Goal: Information Seeking & Learning: Learn about a topic

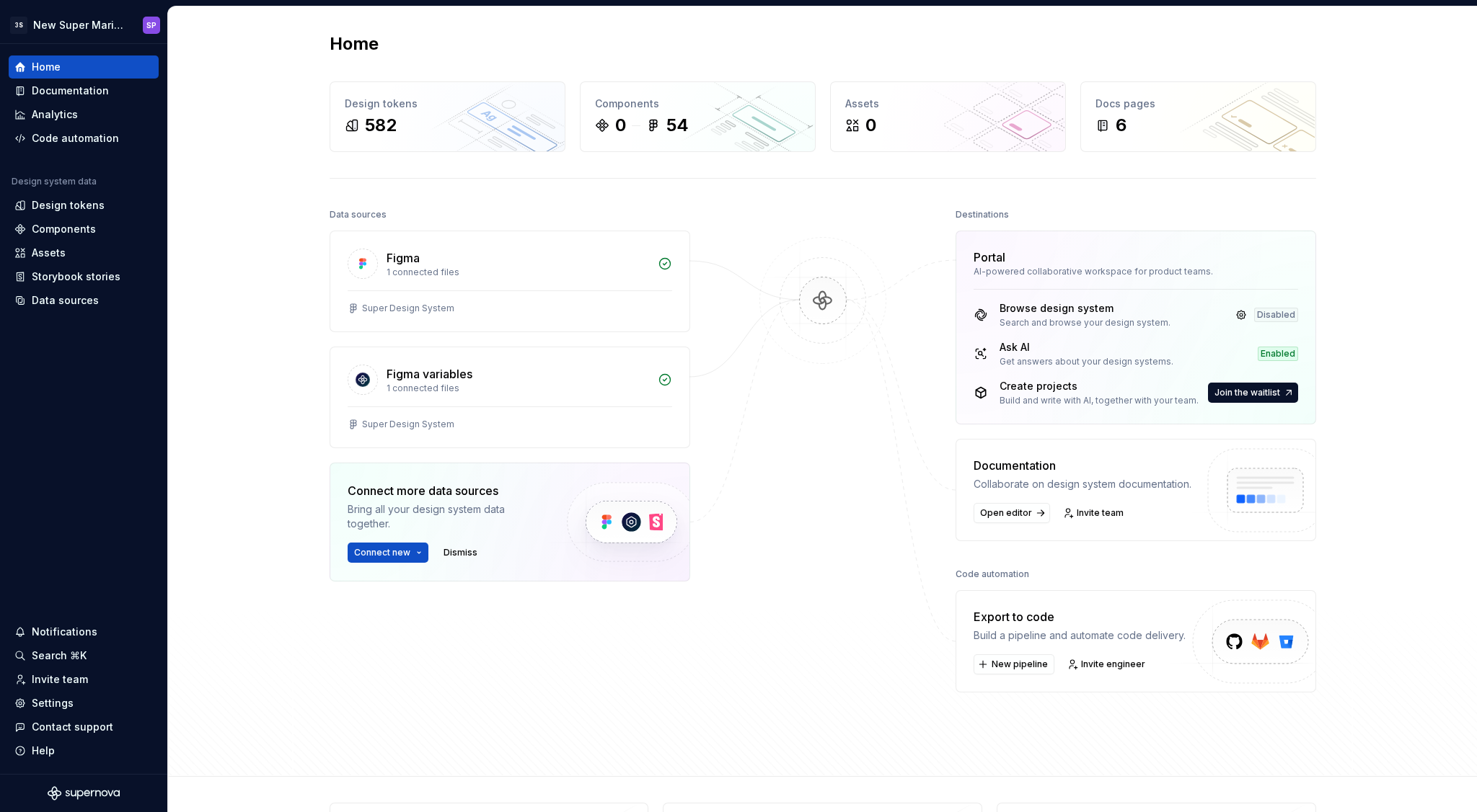
click at [240, 135] on div "Home Design tokens 582 Components 0 54 Assets 0 Docs pages 6 Data sources Figma…" at bounding box center [823, 391] width 1309 height 770
click at [92, 704] on div "Settings" at bounding box center [84, 704] width 139 height 15
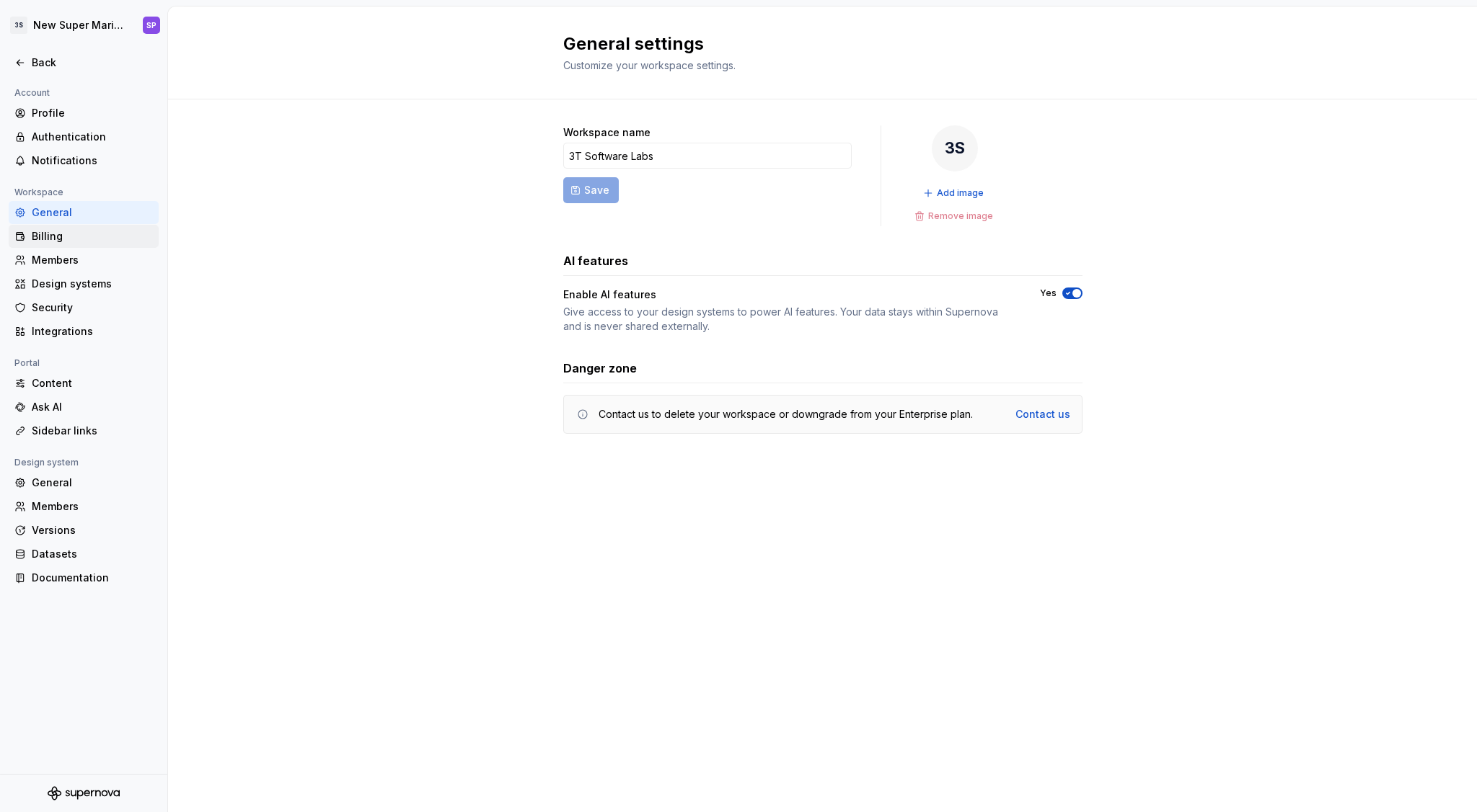
click at [87, 246] on div "Billing" at bounding box center [83, 236] width 150 height 23
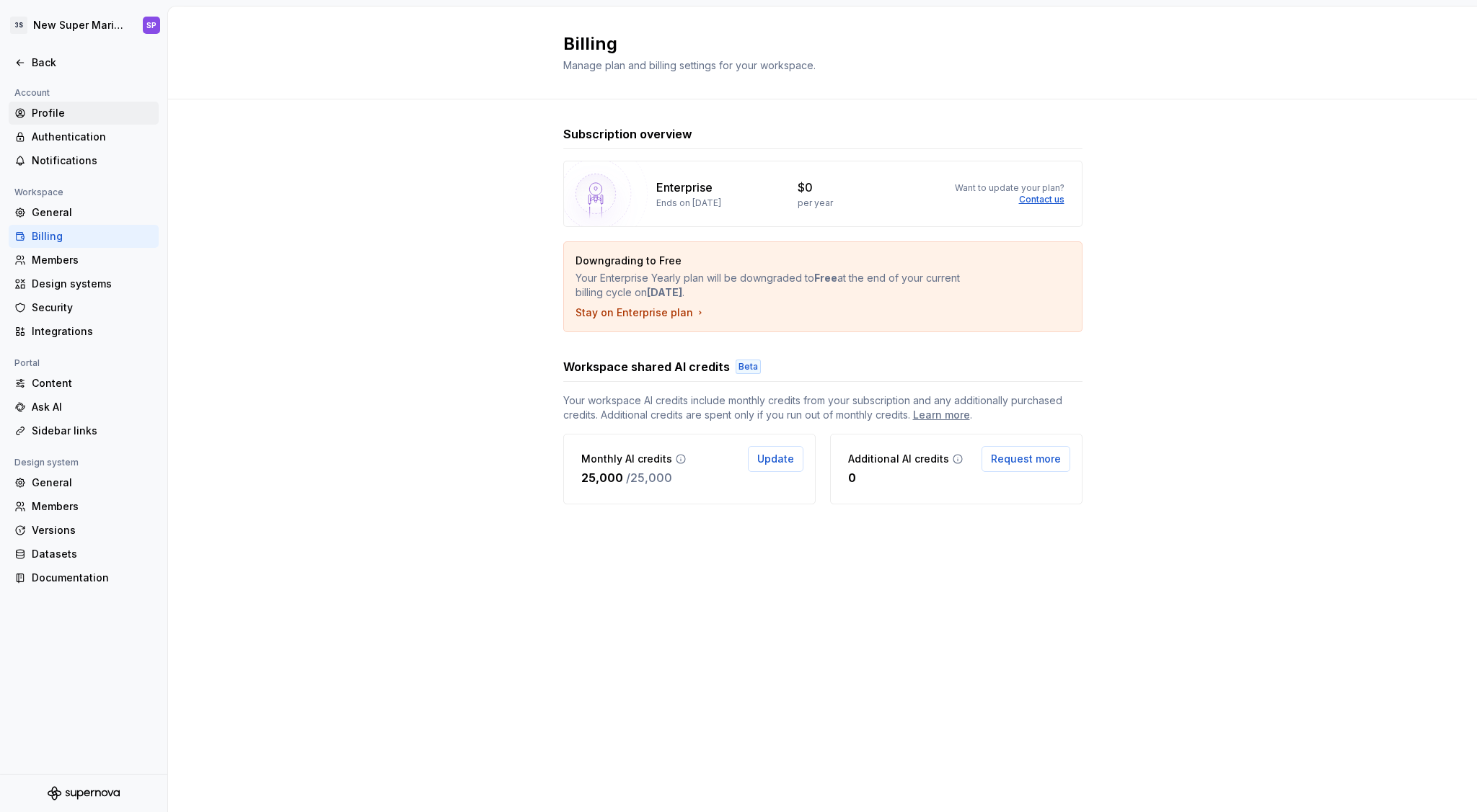
click at [90, 110] on div "Profile" at bounding box center [93, 113] width 121 height 15
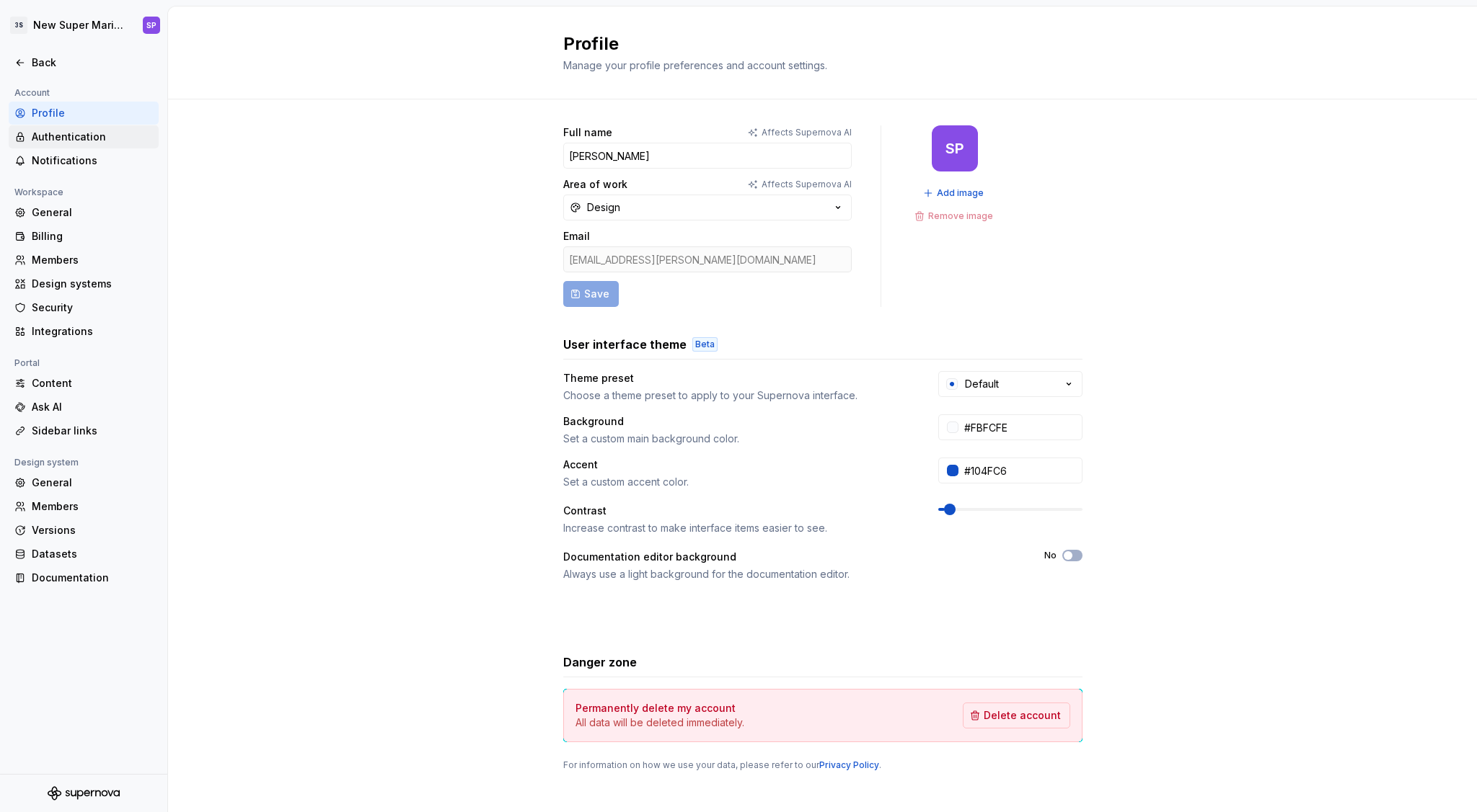
click at [92, 134] on div "Authentication" at bounding box center [93, 137] width 121 height 15
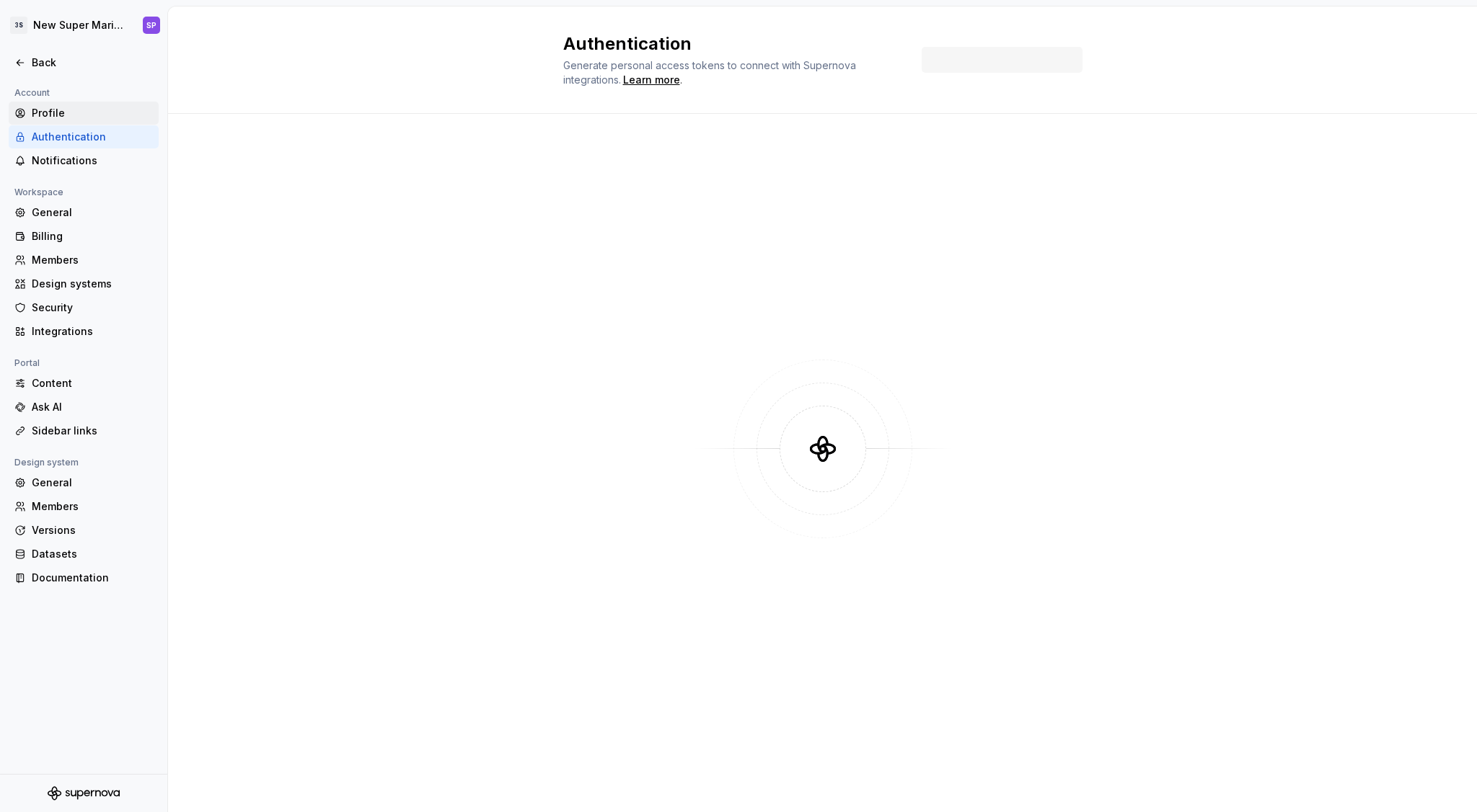
click at [100, 109] on div "Profile" at bounding box center [93, 113] width 121 height 15
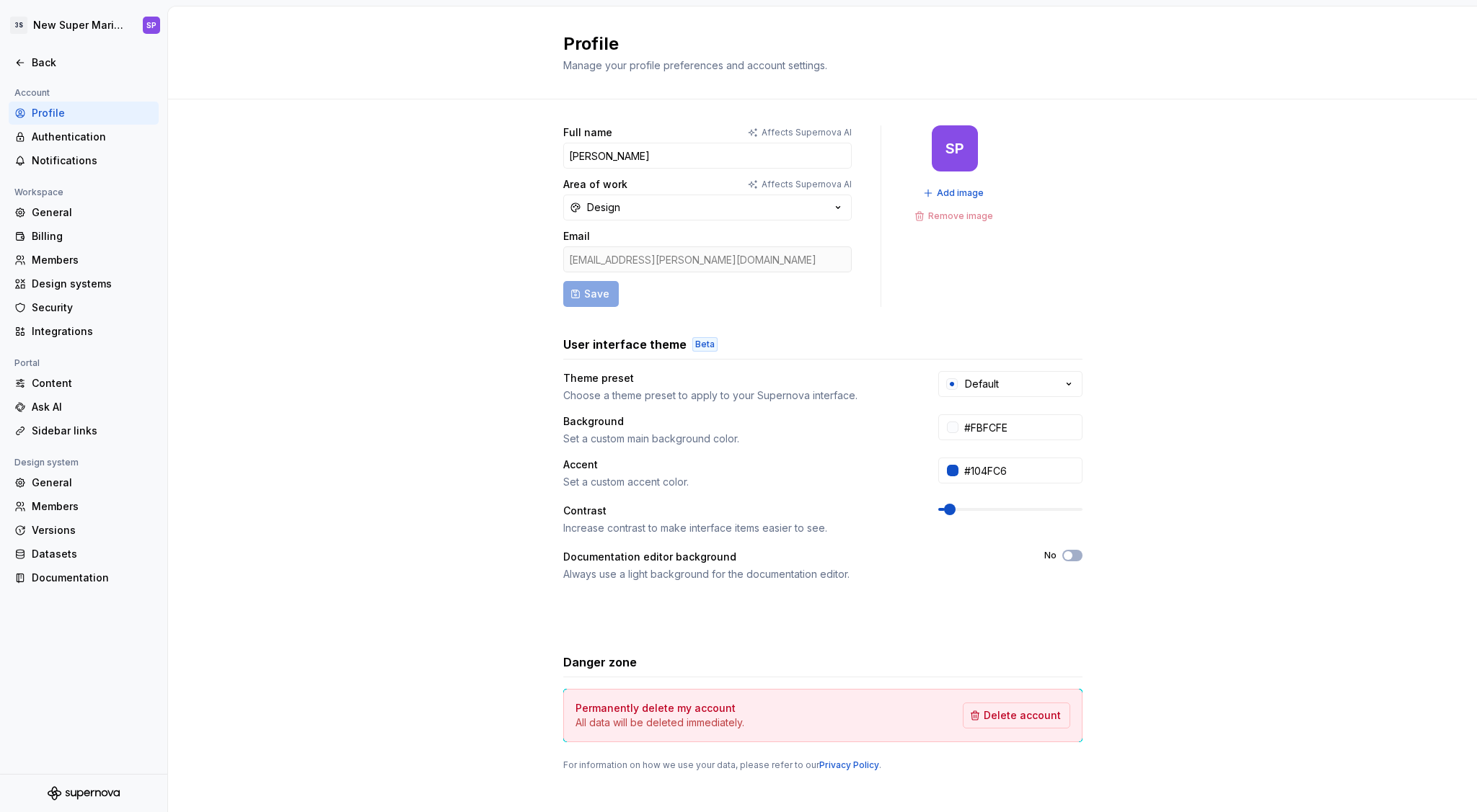
click at [611, 262] on div "stefano.pignataro@3tsoftwarelabs.com" at bounding box center [707, 259] width 288 height 26
click at [644, 271] on div "stefano.pignataro@3tsoftwarelabs.com" at bounding box center [707, 259] width 288 height 26
click at [693, 263] on div "stefano.pignataro@3tsoftwarelabs.com" at bounding box center [707, 259] width 288 height 26
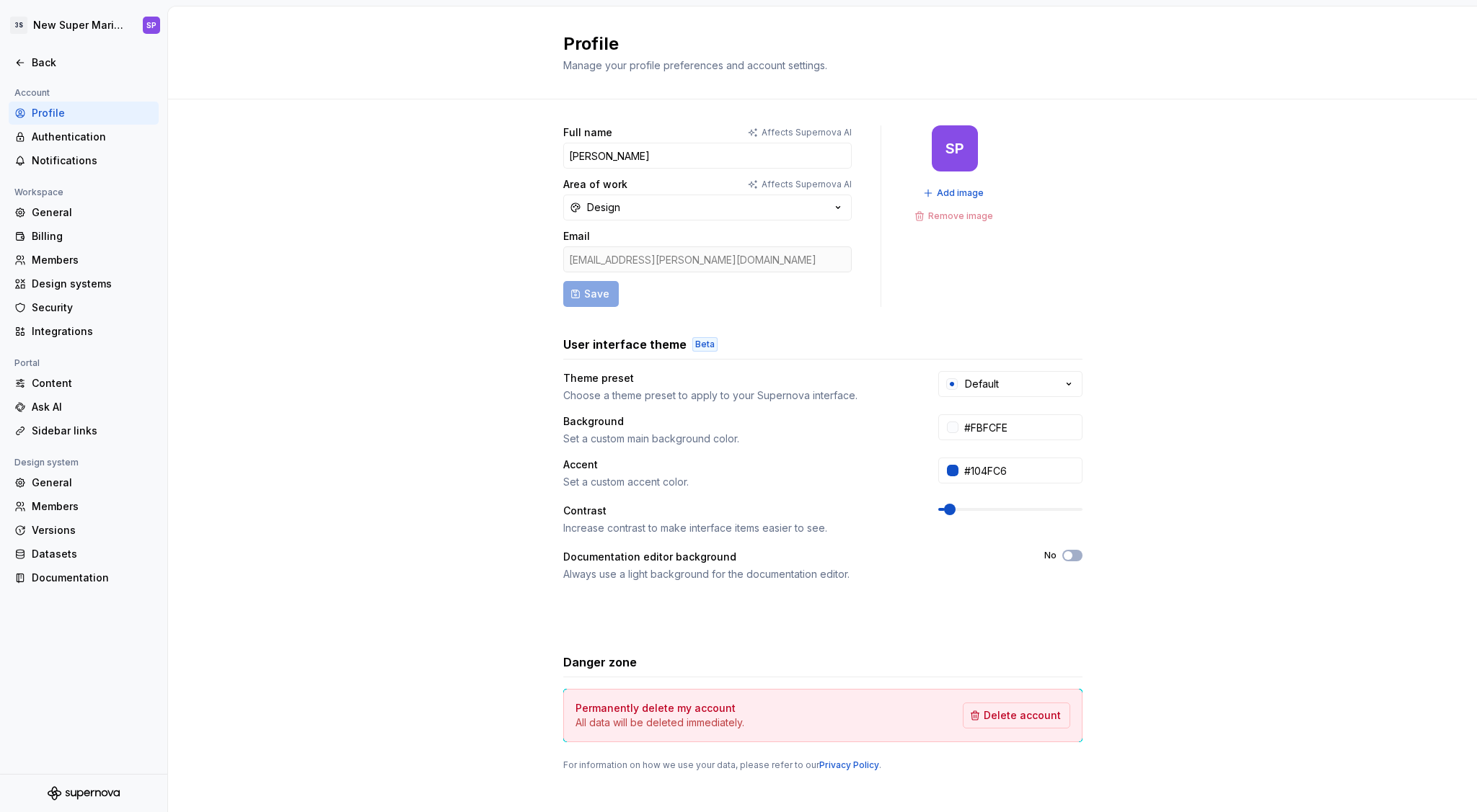
click at [693, 263] on div "stefano.pignataro@3tsoftwarelabs.com" at bounding box center [707, 259] width 288 height 26
click at [687, 263] on div "stefano.pignataro@3tsoftwarelabs.com" at bounding box center [707, 259] width 288 height 26
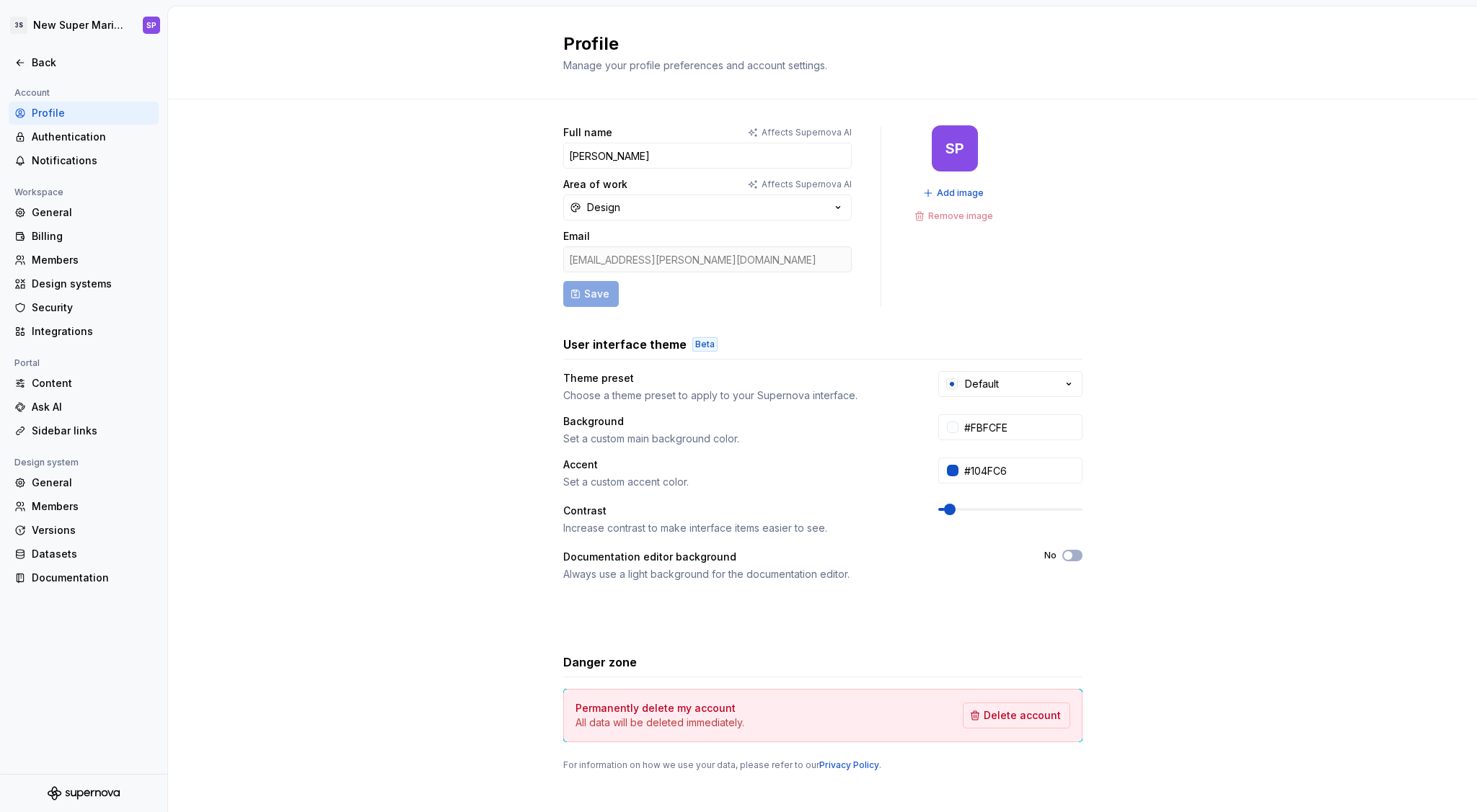
click at [687, 263] on div "stefano.pignataro@3tsoftwarelabs.com" at bounding box center [707, 259] width 288 height 26
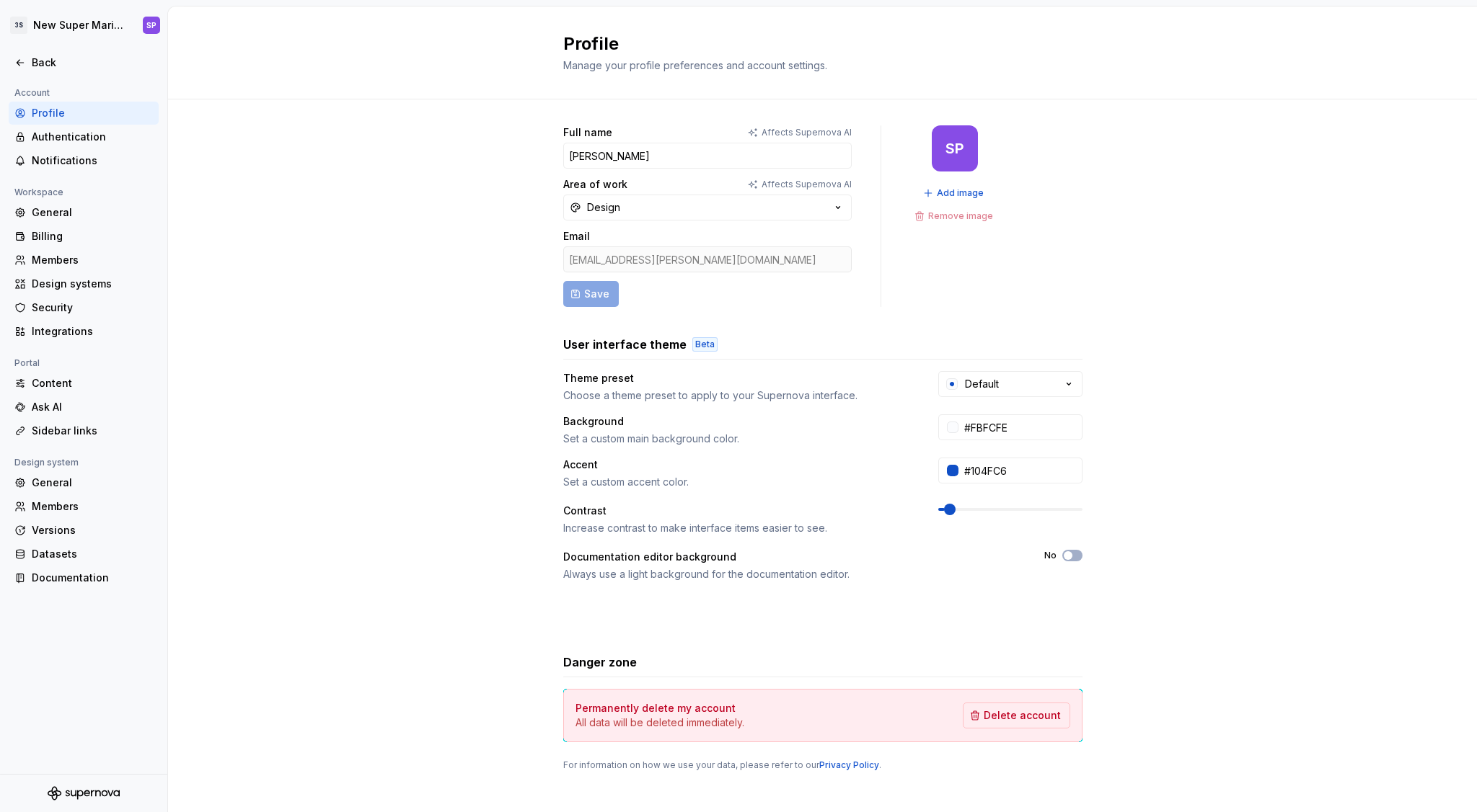
click at [687, 263] on div "stefano.pignataro@3tsoftwarelabs.com" at bounding box center [707, 259] width 288 height 26
click at [95, 218] on div "General" at bounding box center [93, 213] width 121 height 15
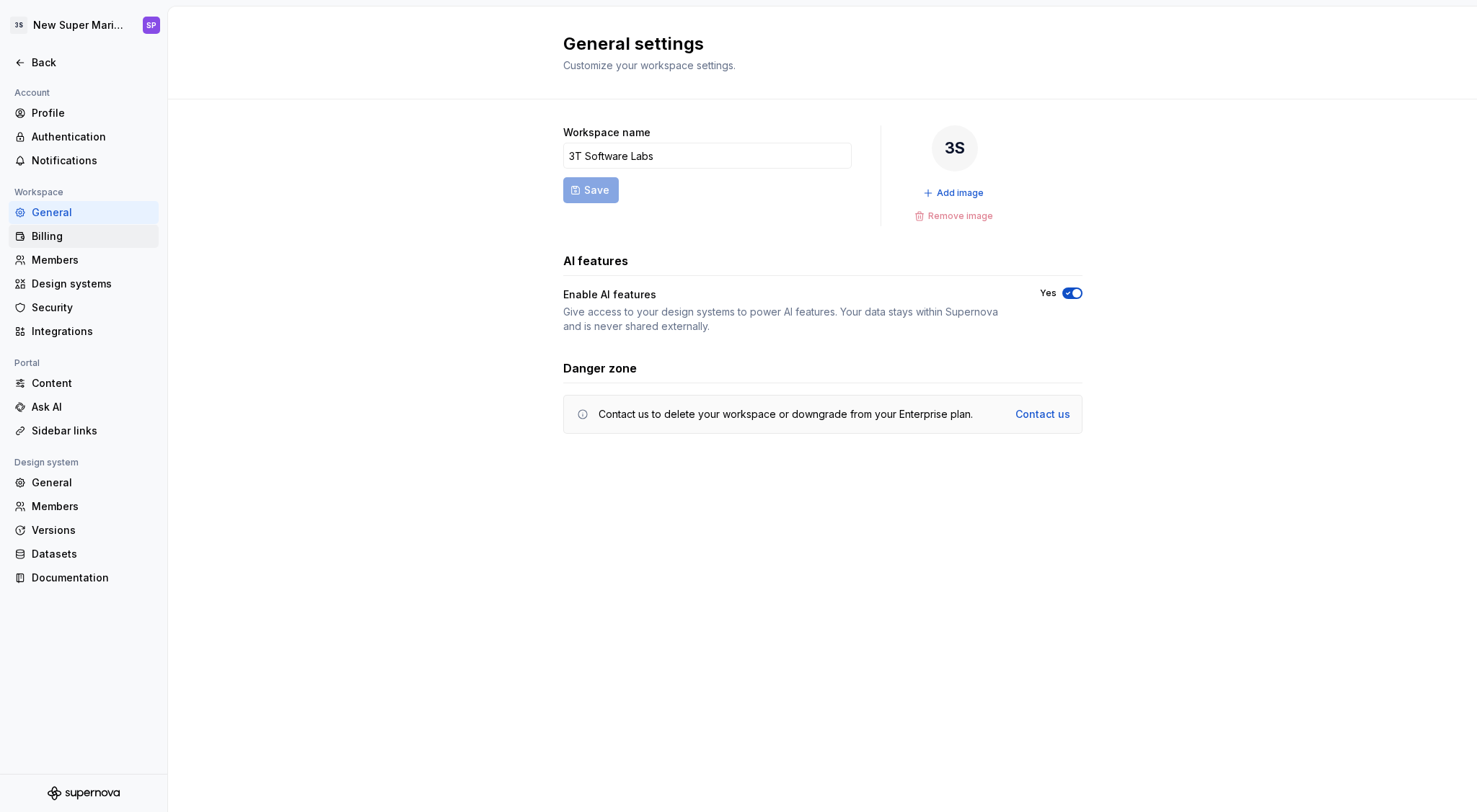
click at [95, 237] on div "Billing" at bounding box center [93, 236] width 121 height 15
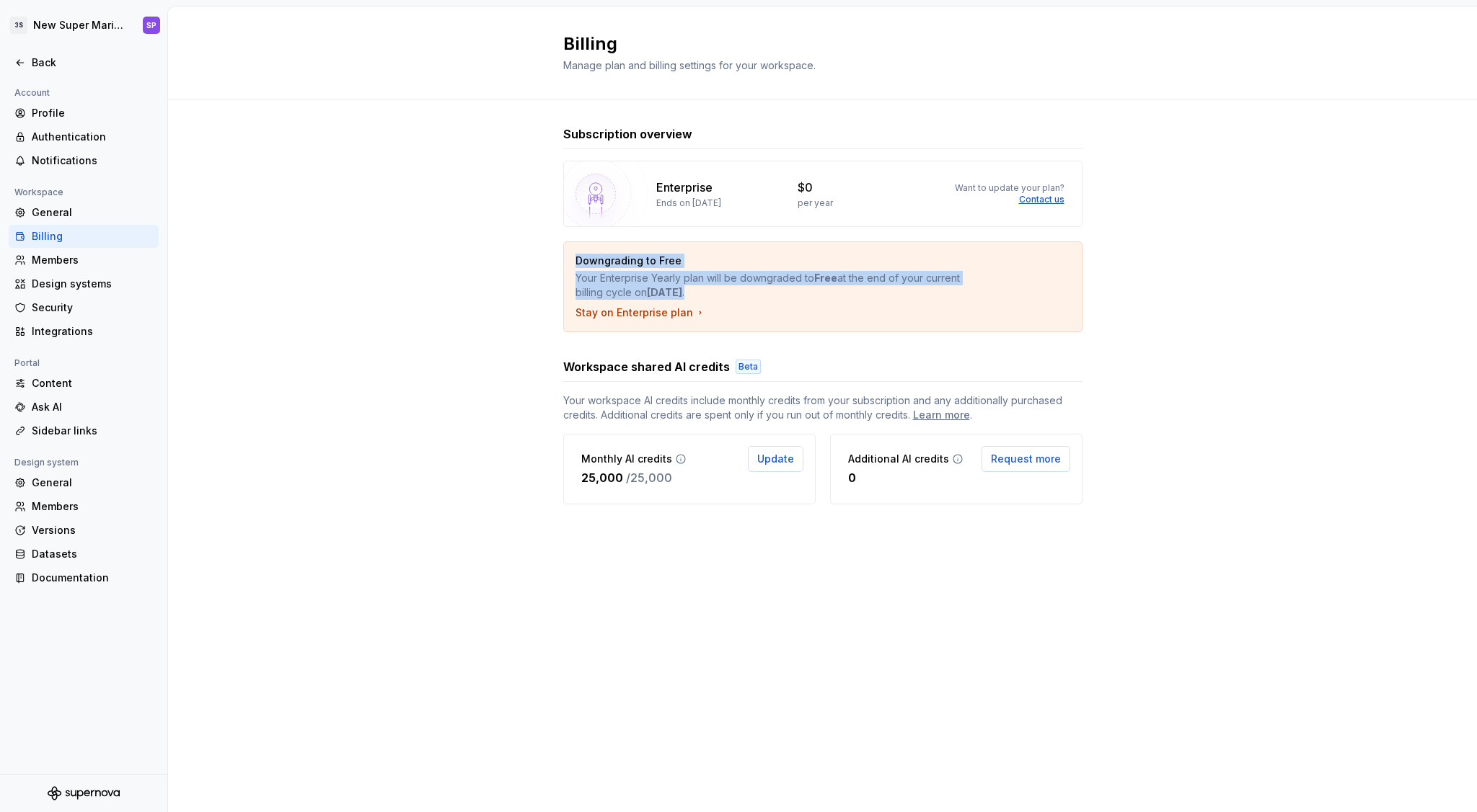
drag, startPoint x: 574, startPoint y: 254, endPoint x: 765, endPoint y: 296, distance: 195.6
click at [765, 296] on div "Downgrading to Free Your Enterprise Yearly plan will be downgraded to Free at t…" at bounding box center [823, 286] width 518 height 89
click at [765, 296] on p "Your Enterprise Yearly plan will be downgraded to Free at the end of your curre…" at bounding box center [772, 285] width 394 height 29
drag, startPoint x: 765, startPoint y: 296, endPoint x: 531, endPoint y: 244, distance: 239.7
click at [531, 244] on div "Subscription overview Enterprise Ends on October 31, 2025 $0 per year Want to u…" at bounding box center [823, 330] width 1309 height 460
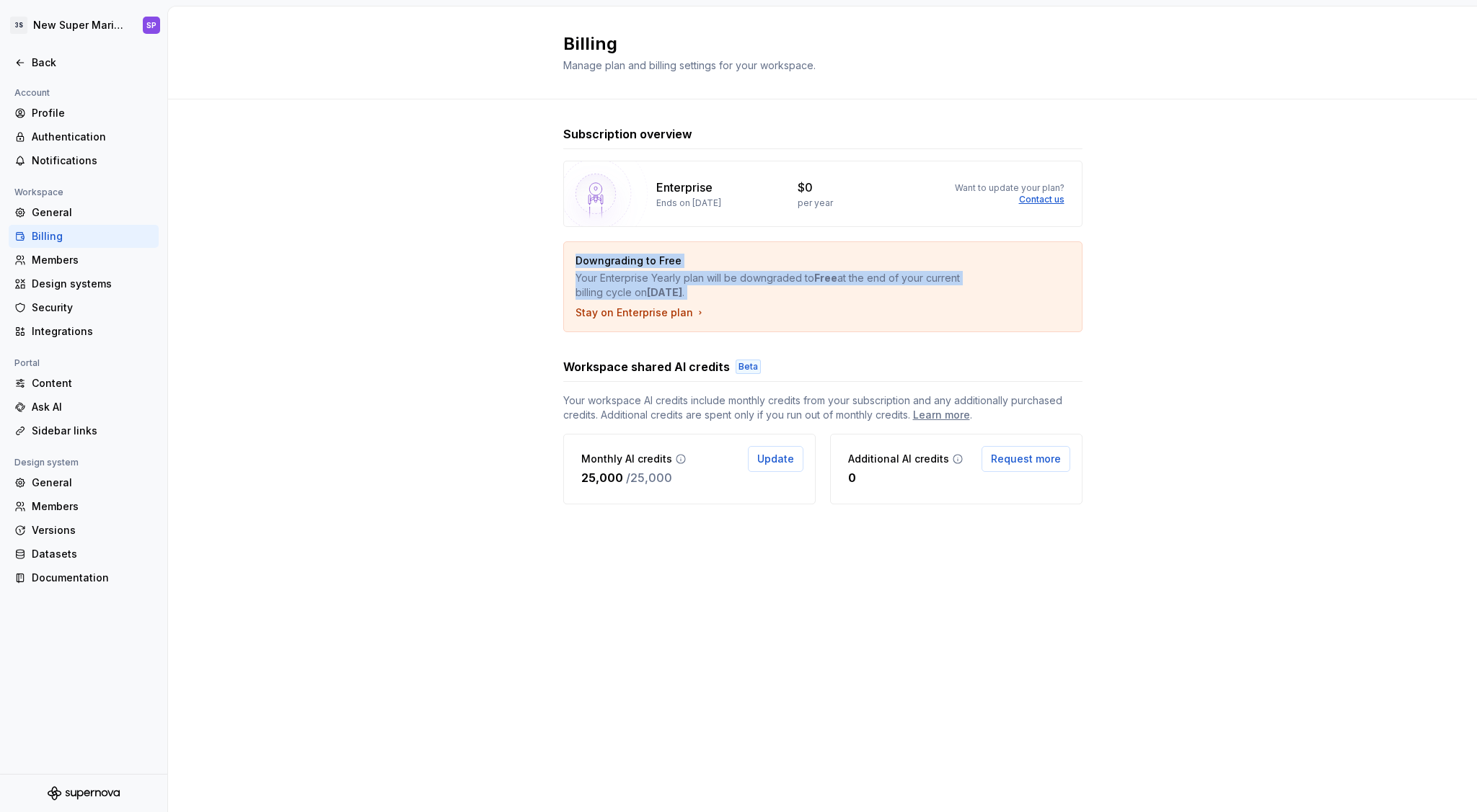
click at [531, 244] on div "Subscription overview Enterprise Ends on October 31, 2025 $0 per year Want to u…" at bounding box center [823, 330] width 1309 height 460
click at [119, 264] on div "Members" at bounding box center [93, 260] width 121 height 15
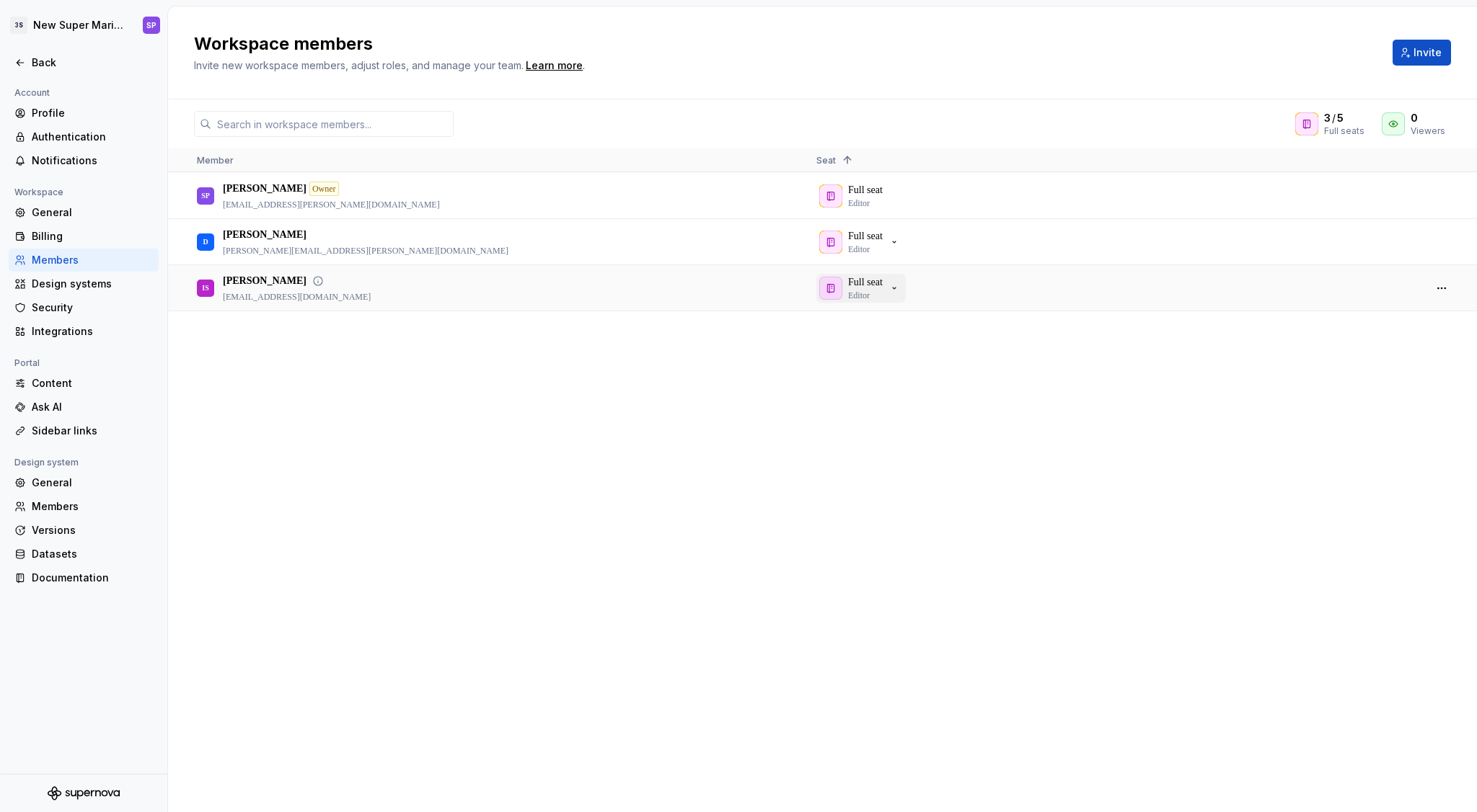
click at [900, 286] on icon "button" at bounding box center [894, 288] width 11 height 11
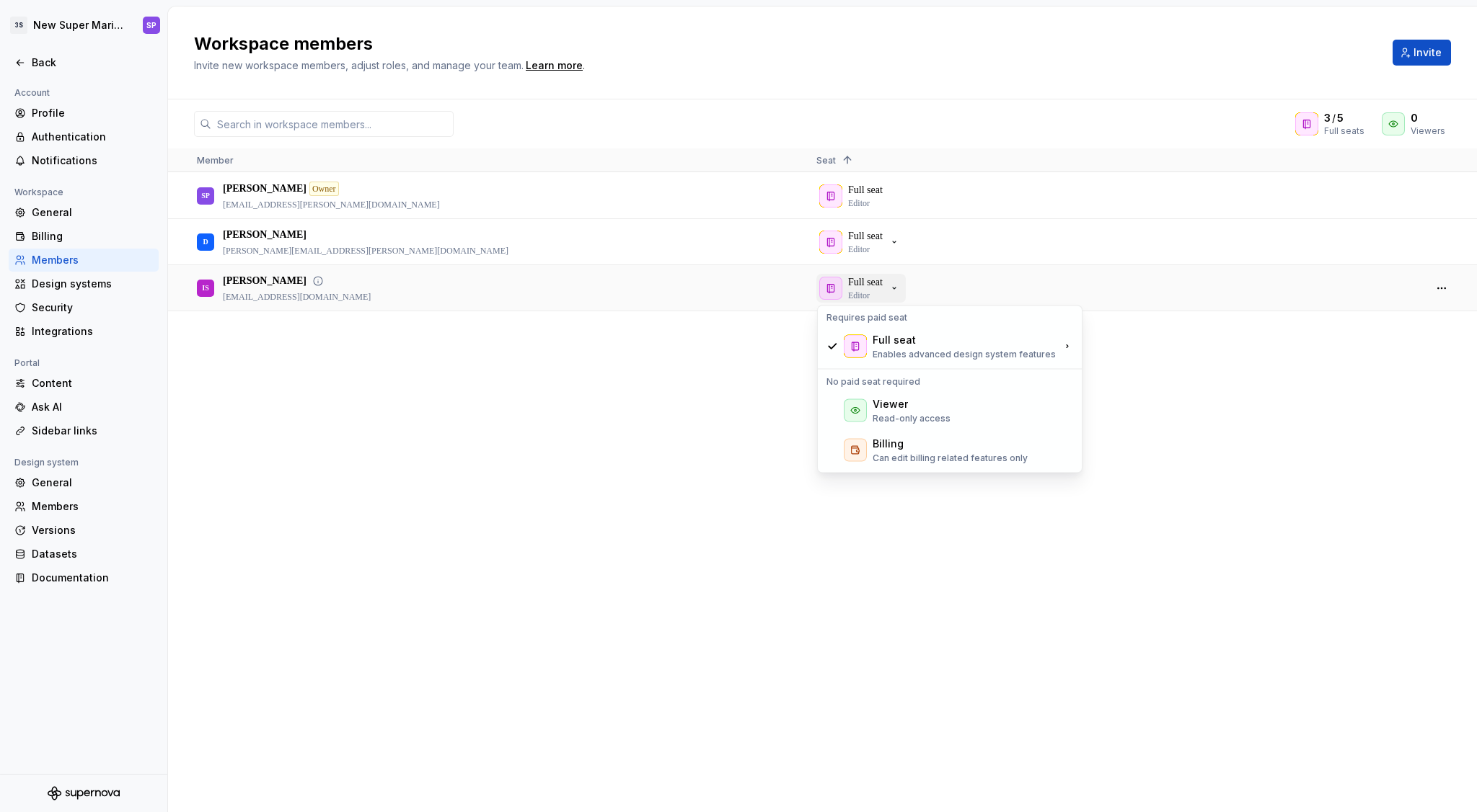
click at [900, 286] on icon "button" at bounding box center [894, 288] width 11 height 11
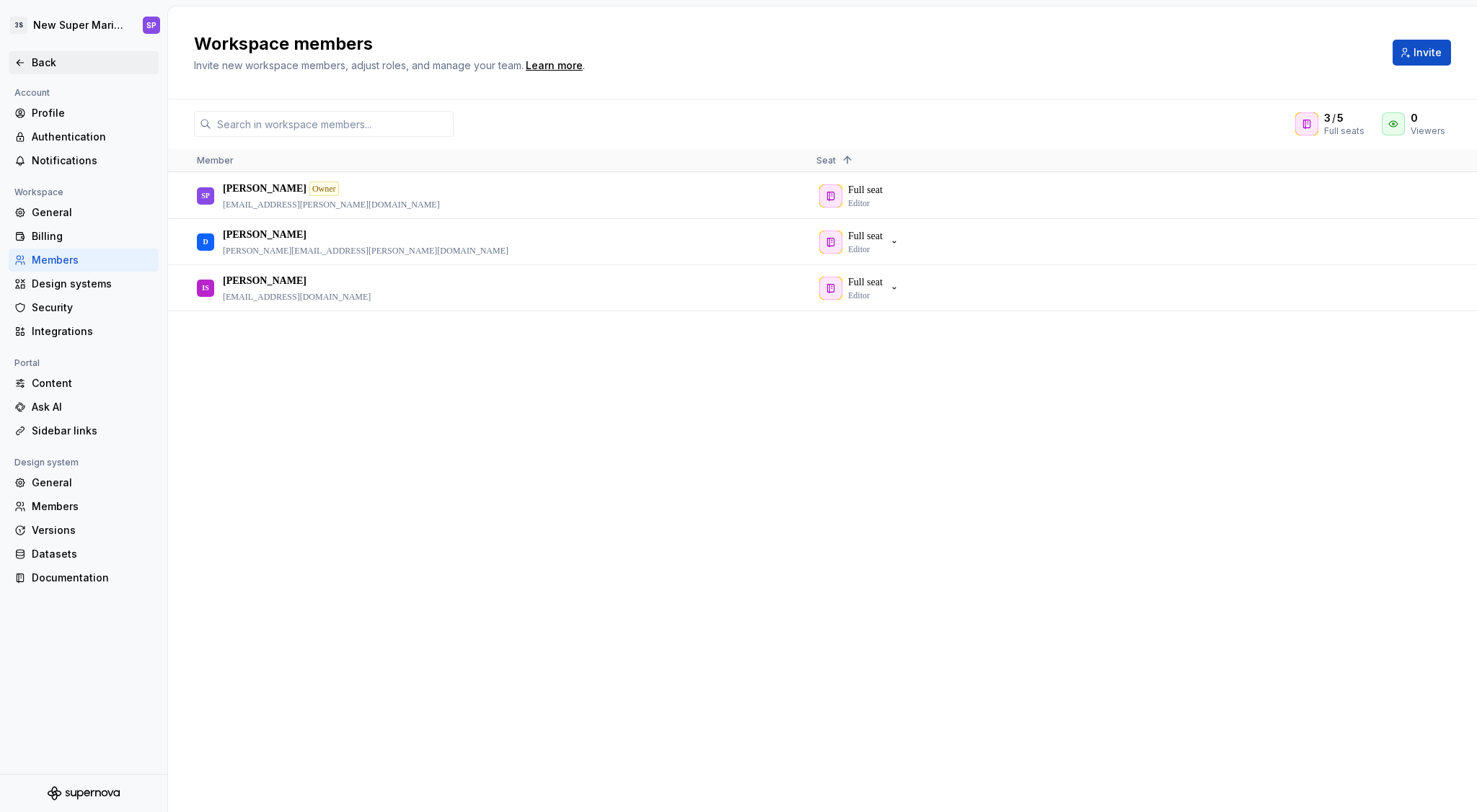
click at [54, 62] on div "Back" at bounding box center [93, 62] width 121 height 15
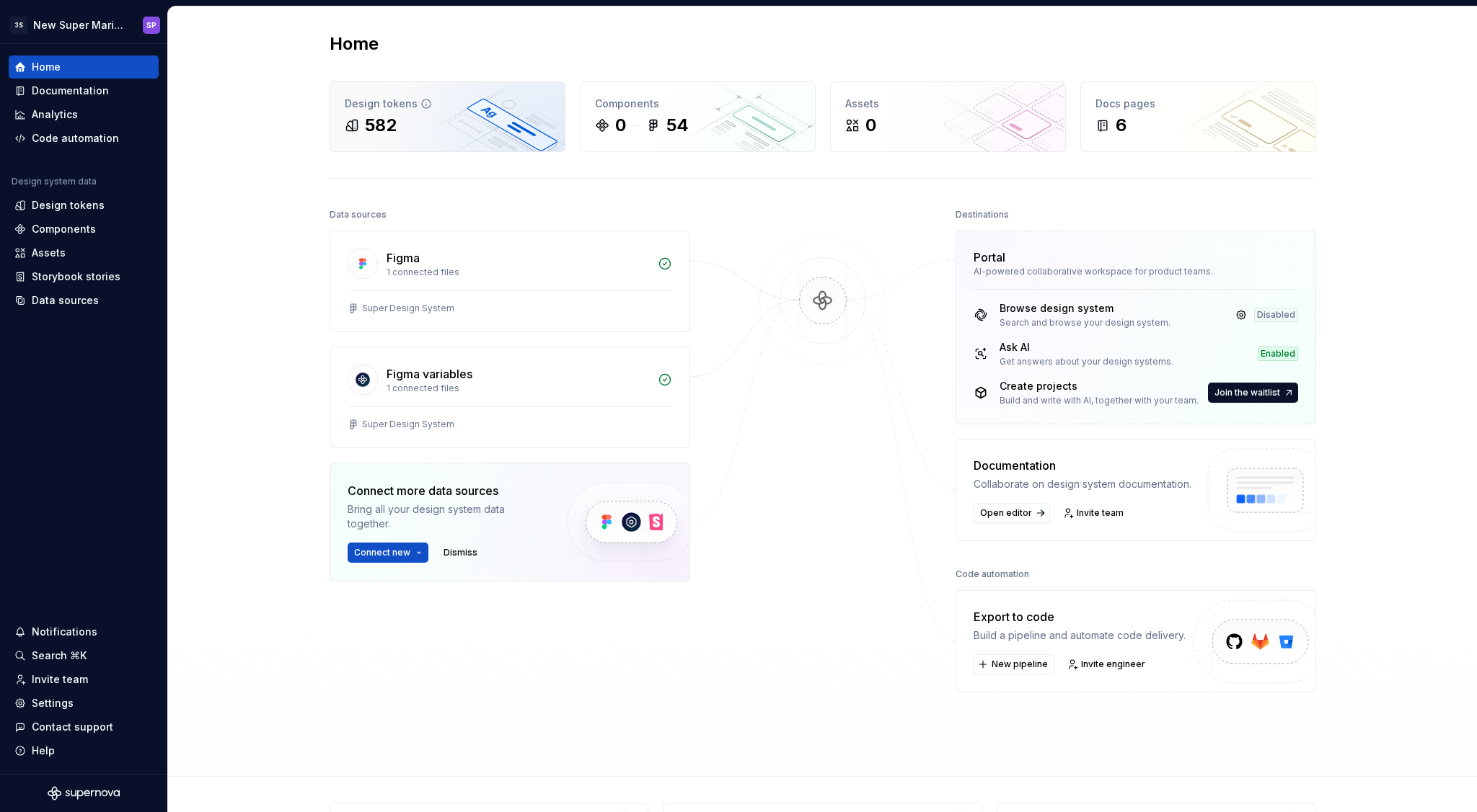
click at [458, 135] on div "582" at bounding box center [447, 125] width 206 height 23
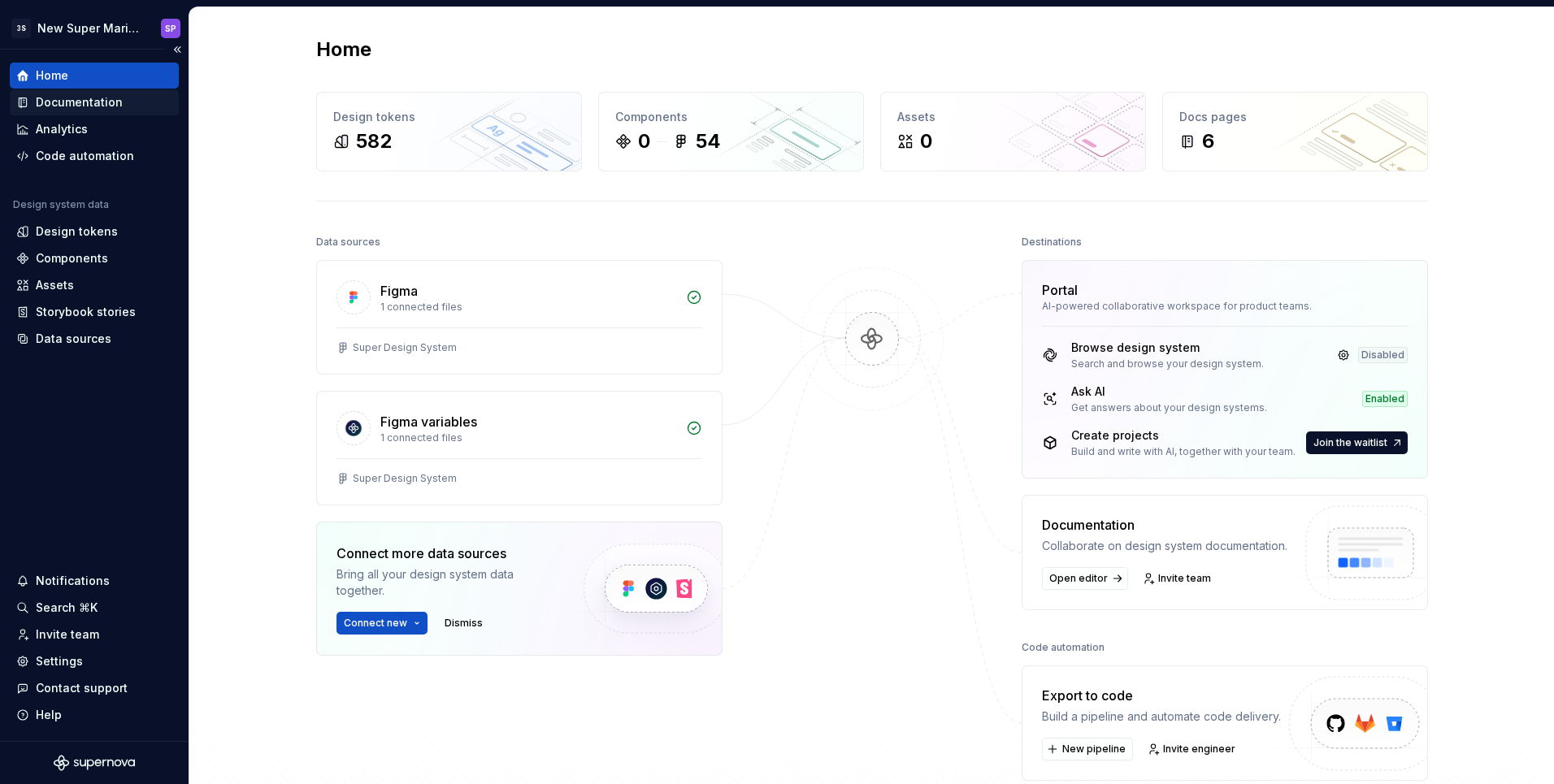
click at [117, 102] on div "Documentation" at bounding box center [79, 102] width 87 height 17
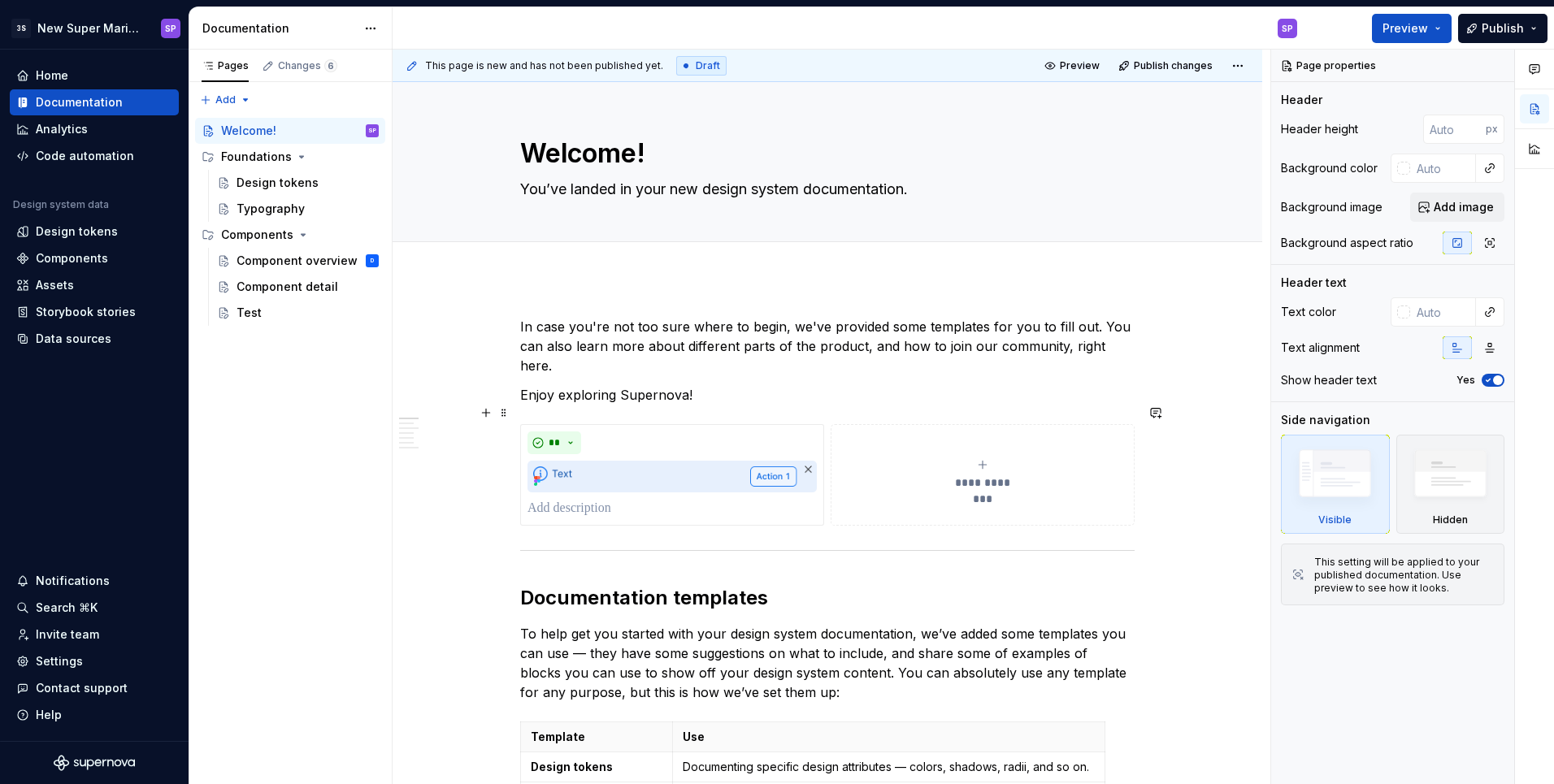
click at [978, 432] on button "**********" at bounding box center [982, 475] width 304 height 102
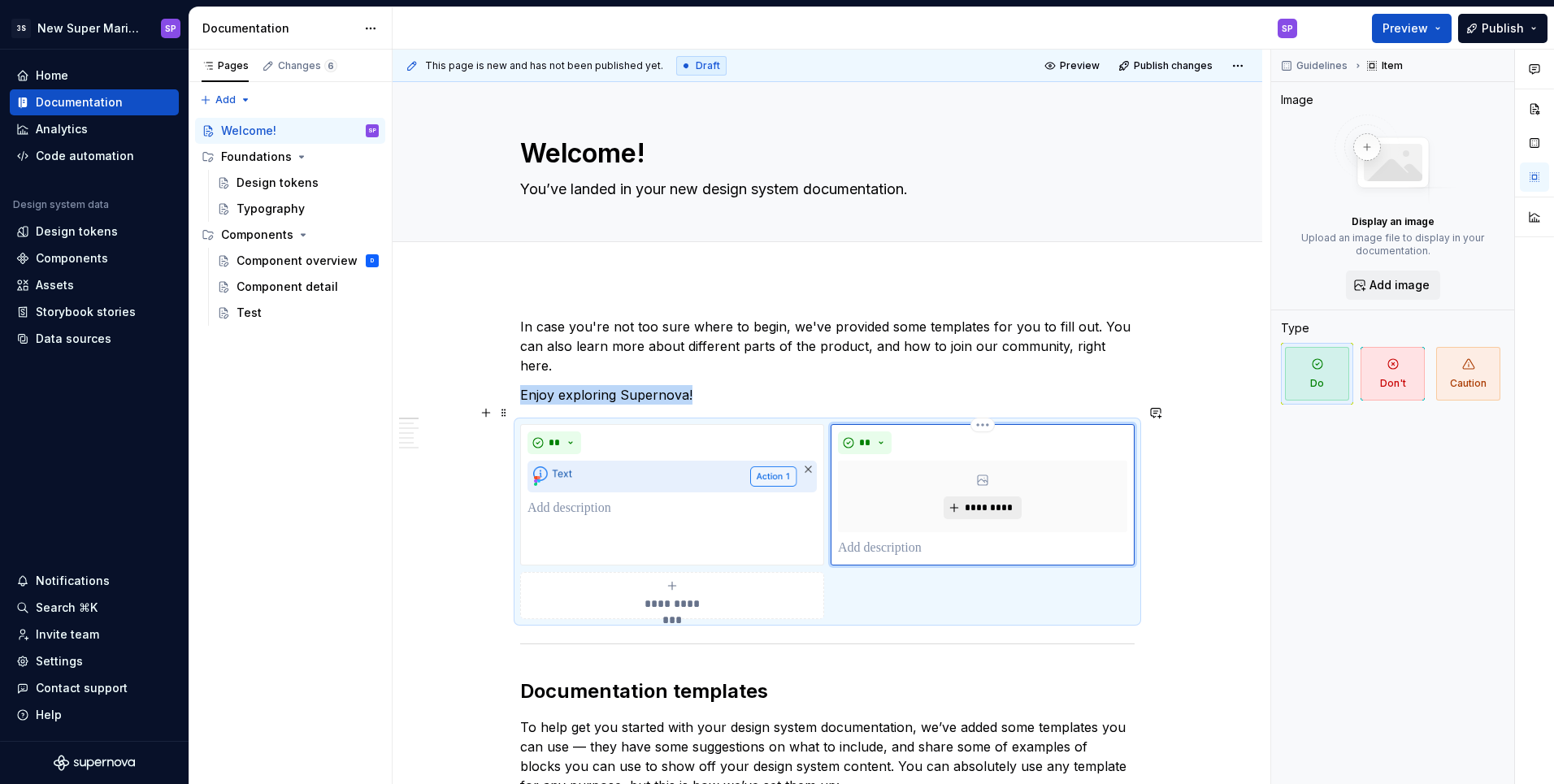
click at [1006, 501] on span "*********" at bounding box center [988, 507] width 50 height 13
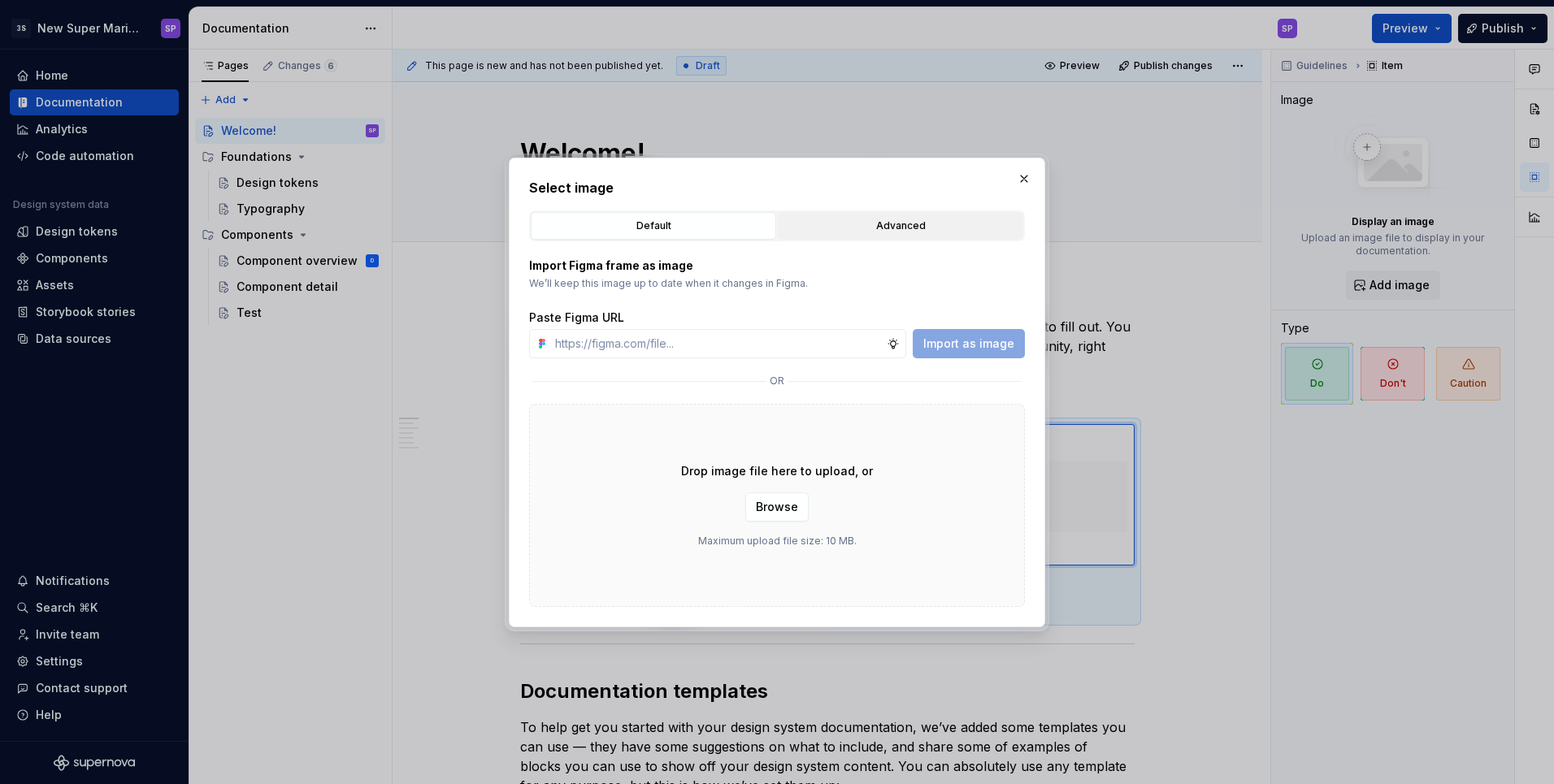
click at [871, 225] on div "Advanced" at bounding box center [900, 226] width 234 height 17
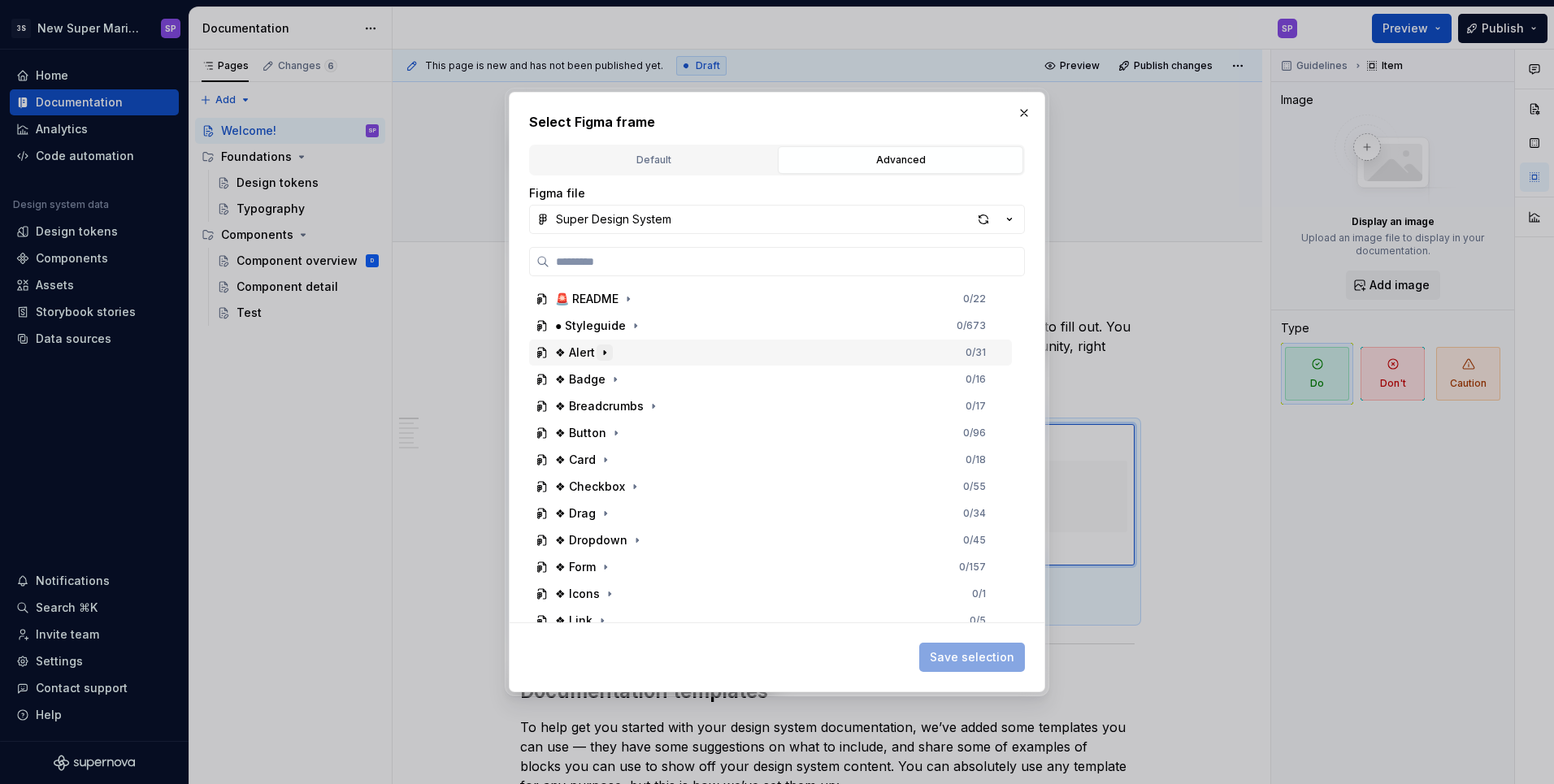
click at [603, 353] on icon "button" at bounding box center [604, 352] width 2 height 4
click at [602, 353] on icon "button" at bounding box center [604, 353] width 4 height 2
click at [635, 324] on icon "button" at bounding box center [635, 326] width 13 height 13
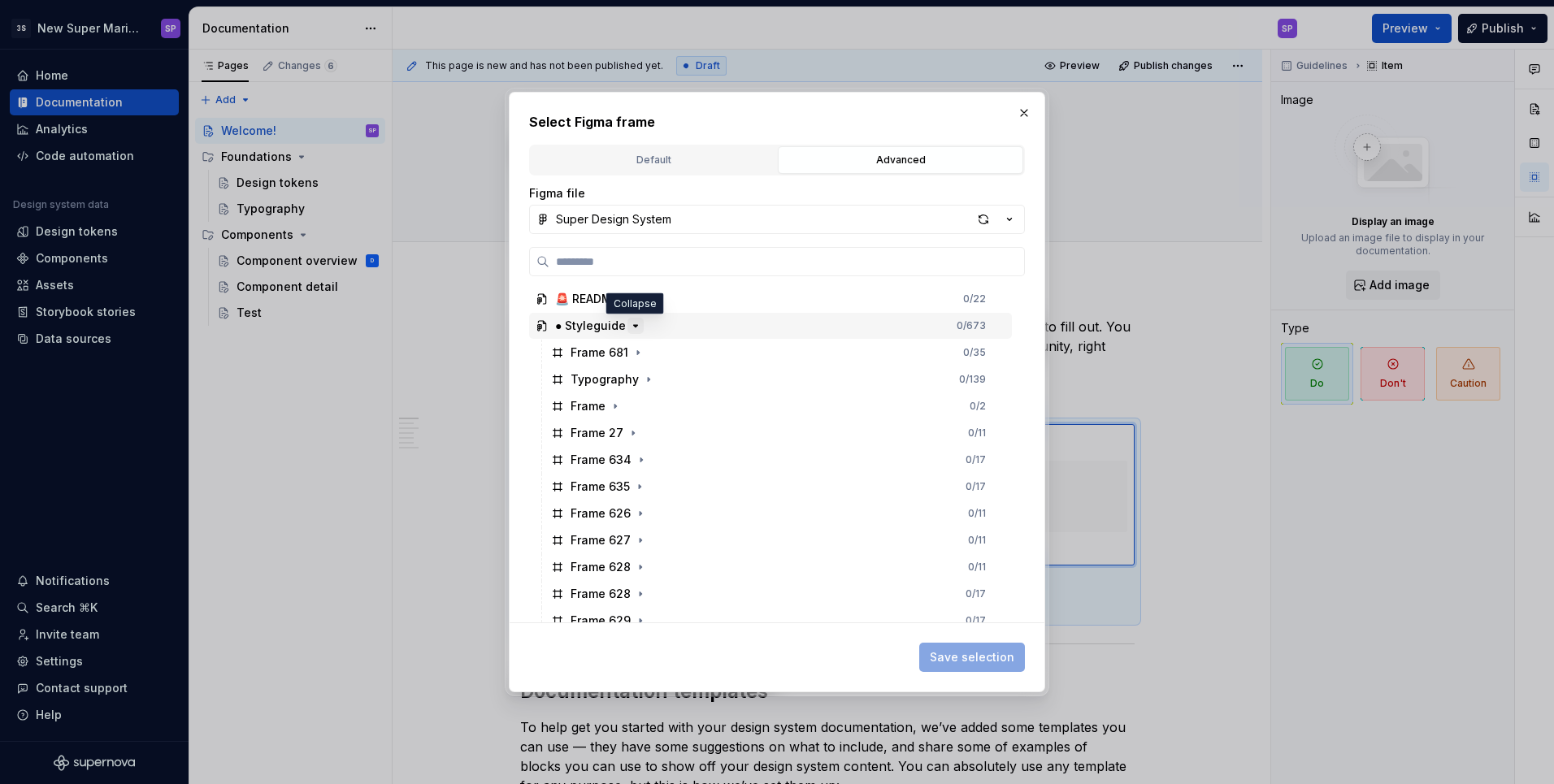
click at [632, 321] on icon "button" at bounding box center [635, 326] width 13 height 13
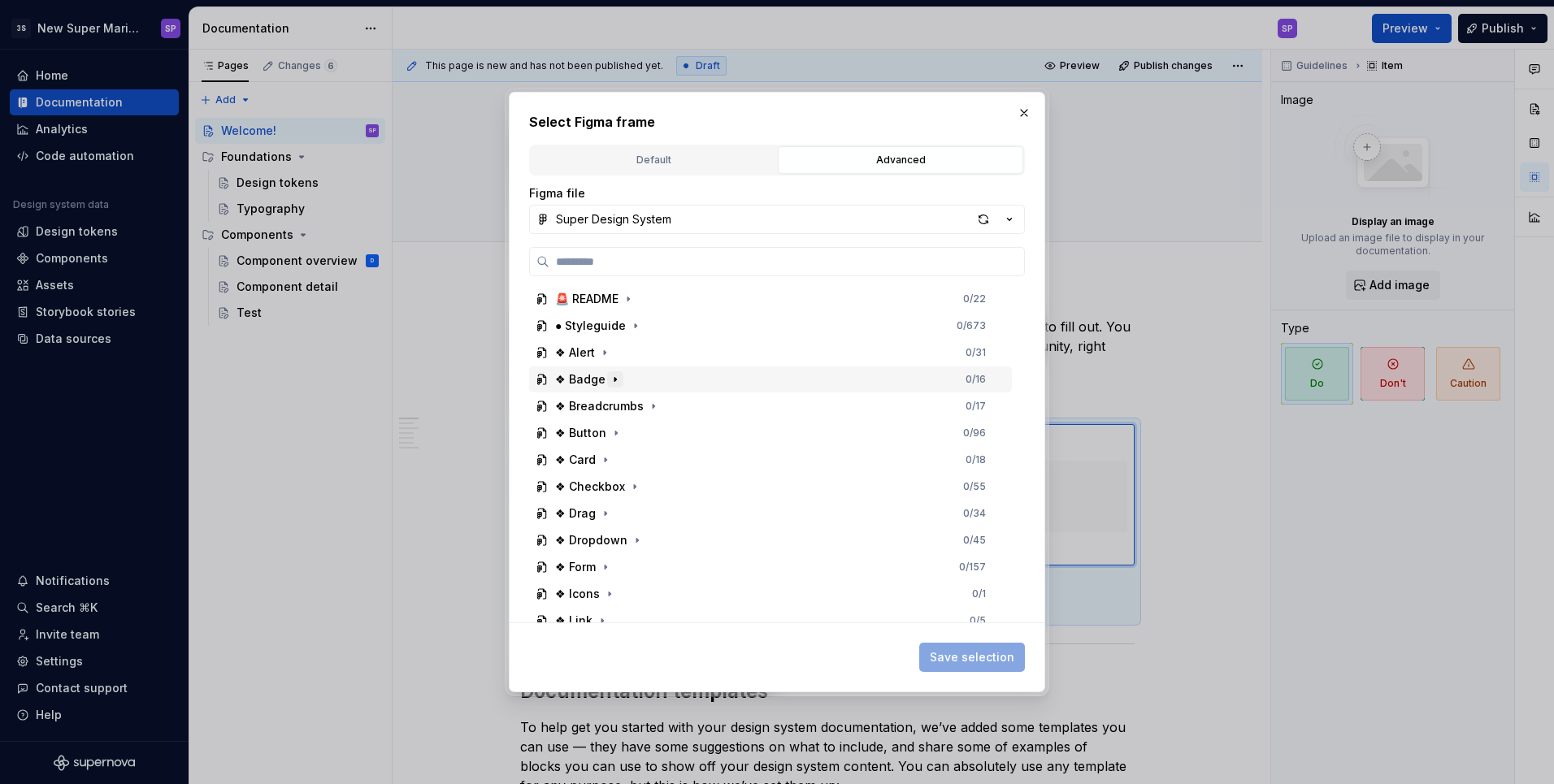
click at [611, 381] on icon "button" at bounding box center [614, 378] width 13 height 13
click at [616, 407] on icon "button" at bounding box center [617, 406] width 2 height 4
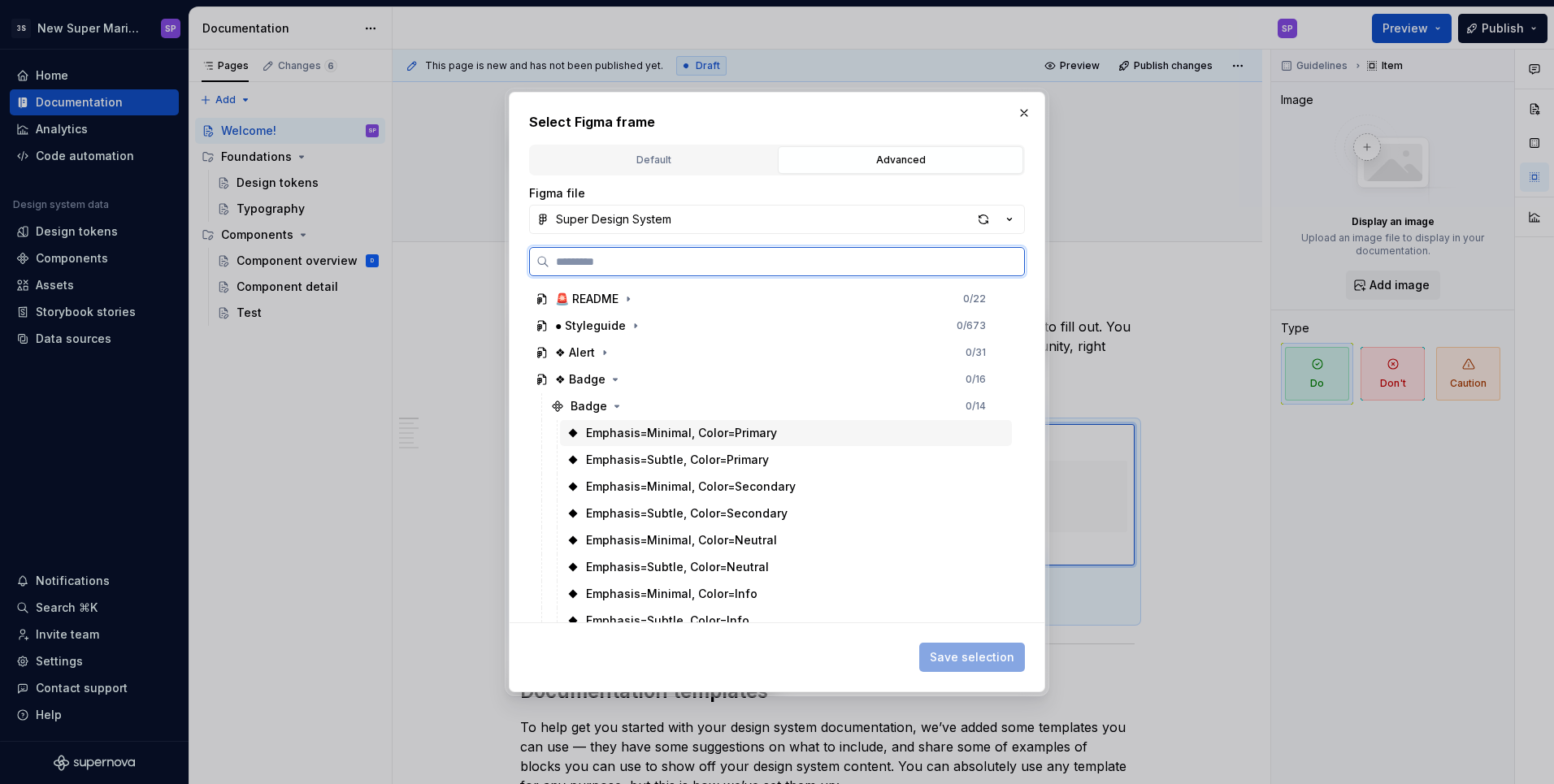
click at [697, 435] on div "Emphasis=Minimal, Color=Primary" at bounding box center [681, 433] width 191 height 17
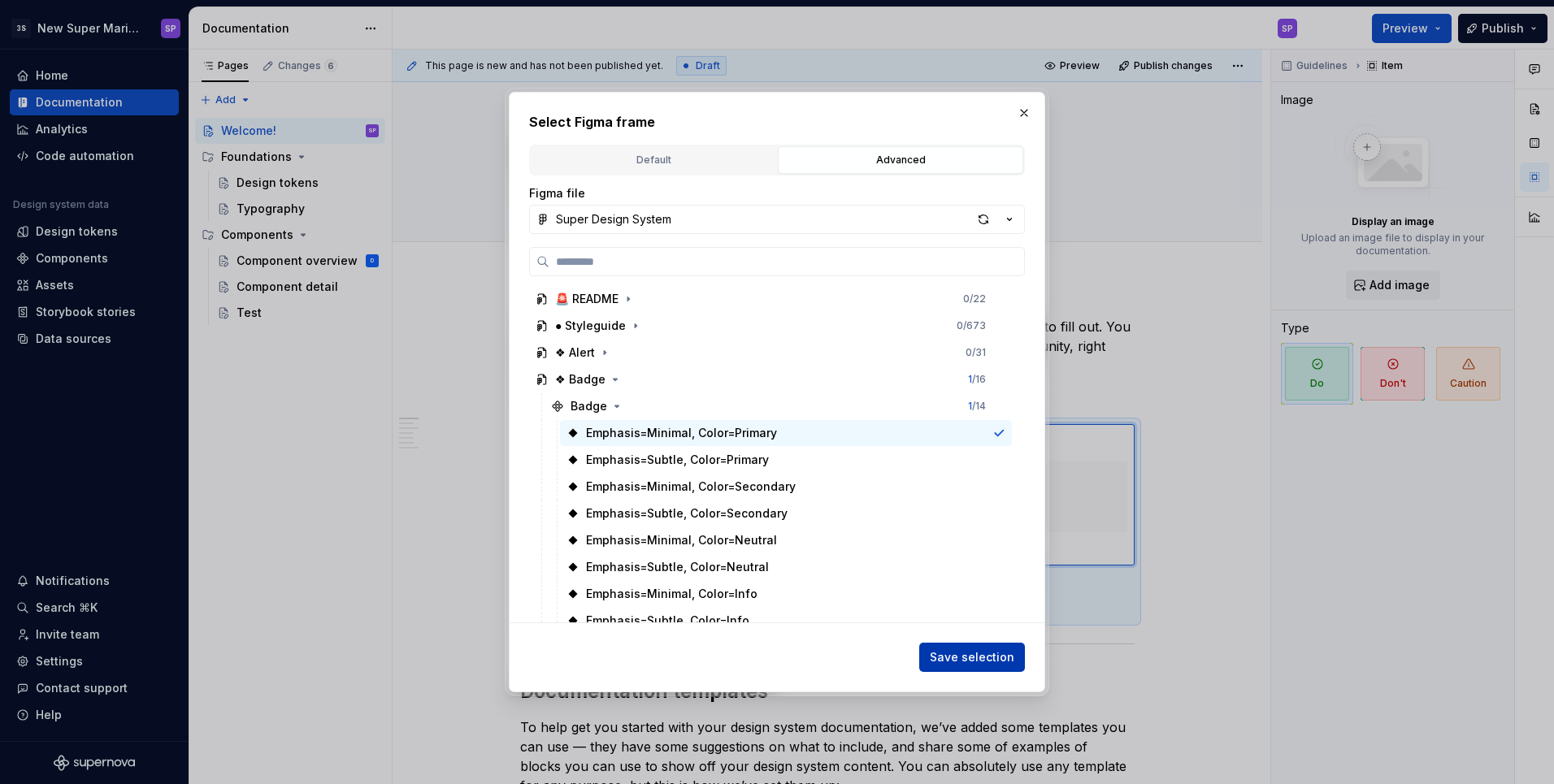
click at [944, 662] on span "Save selection" at bounding box center [971, 657] width 84 height 17
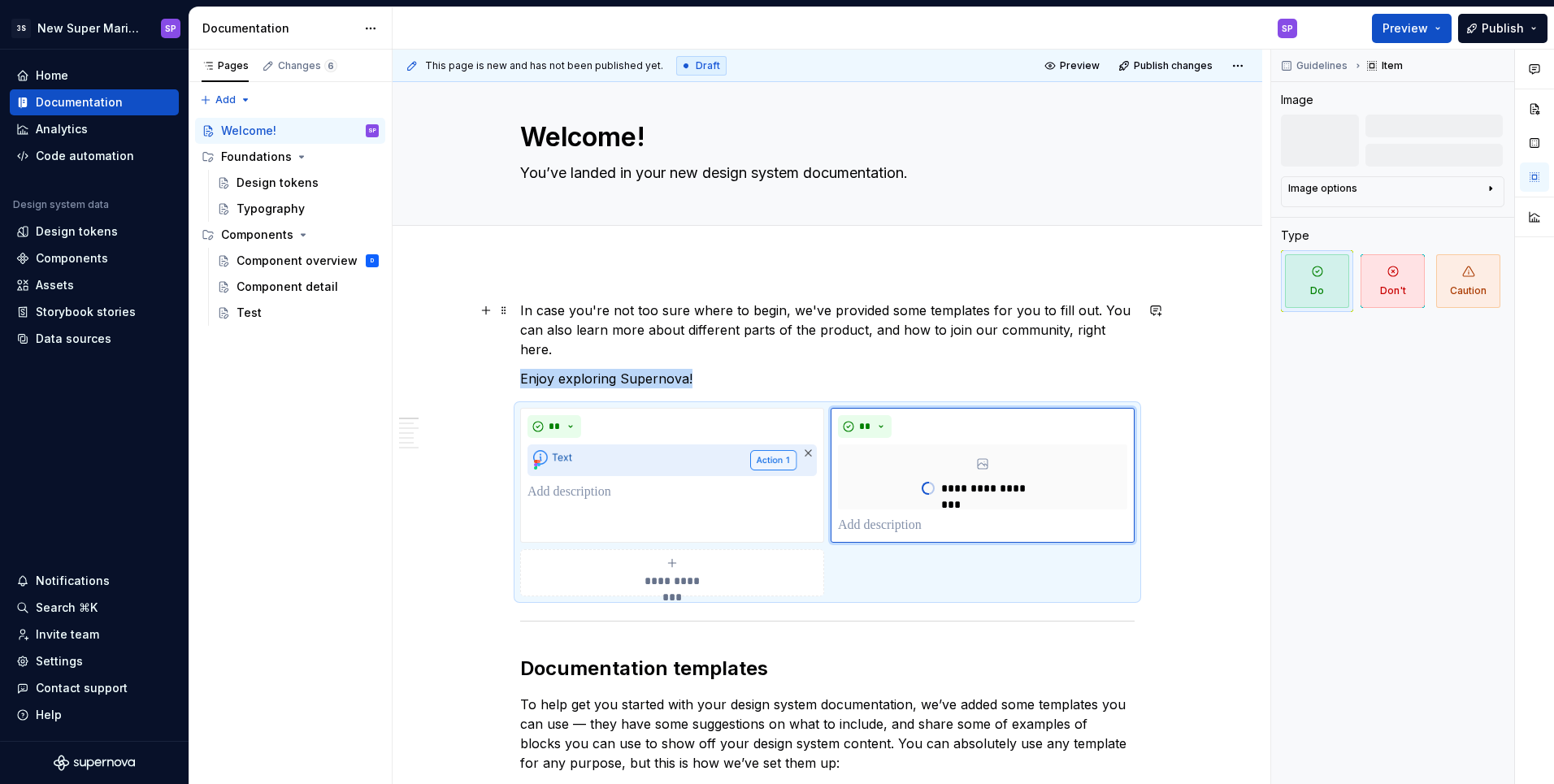
scroll to position [17, 0]
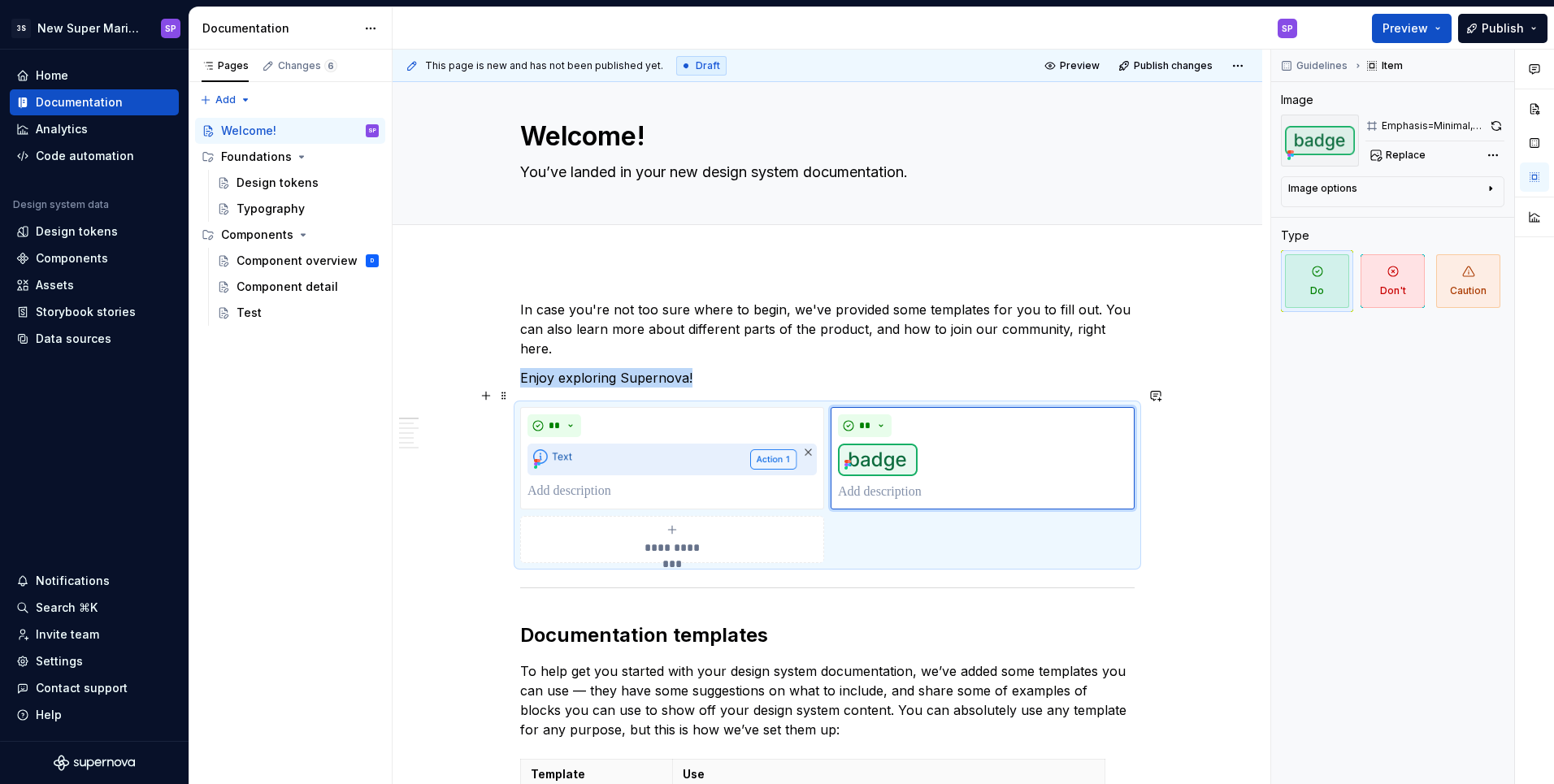
click at [756, 523] on div "**********" at bounding box center [672, 539] width 289 height 32
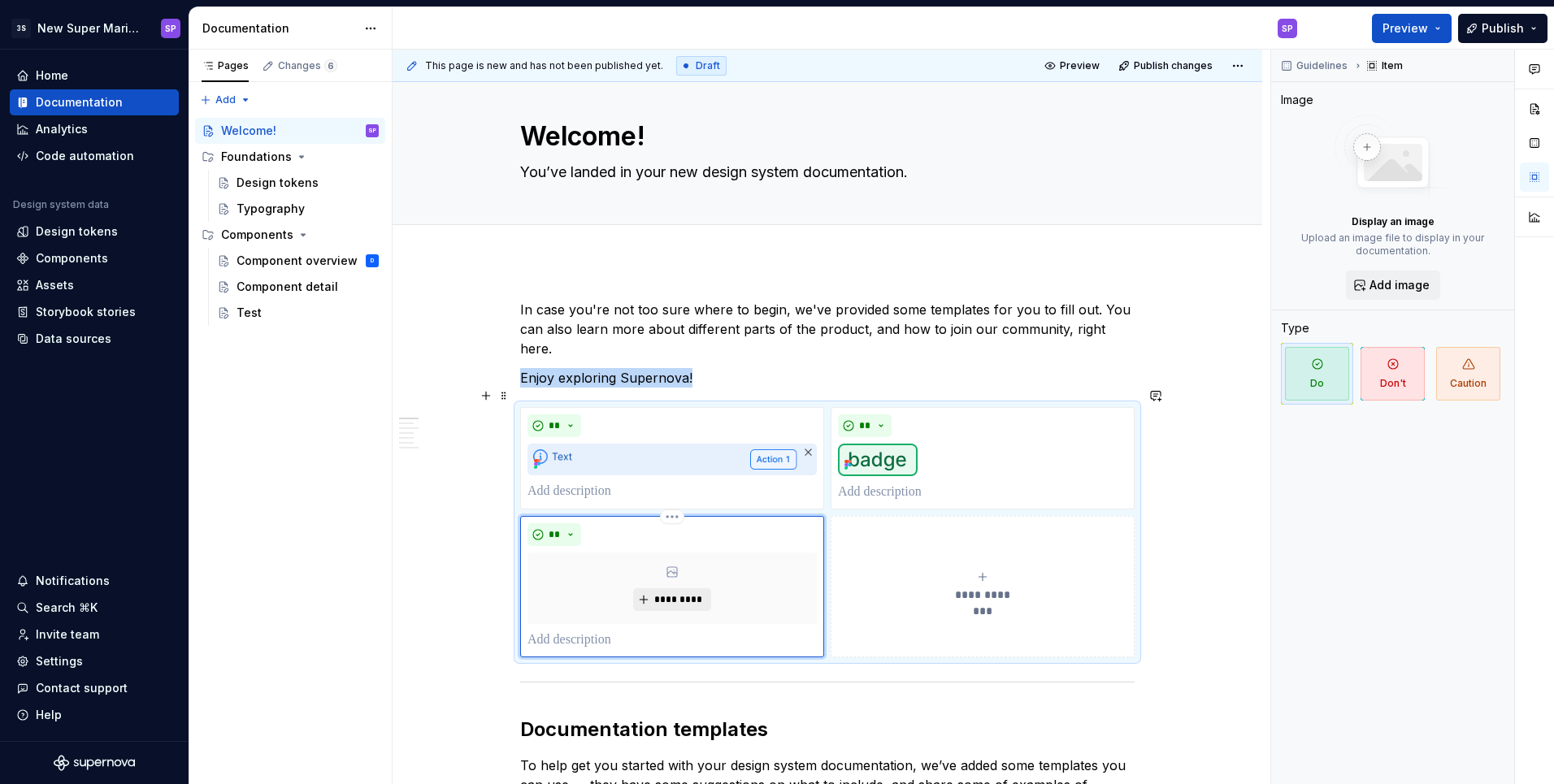
click at [660, 588] on button "*********" at bounding box center [671, 599] width 77 height 22
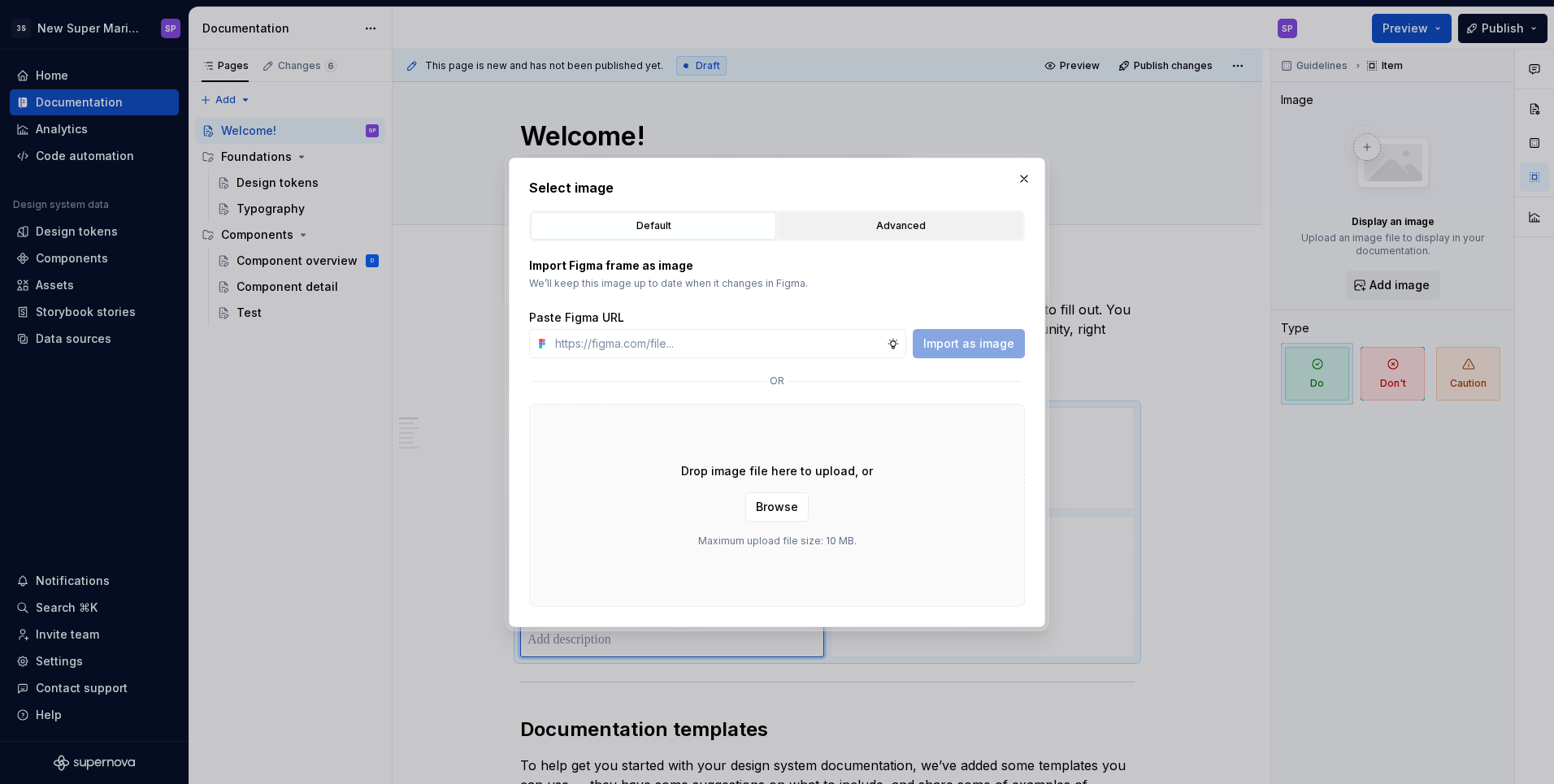
click at [853, 238] on button "Advanced" at bounding box center [900, 226] width 245 height 27
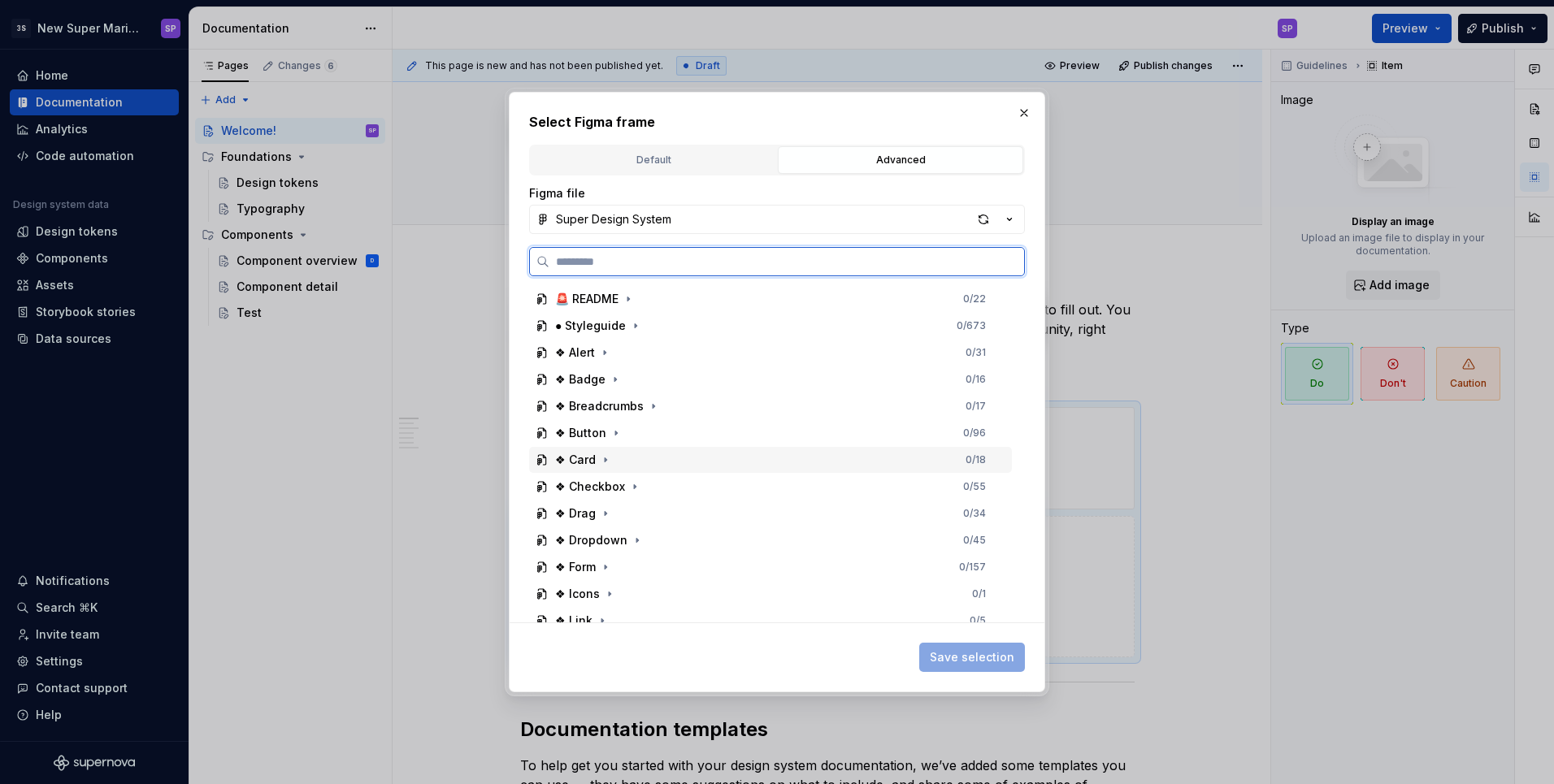
click at [566, 462] on div "❖ Card" at bounding box center [575, 459] width 41 height 17
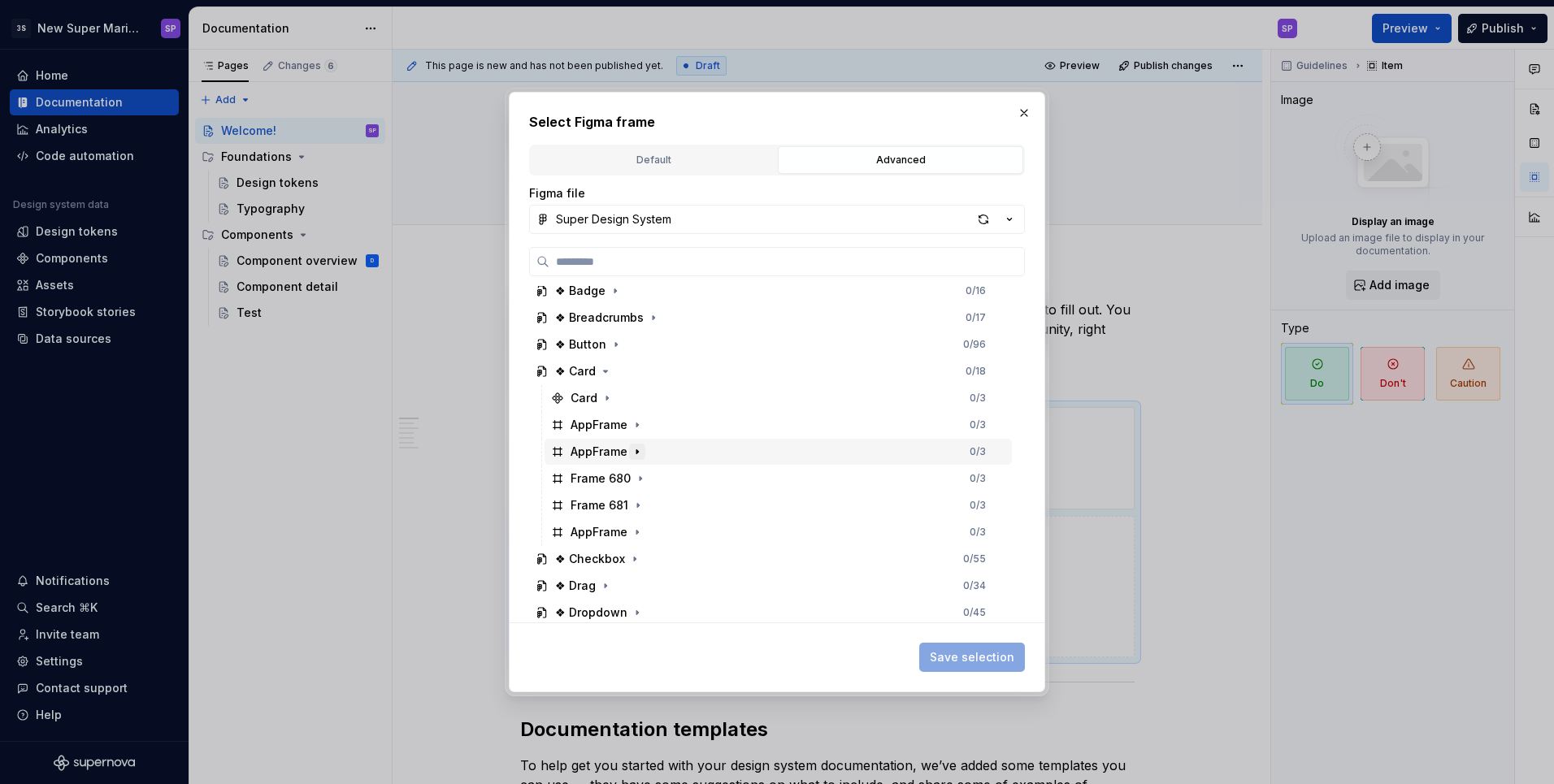
scroll to position [97, 0]
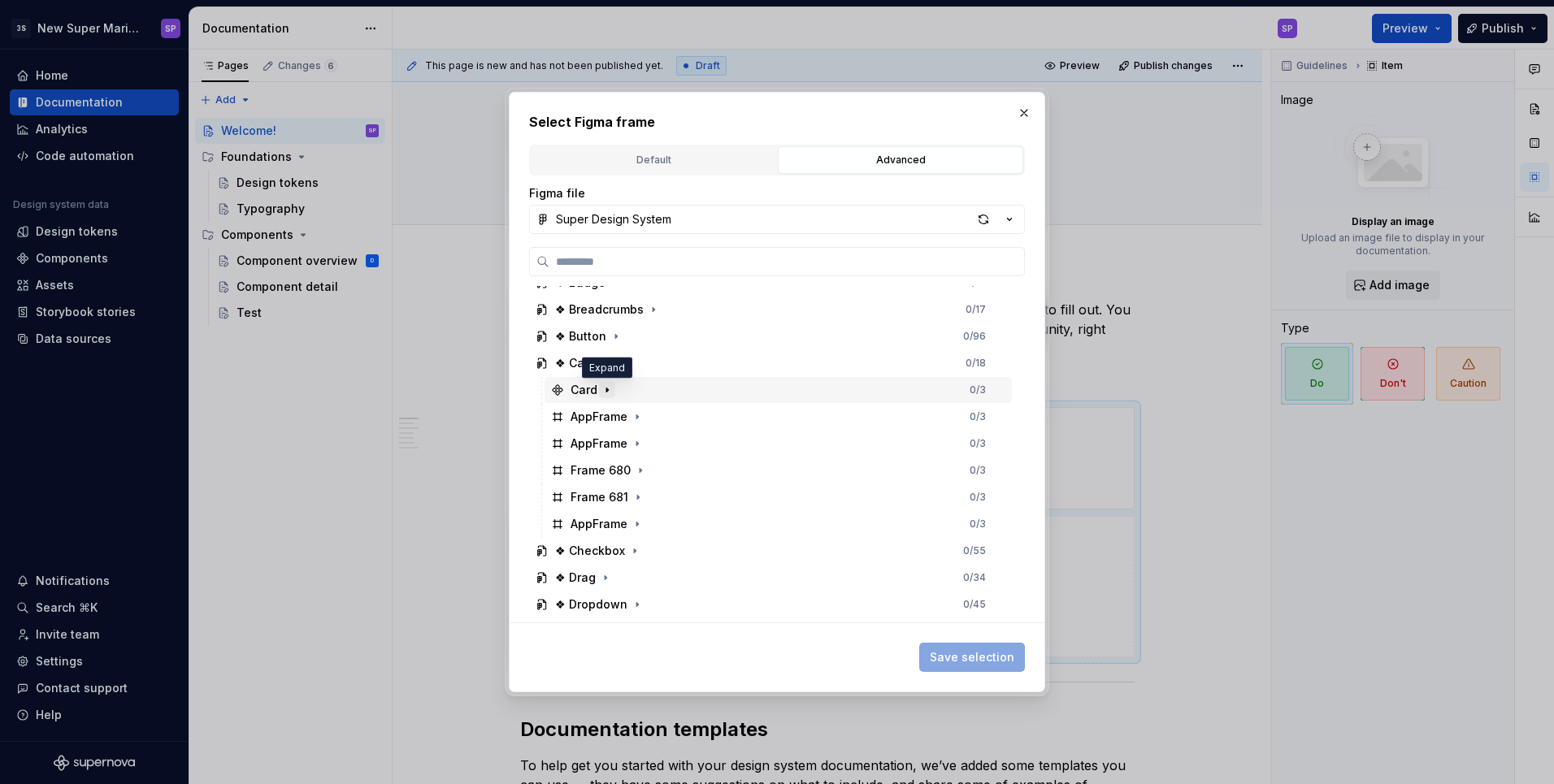
click at [603, 386] on icon "button" at bounding box center [606, 389] width 13 height 13
click at [637, 497] on icon "button" at bounding box center [638, 497] width 2 height 4
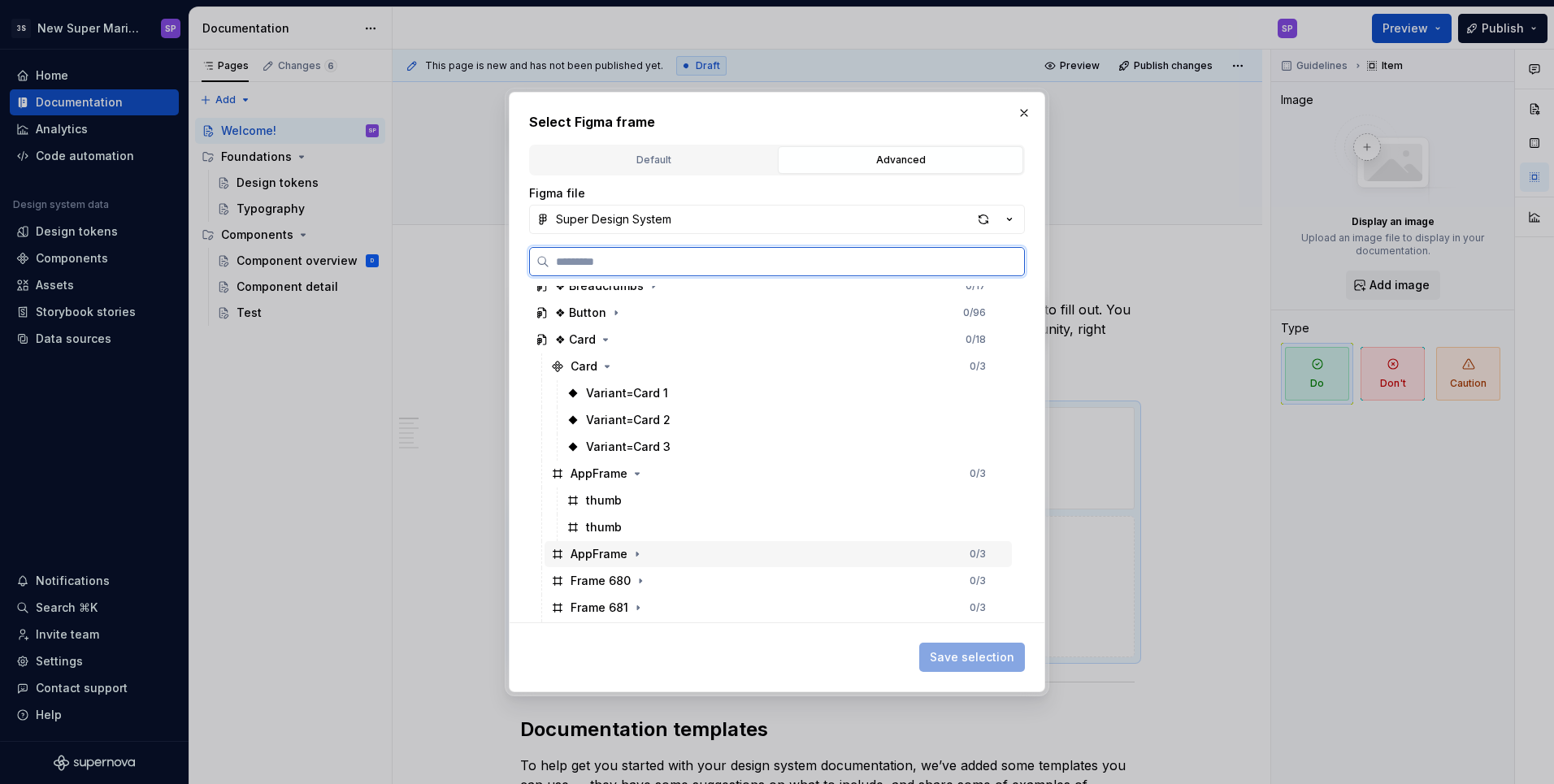
click at [642, 563] on div "AppFrame 0 / 3" at bounding box center [778, 553] width 467 height 26
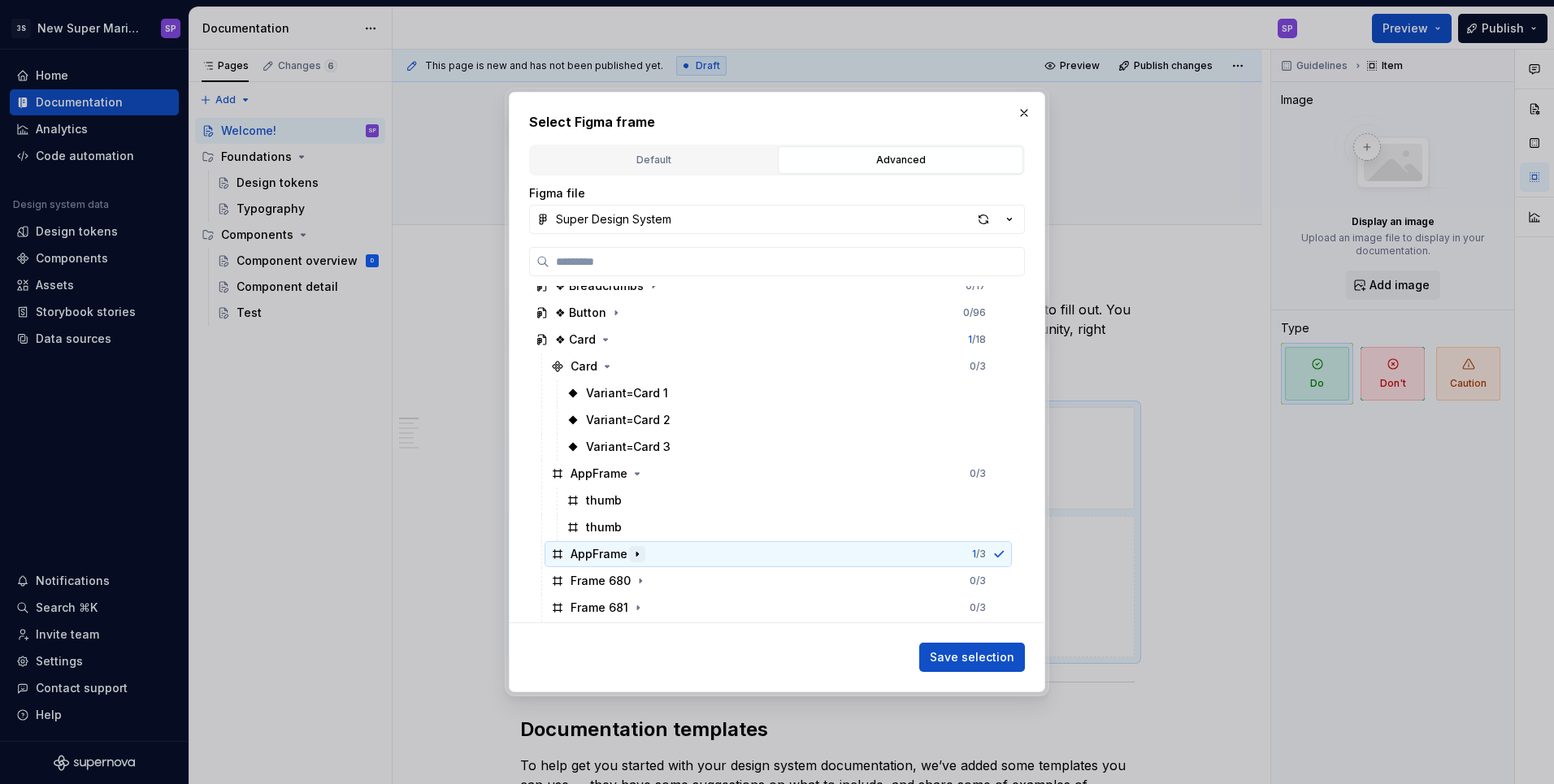
click at [634, 547] on icon "button" at bounding box center [637, 553] width 13 height 13
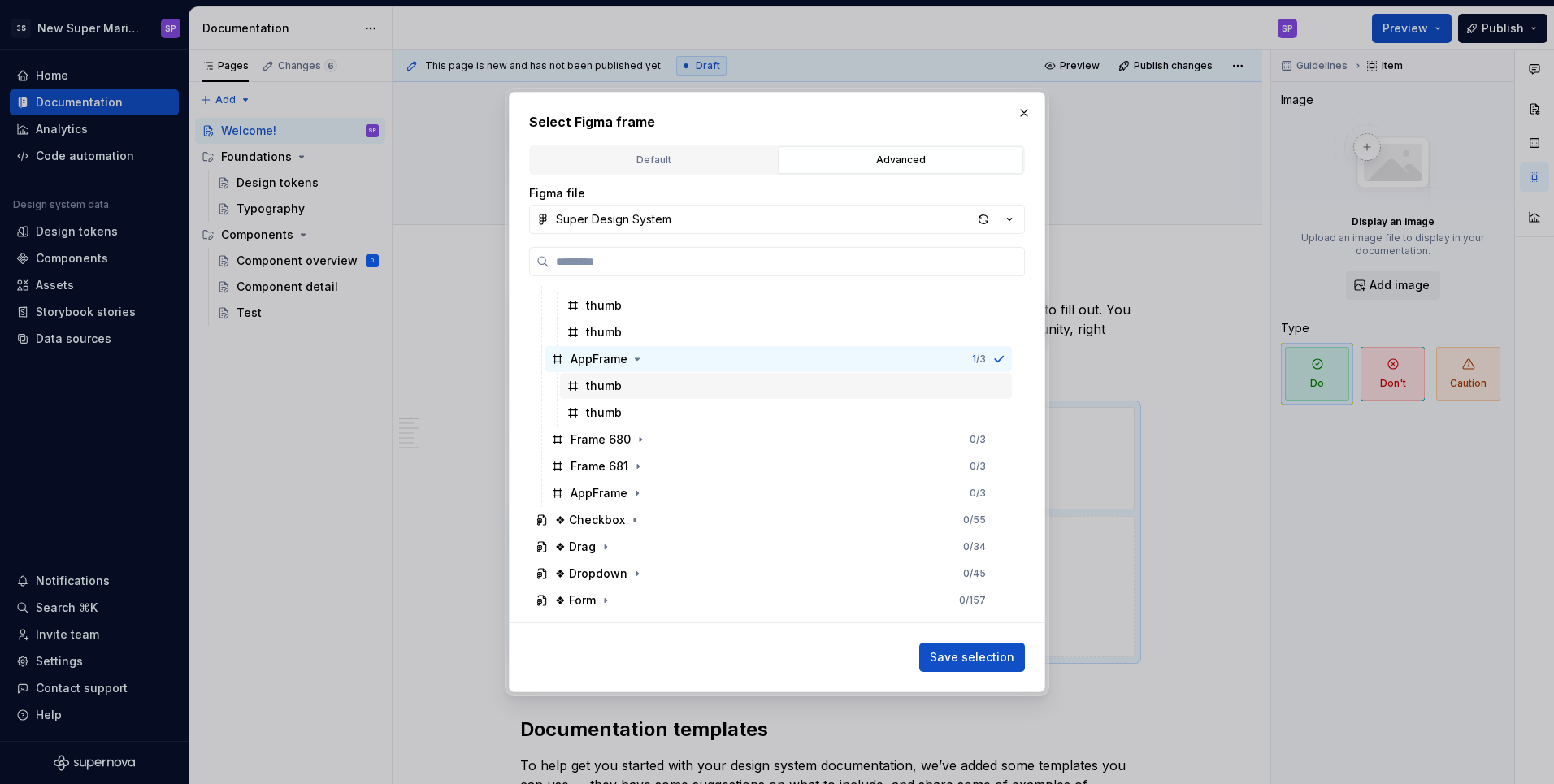
scroll to position [316, 0]
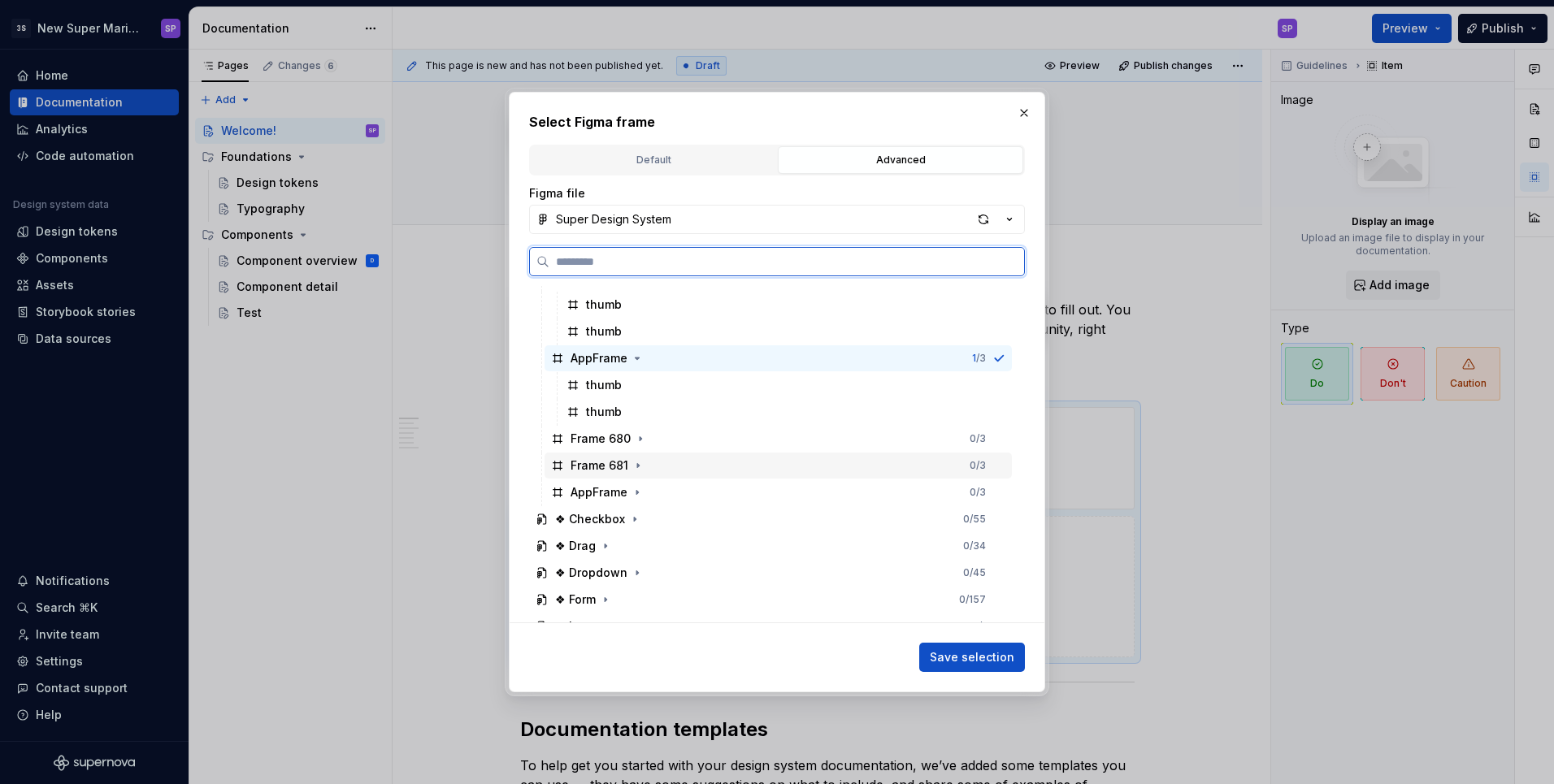
click at [638, 474] on div "Frame 681 0 / 3" at bounding box center [778, 465] width 467 height 26
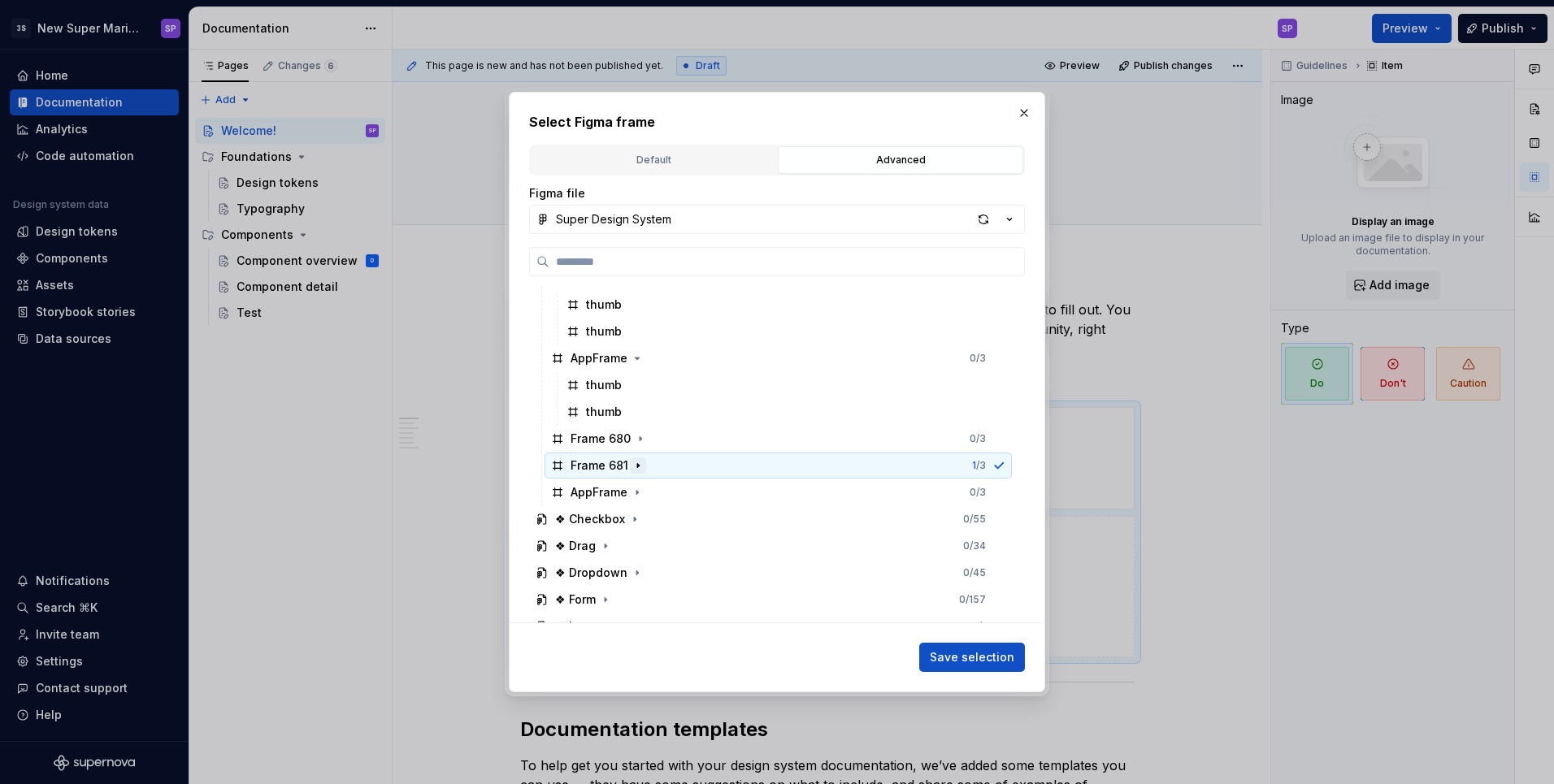
click at [637, 462] on icon "button" at bounding box center [638, 464] width 13 height 13
click at [632, 435] on button "button" at bounding box center [640, 438] width 17 height 17
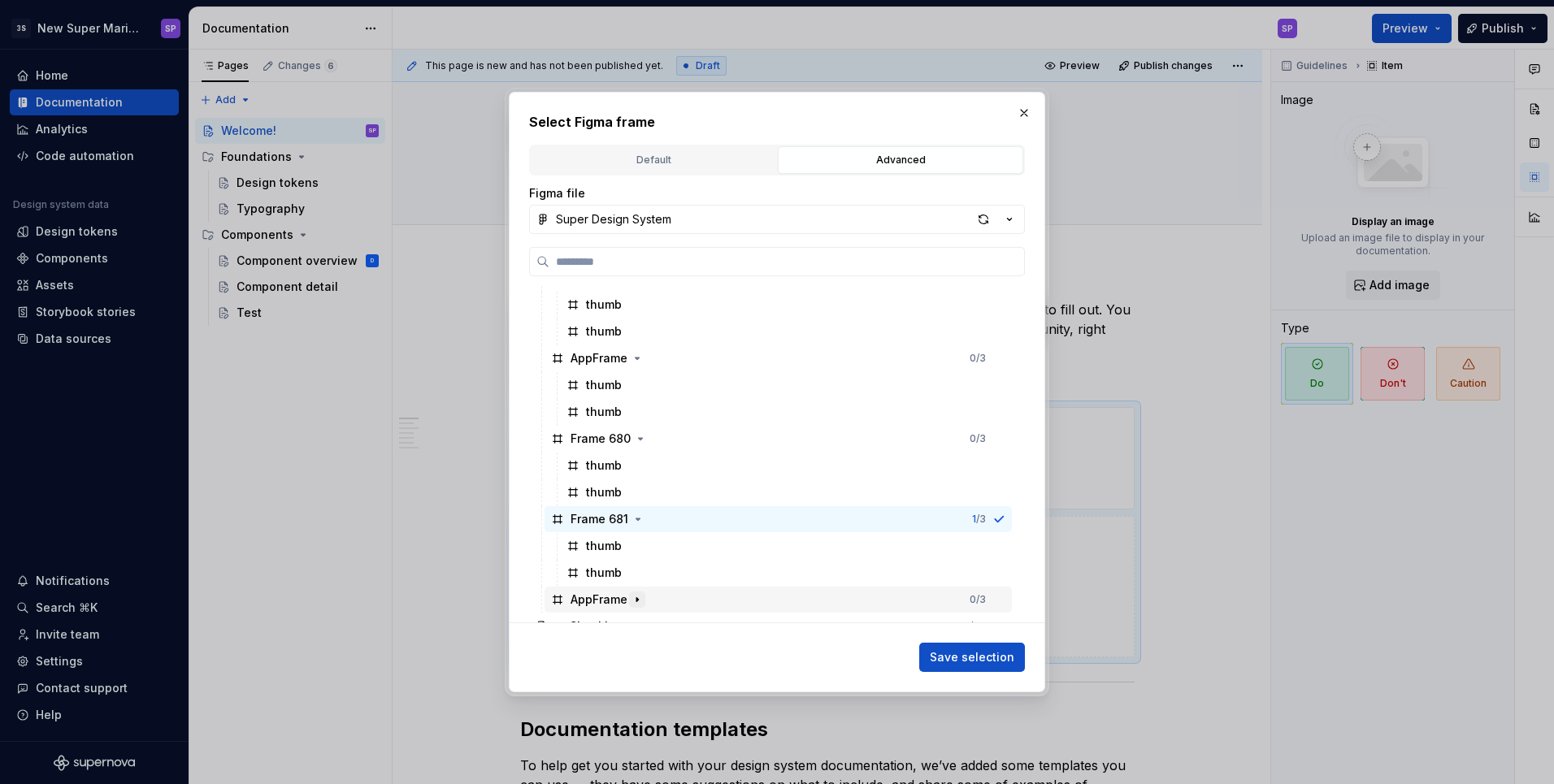
click at [635, 597] on icon "button" at bounding box center [637, 599] width 13 height 13
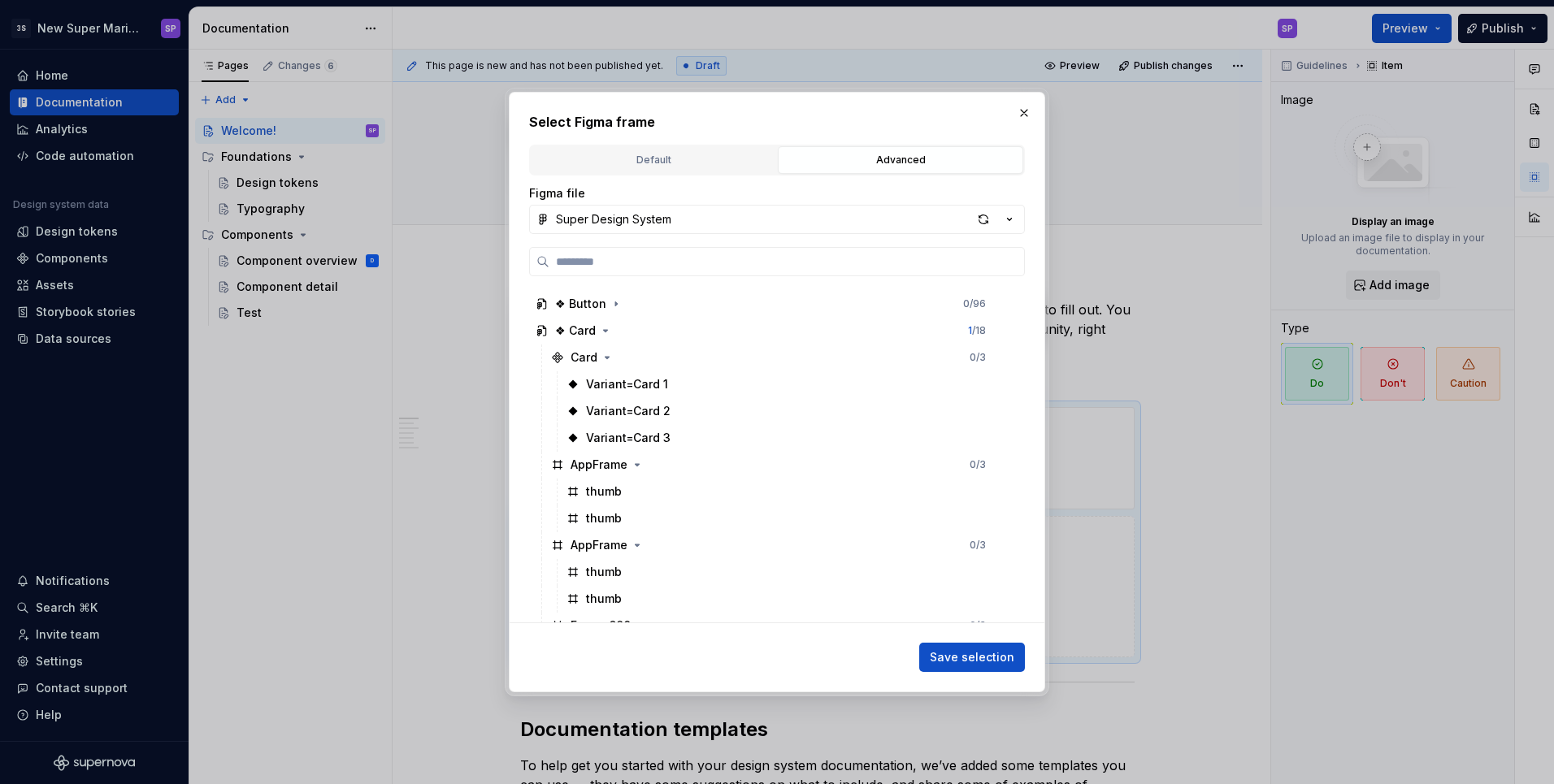
scroll to position [127, 0]
click at [1014, 218] on icon "button" at bounding box center [1009, 219] width 17 height 17
click at [1014, 218] on div "Select Figma frame Default Advanced Import Figma frame as image We’ll keep this…" at bounding box center [777, 392] width 1554 height 784
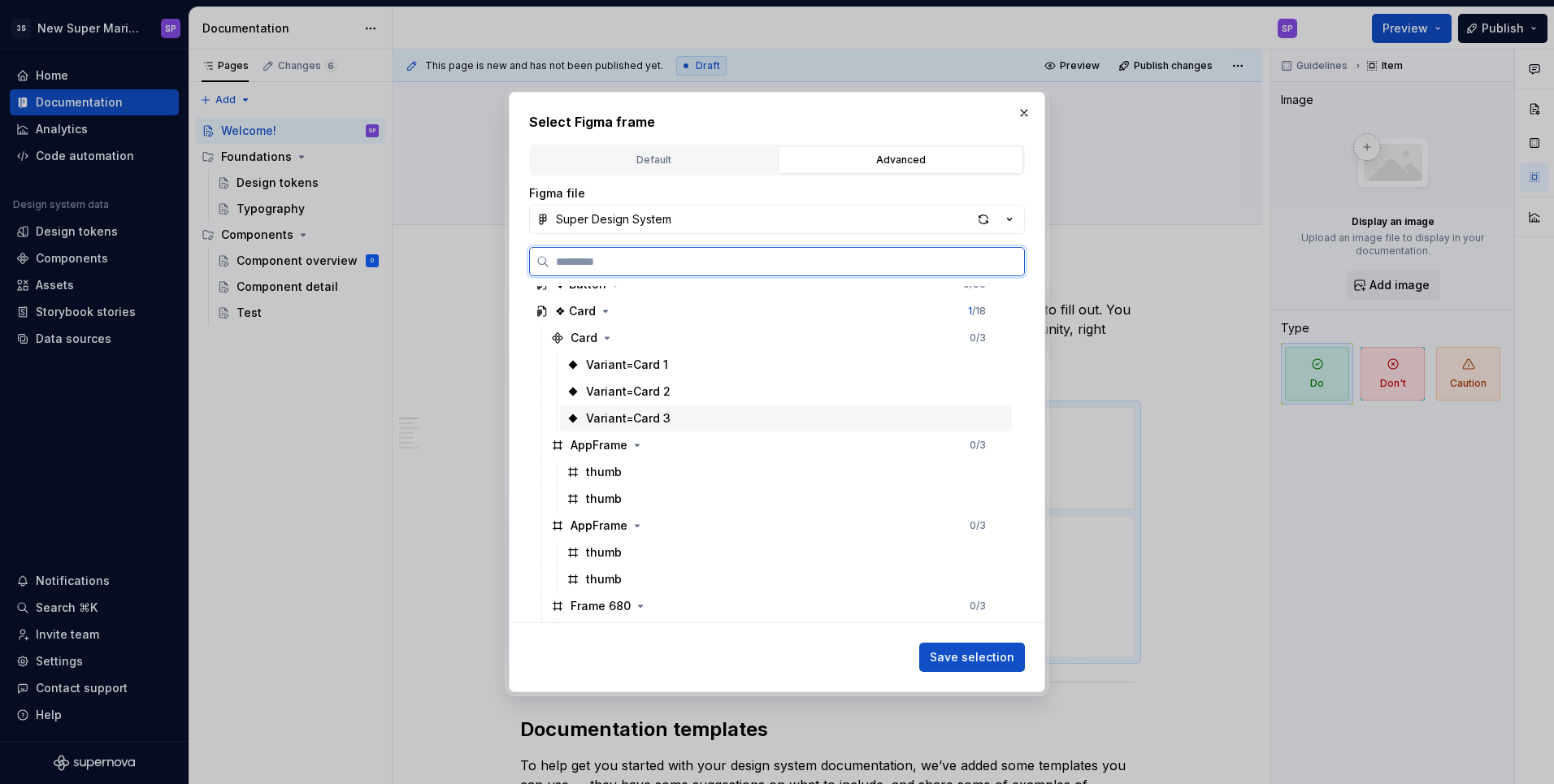
click at [766, 406] on div "Variant=Card 3" at bounding box center [785, 418] width 452 height 26
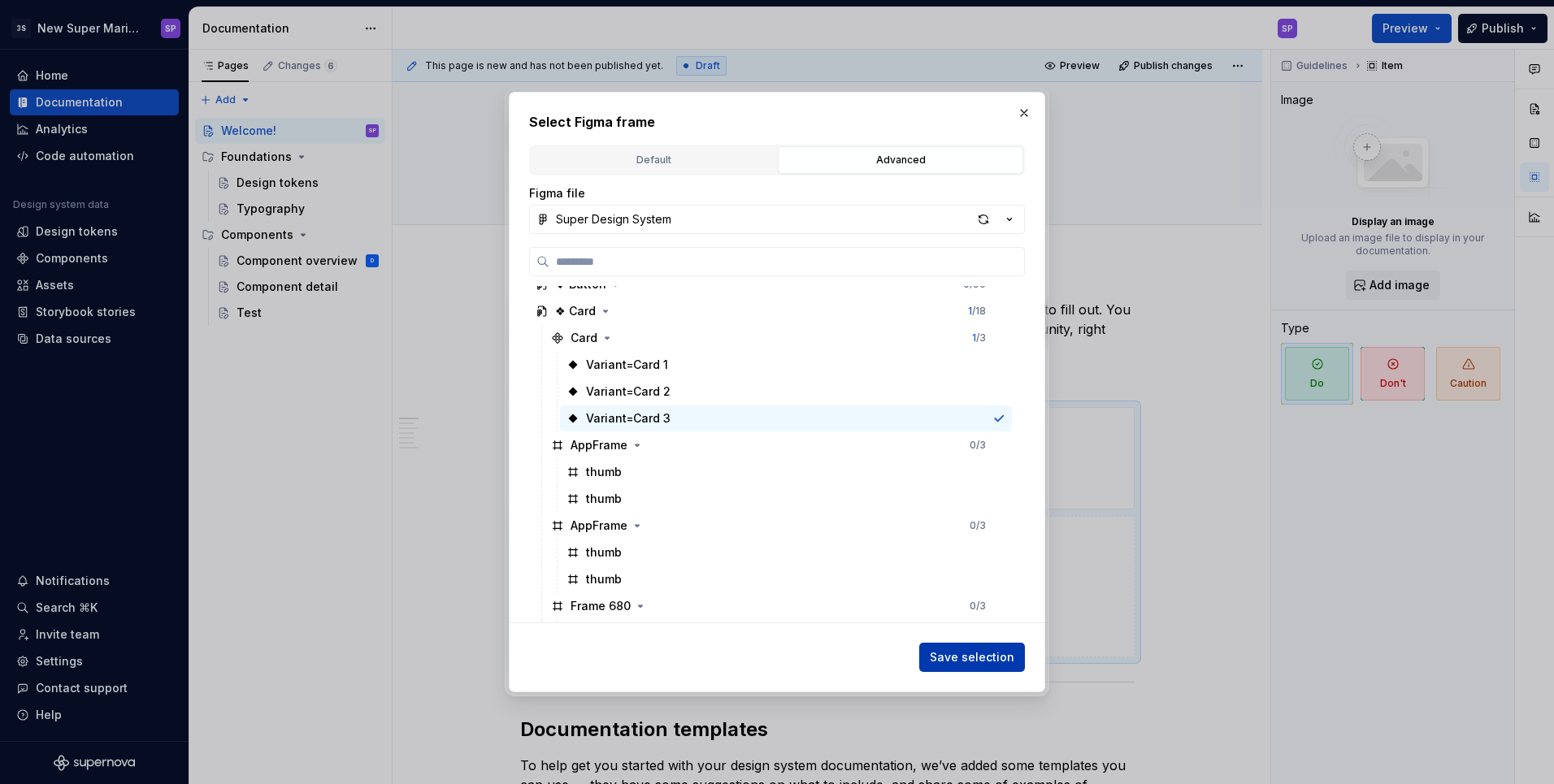
click at [957, 657] on span "Save selection" at bounding box center [971, 657] width 84 height 17
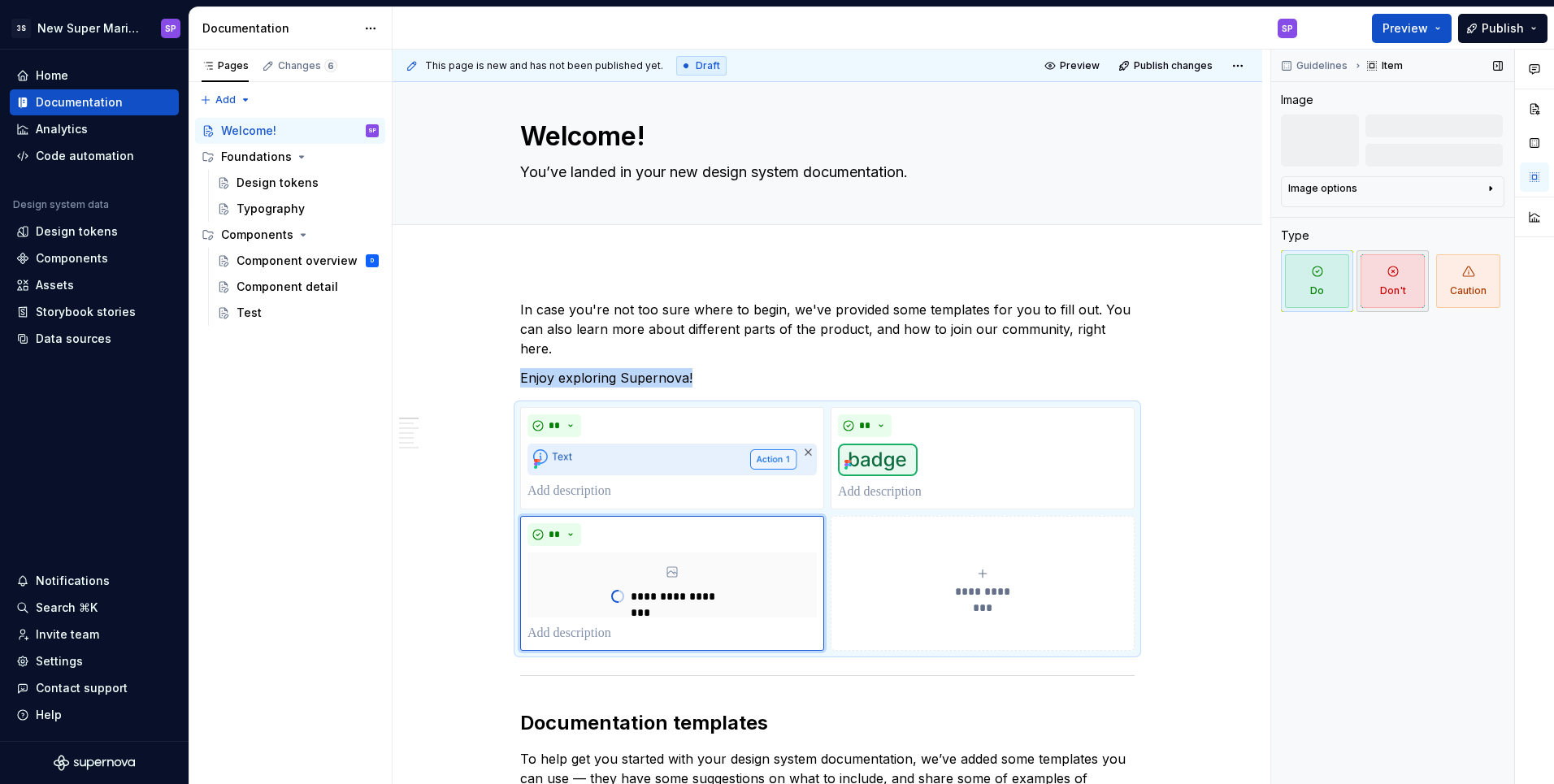
click at [1378, 289] on span "Don't" at bounding box center [1393, 281] width 65 height 54
click at [1474, 287] on span "Caution" at bounding box center [1468, 281] width 65 height 54
click at [1345, 277] on span "Do" at bounding box center [1317, 281] width 65 height 54
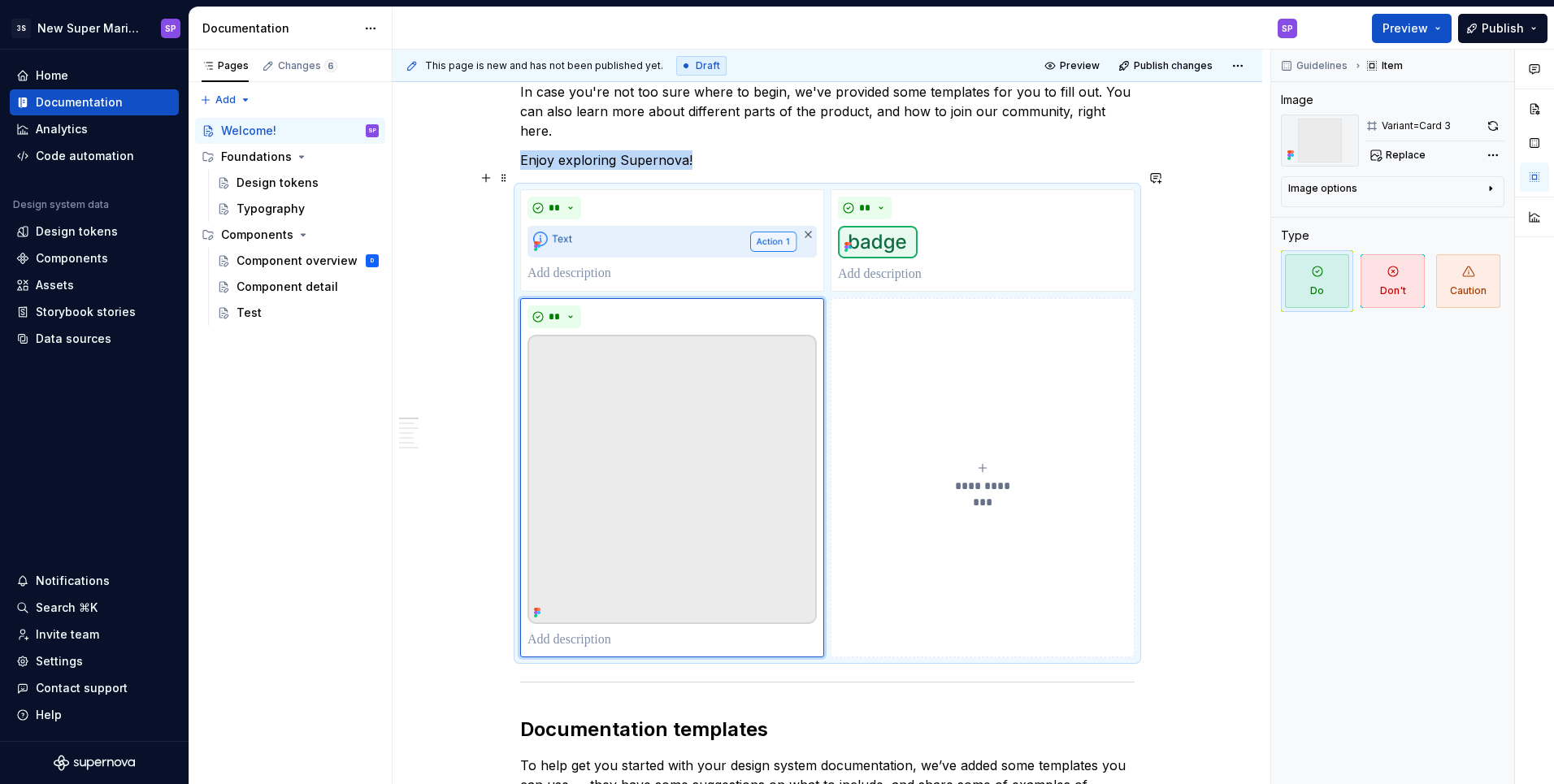
scroll to position [240, 0]
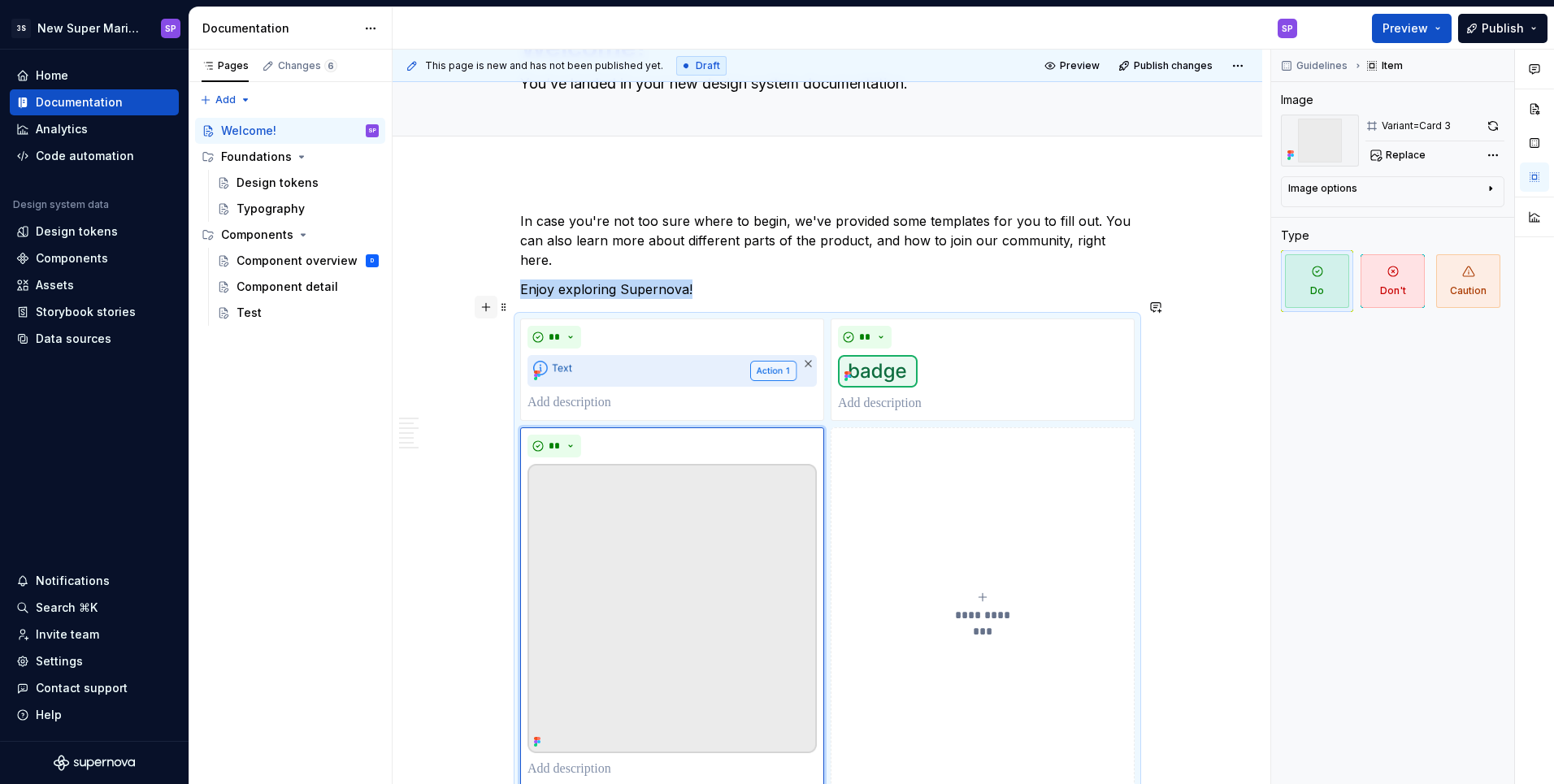
click at [483, 299] on button "button" at bounding box center [485, 306] width 22 height 22
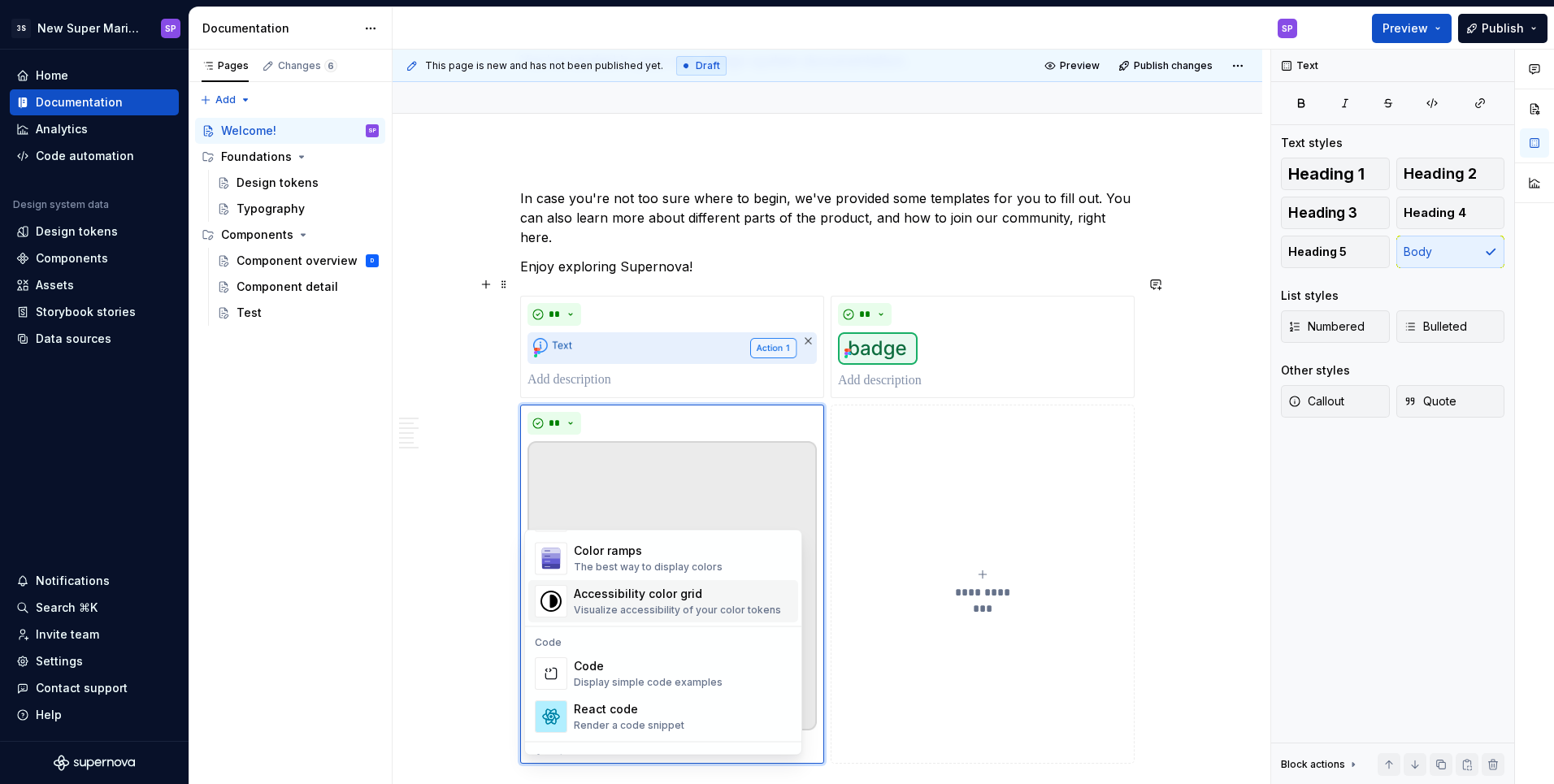
scroll to position [1253, 0]
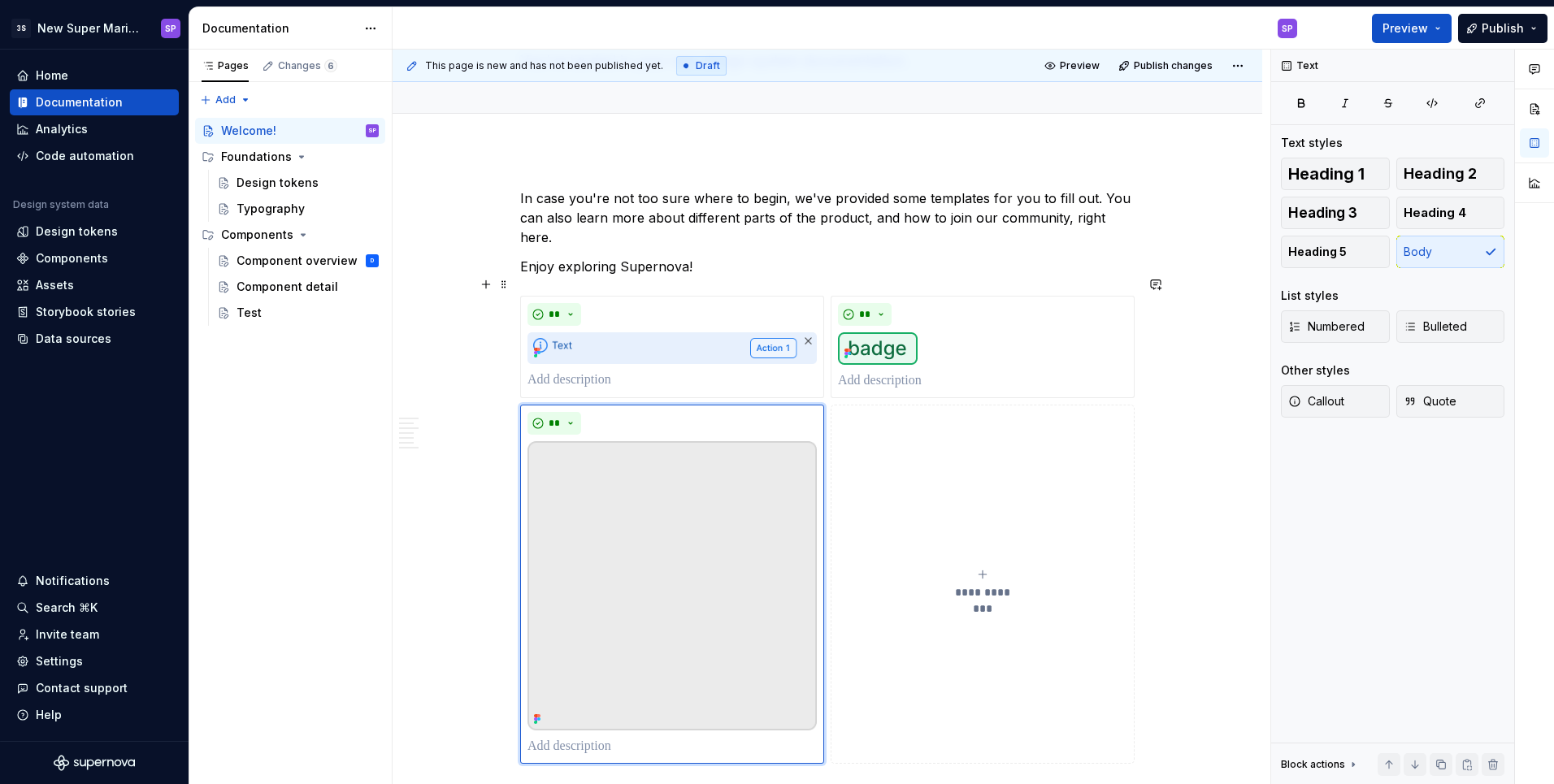
click at [870, 257] on p "Enjoy exploring Supernova!" at bounding box center [827, 267] width 614 height 20
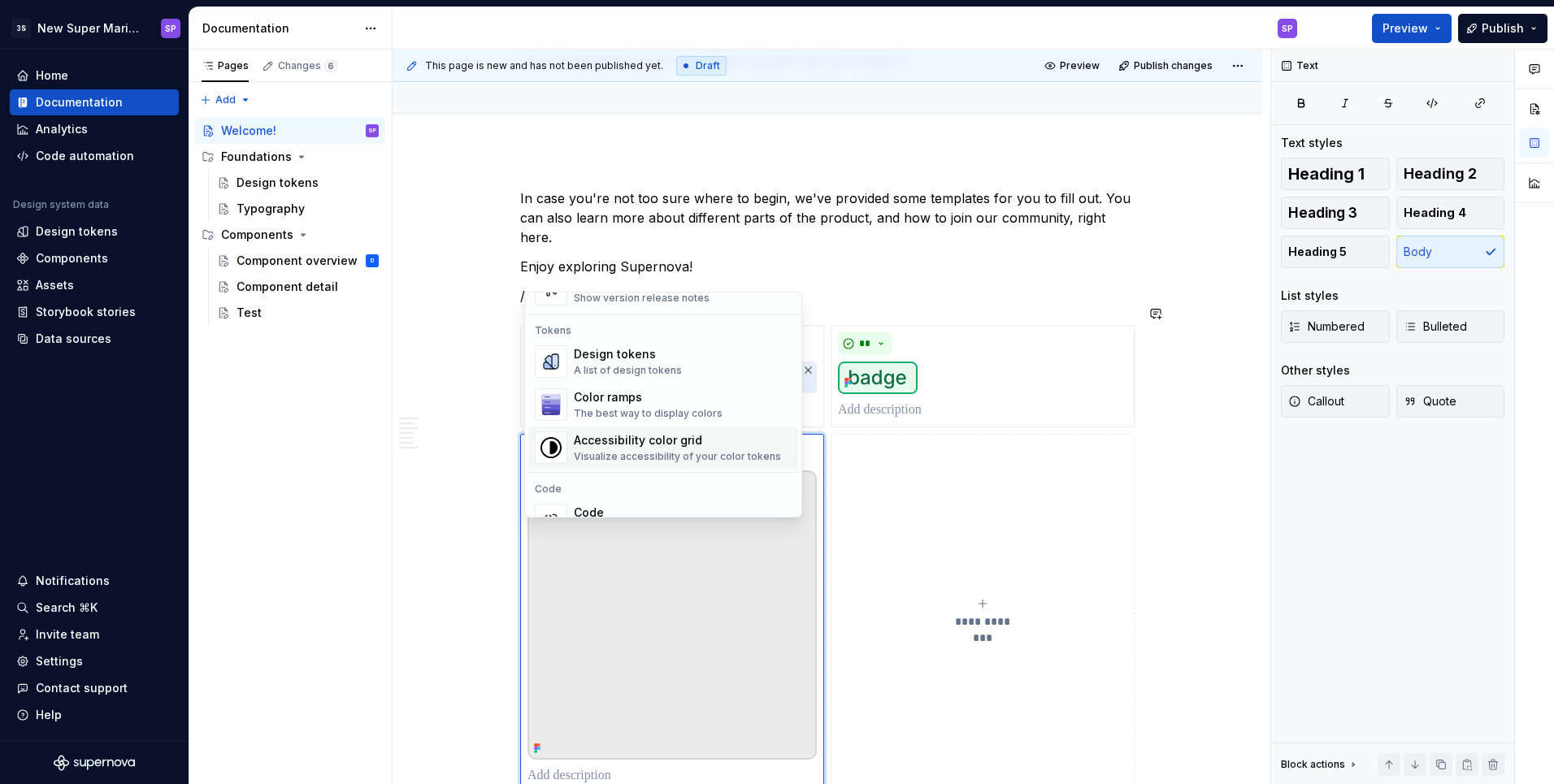
scroll to position [1154, 0]
click at [635, 458] on div "Visualize accessibility of your color tokens" at bounding box center [678, 458] width 207 height 13
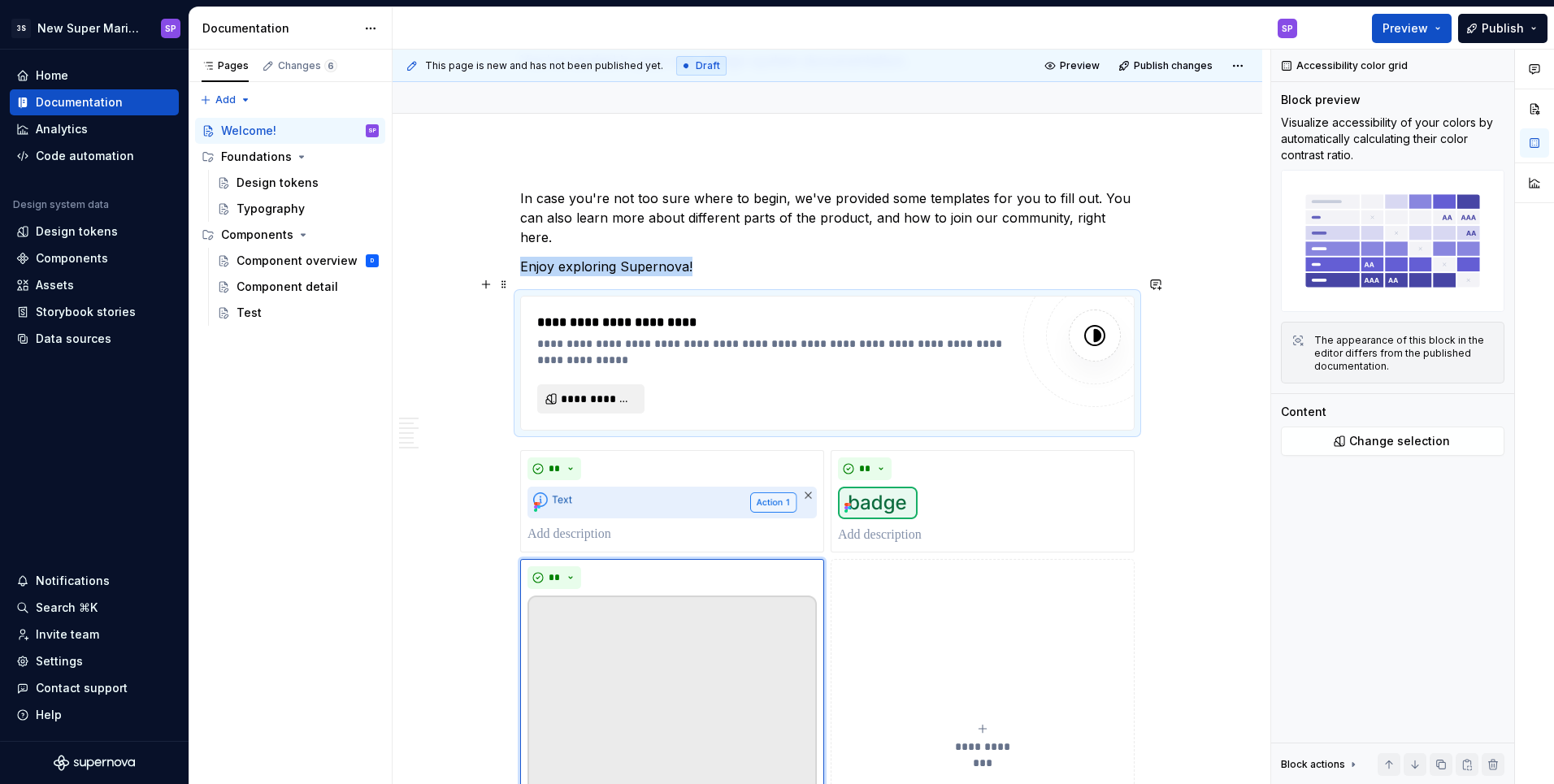
click at [626, 388] on button "**********" at bounding box center [591, 399] width 108 height 29
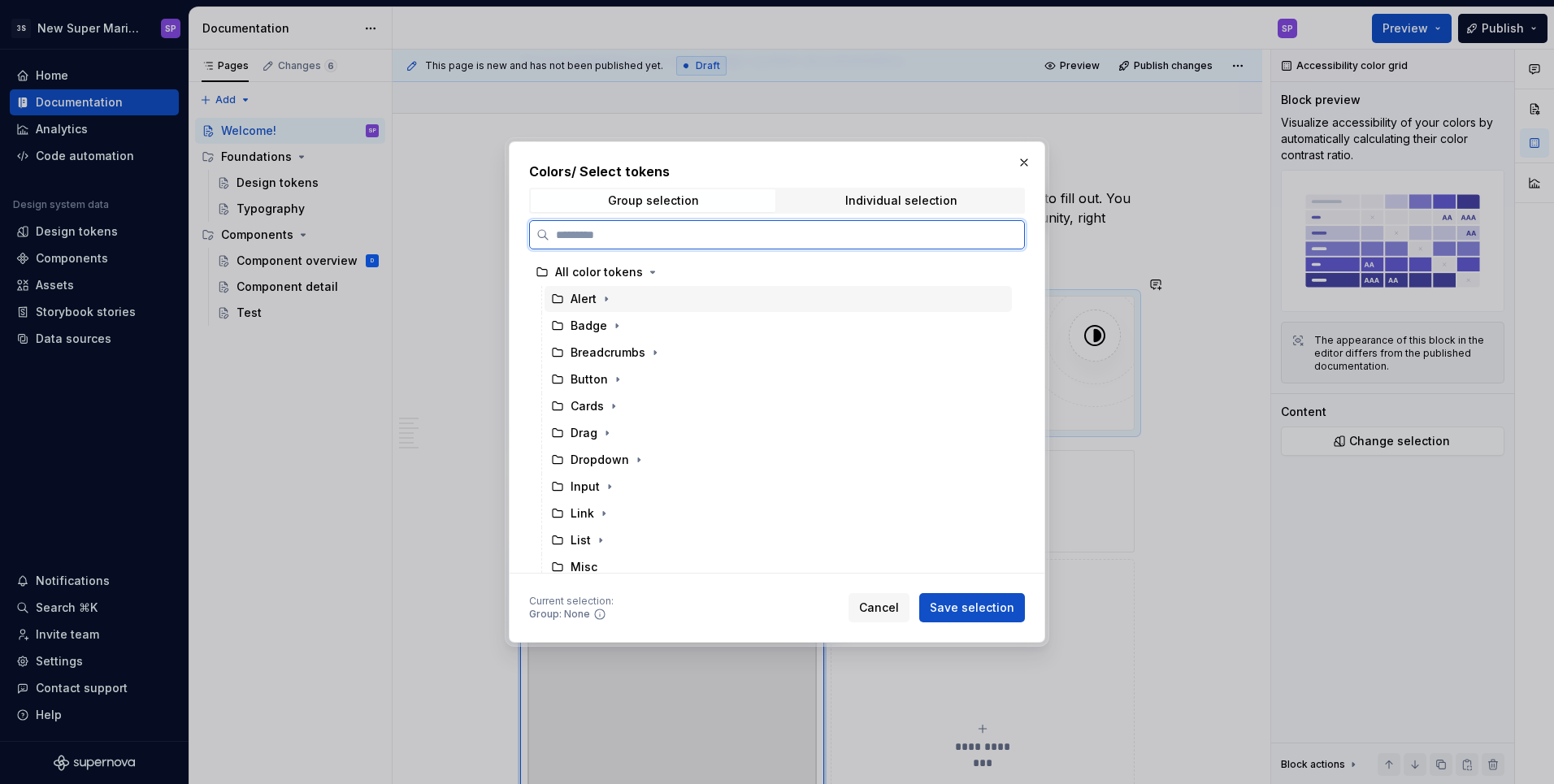
click at [617, 296] on div "Alert" at bounding box center [778, 298] width 467 height 26
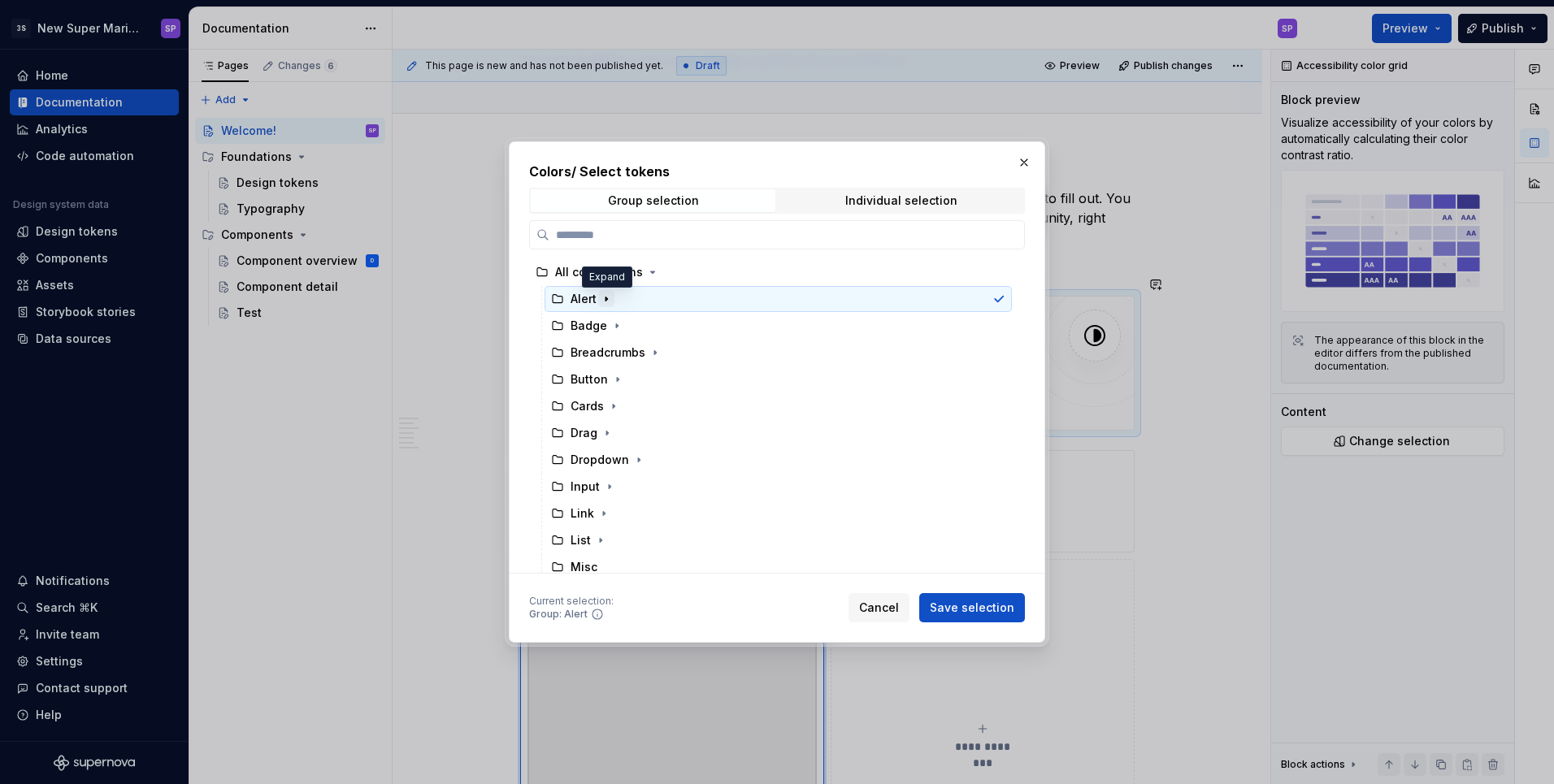
click at [605, 297] on icon "button" at bounding box center [606, 299] width 2 height 4
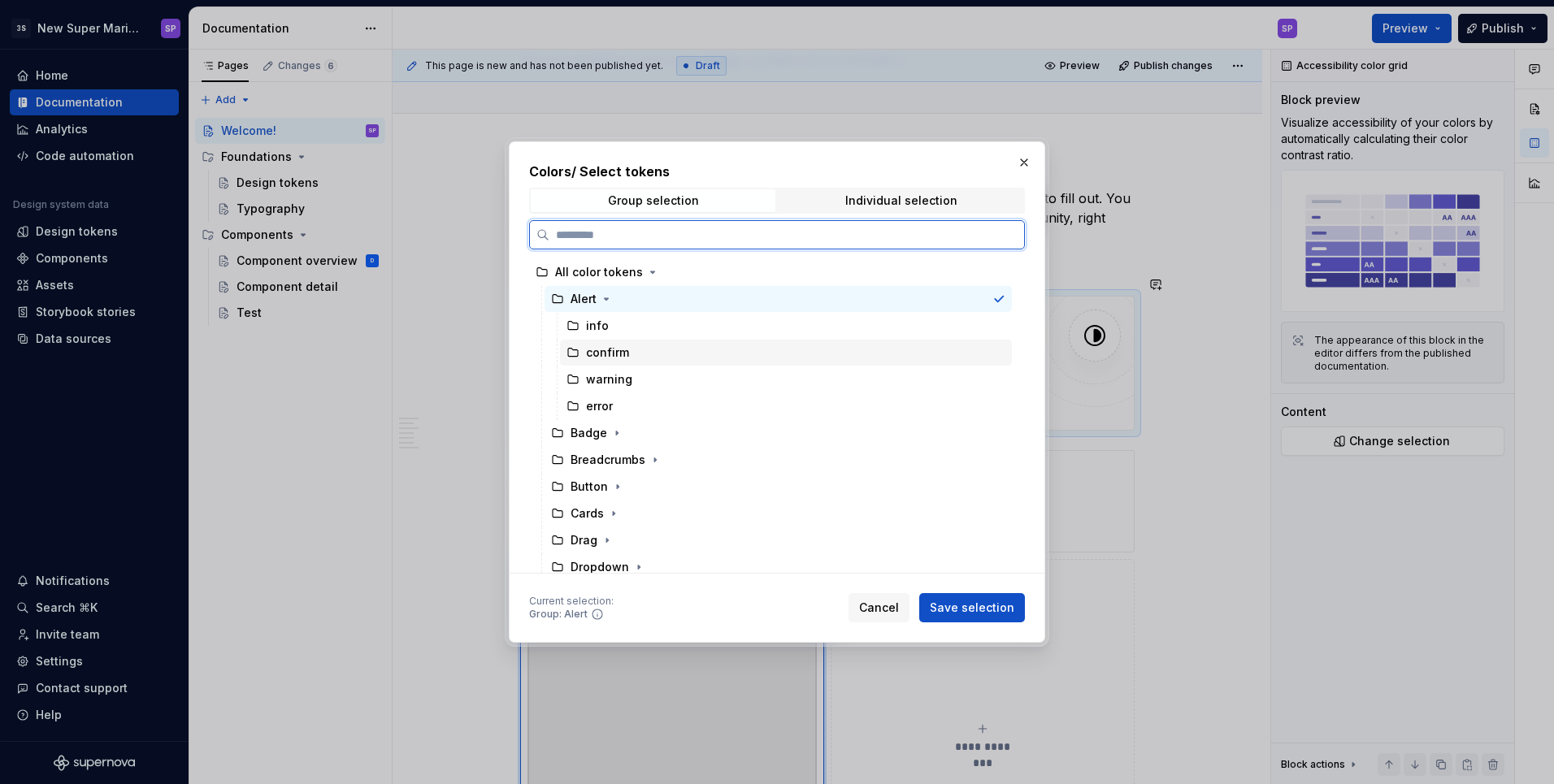
click at [622, 363] on div "confirm" at bounding box center [785, 352] width 452 height 26
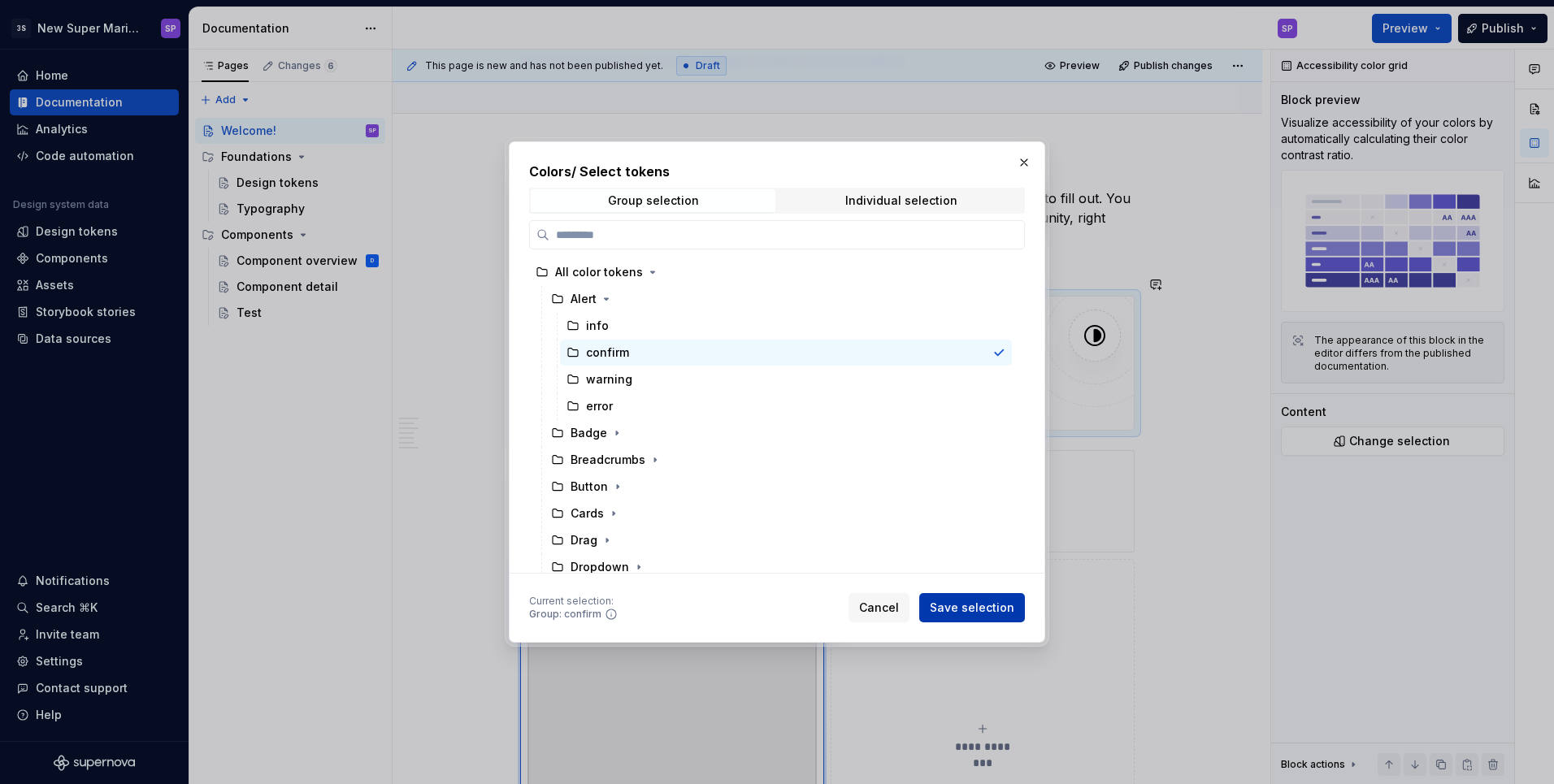
click at [954, 610] on span "Save selection" at bounding box center [971, 607] width 84 height 17
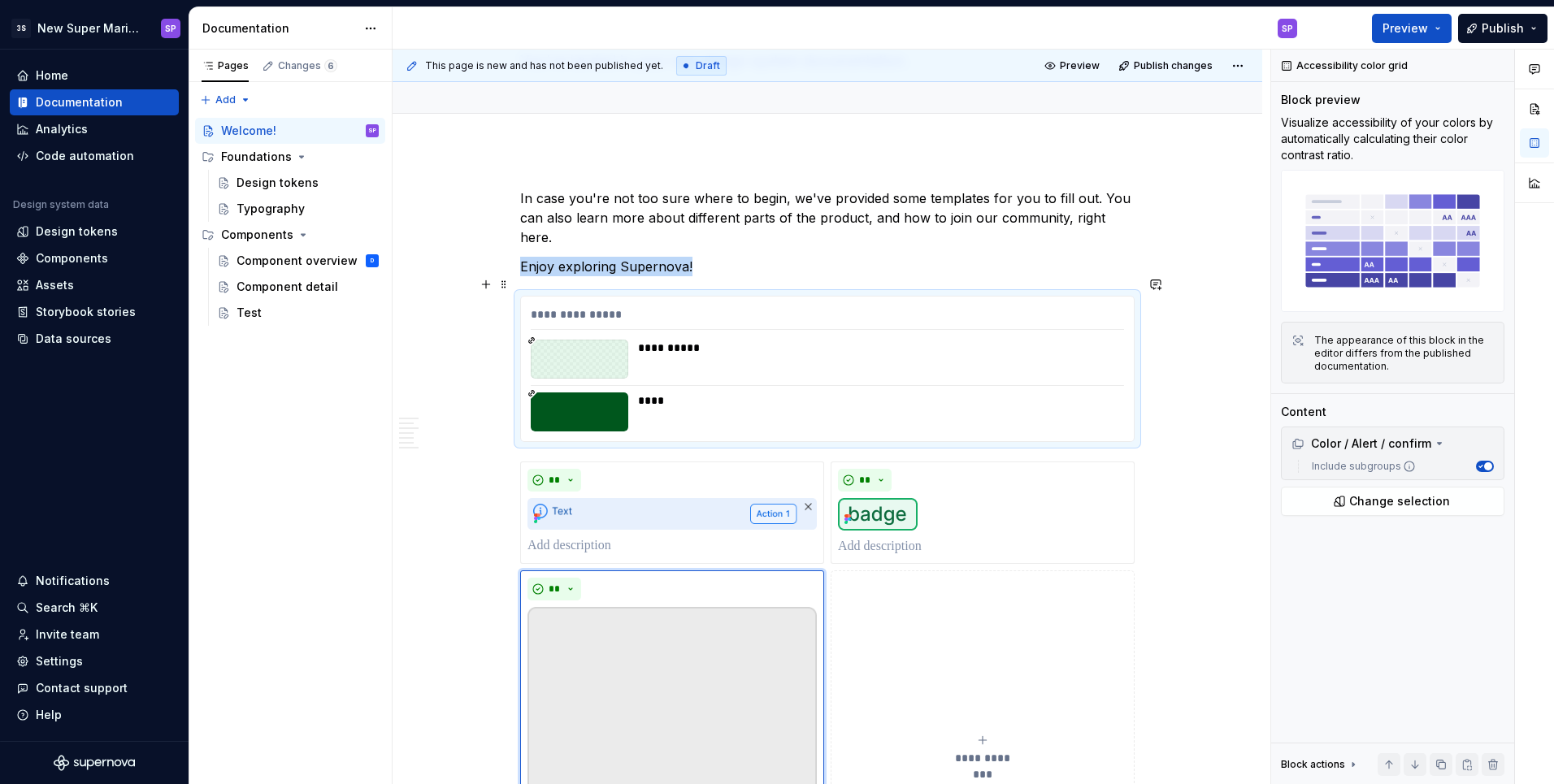
click at [557, 339] on div at bounding box center [580, 359] width 98 height 39
click at [605, 306] on div "**********" at bounding box center [827, 318] width 594 height 23
click at [1487, 439] on button "button" at bounding box center [1487, 443] width 22 height 22
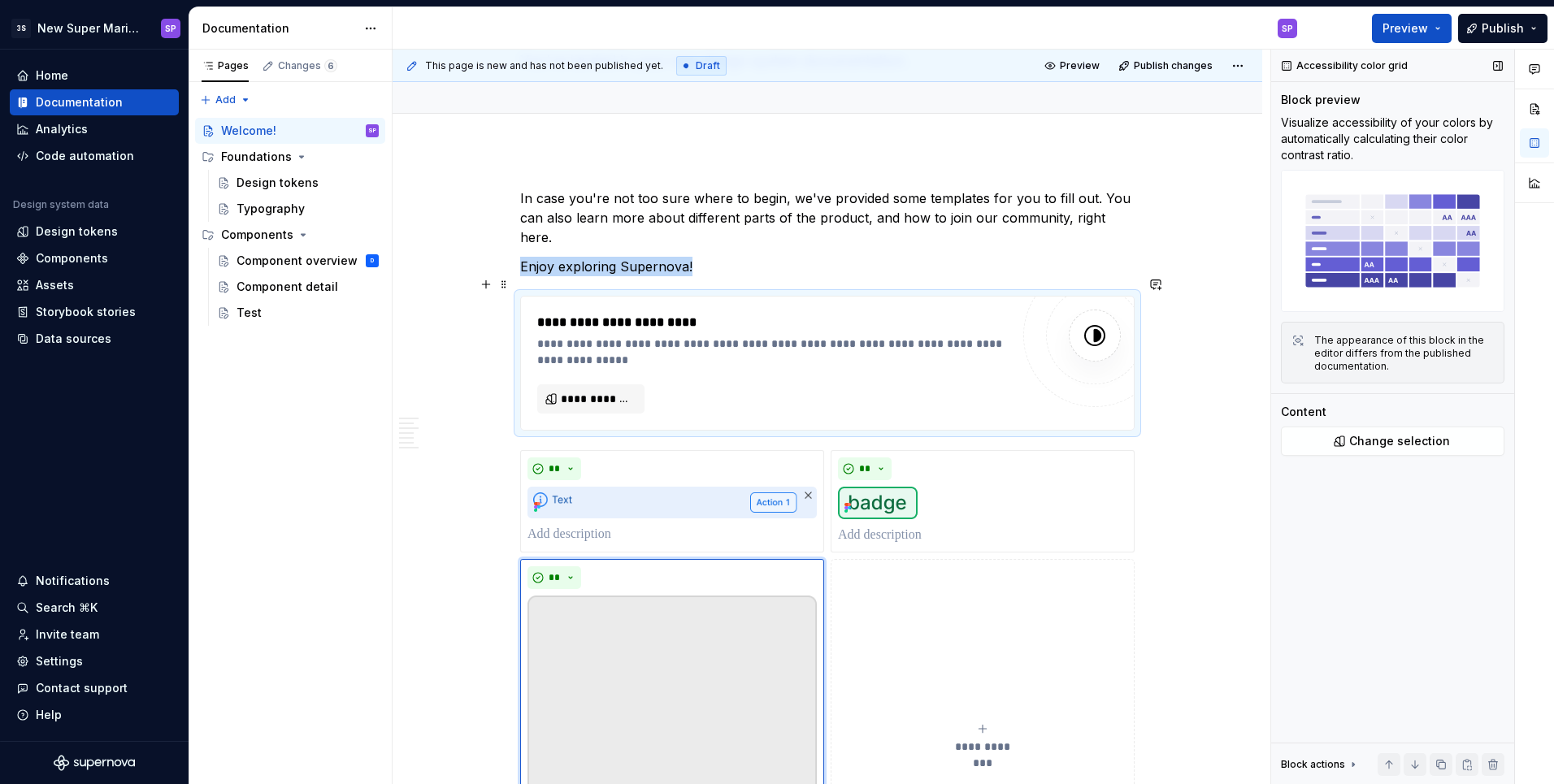
click at [1095, 324] on img at bounding box center [1094, 335] width 32 height 32
click at [605, 396] on div "**********" at bounding box center [827, 363] width 612 height 133
click at [607, 391] on span "**********" at bounding box center [597, 399] width 73 height 17
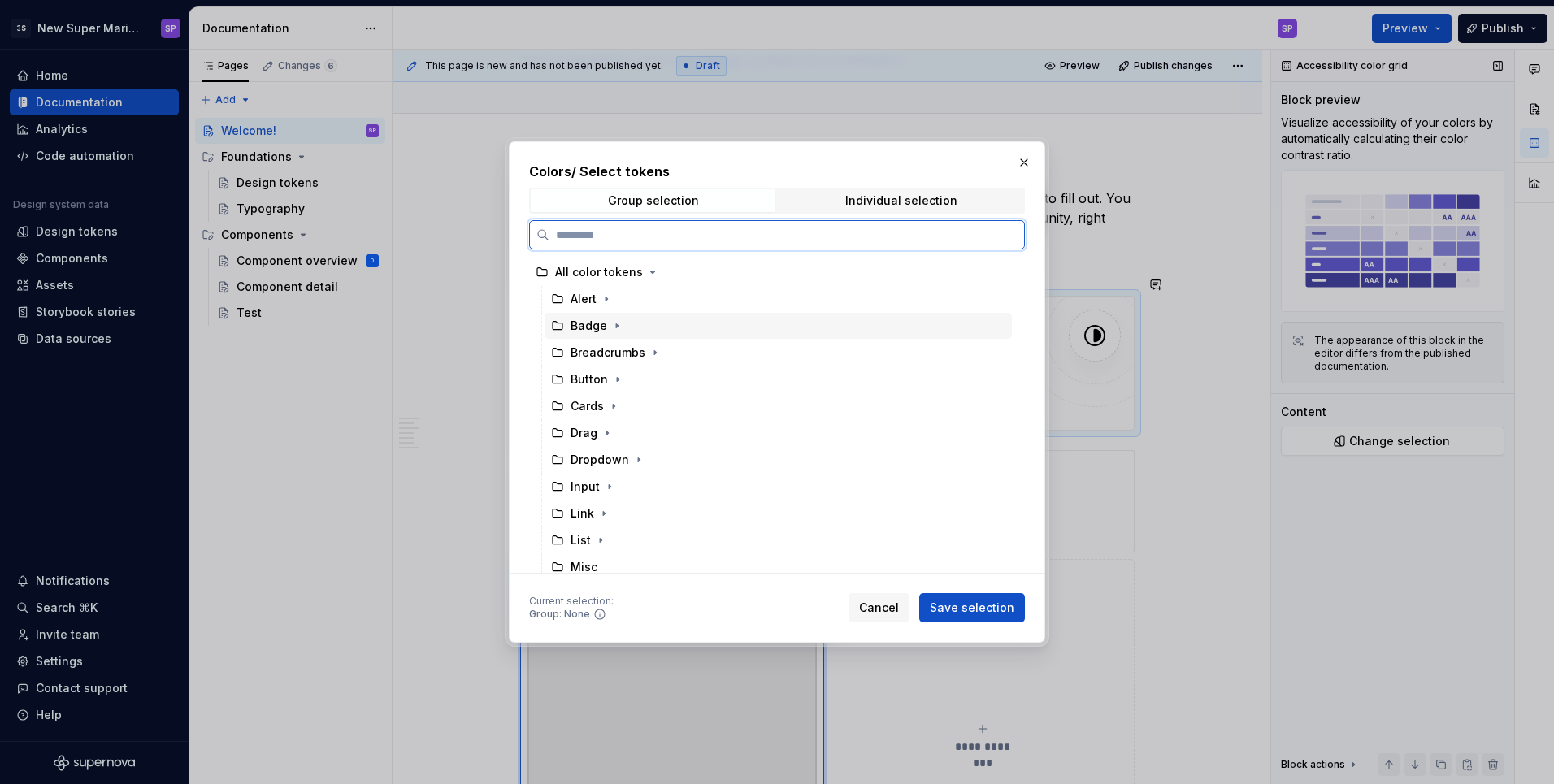
click at [638, 315] on div "Badge" at bounding box center [778, 326] width 467 height 26
click at [661, 295] on div "Alert" at bounding box center [778, 298] width 467 height 26
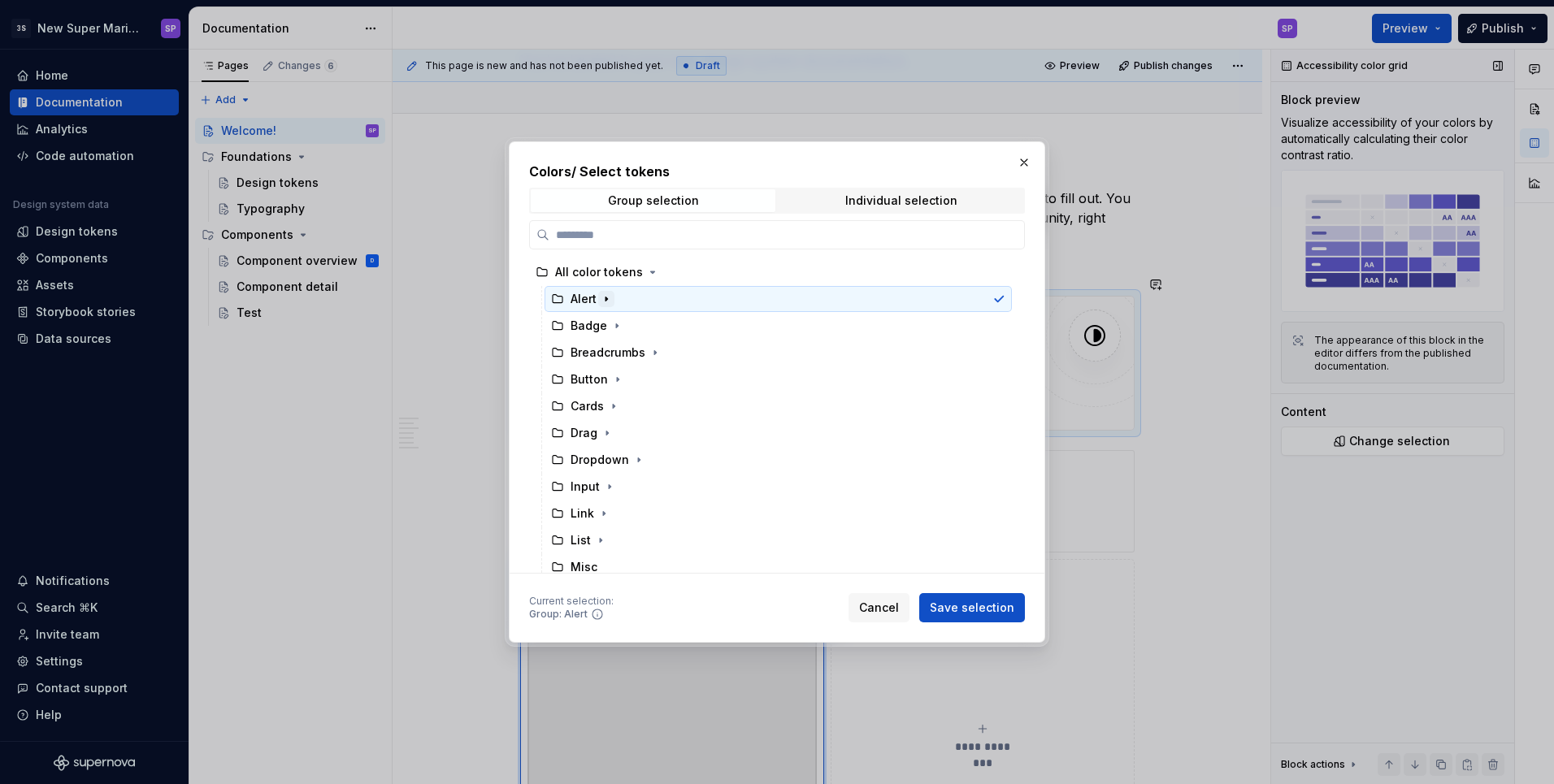
click at [610, 301] on icon "button" at bounding box center [605, 298] width 13 height 13
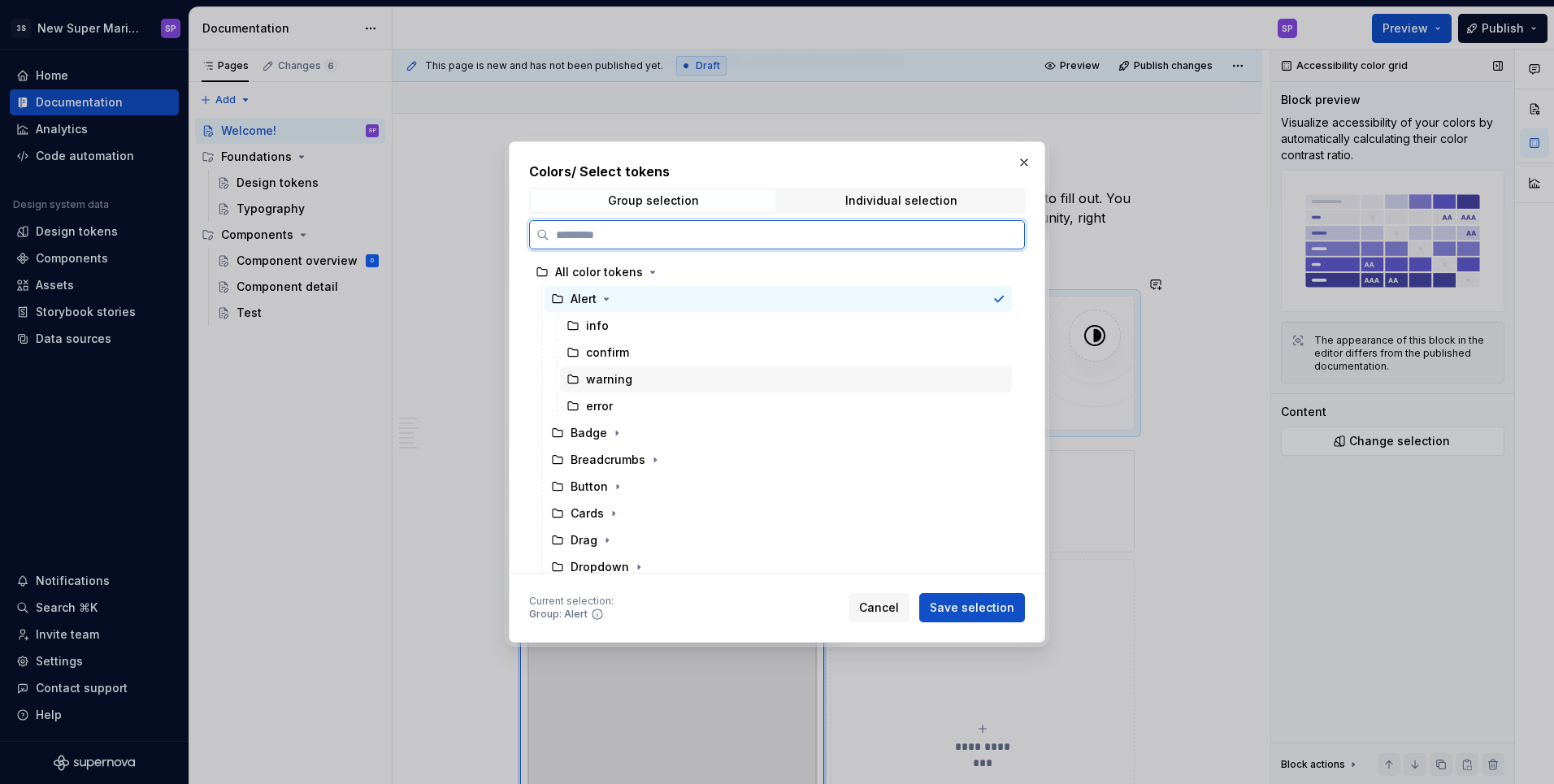
click at [641, 373] on div "warning" at bounding box center [785, 379] width 452 height 26
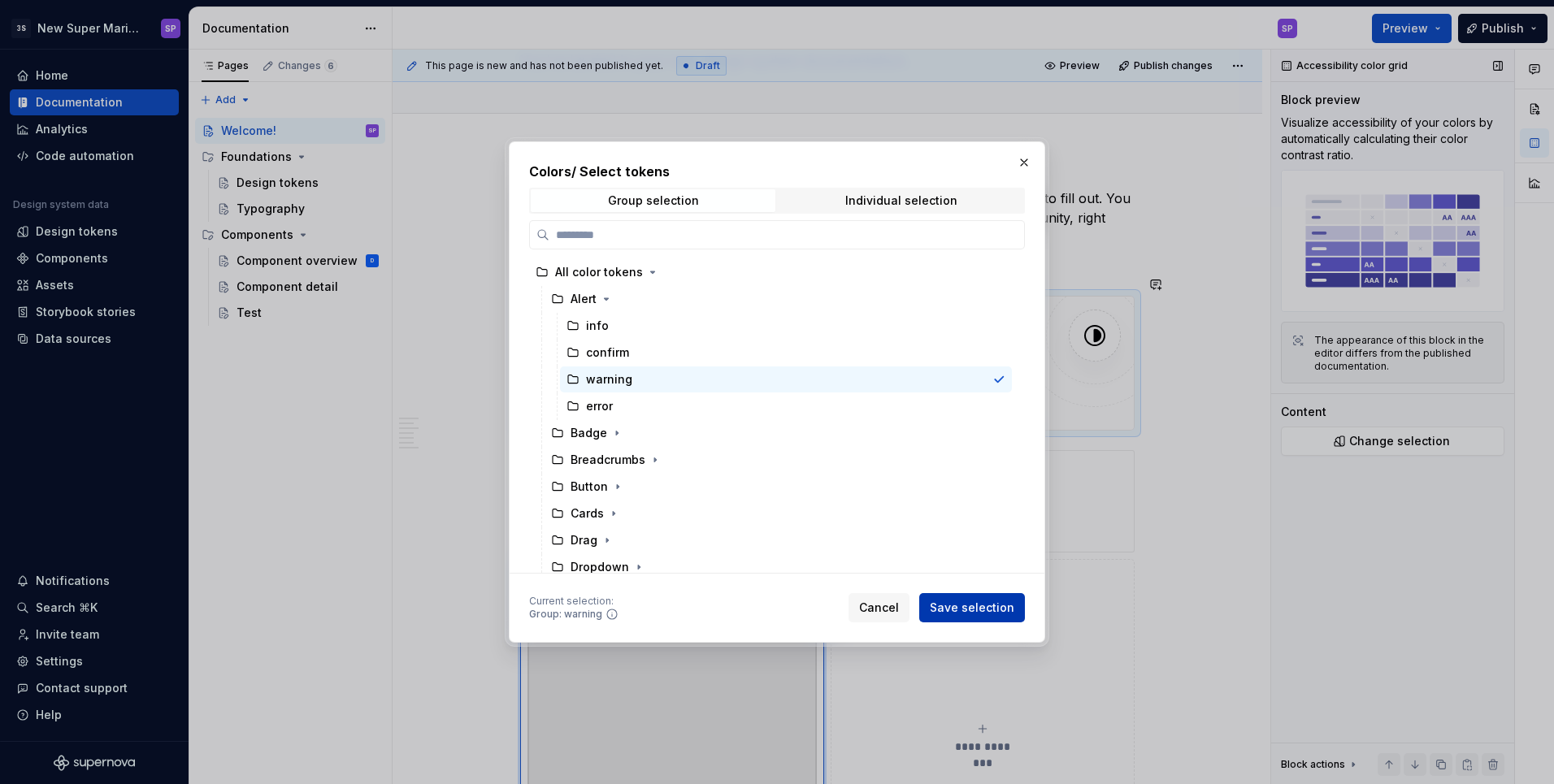
click at [958, 607] on span "Save selection" at bounding box center [971, 607] width 84 height 17
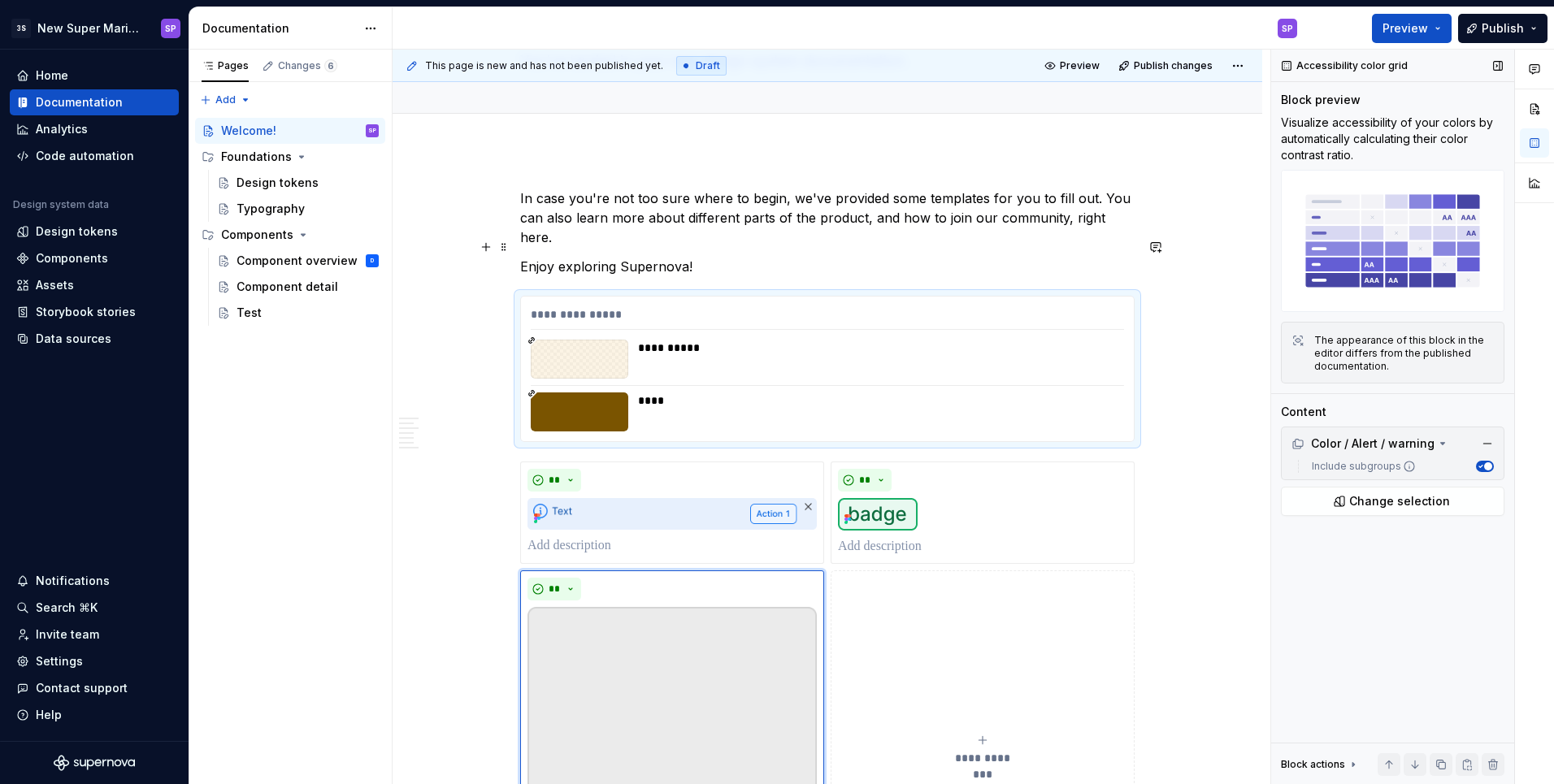
click at [807, 257] on p "Enjoy exploring Supernova!" at bounding box center [827, 267] width 614 height 20
click at [915, 339] on div "**********" at bounding box center [875, 347] width 476 height 17
drag, startPoint x: 1362, startPoint y: 340, endPoint x: 1400, endPoint y: 373, distance: 50.3
click at [1400, 372] on div "The appearance of this block in the editor differs from the published documenta…" at bounding box center [1392, 352] width 223 height 62
click at [1400, 373] on div "The appearance of this block in the editor differs from the published documenta…" at bounding box center [1392, 352] width 223 height 62
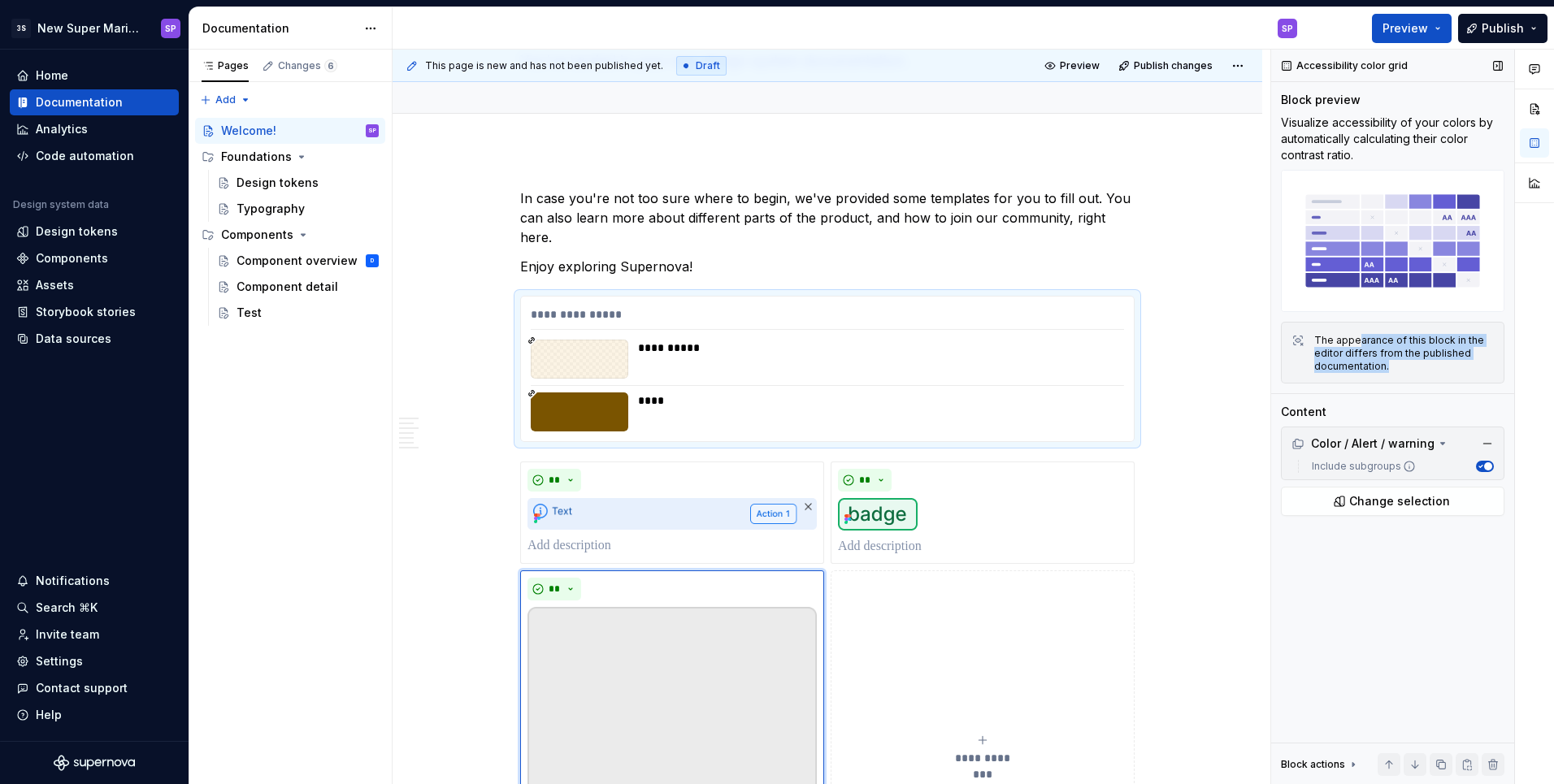
drag, startPoint x: 1400, startPoint y: 373, endPoint x: 1355, endPoint y: 337, distance: 57.6
click at [1355, 337] on div "The appearance of this block in the editor differs from the published documenta…" at bounding box center [1392, 352] width 223 height 62
click at [1355, 337] on div "The appearance of this block in the editor differs from the published documenta…" at bounding box center [1403, 353] width 180 height 39
click at [1489, 440] on button "button" at bounding box center [1487, 443] width 22 height 22
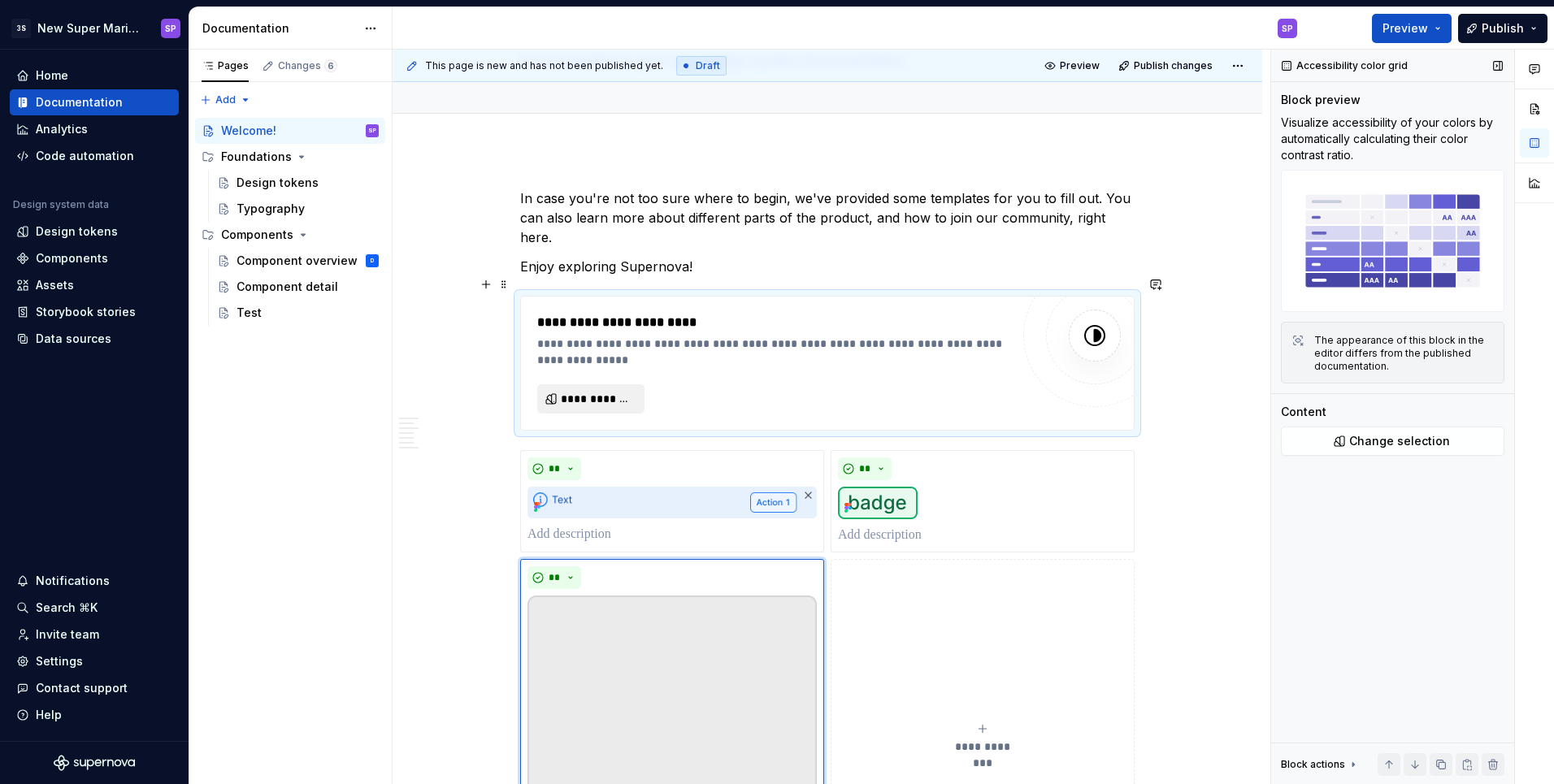
click at [605, 391] on span "**********" at bounding box center [597, 399] width 73 height 17
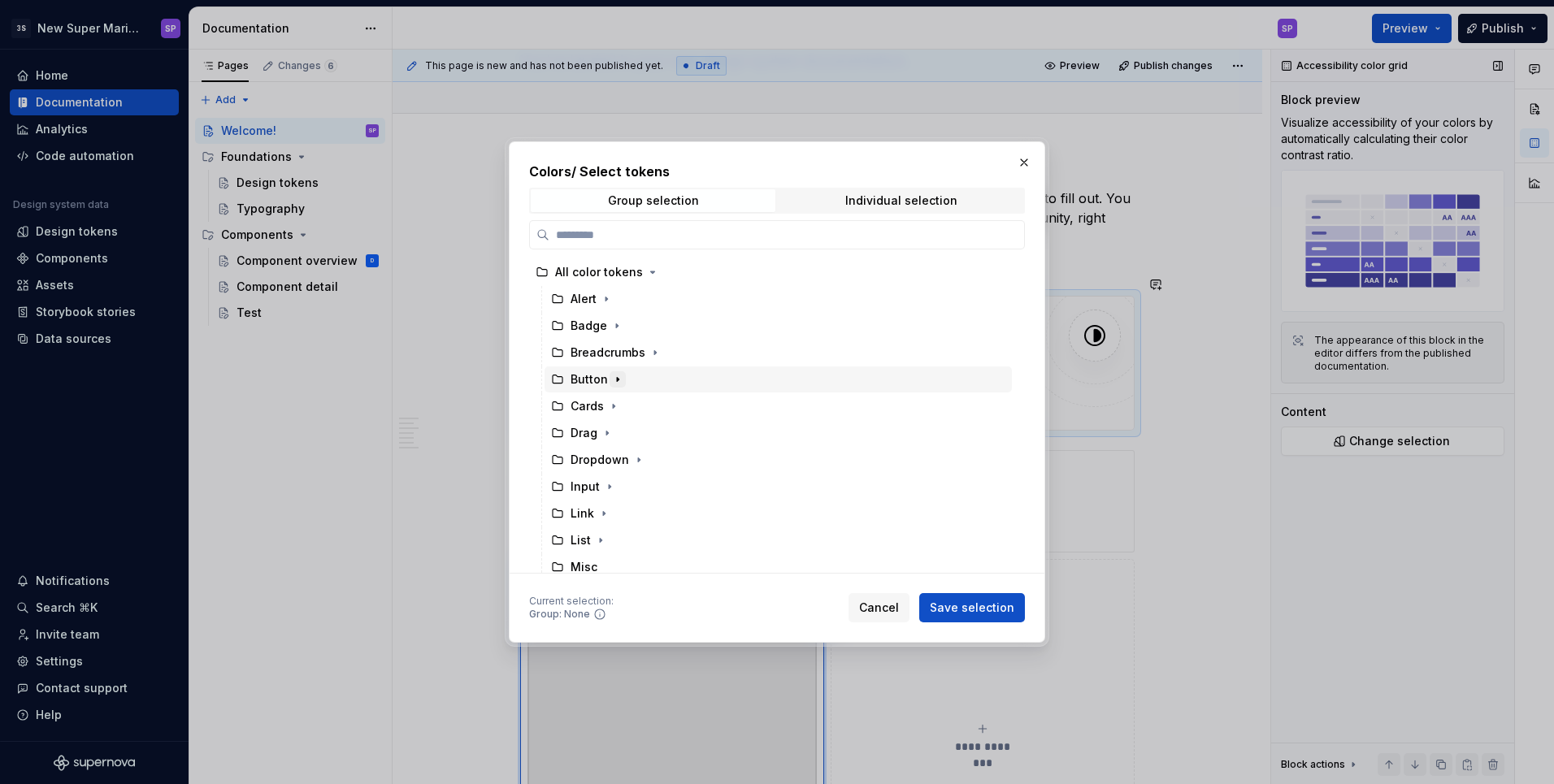
click at [617, 379] on icon "button" at bounding box center [618, 379] width 2 height 4
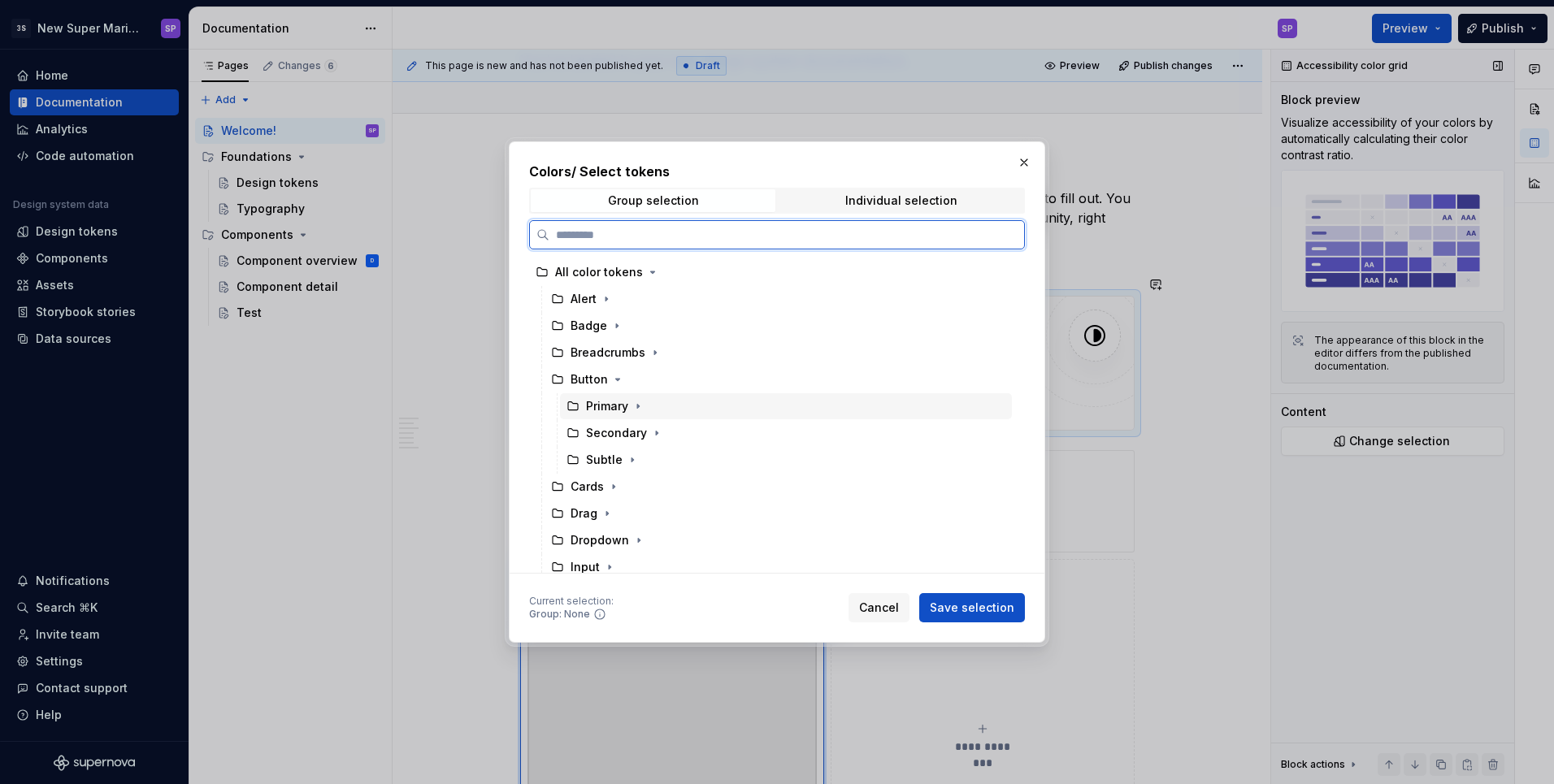
click at [608, 411] on div "Primary" at bounding box center [606, 406] width 42 height 17
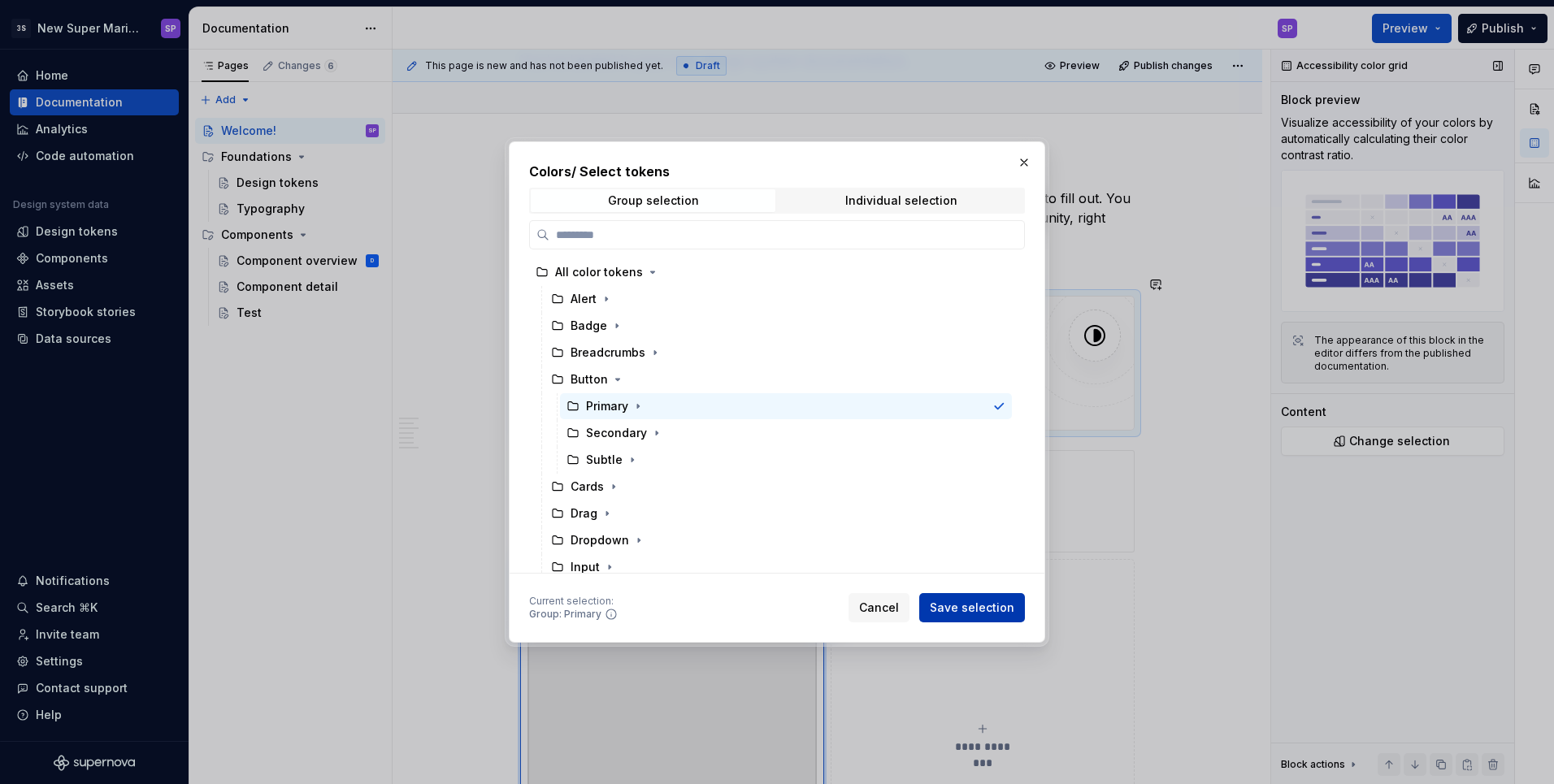
click at [987, 603] on span "Save selection" at bounding box center [971, 607] width 84 height 17
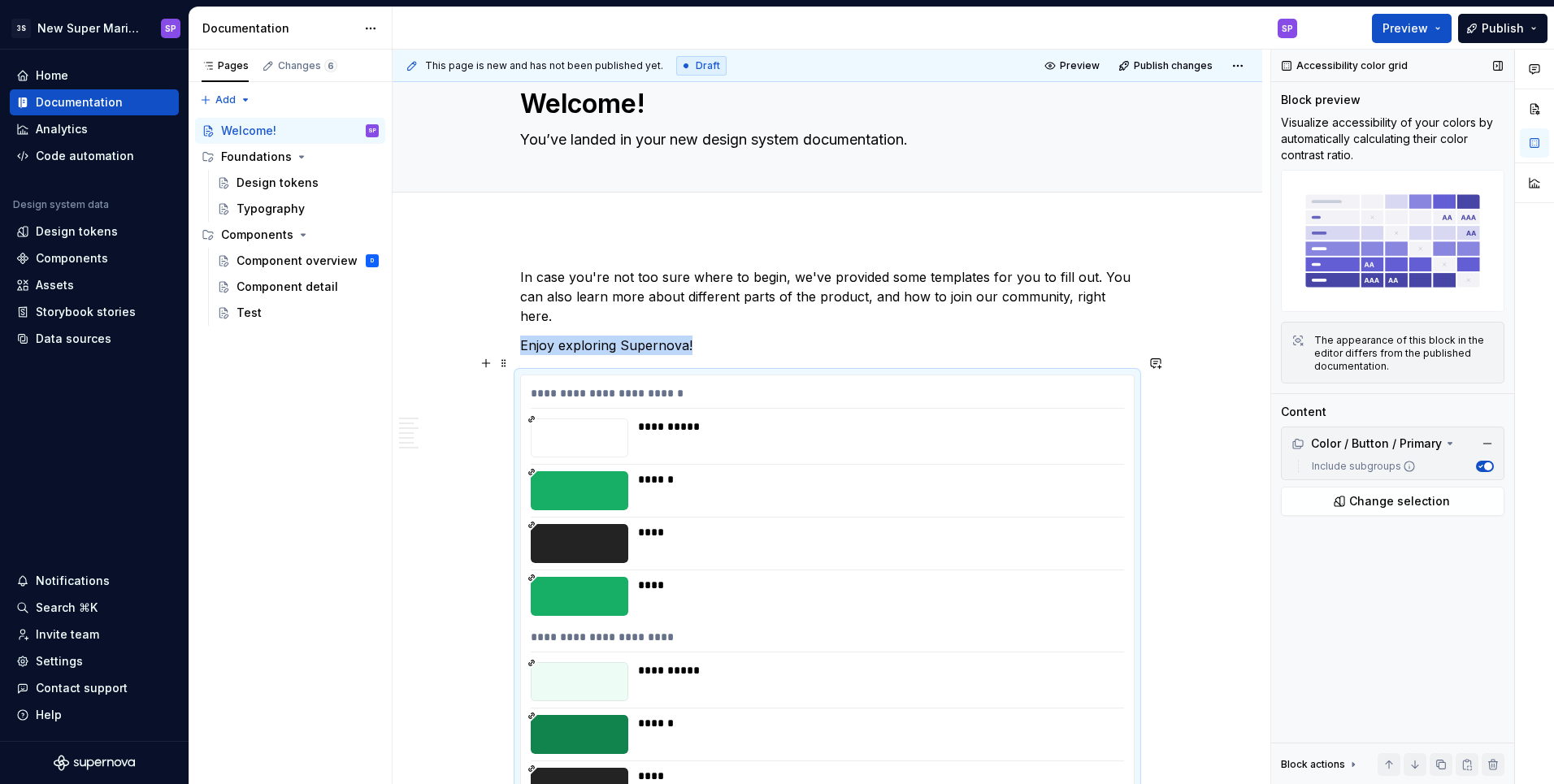
scroll to position [49, 0]
click at [1362, 512] on button "Change selection" at bounding box center [1392, 501] width 223 height 29
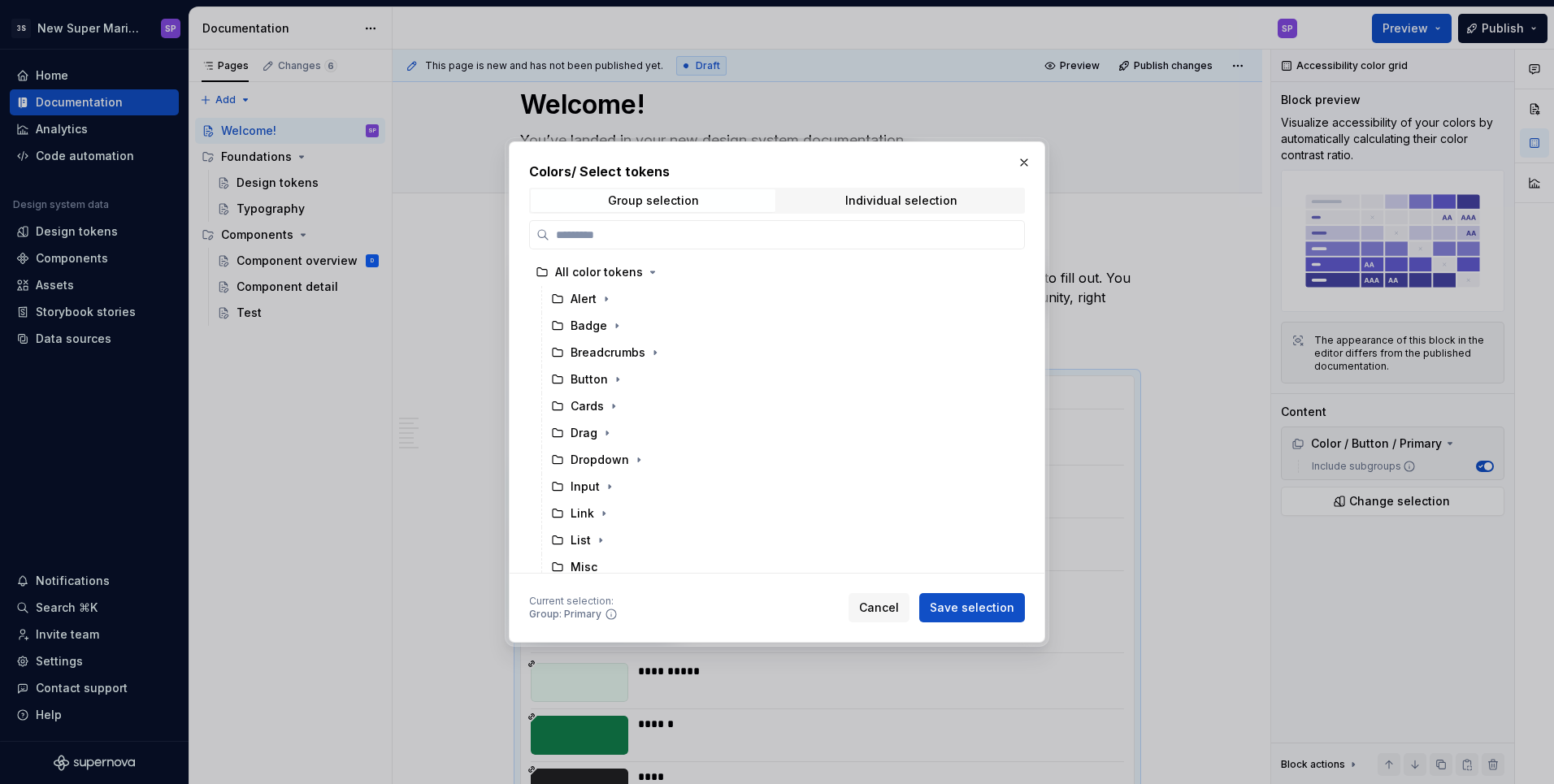
click at [959, 214] on div "Colors / Select tokens Group selection Individual selection All color tokens Al…" at bounding box center [777, 367] width 496 height 412
click at [963, 206] on span "Individual selection" at bounding box center [901, 200] width 244 height 22
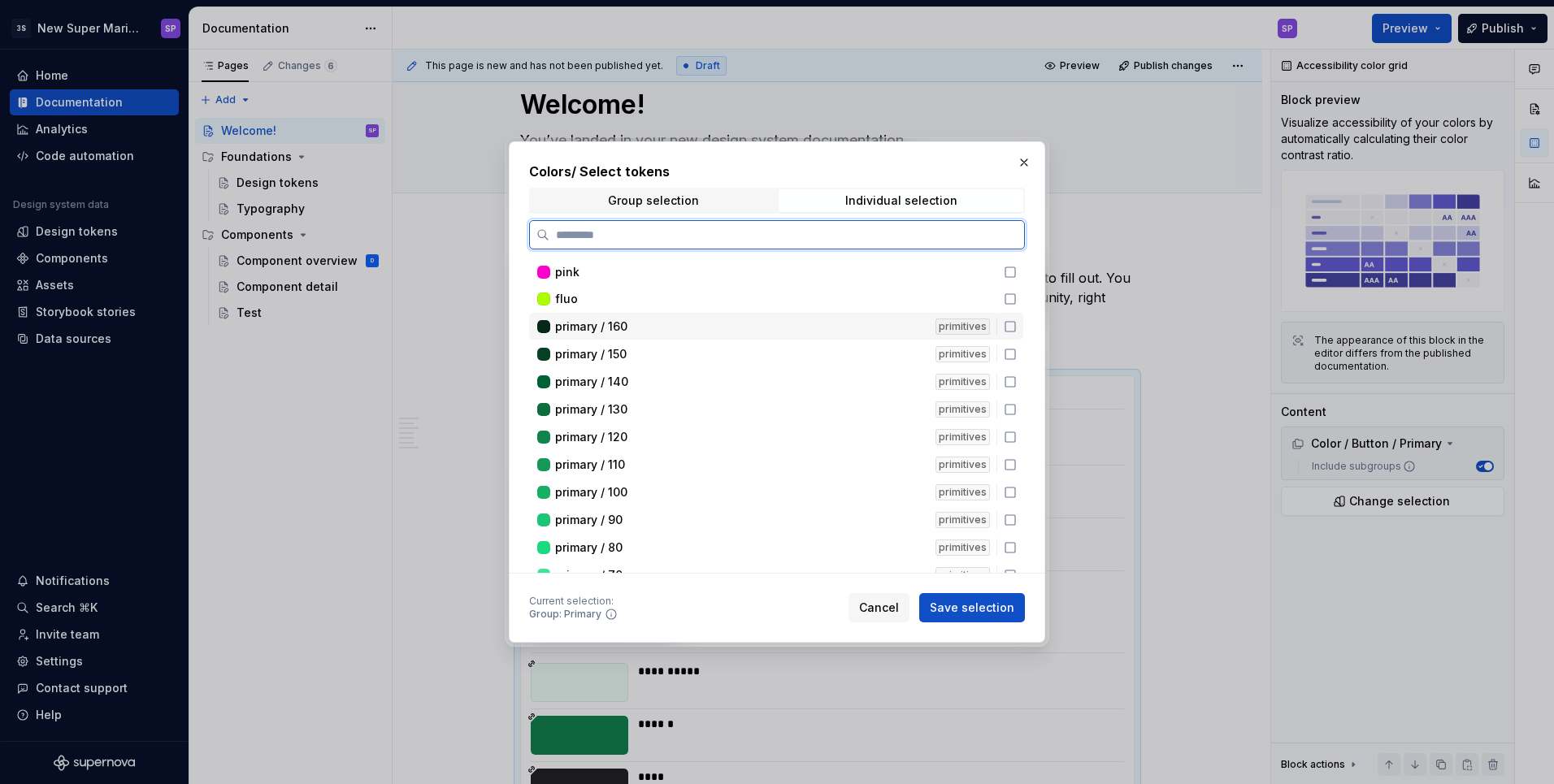
click at [1016, 328] on icon at bounding box center [1009, 326] width 13 height 13
click at [1021, 361] on div "primary / 150 primitives" at bounding box center [776, 353] width 494 height 26
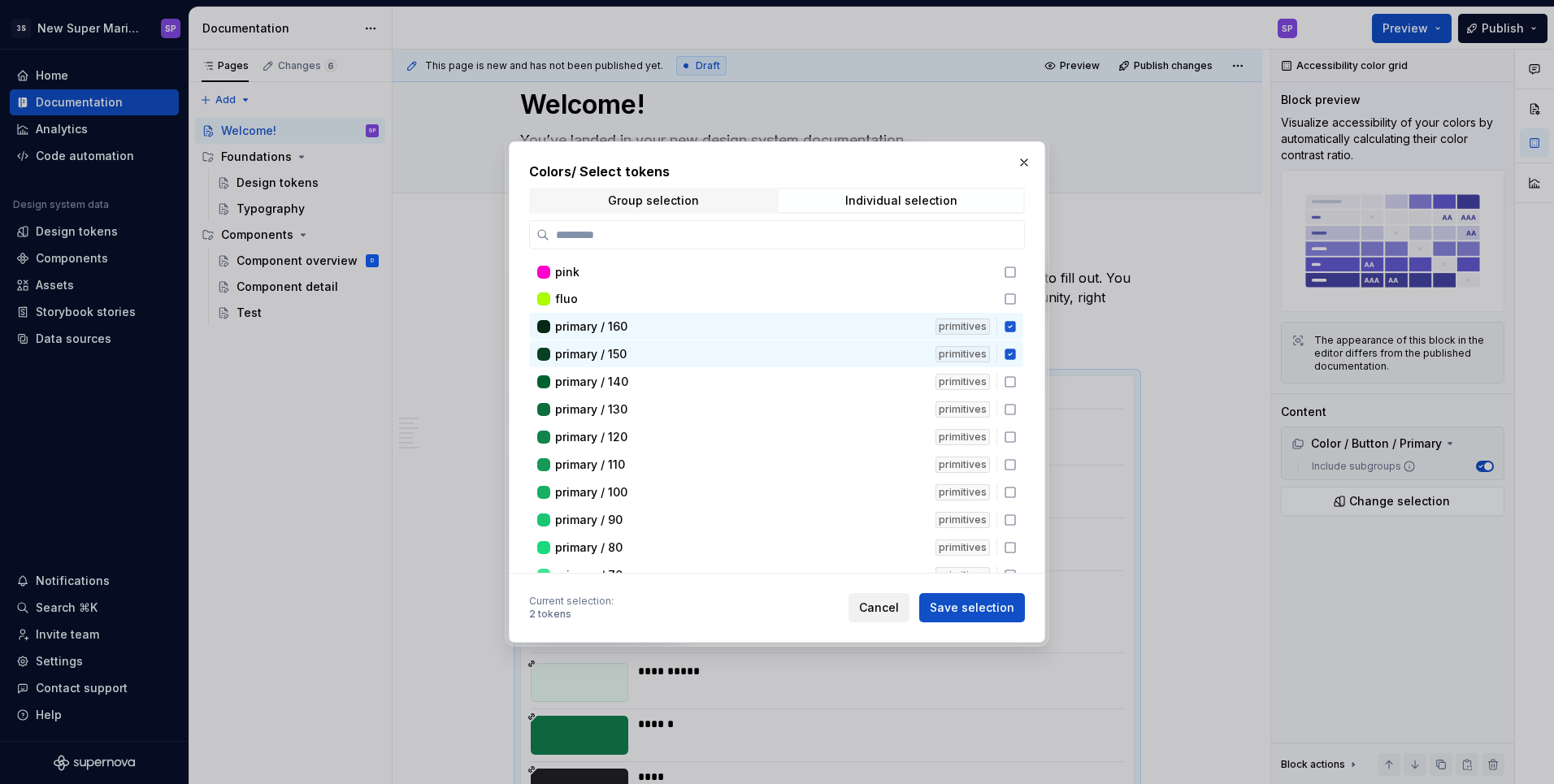
click at [891, 601] on span "Cancel" at bounding box center [878, 607] width 40 height 17
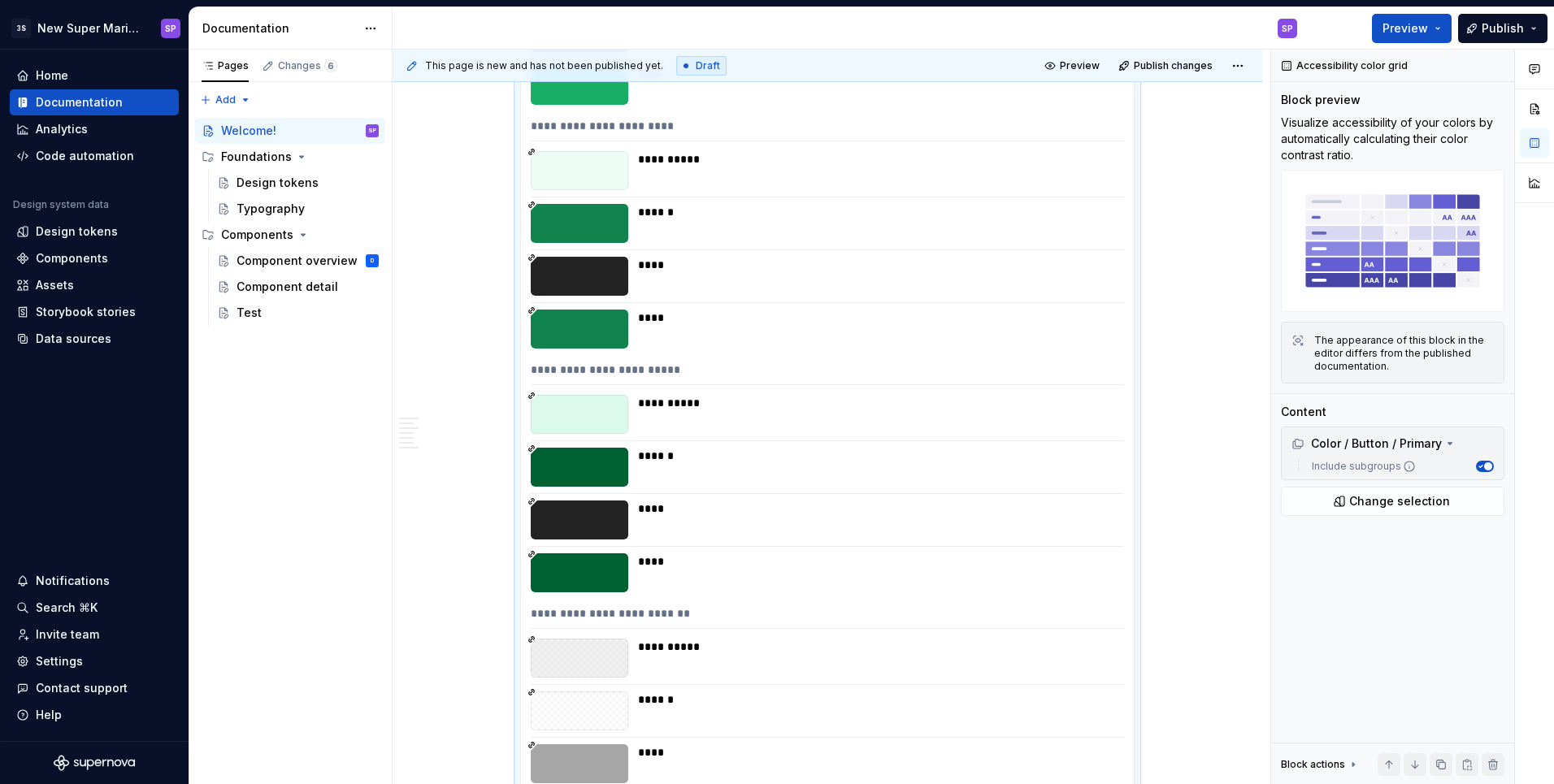
scroll to position [562, 0]
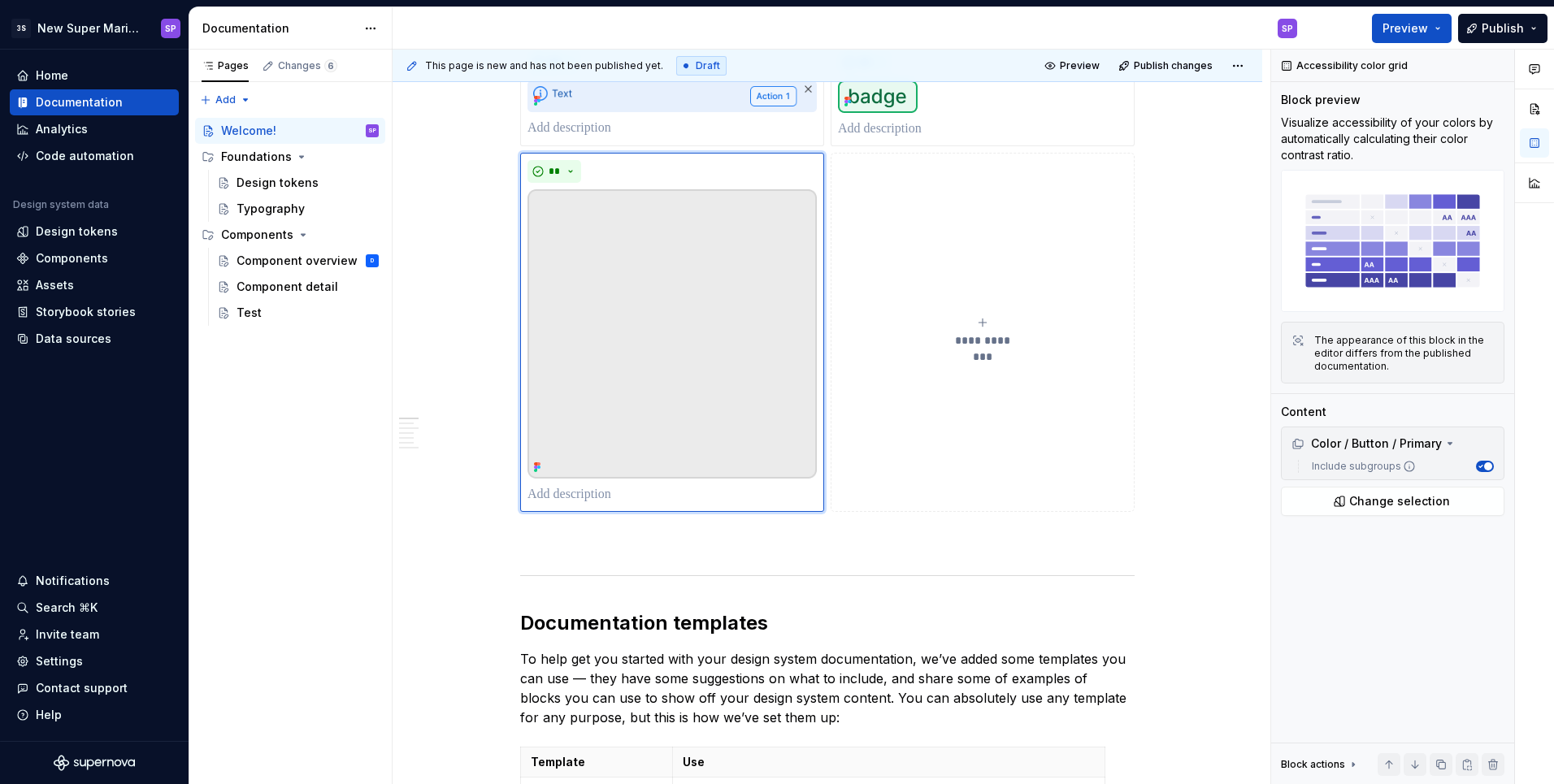
scroll to position [1395, 0]
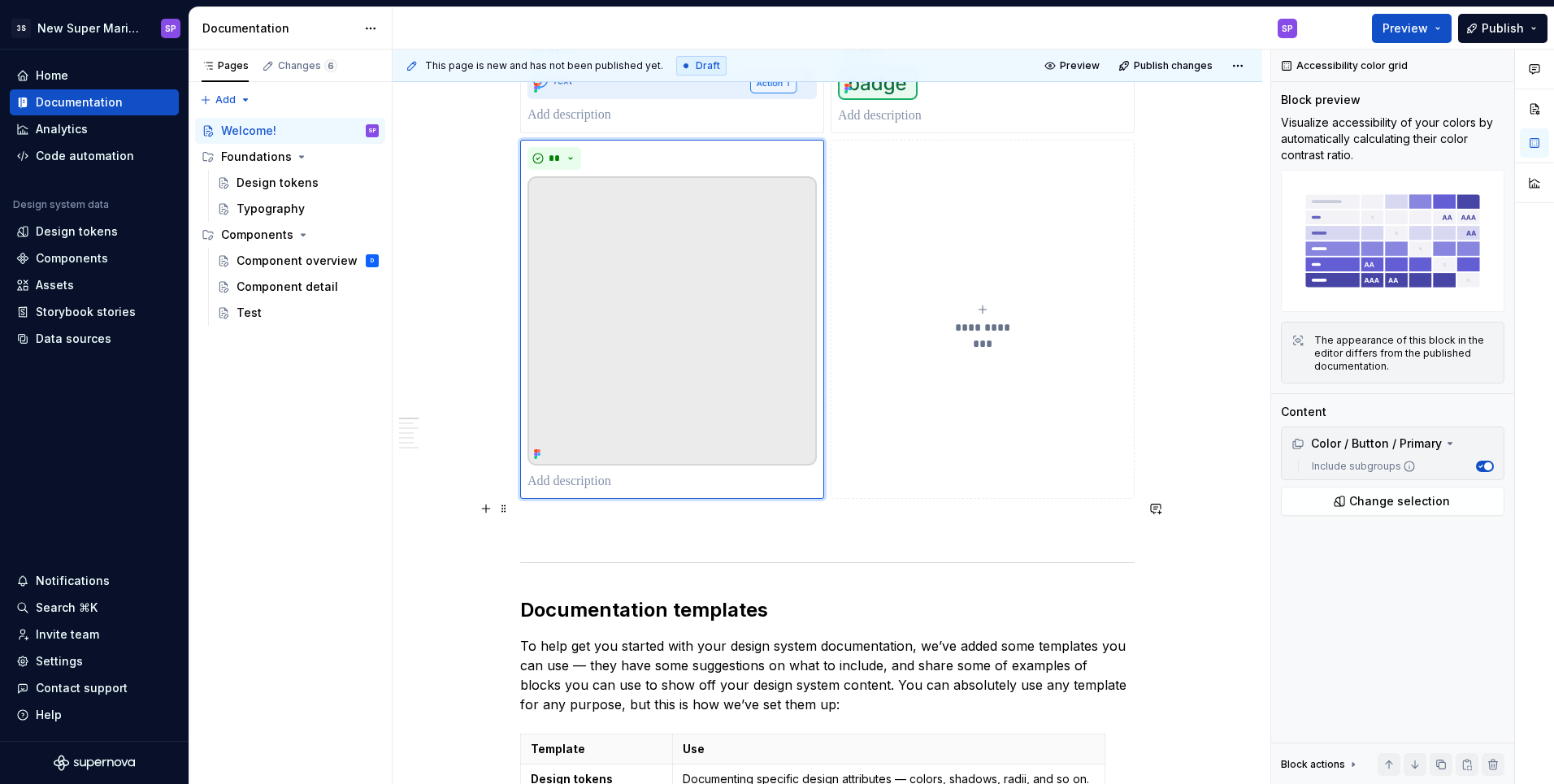
click at [746, 518] on p at bounding box center [827, 528] width 614 height 20
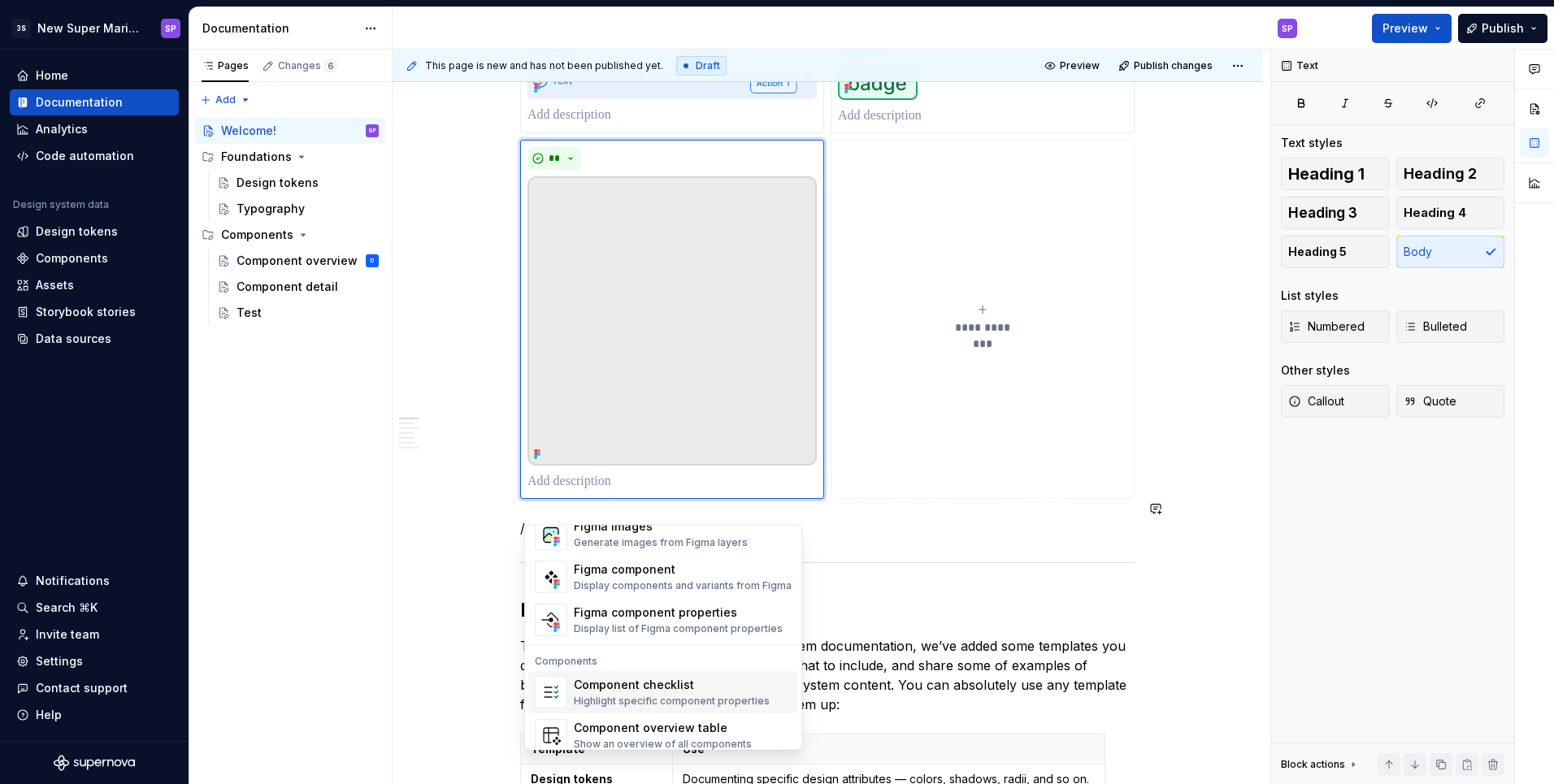
scroll to position [1562, 0]
click at [673, 585] on div "Display components and variants from Figma" at bounding box center [683, 588] width 218 height 13
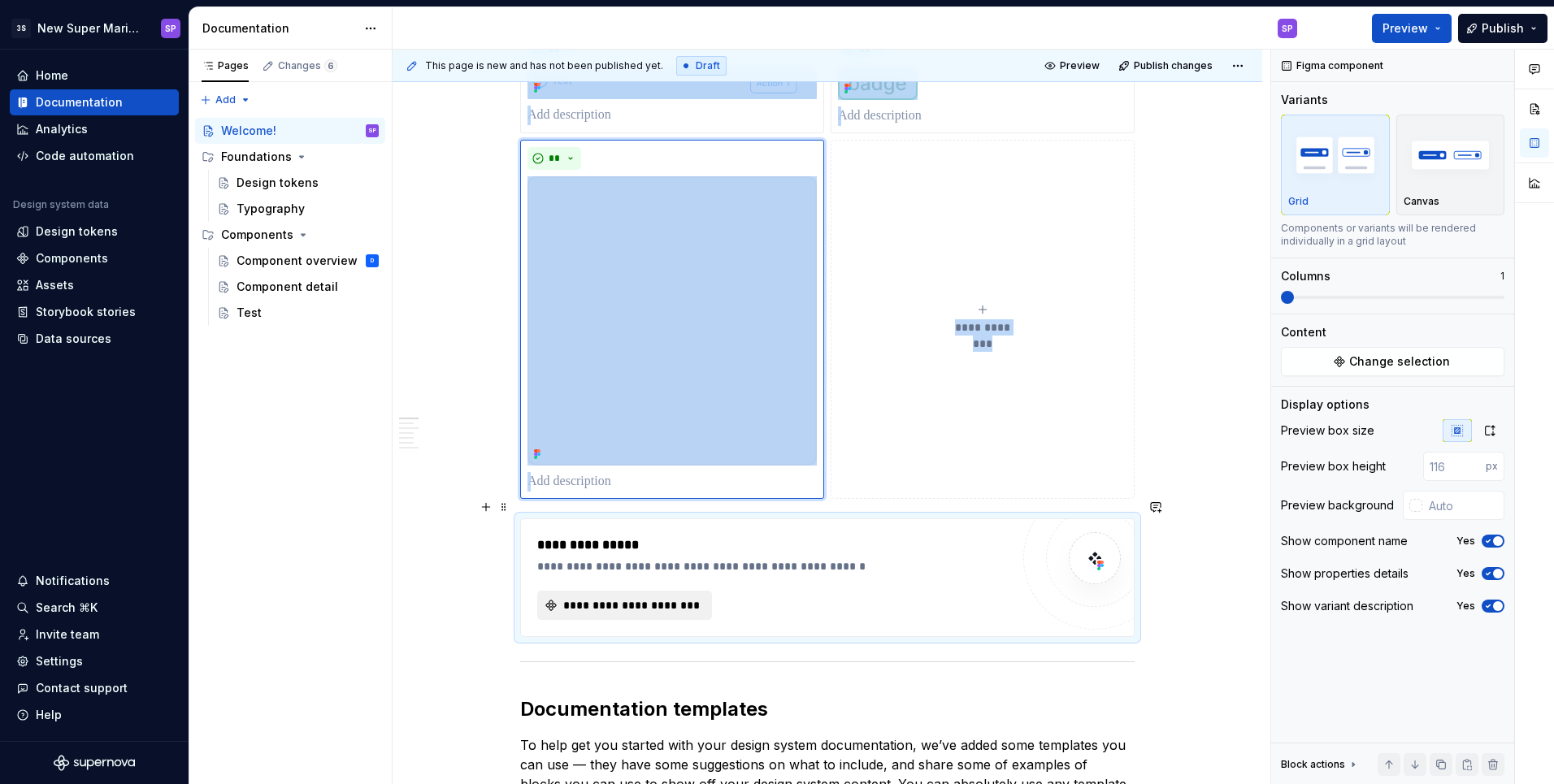
click at [680, 597] on span "**********" at bounding box center [631, 605] width 141 height 17
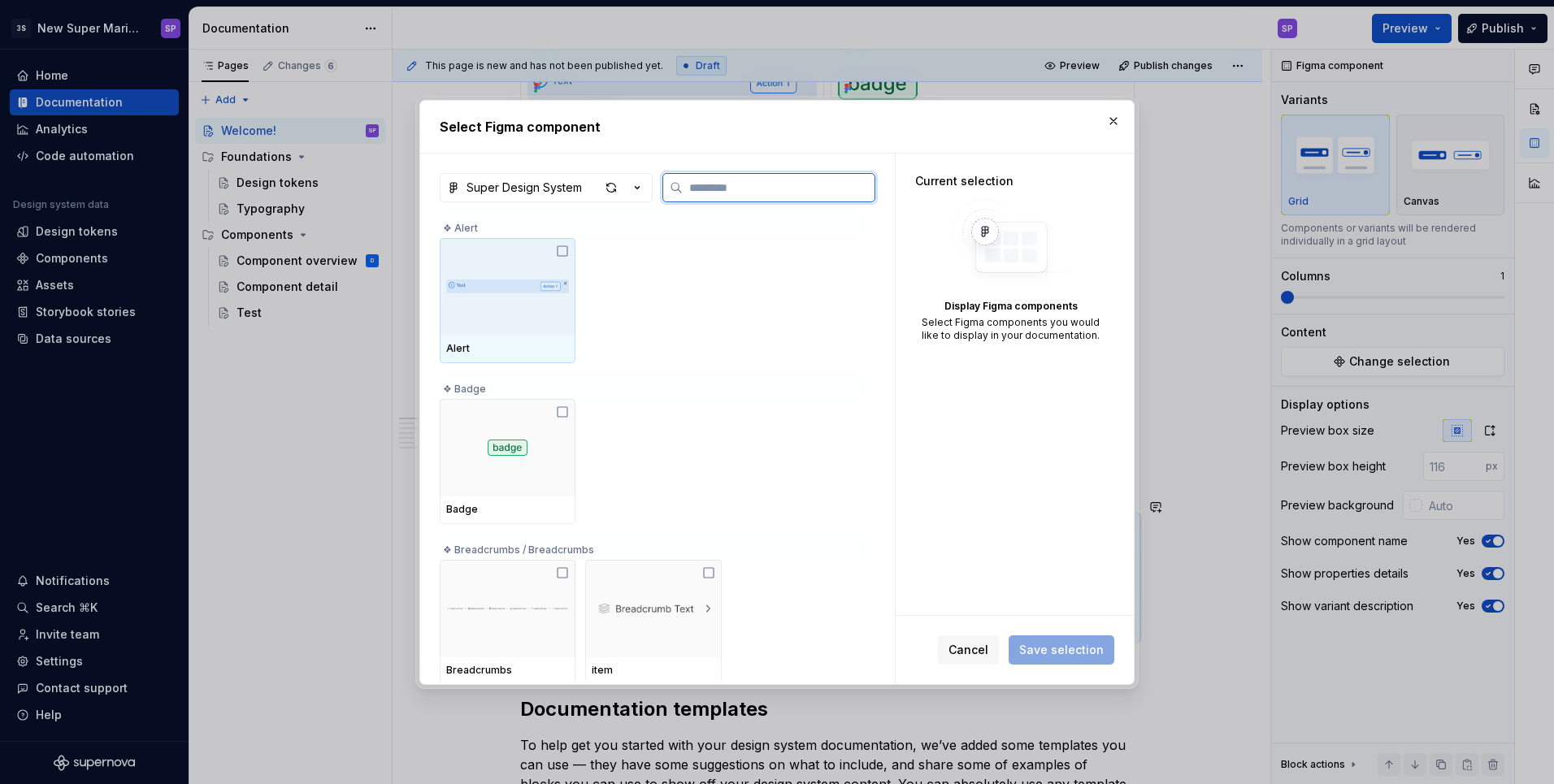
click at [534, 336] on div "Alert" at bounding box center [507, 349] width 136 height 27
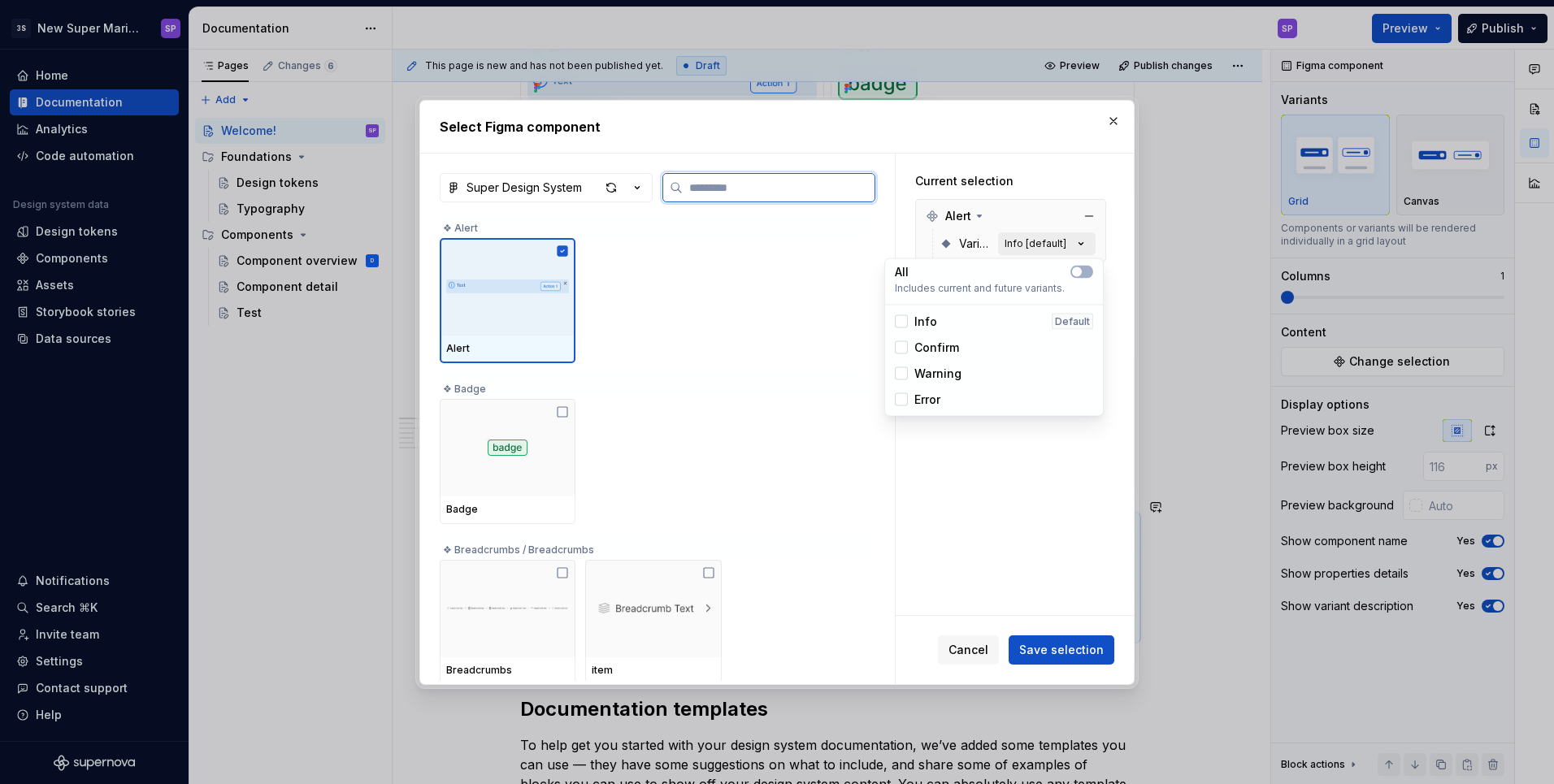
click at [1030, 235] on button "Info [default]" at bounding box center [1046, 243] width 98 height 22
click at [912, 327] on div "Info" at bounding box center [915, 322] width 42 height 17
click at [912, 346] on div "Confirm" at bounding box center [927, 347] width 65 height 17
click at [906, 377] on div at bounding box center [901, 373] width 13 height 13
click at [905, 399] on div at bounding box center [901, 399] width 13 height 13
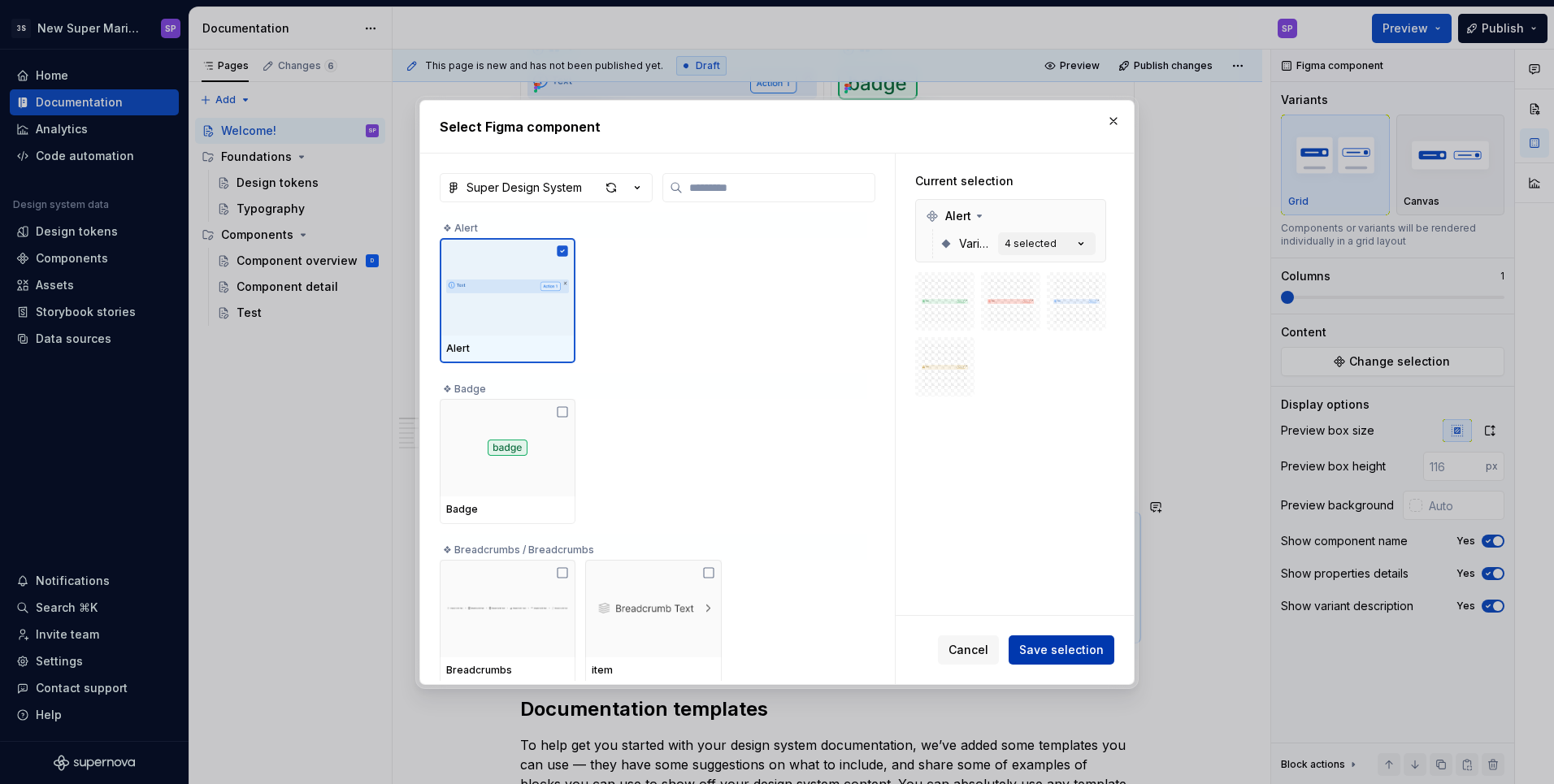
click at [1063, 658] on button "Save selection" at bounding box center [1061, 650] width 106 height 29
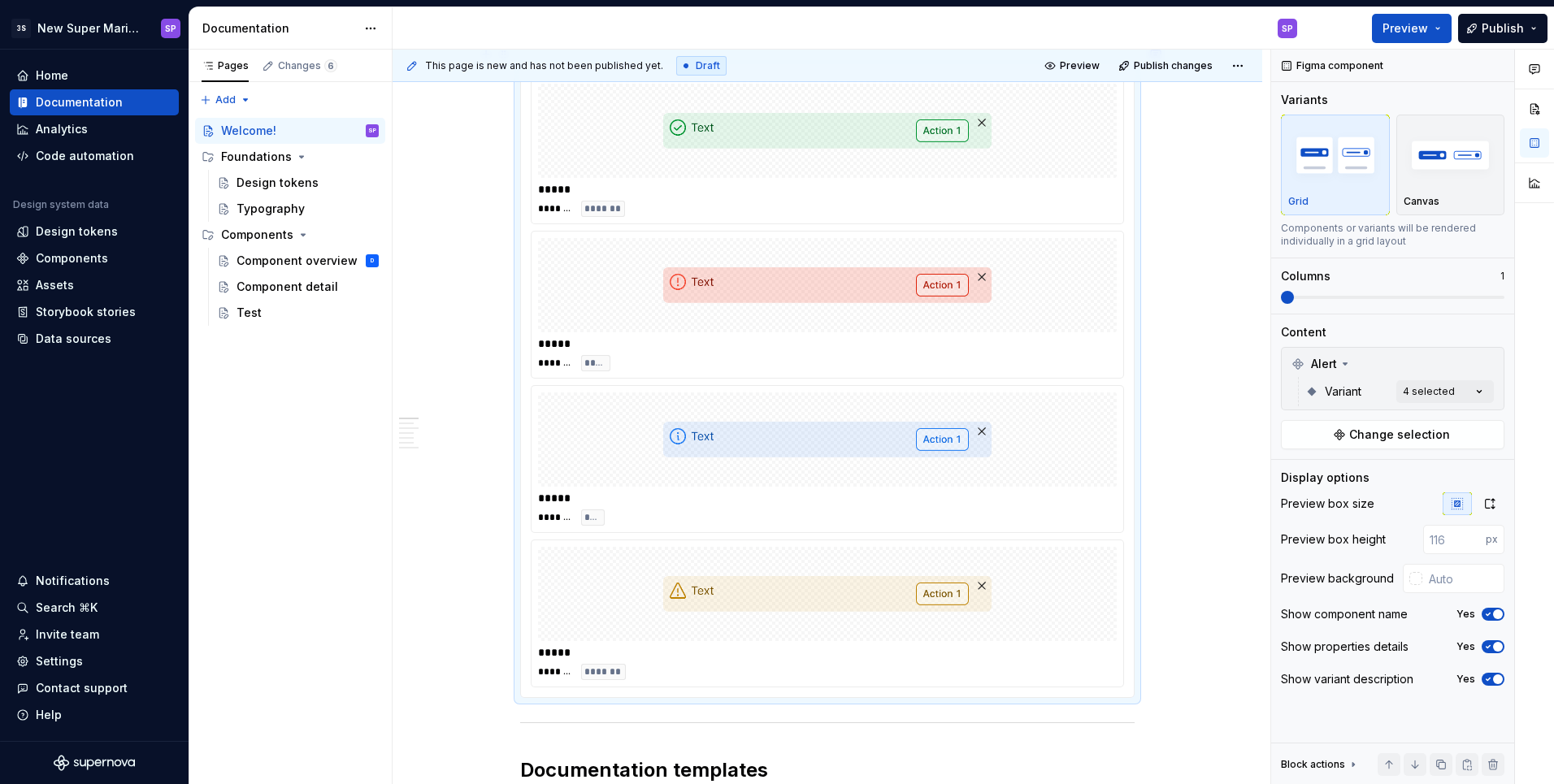
scroll to position [1852, 0]
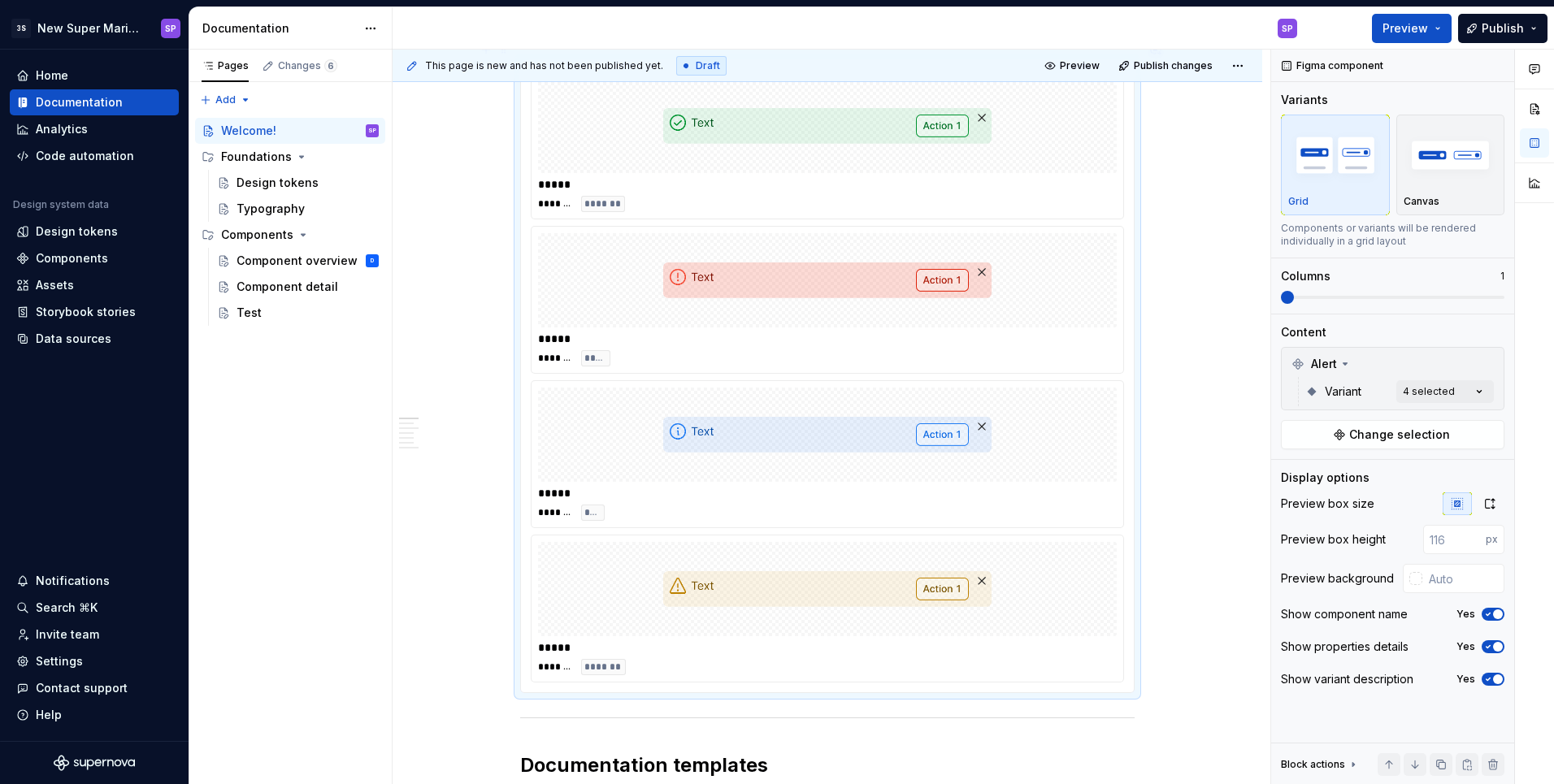
click at [1059, 451] on div at bounding box center [827, 434] width 579 height 94
click at [1184, 415] on div "**********" at bounding box center [826, 400] width 869 height 3949
click at [1422, 165] on img "button" at bounding box center [1450, 154] width 94 height 60
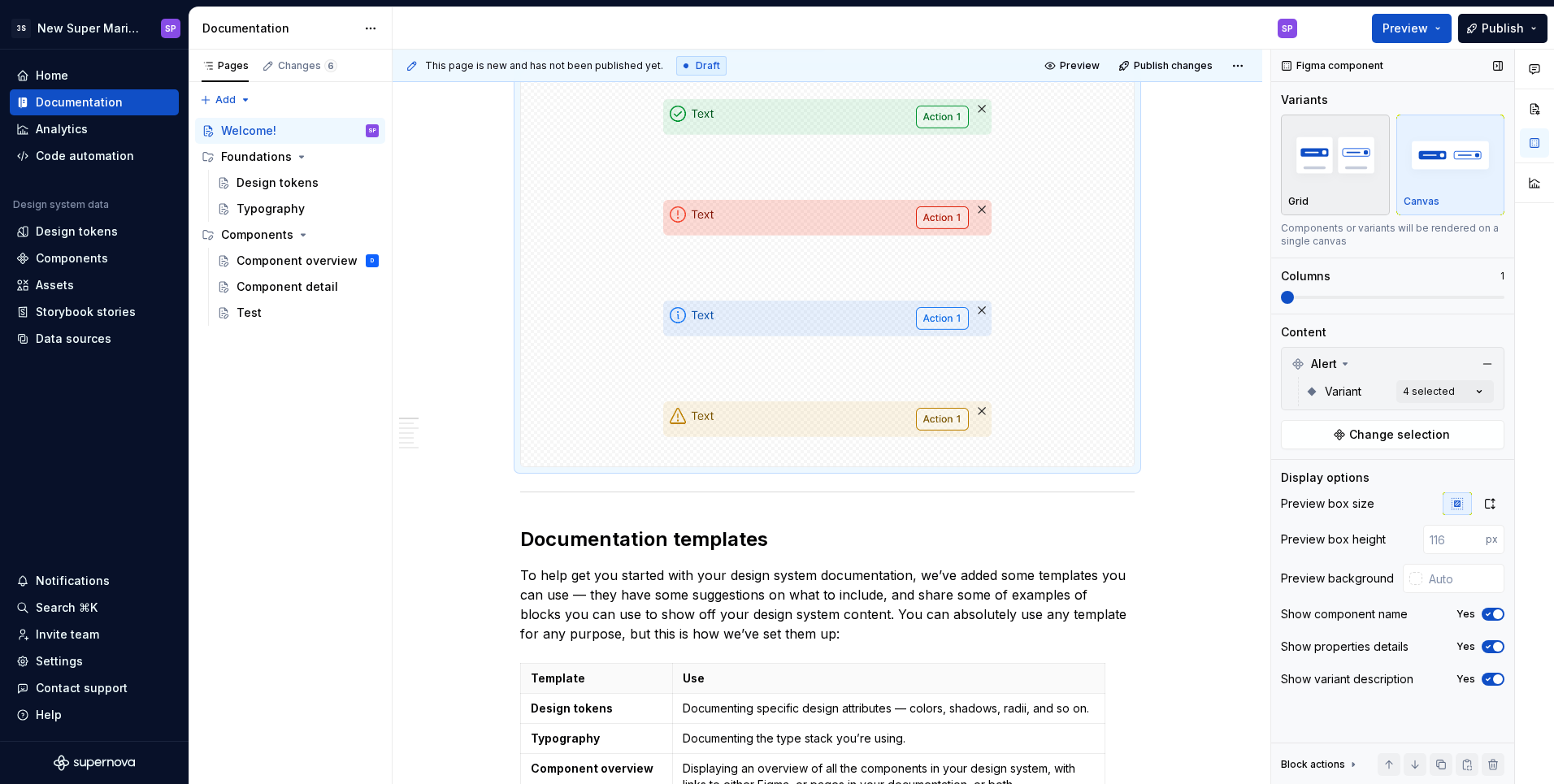
click at [1339, 179] on img "button" at bounding box center [1335, 154] width 94 height 60
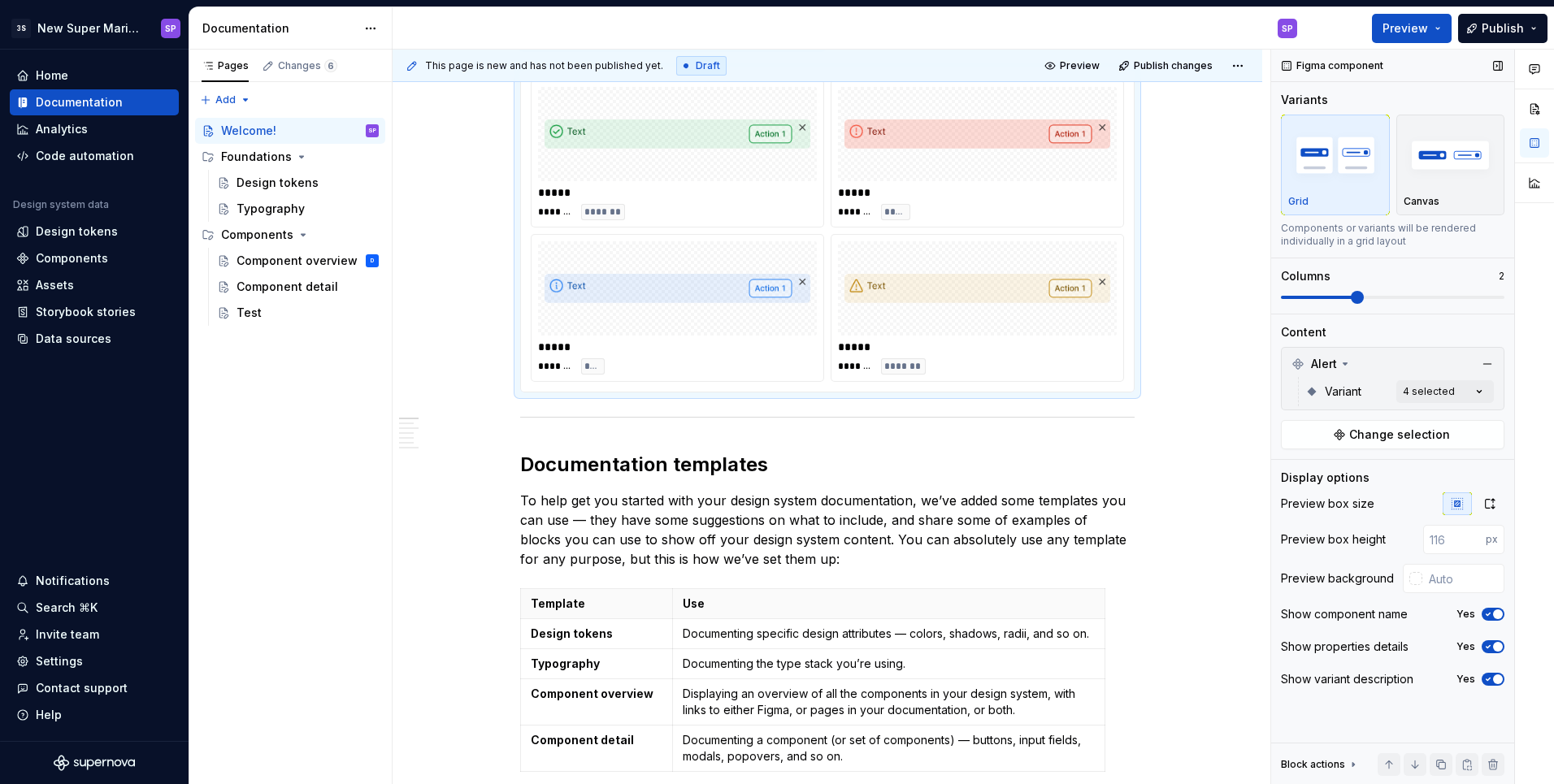
click at [1363, 297] on span at bounding box center [1356, 296] width 13 height 13
click at [1191, 533] on div "**********" at bounding box center [826, 253] width 869 height 3640
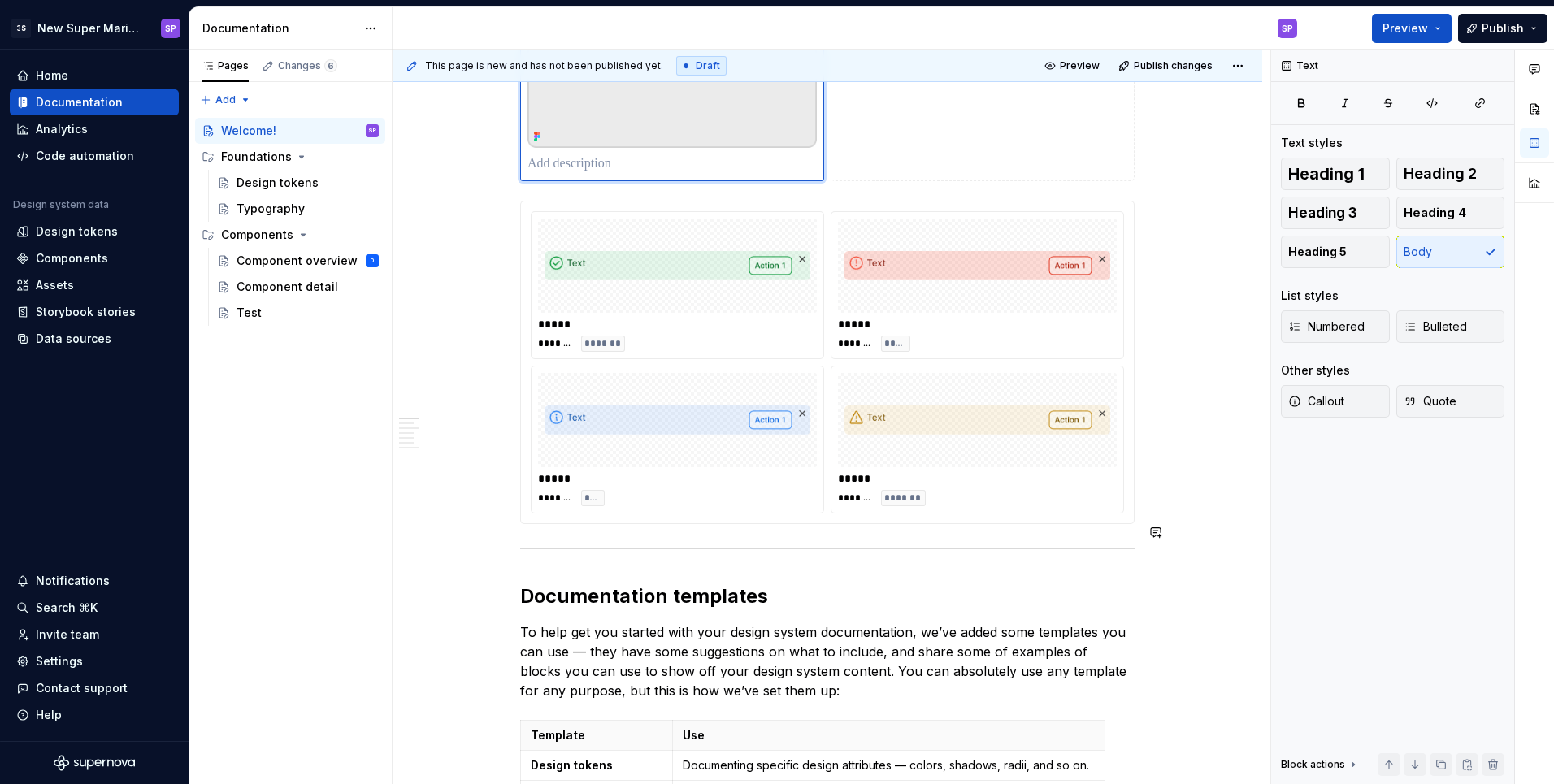
scroll to position [1701, 0]
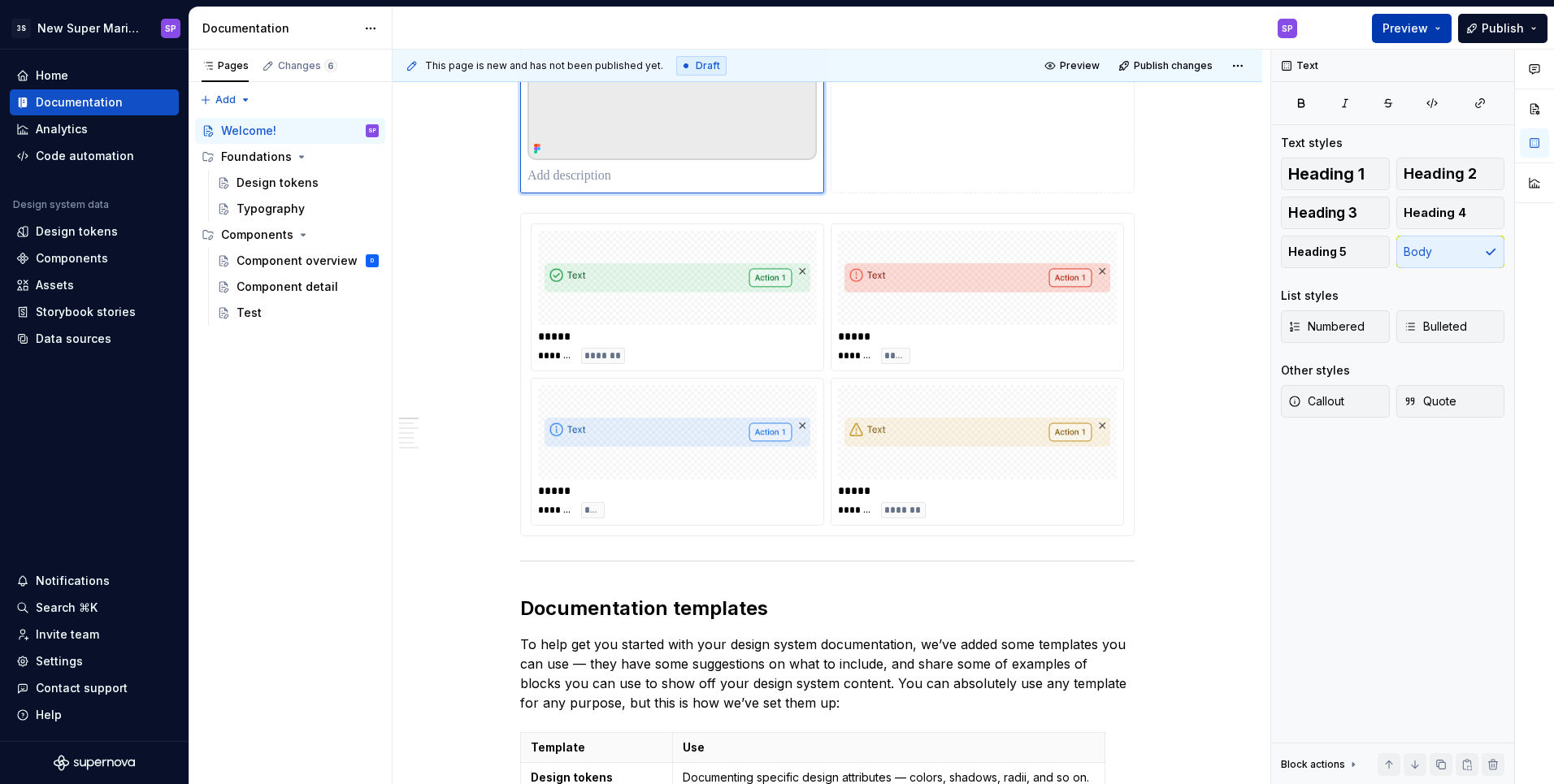
click at [1419, 39] on button "Preview" at bounding box center [1410, 28] width 79 height 29
type textarea "*"
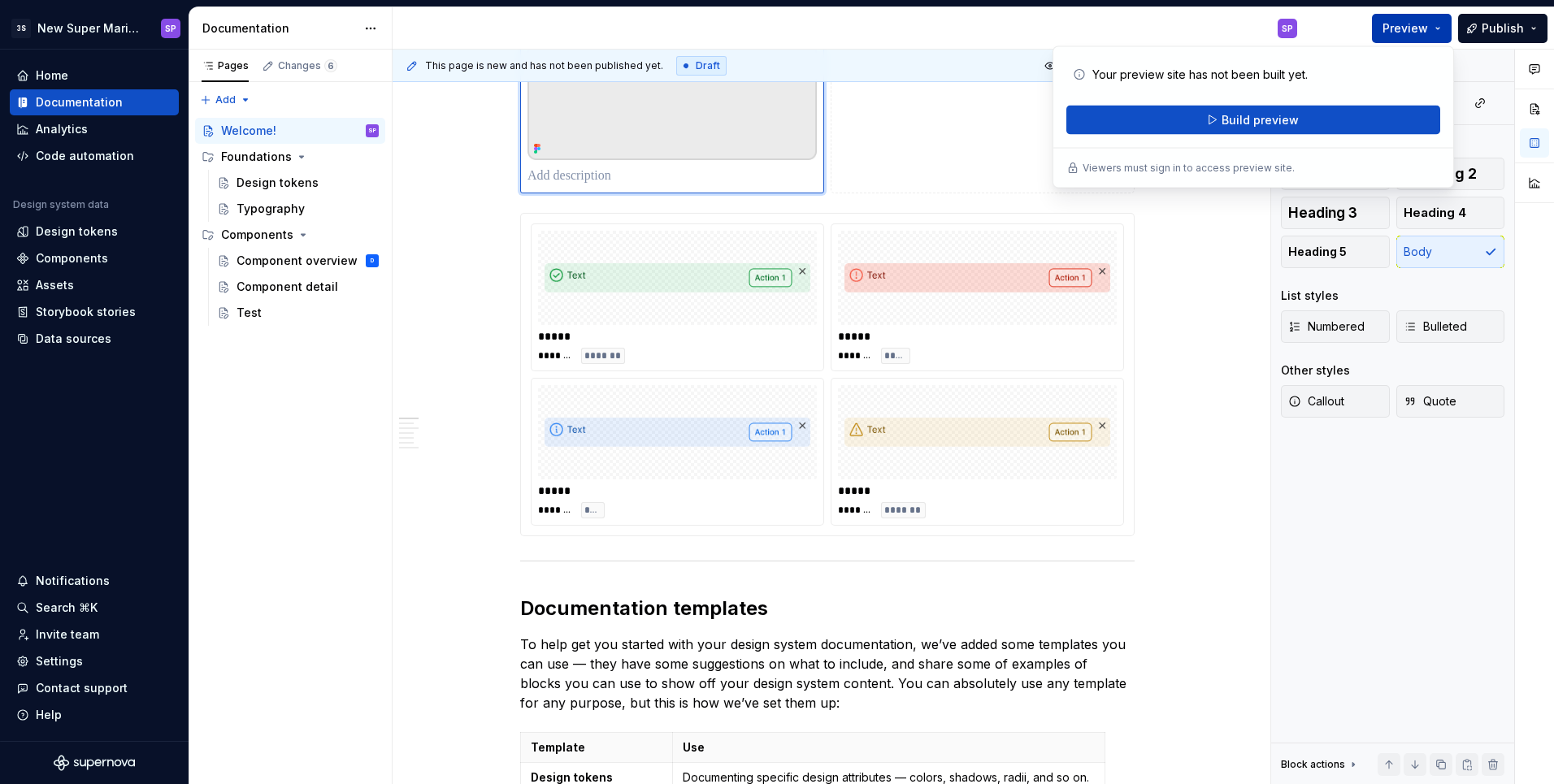
click at [1419, 39] on button "Preview" at bounding box center [1410, 28] width 79 height 29
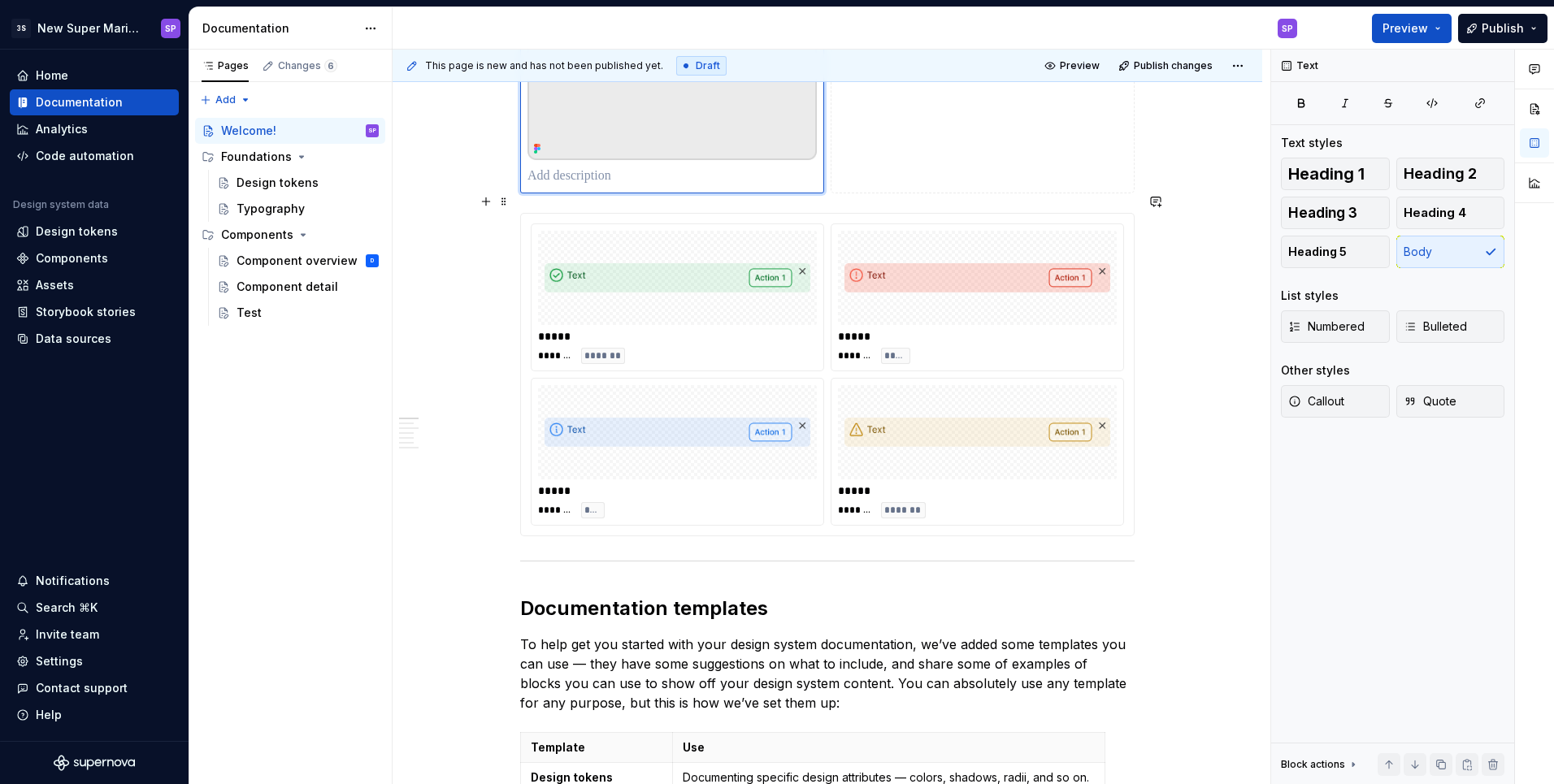
click at [1161, 517] on div "**********" at bounding box center [830, 417] width 877 height 735
click at [1161, 517] on div "**********" at bounding box center [826, 397] width 869 height 3640
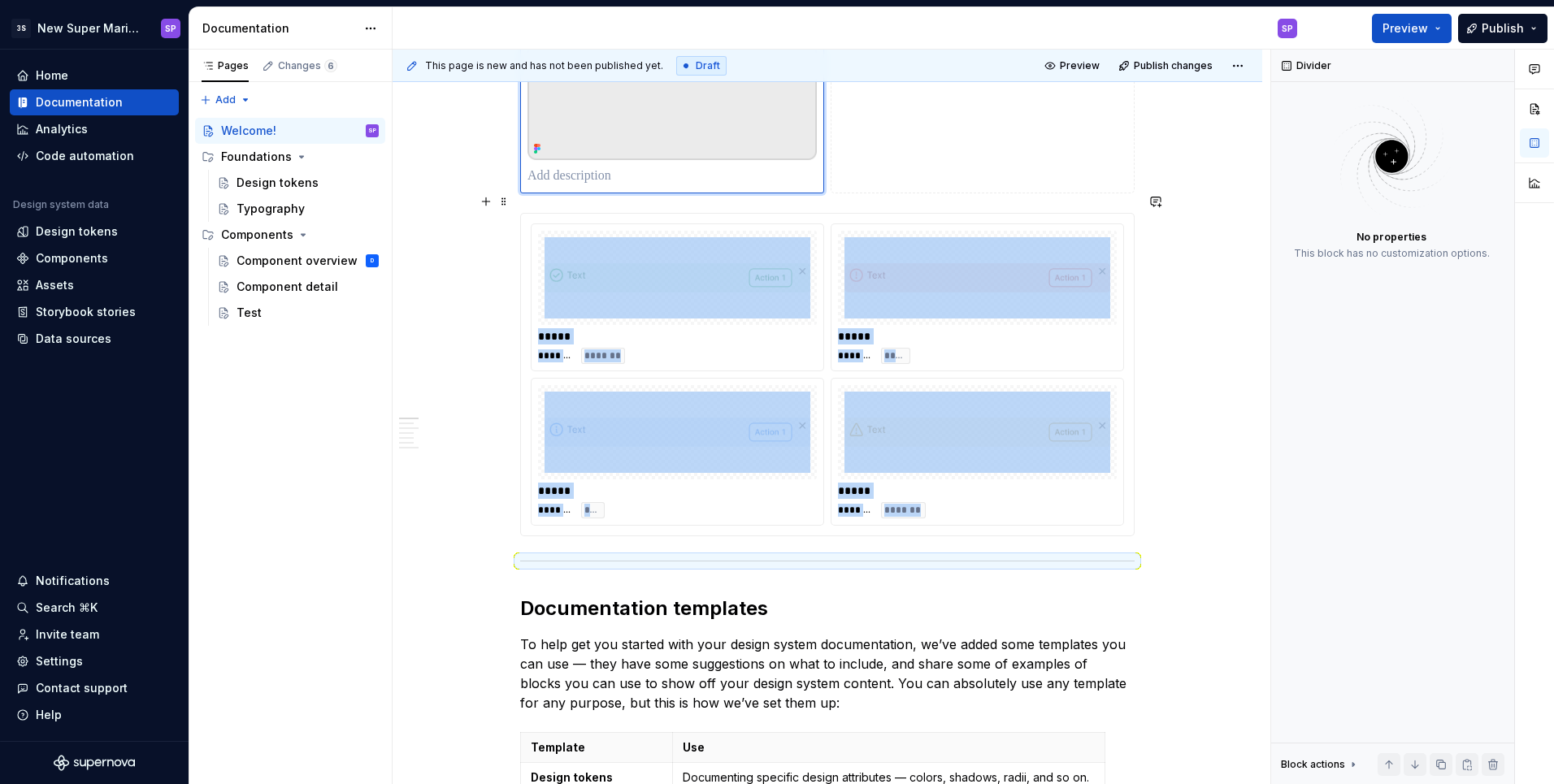
click at [1199, 450] on div "**********" at bounding box center [826, 397] width 869 height 3640
click at [490, 544] on button "button" at bounding box center [485, 544] width 22 height 22
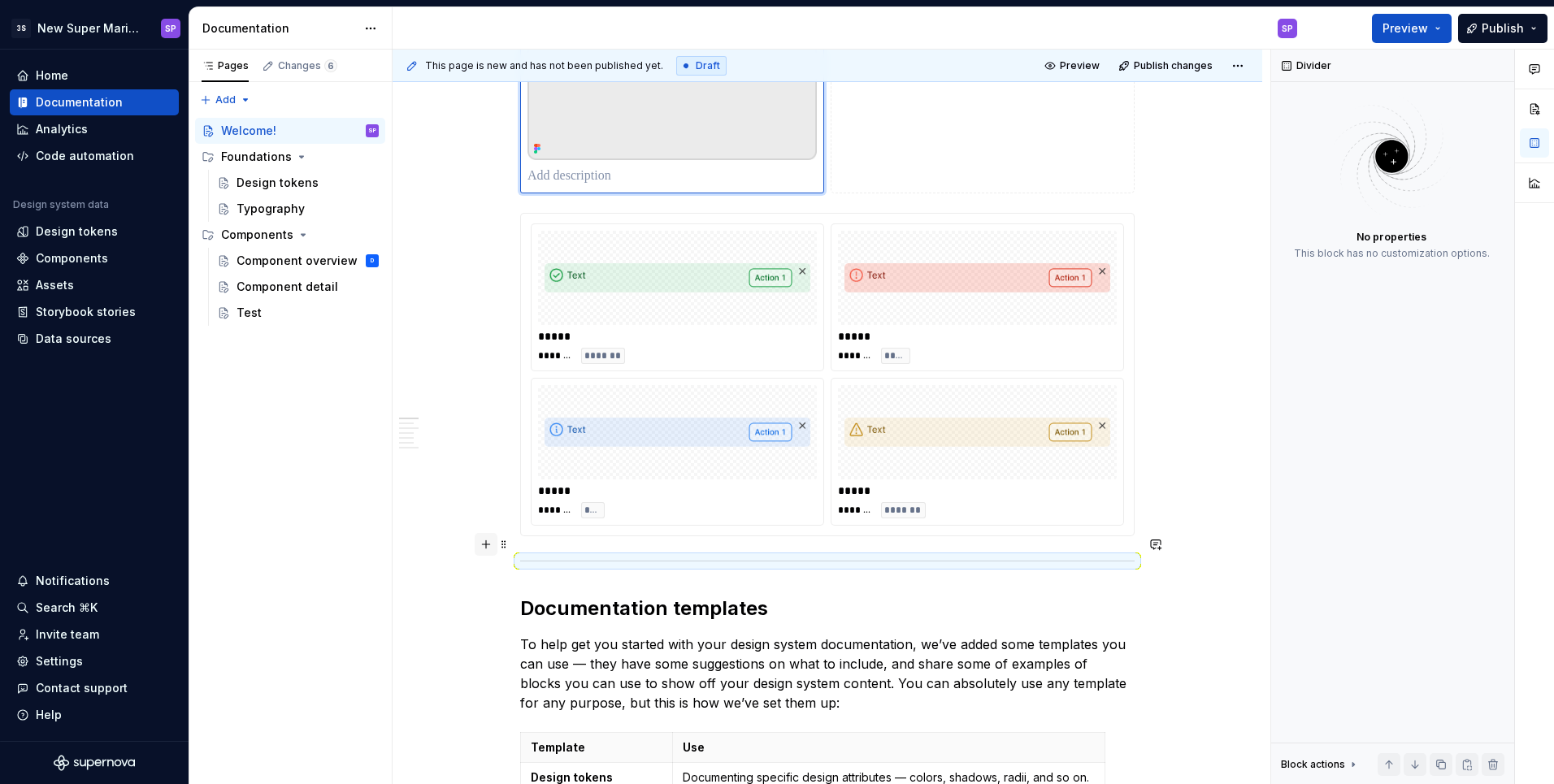
click at [490, 544] on button "button" at bounding box center [485, 544] width 22 height 22
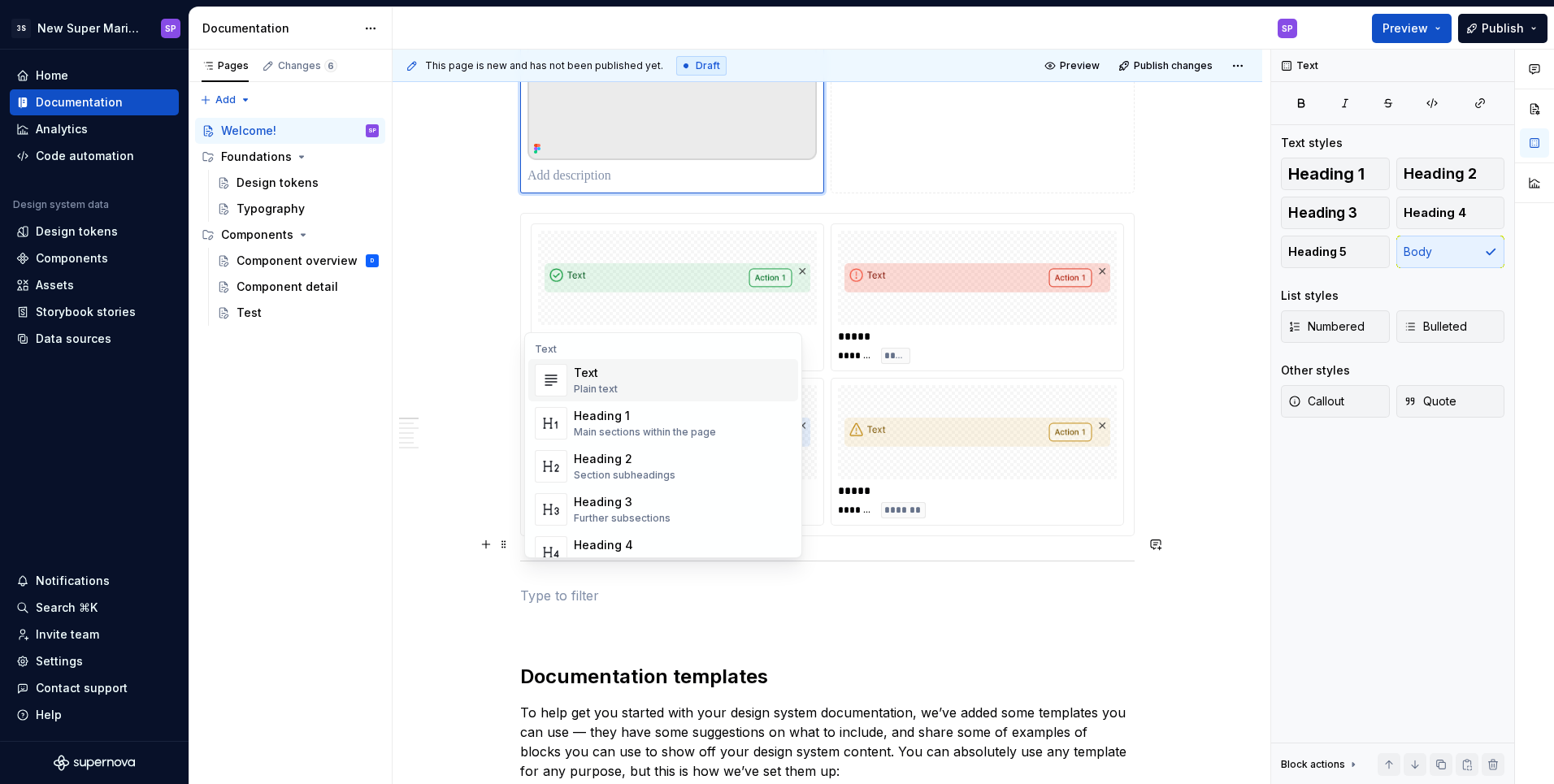
click at [574, 586] on p at bounding box center [827, 595] width 614 height 20
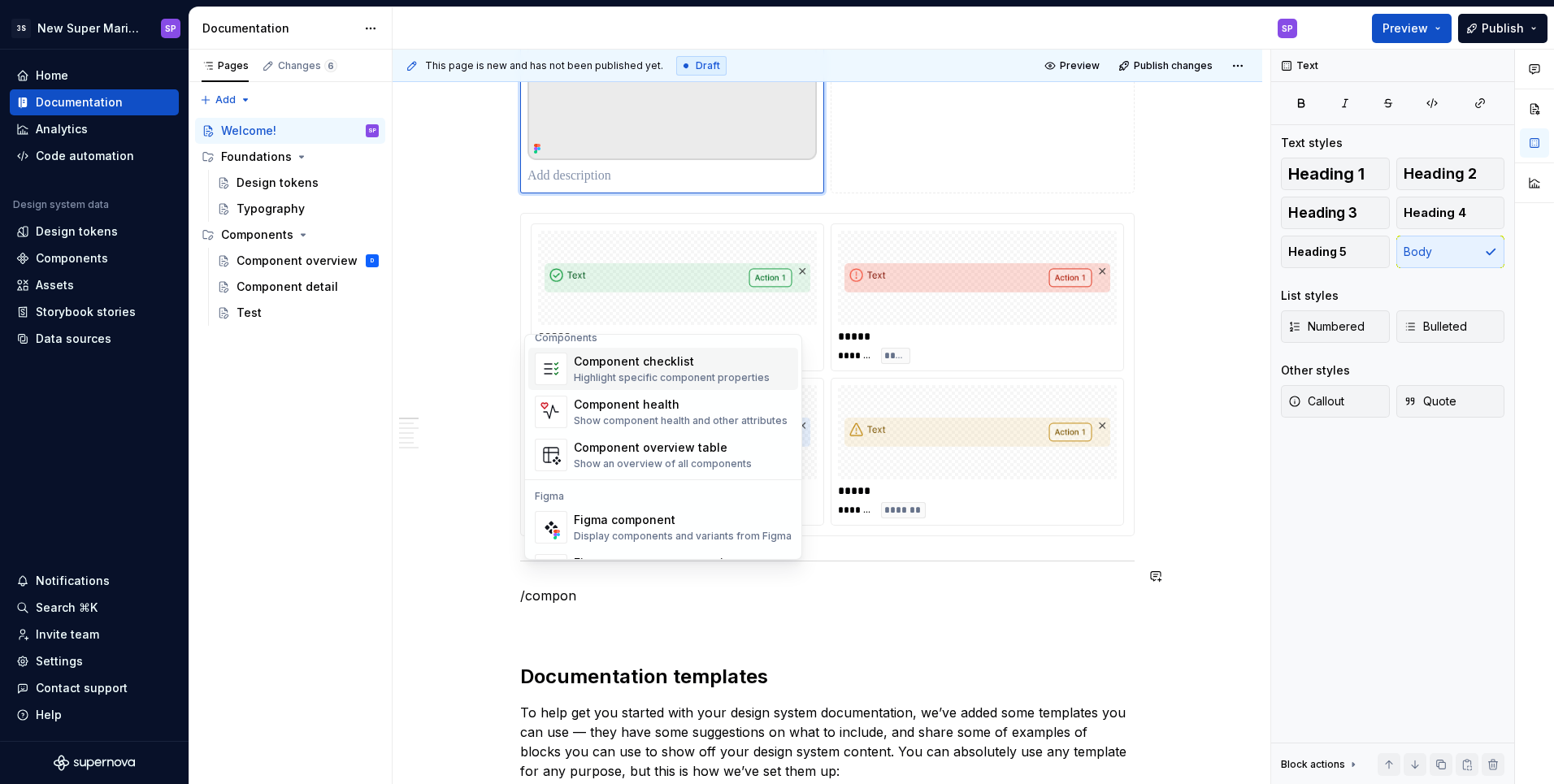
scroll to position [49, 0]
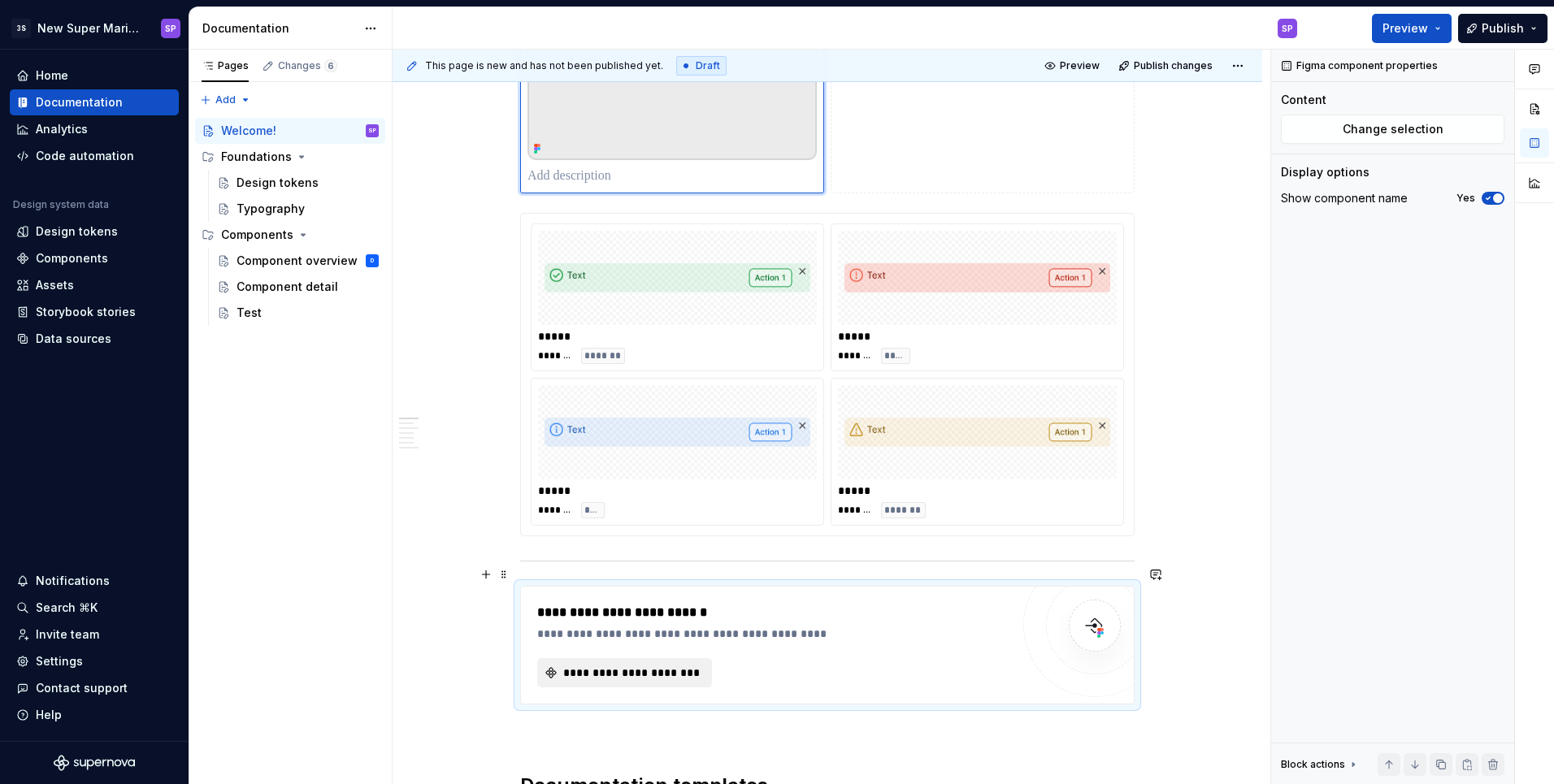
click at [687, 665] on span "**********" at bounding box center [631, 673] width 141 height 17
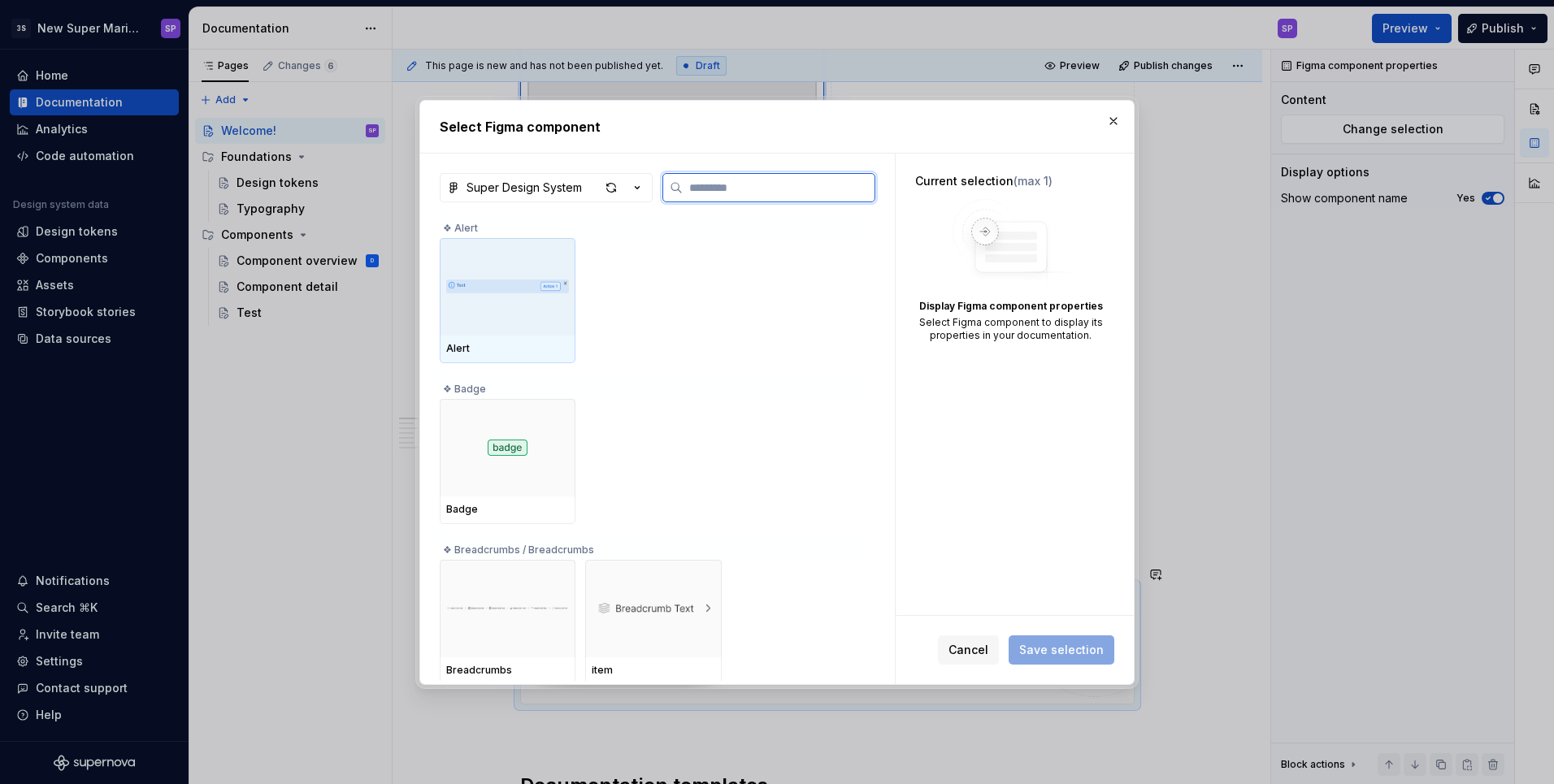
click at [518, 308] on div at bounding box center [507, 286] width 136 height 98
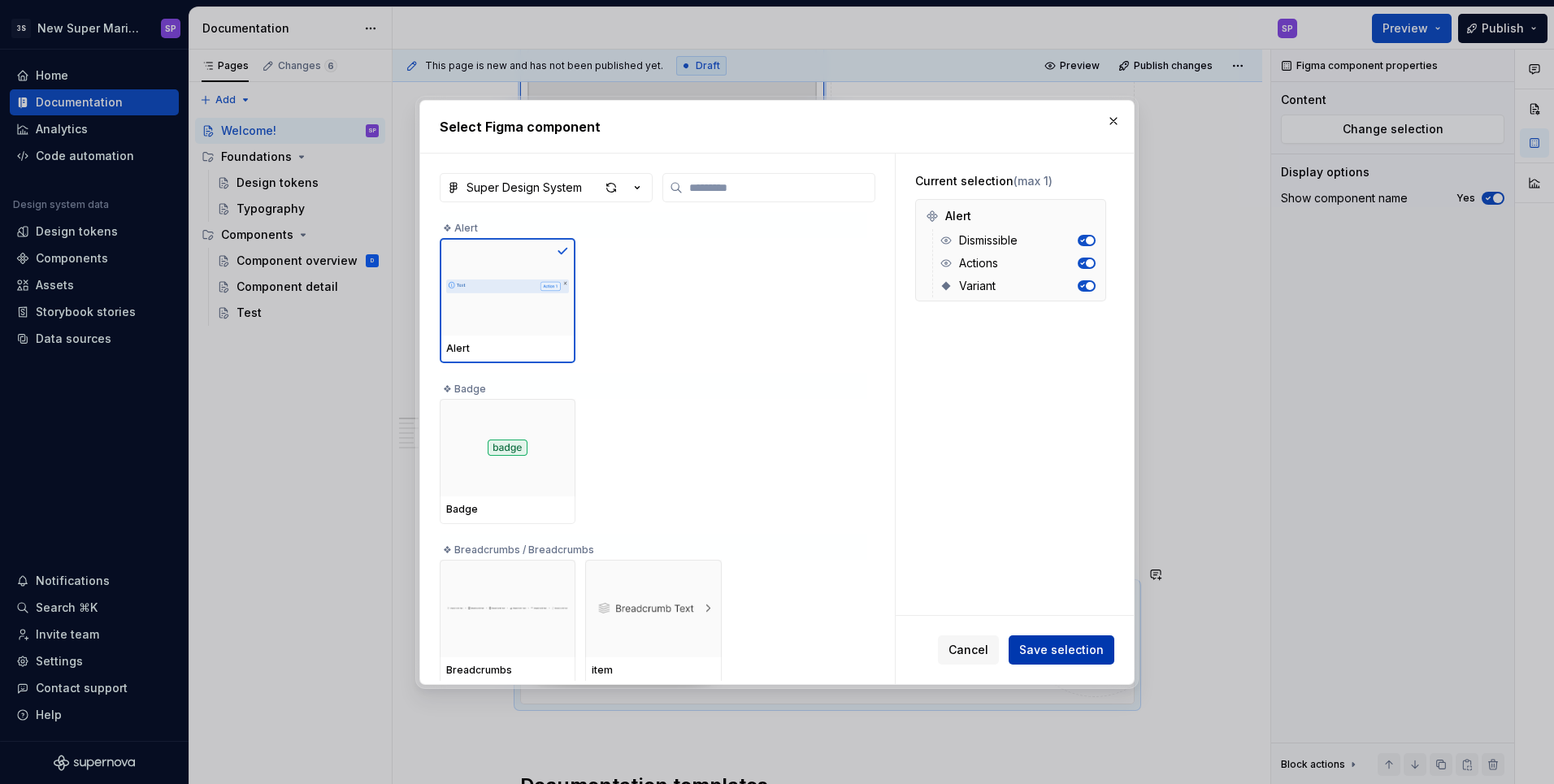
click at [1050, 644] on span "Save selection" at bounding box center [1061, 649] width 84 height 17
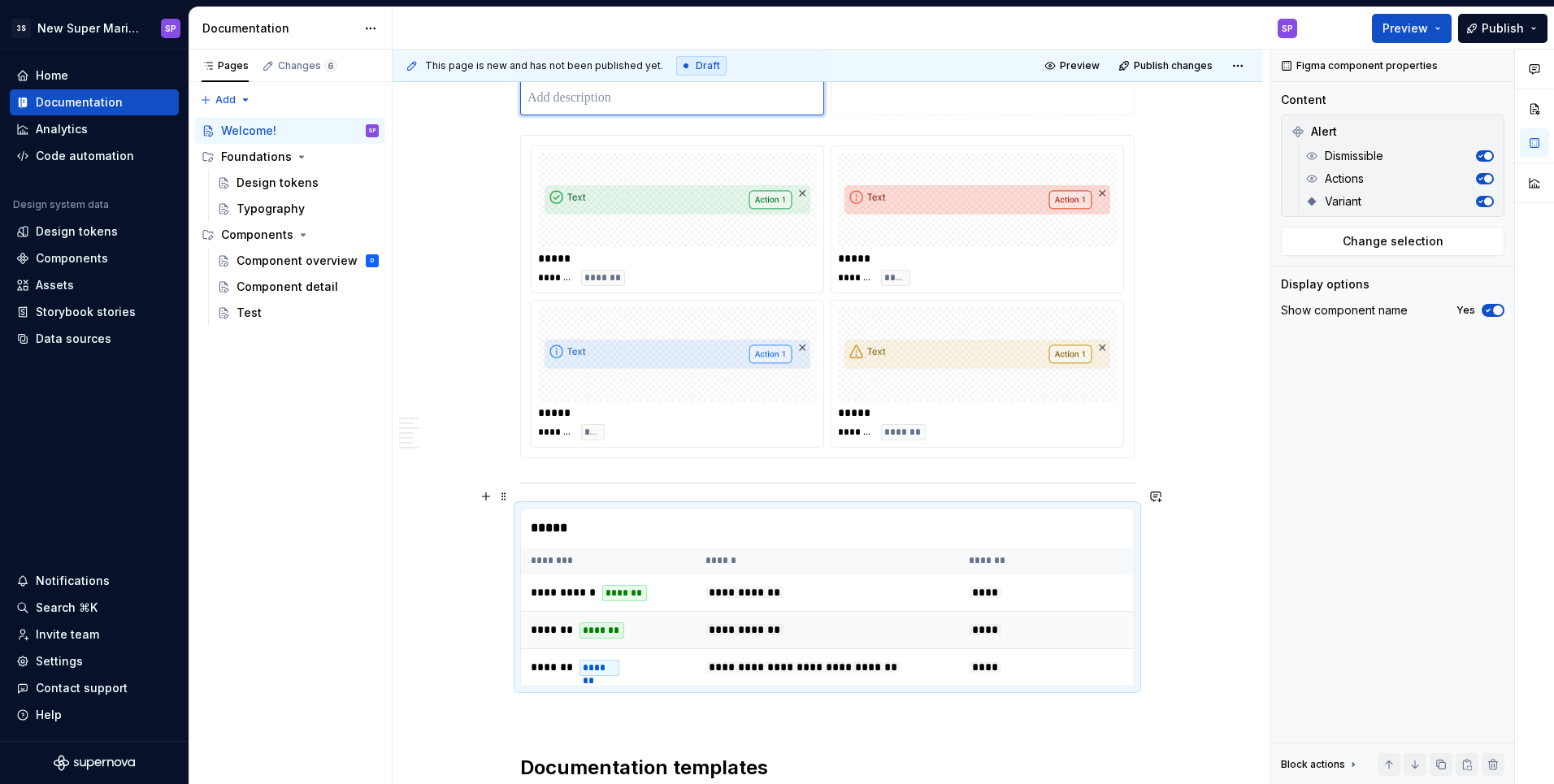
scroll to position [1730, 0]
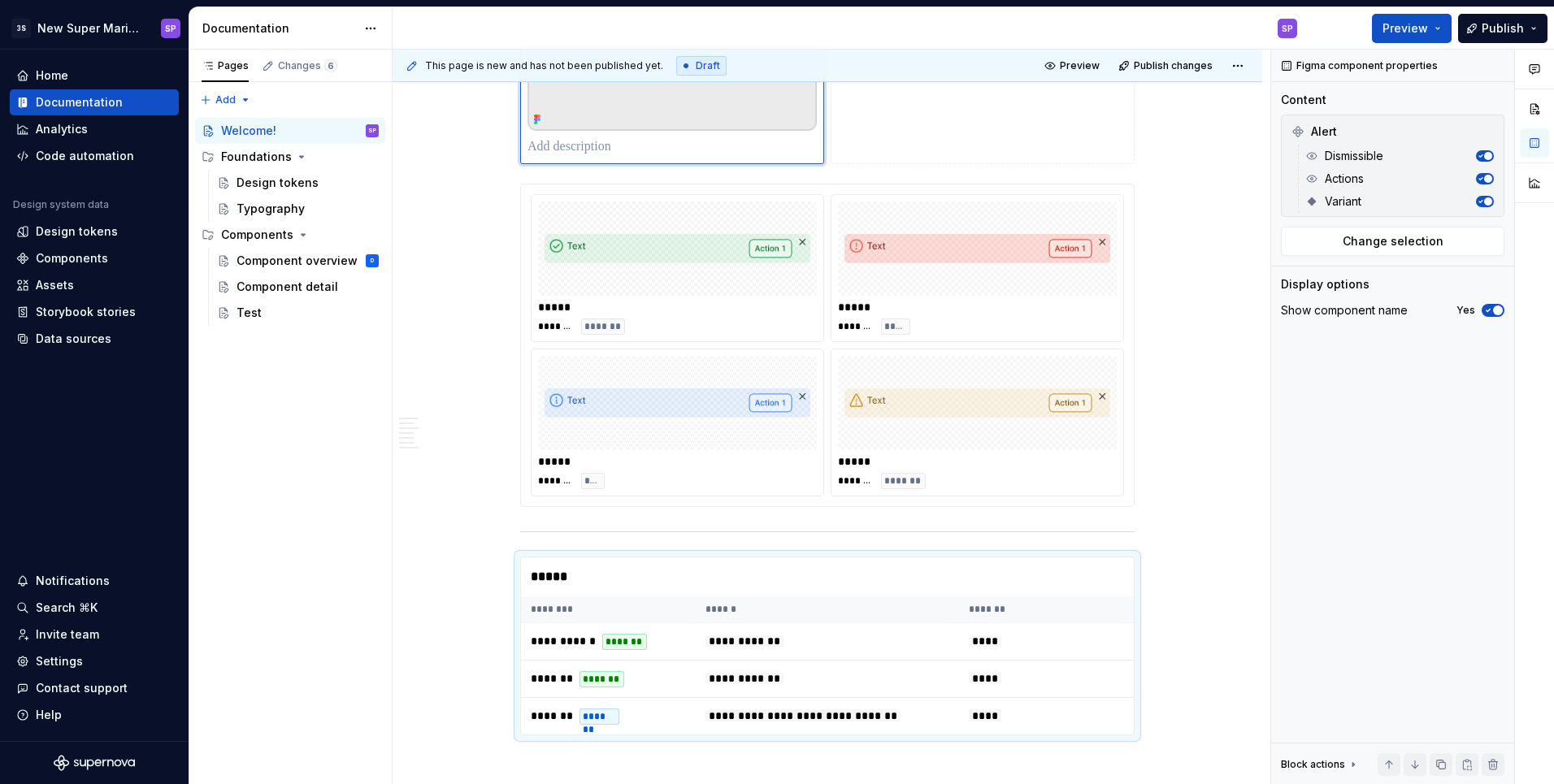
click at [1367, 32] on div "Preview Publish" at bounding box center [1431, 27] width 244 height 41
click at [1396, 25] on span "Preview" at bounding box center [1404, 28] width 46 height 17
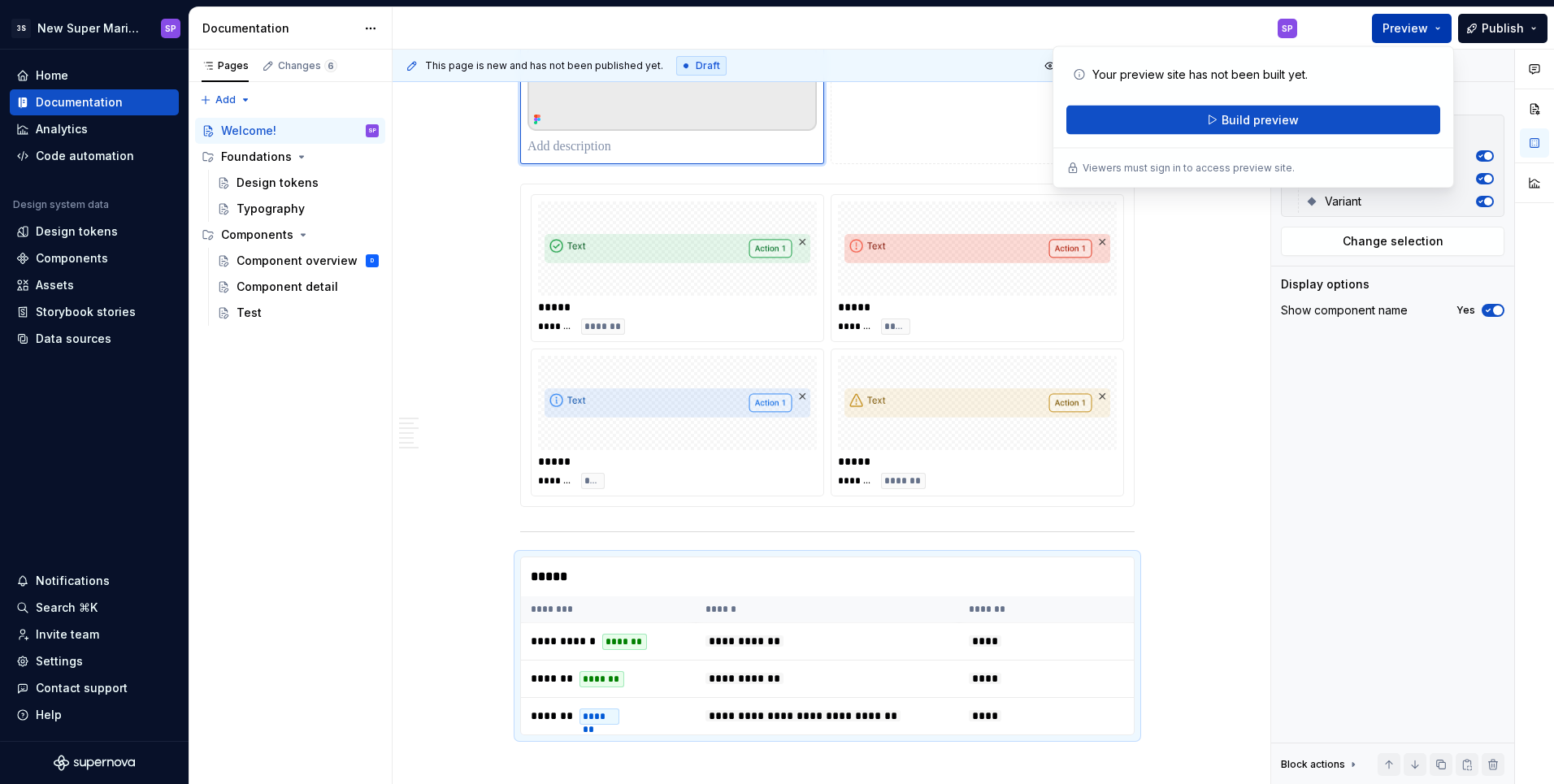
click at [1396, 25] on span "Preview" at bounding box center [1404, 28] width 46 height 17
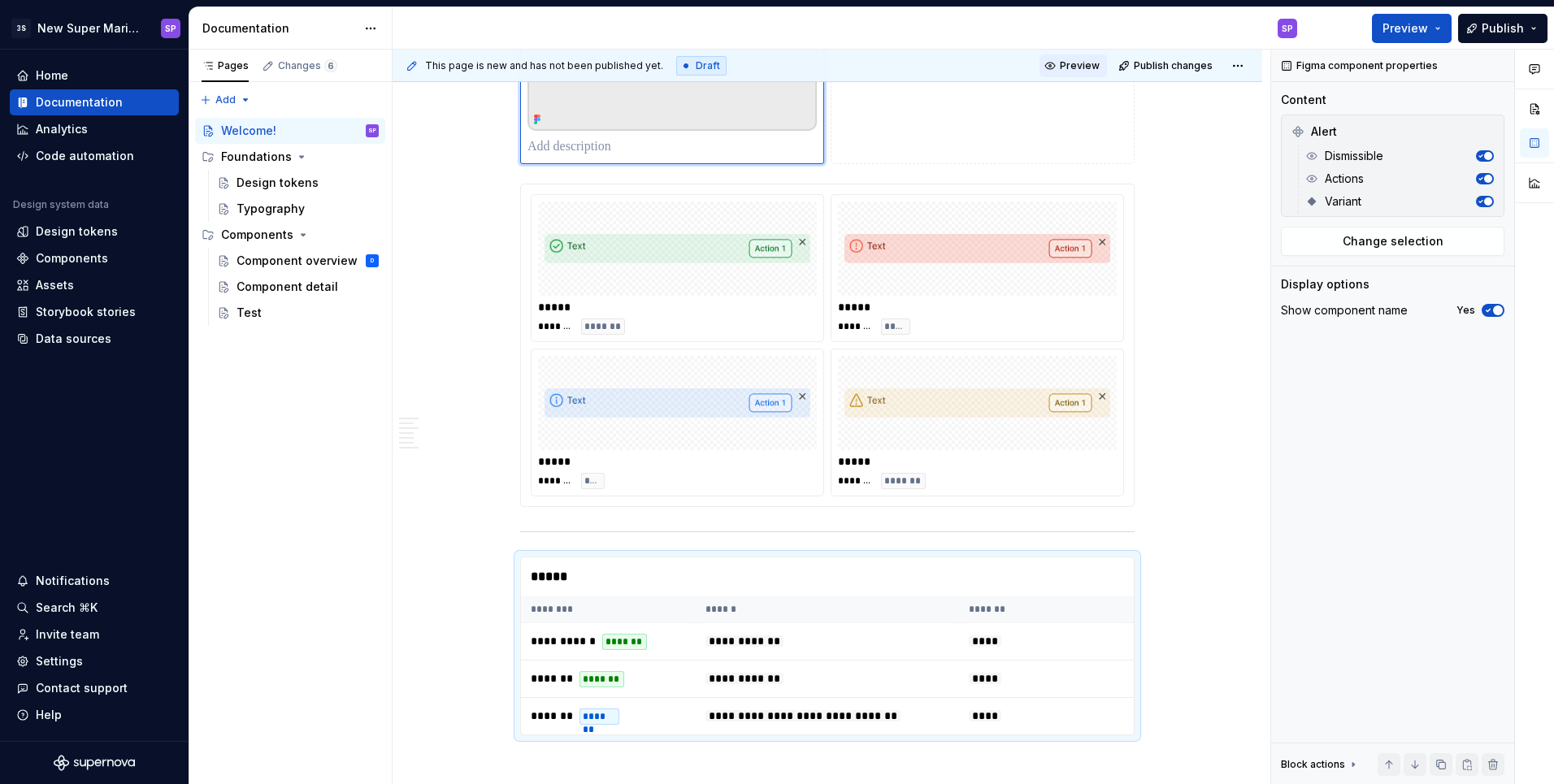
click at [1079, 69] on span "Preview" at bounding box center [1079, 65] width 40 height 13
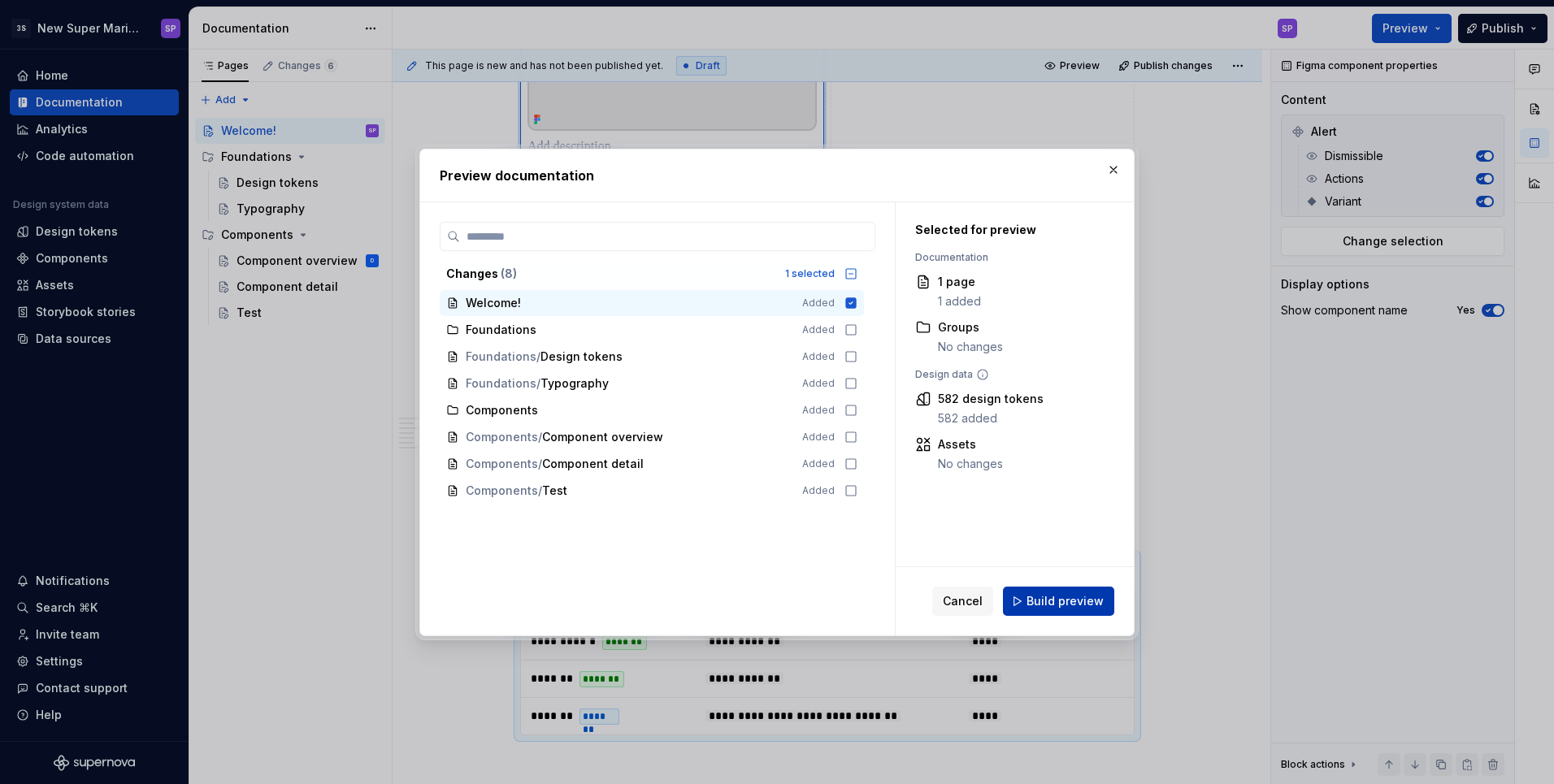
click at [1042, 598] on span "Build preview" at bounding box center [1064, 601] width 77 height 17
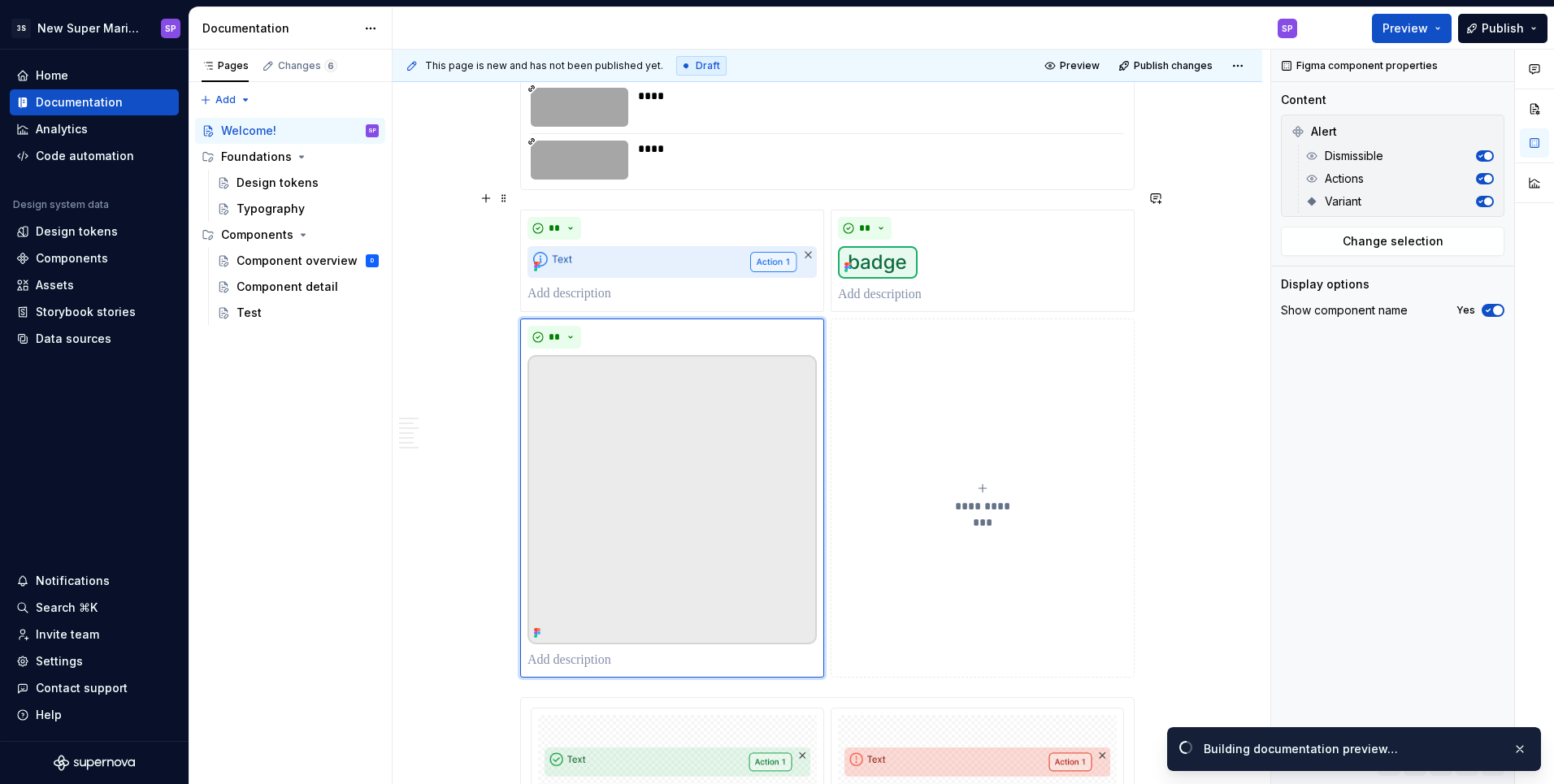
scroll to position [1212, 0]
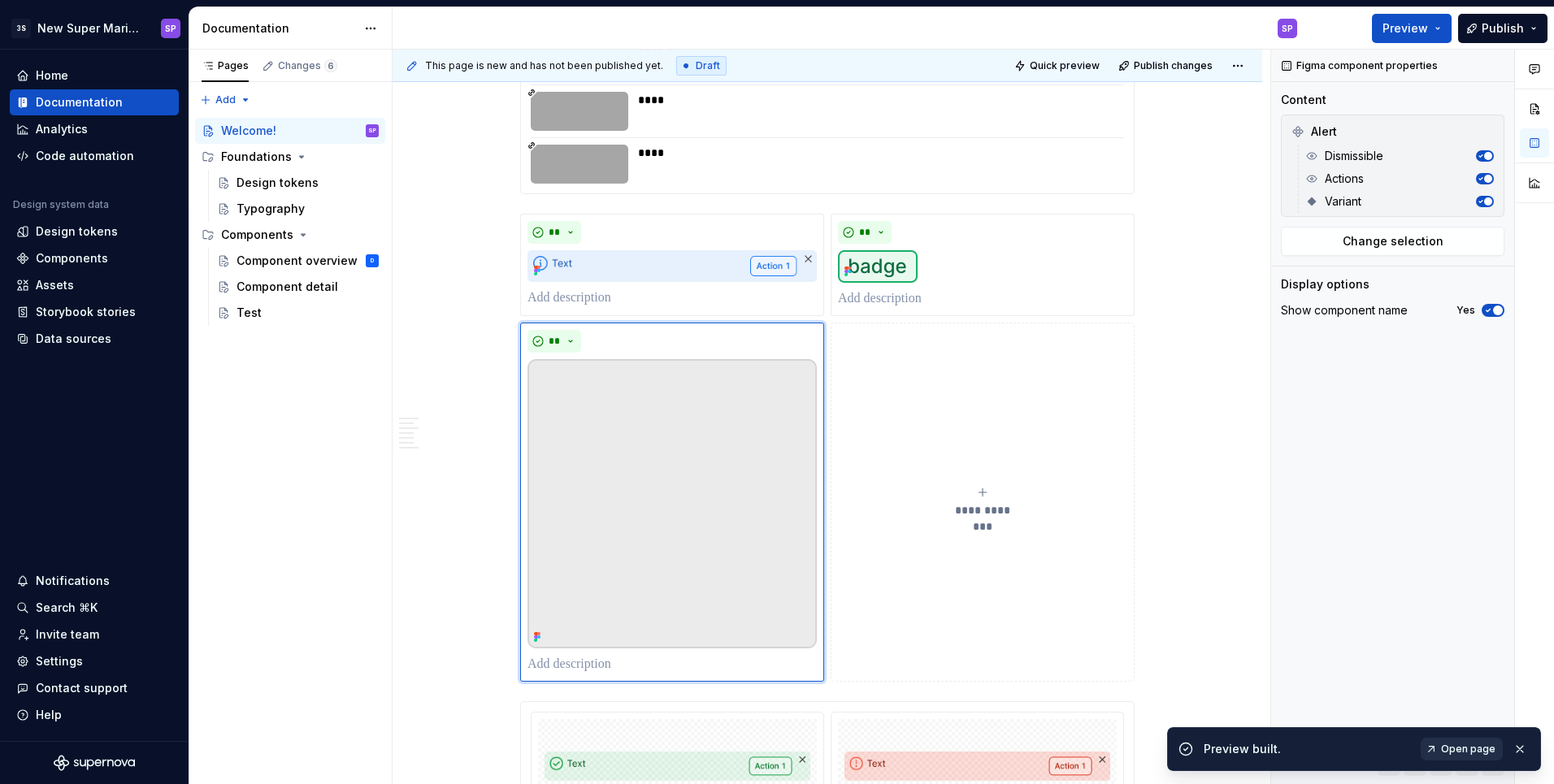
click at [1451, 748] on span "Open page" at bounding box center [1468, 748] width 55 height 13
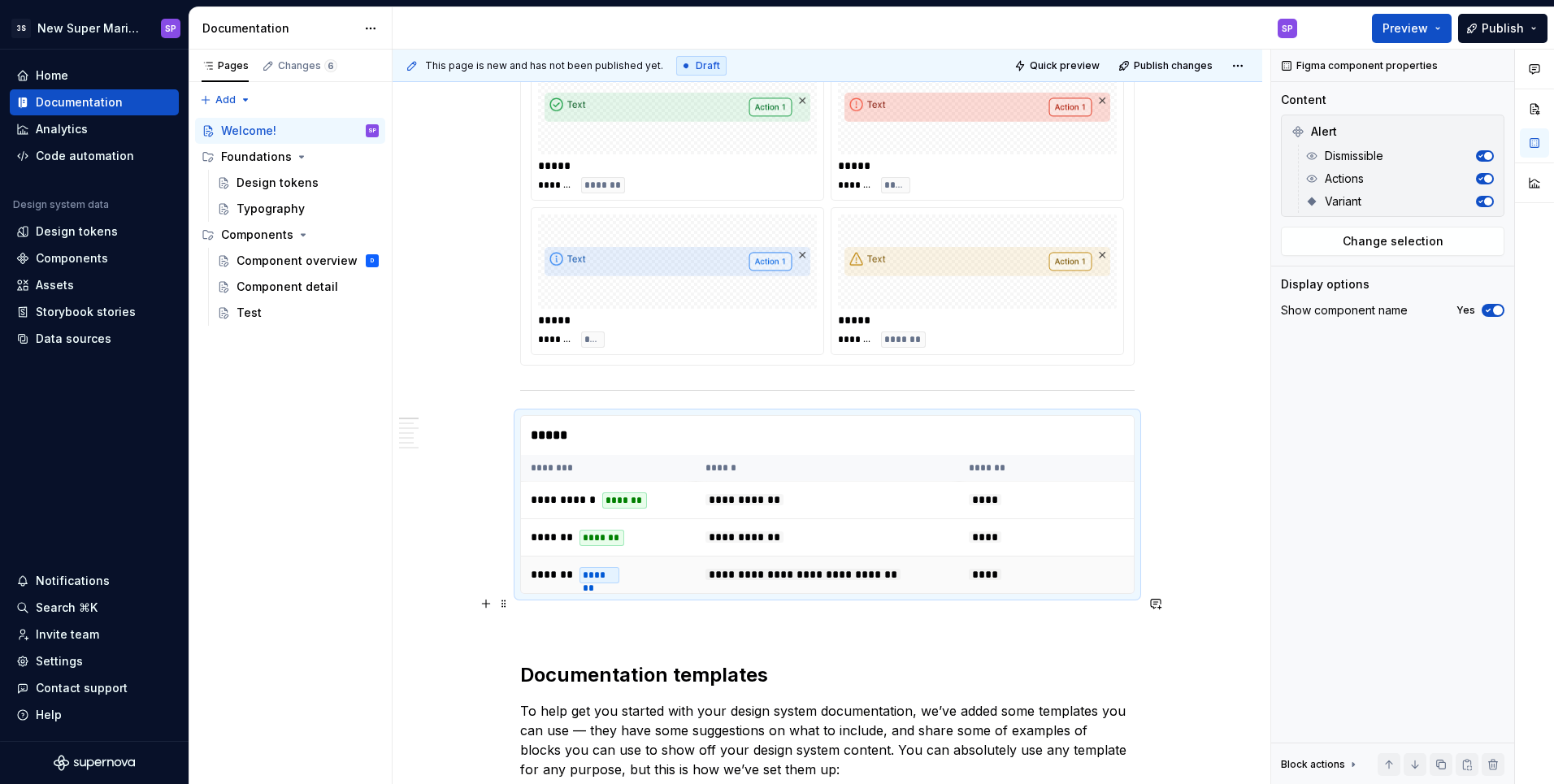
scroll to position [1880, 0]
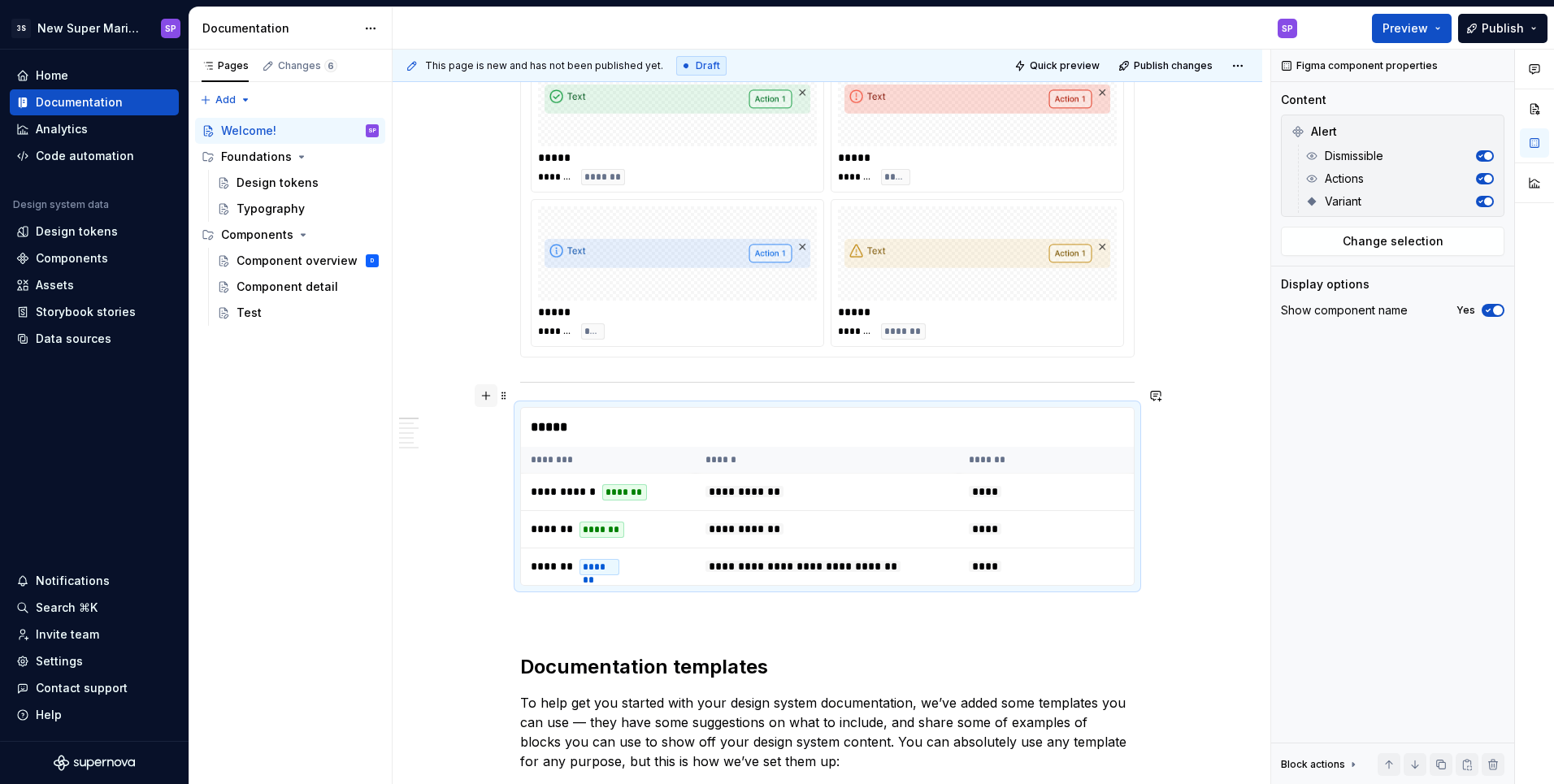
click at [487, 402] on button "button" at bounding box center [485, 395] width 22 height 22
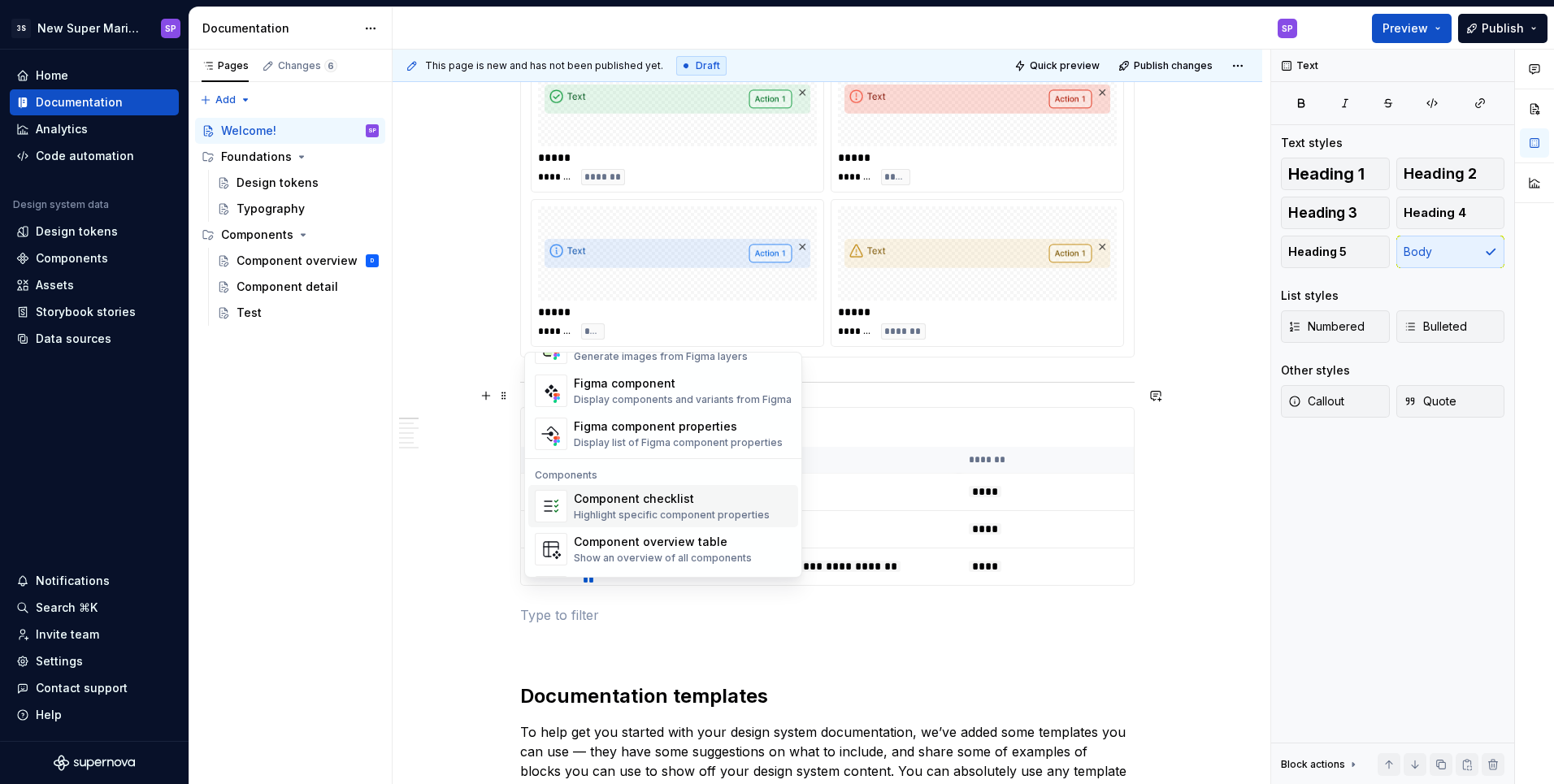
scroll to position [1617, 0]
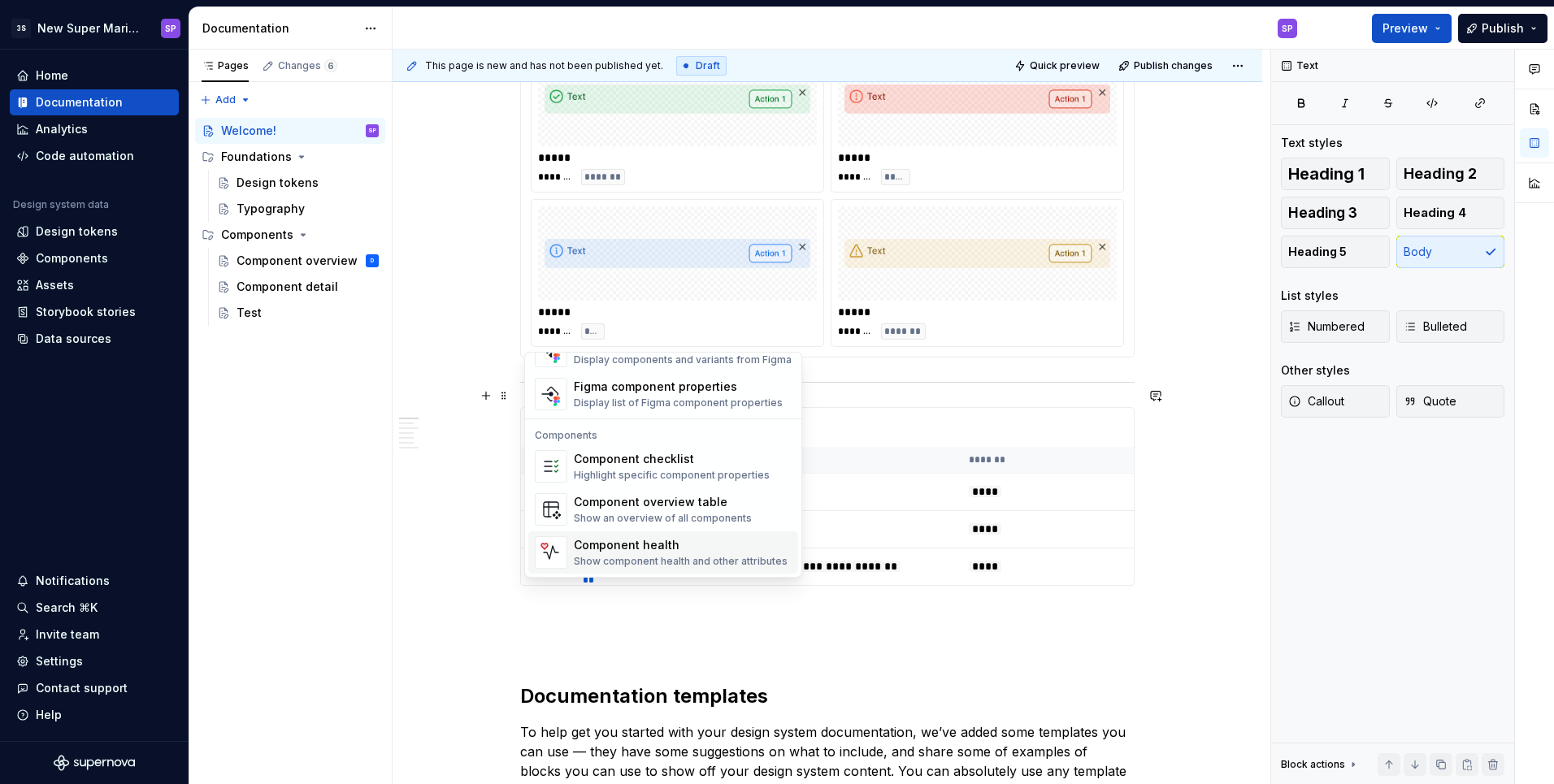
click at [627, 540] on div "Component health" at bounding box center [681, 544] width 214 height 17
type textarea "*"
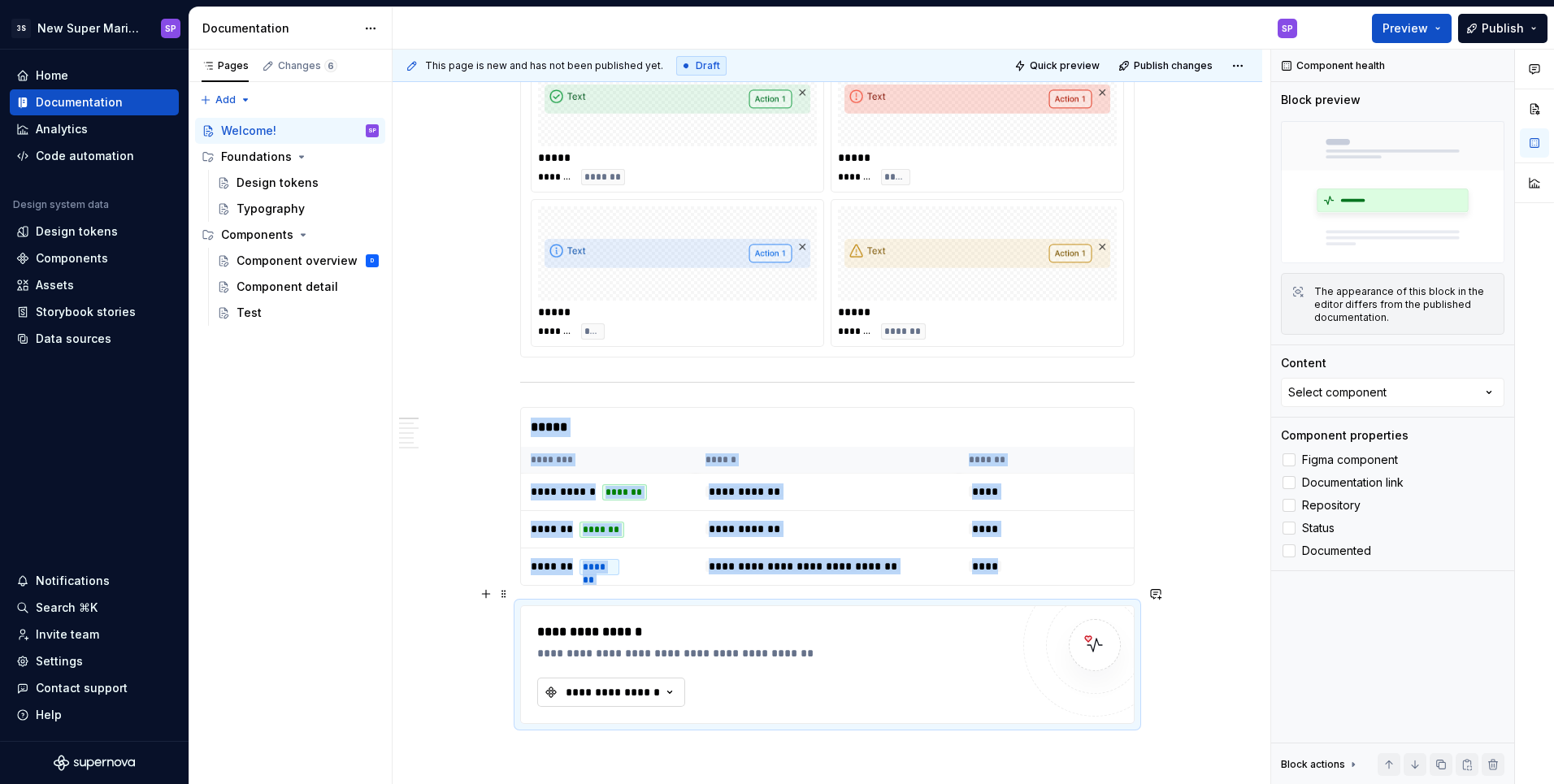
click at [630, 677] on button "**********" at bounding box center [610, 692] width 148 height 29
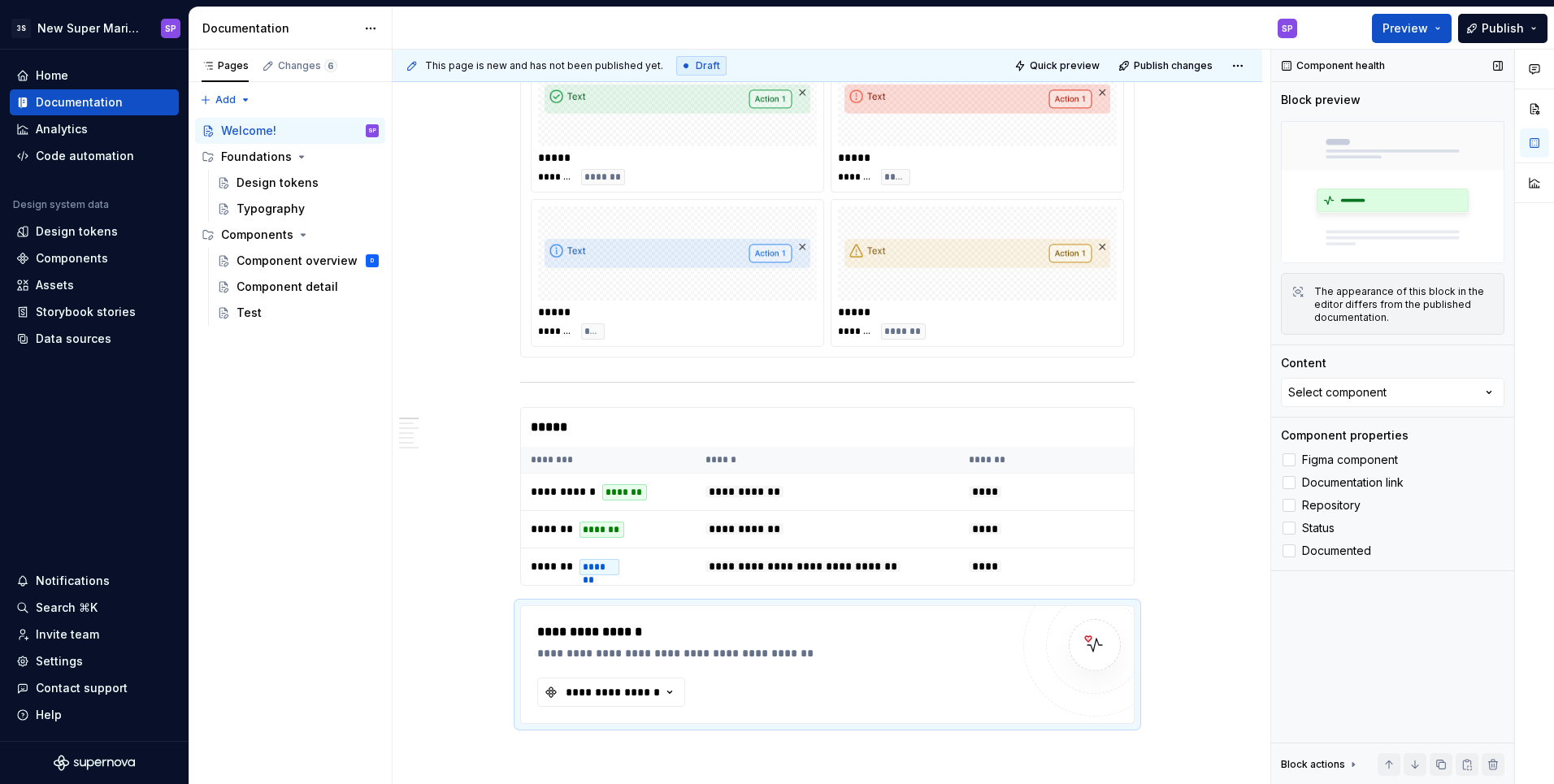
click at [1353, 376] on div "Content Select component" at bounding box center [1392, 380] width 223 height 52
click at [1350, 391] on div "Select component" at bounding box center [1337, 392] width 99 height 17
click at [661, 684] on div "**********" at bounding box center [613, 692] width 98 height 17
type input "a"
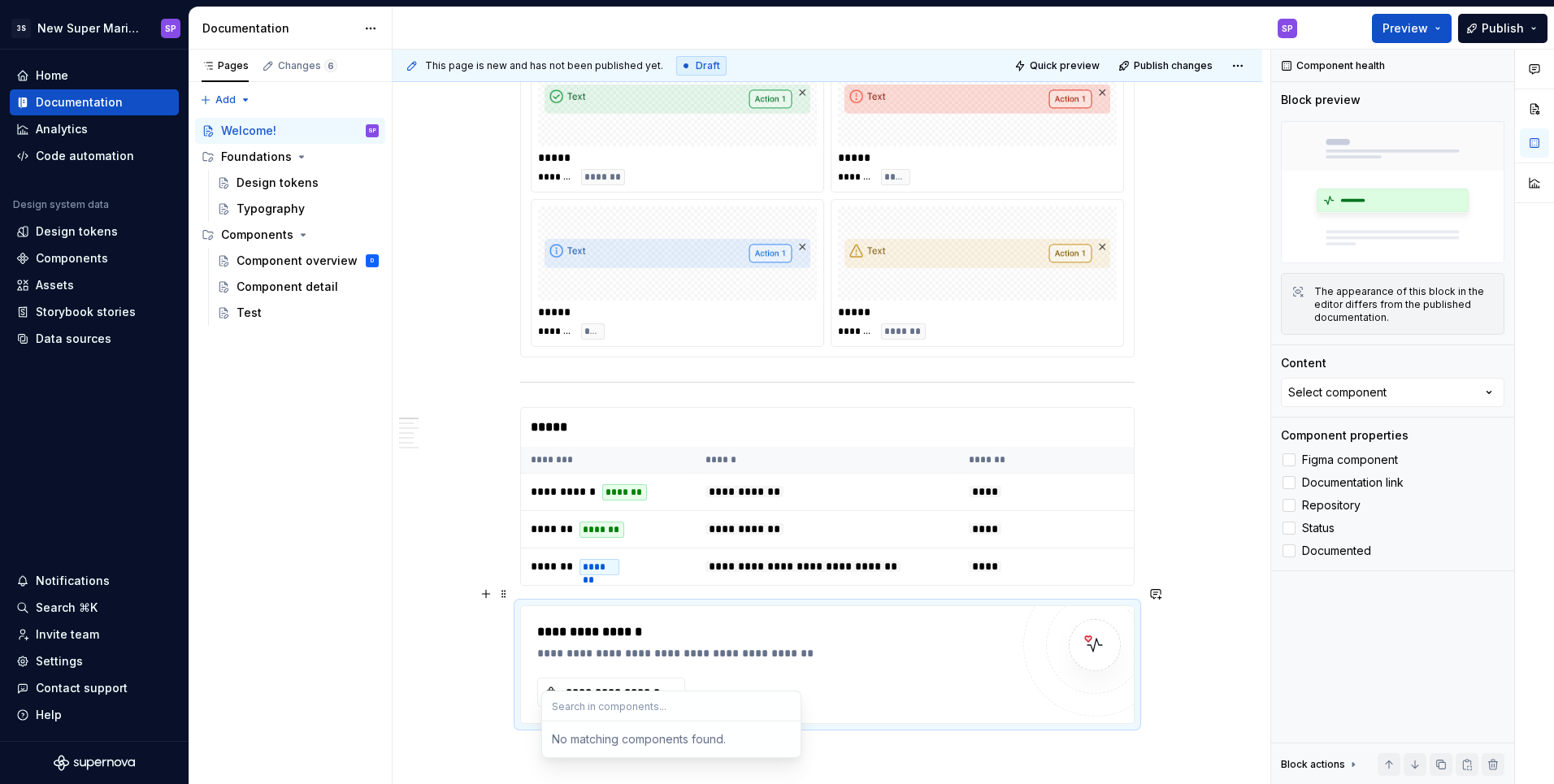
click at [805, 662] on div "**********" at bounding box center [774, 664] width 473 height 84
click at [1323, 461] on span "Figma component" at bounding box center [1350, 459] width 96 height 13
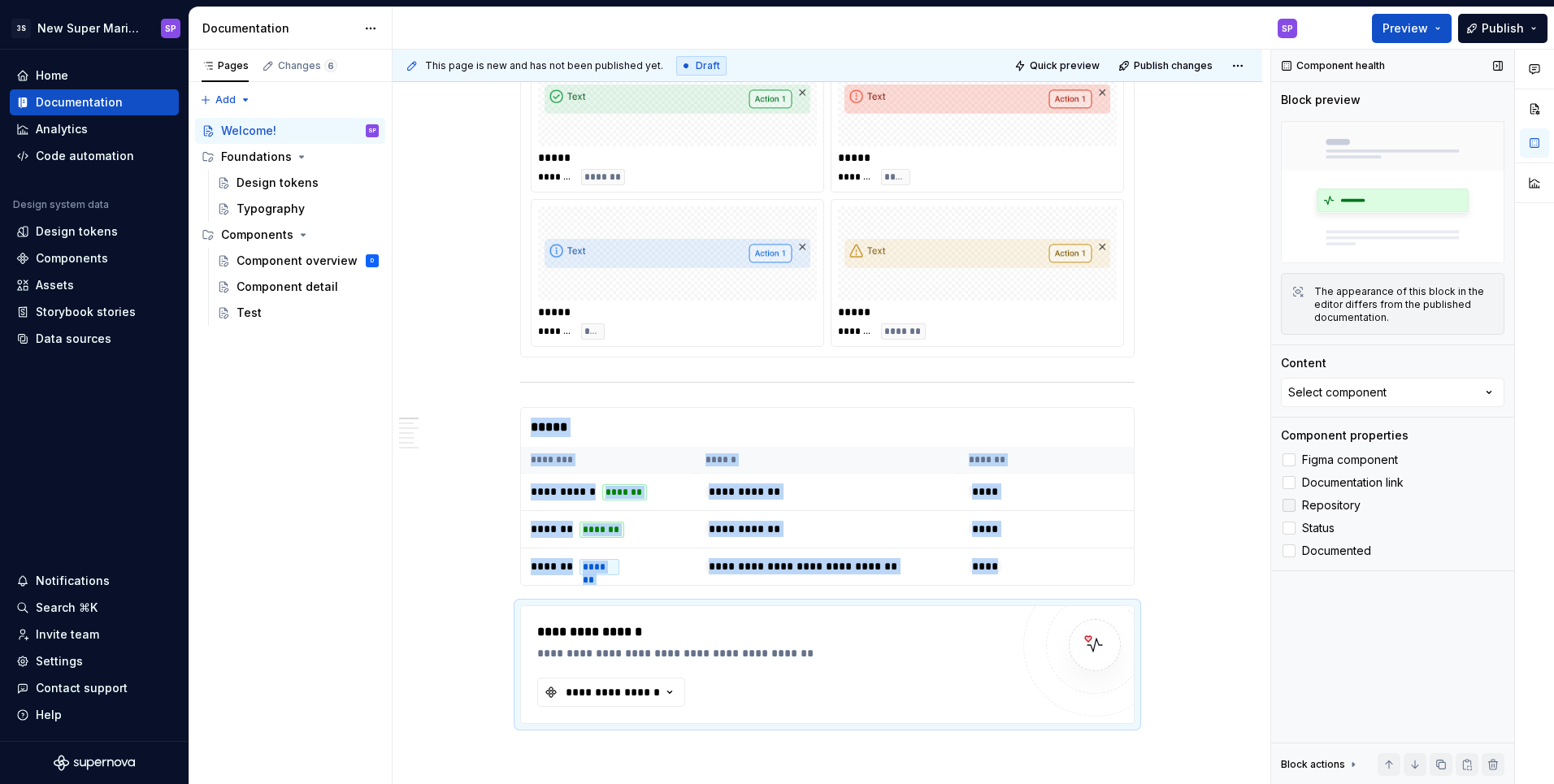
click at [1318, 498] on label "Repository" at bounding box center [1392, 505] width 223 height 20
click at [1330, 482] on span "Documentation link" at bounding box center [1353, 482] width 102 height 13
click at [1309, 544] on span "Documented" at bounding box center [1336, 550] width 69 height 13
click at [1309, 526] on span "Status" at bounding box center [1317, 527] width 32 height 13
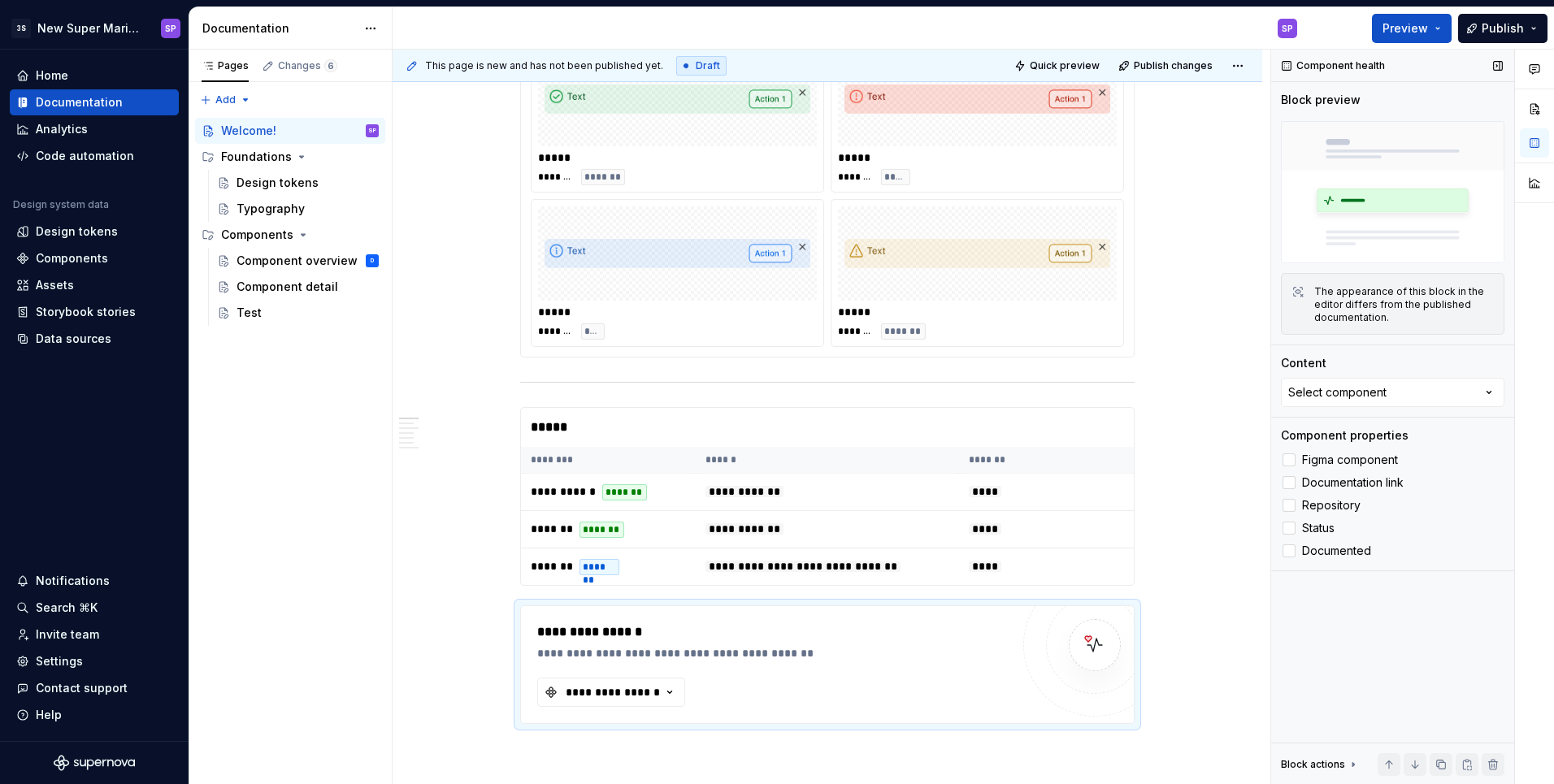
click at [1342, 411] on div "Component health Block preview The appearance of this block in the editor diffe…" at bounding box center [1392, 417] width 243 height 735
click at [1350, 400] on div "Select component" at bounding box center [1337, 392] width 99 height 17
click at [1223, 246] on div "**********" at bounding box center [826, 407] width 869 height 4016
click at [74, 112] on div "Documentation" at bounding box center [94, 102] width 169 height 26
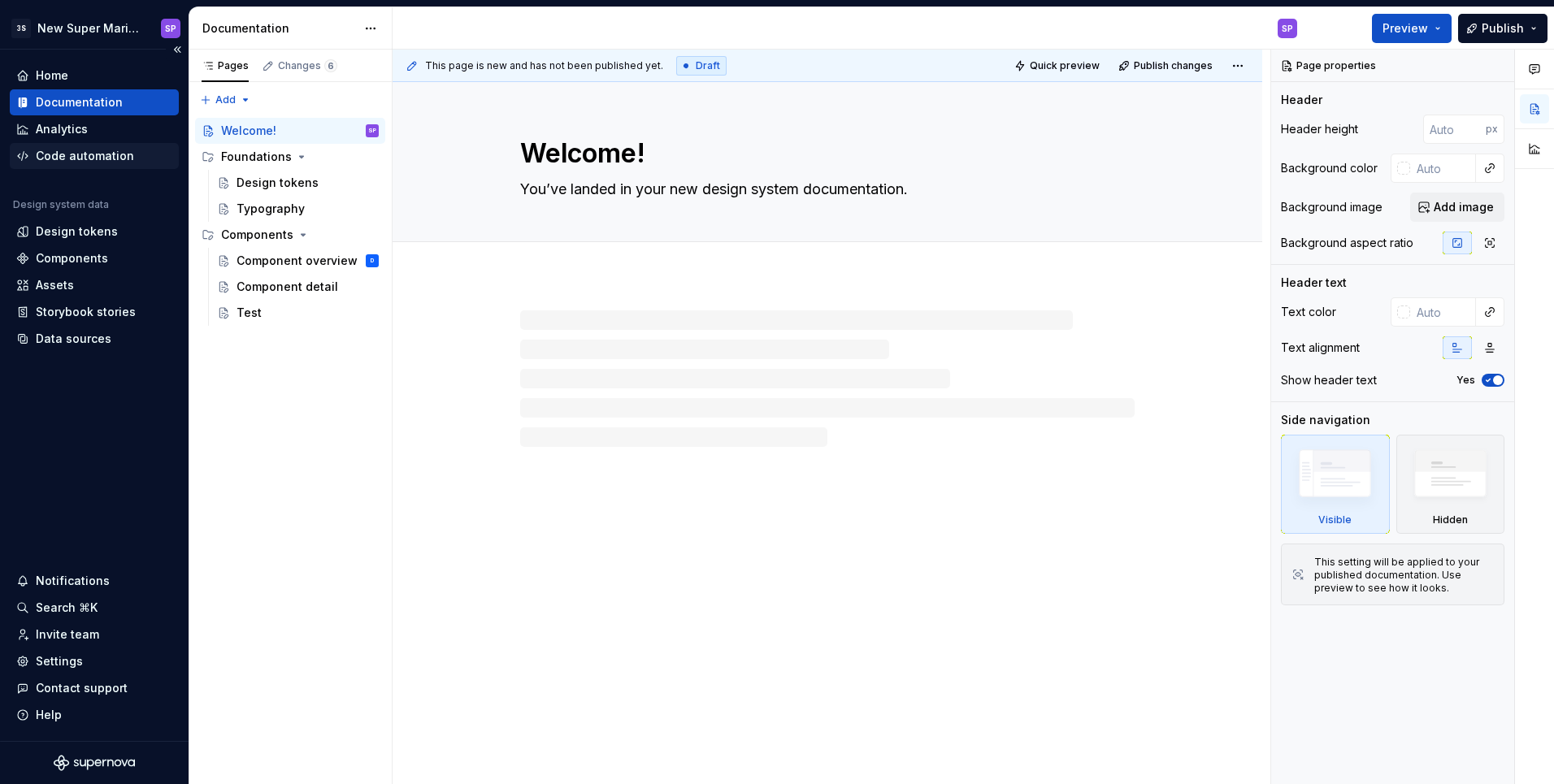
type textarea "*"
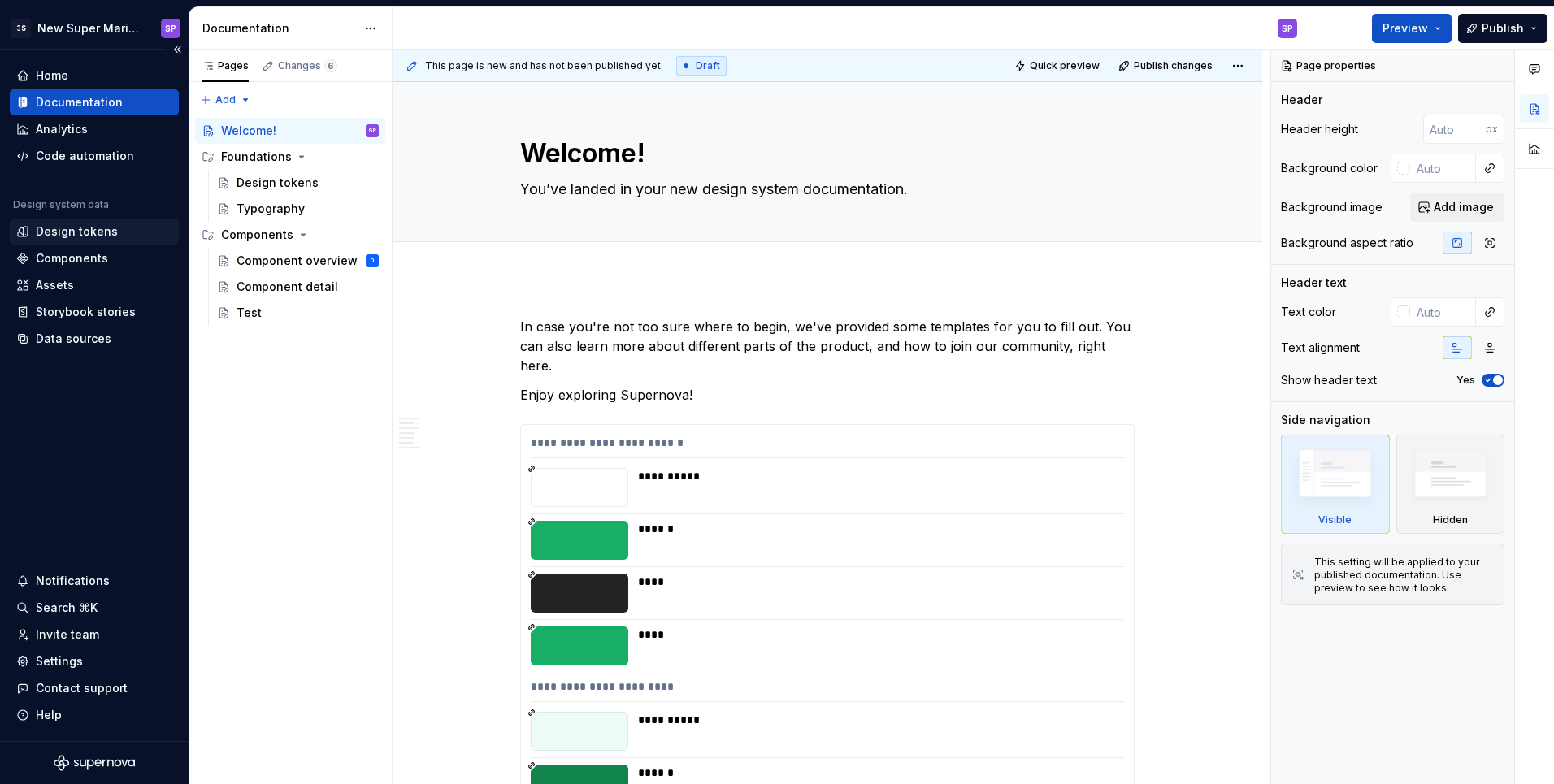
click at [60, 240] on div "Design tokens" at bounding box center [94, 231] width 169 height 26
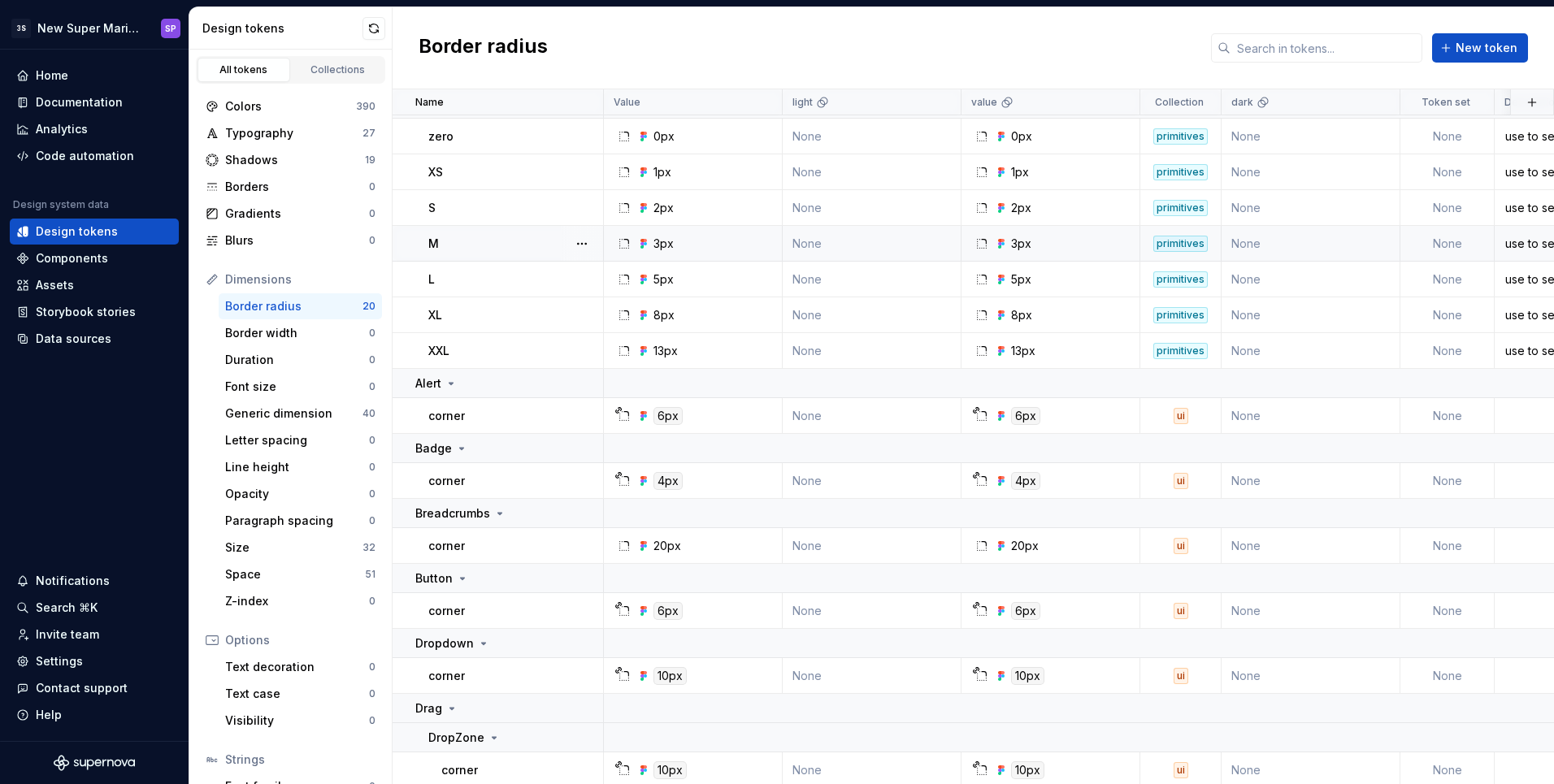
scroll to position [23, 0]
click at [105, 257] on div "Components" at bounding box center [72, 258] width 72 height 17
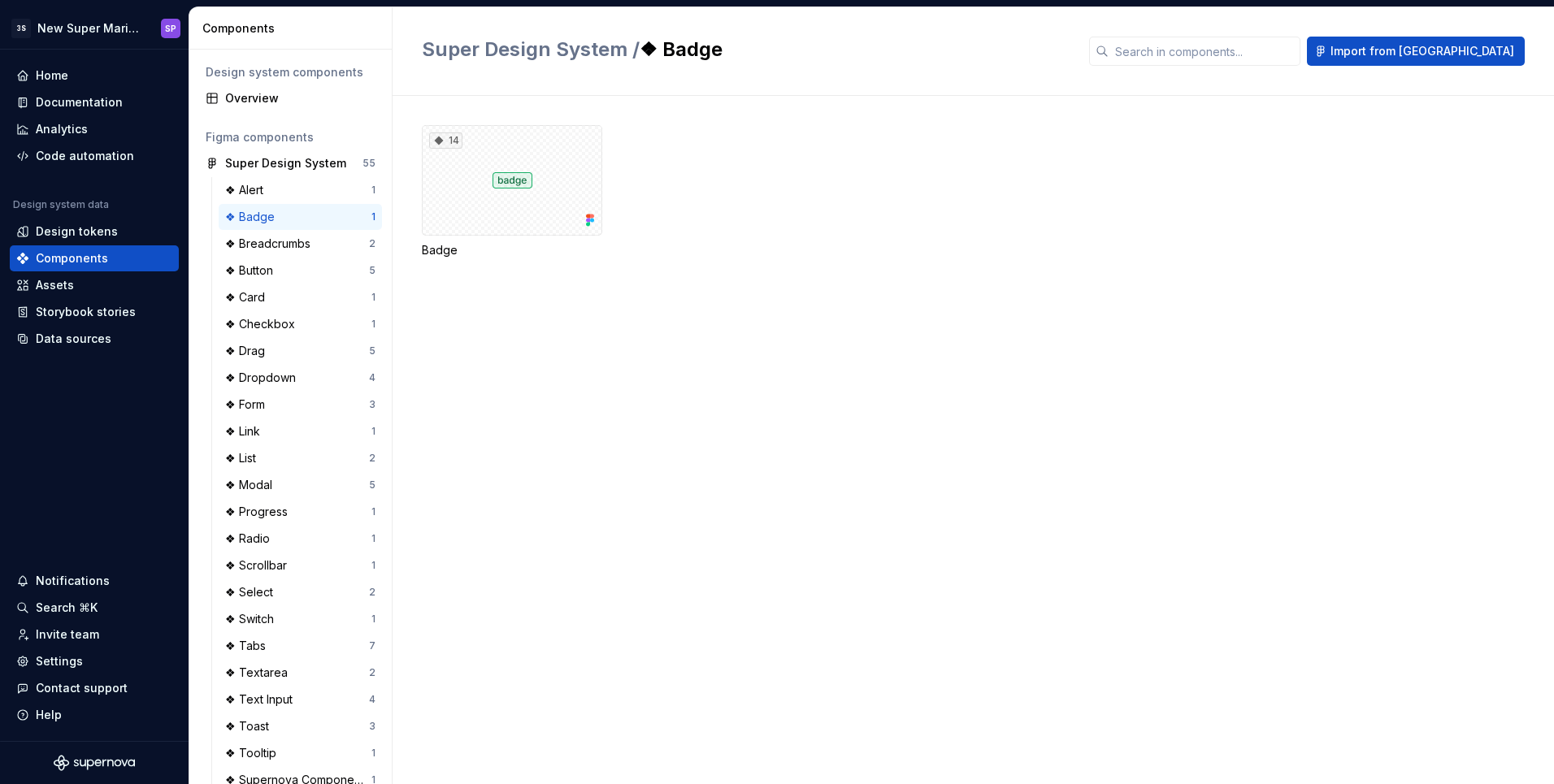
click at [292, 222] on div "❖ Badge" at bounding box center [298, 217] width 147 height 17
click at [288, 248] on div "❖ Breadcrumbs" at bounding box center [271, 243] width 92 height 17
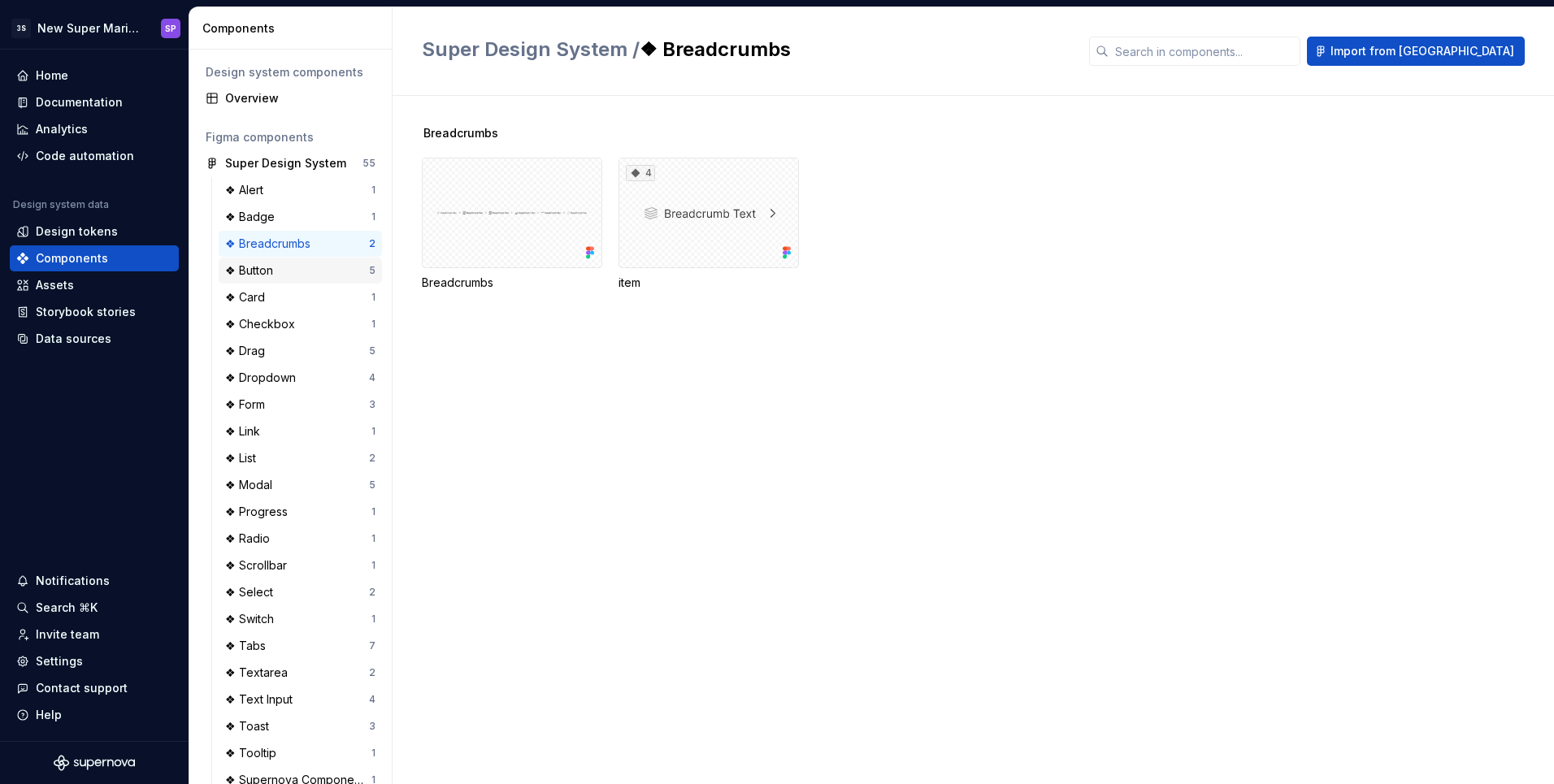
click at [286, 281] on div "❖ Button 5" at bounding box center [299, 270] width 163 height 26
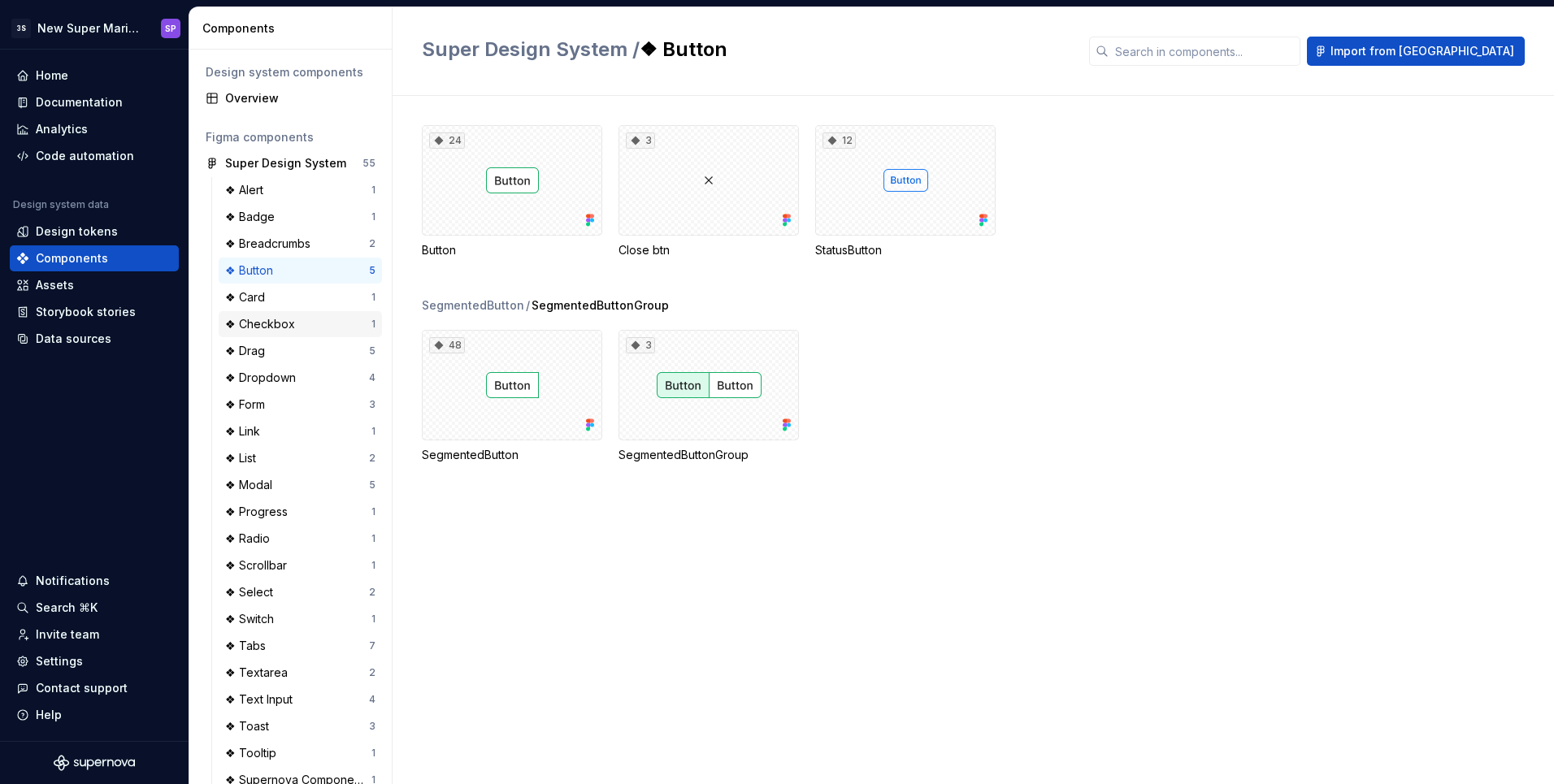
click at [286, 315] on div "❖ Checkbox 1" at bounding box center [299, 324] width 163 height 26
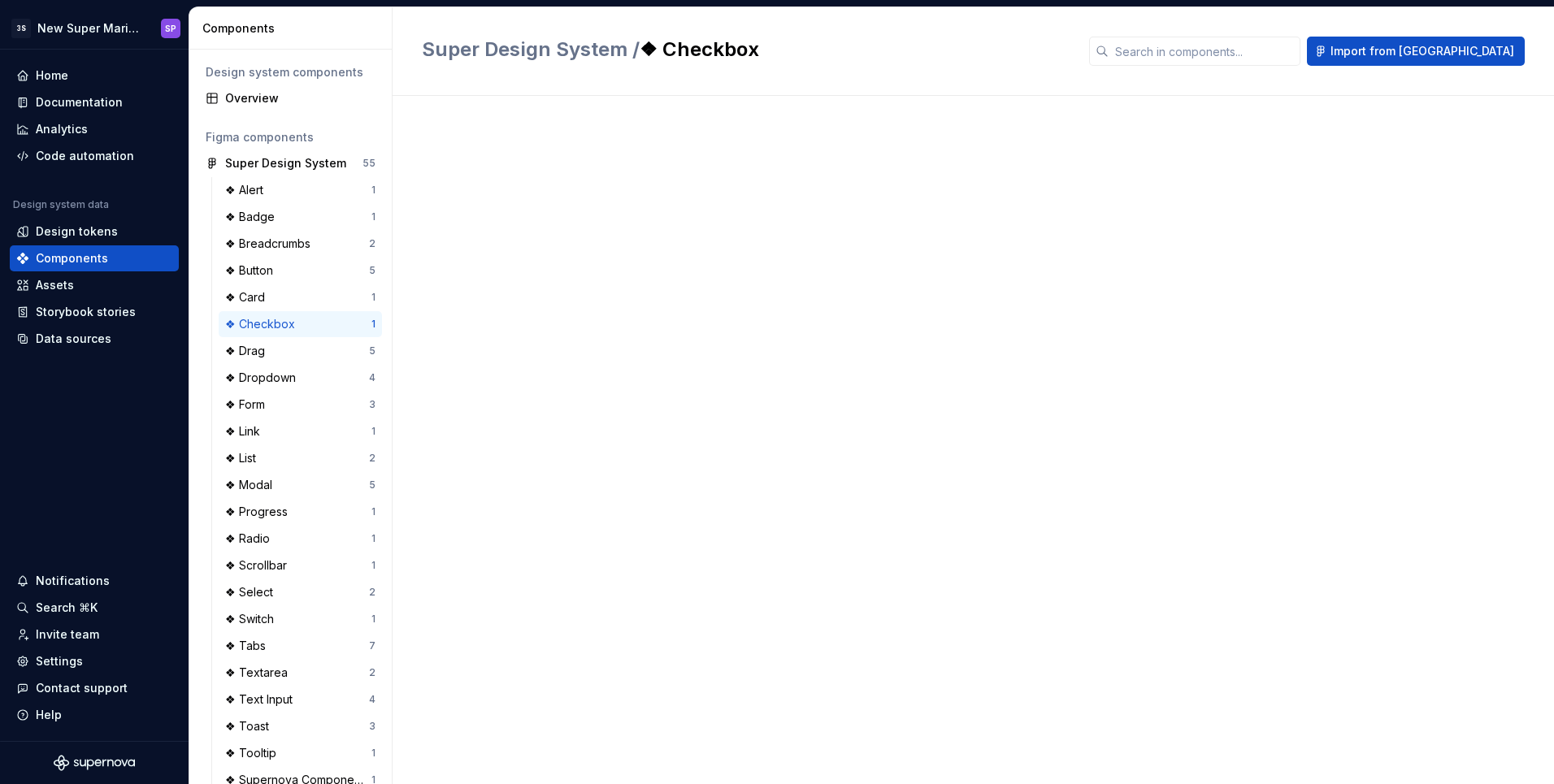
scroll to position [25, 0]
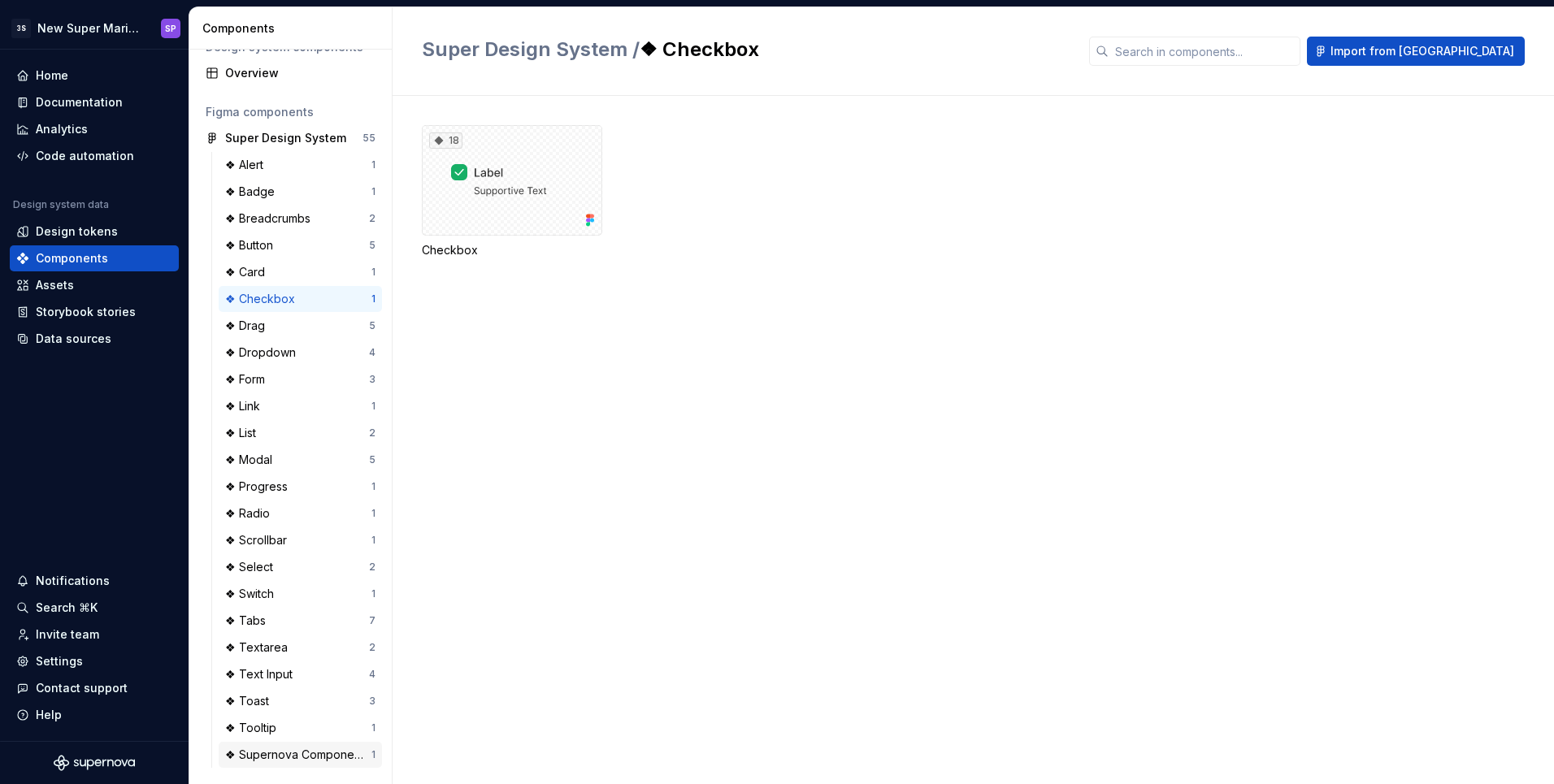
click at [297, 758] on div "❖ Supernova Component Automation Test" at bounding box center [298, 755] width 147 height 17
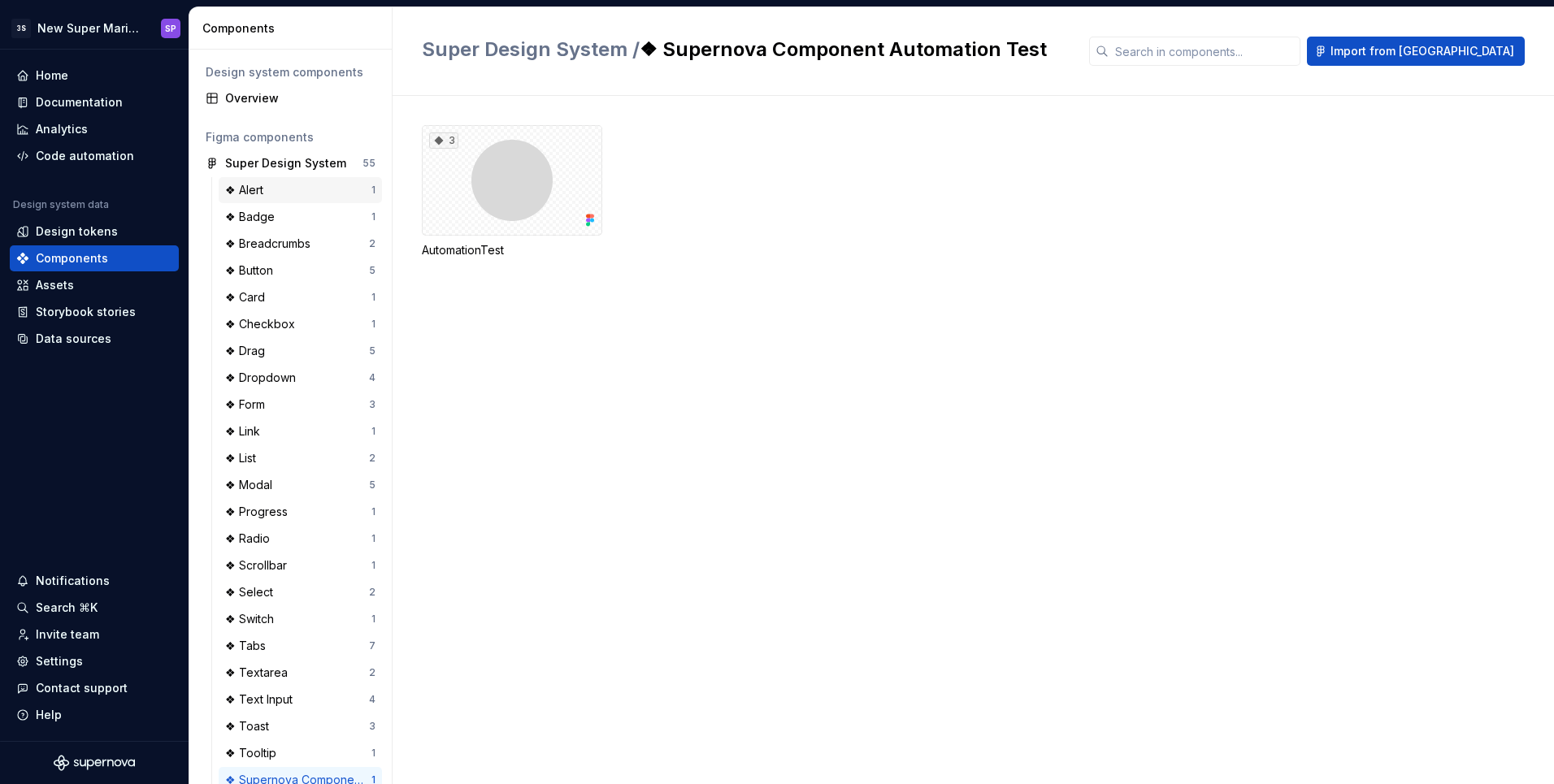
click at [296, 197] on div "❖ Alert" at bounding box center [298, 190] width 147 height 17
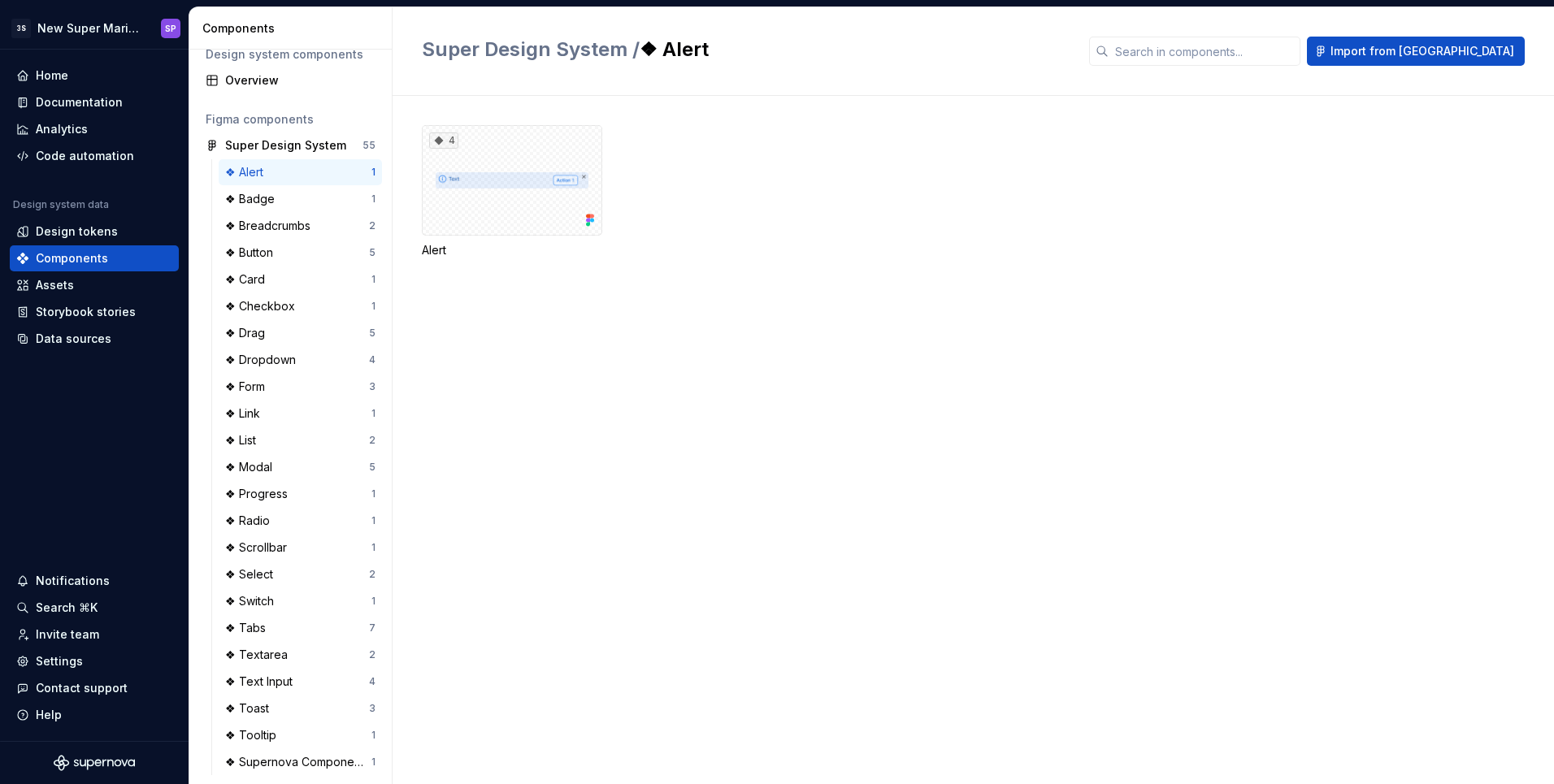
scroll to position [25, 0]
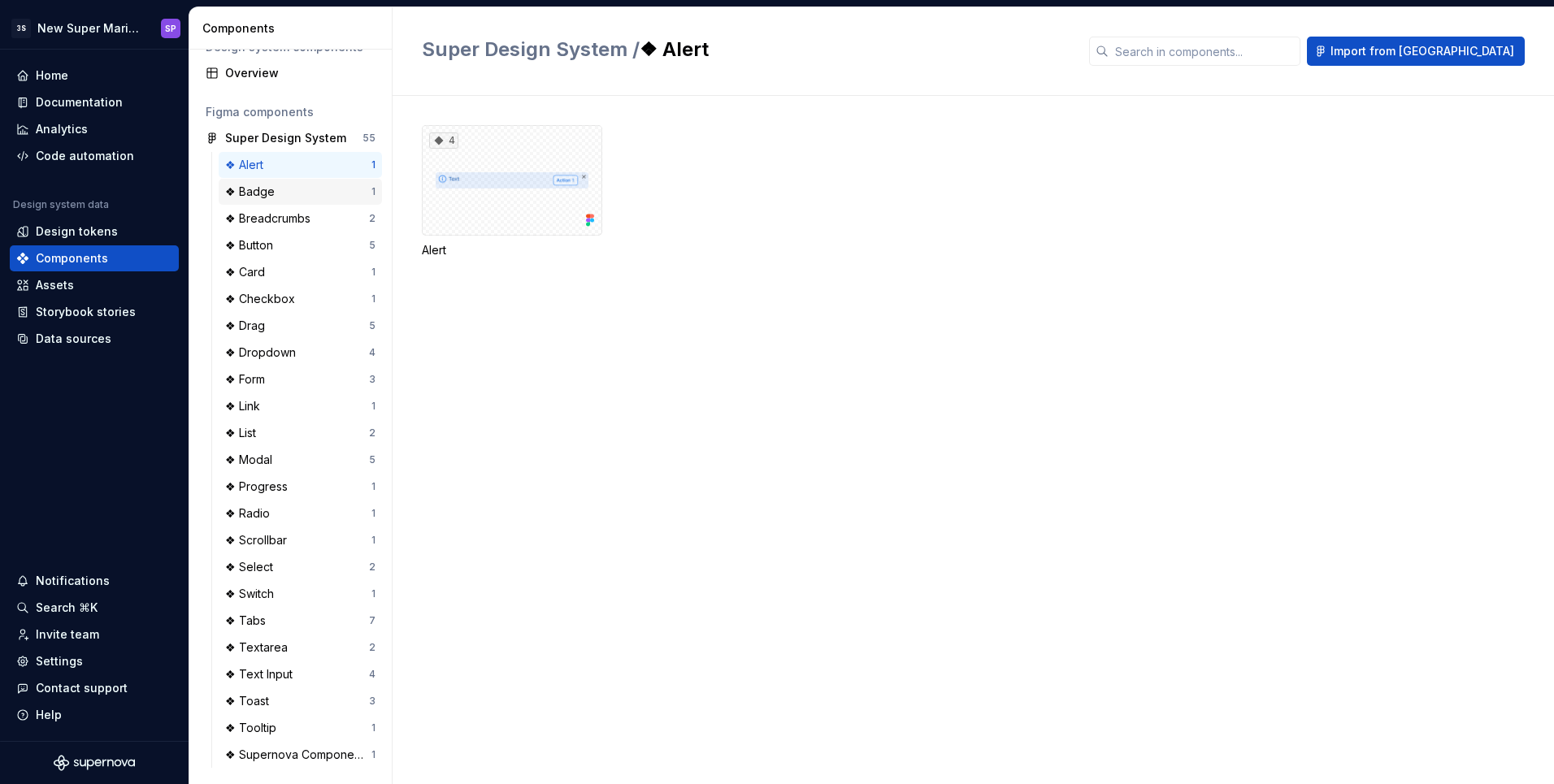
click at [309, 185] on div "❖ Badge" at bounding box center [298, 192] width 147 height 17
click at [84, 287] on div "Assets" at bounding box center [95, 284] width 156 height 17
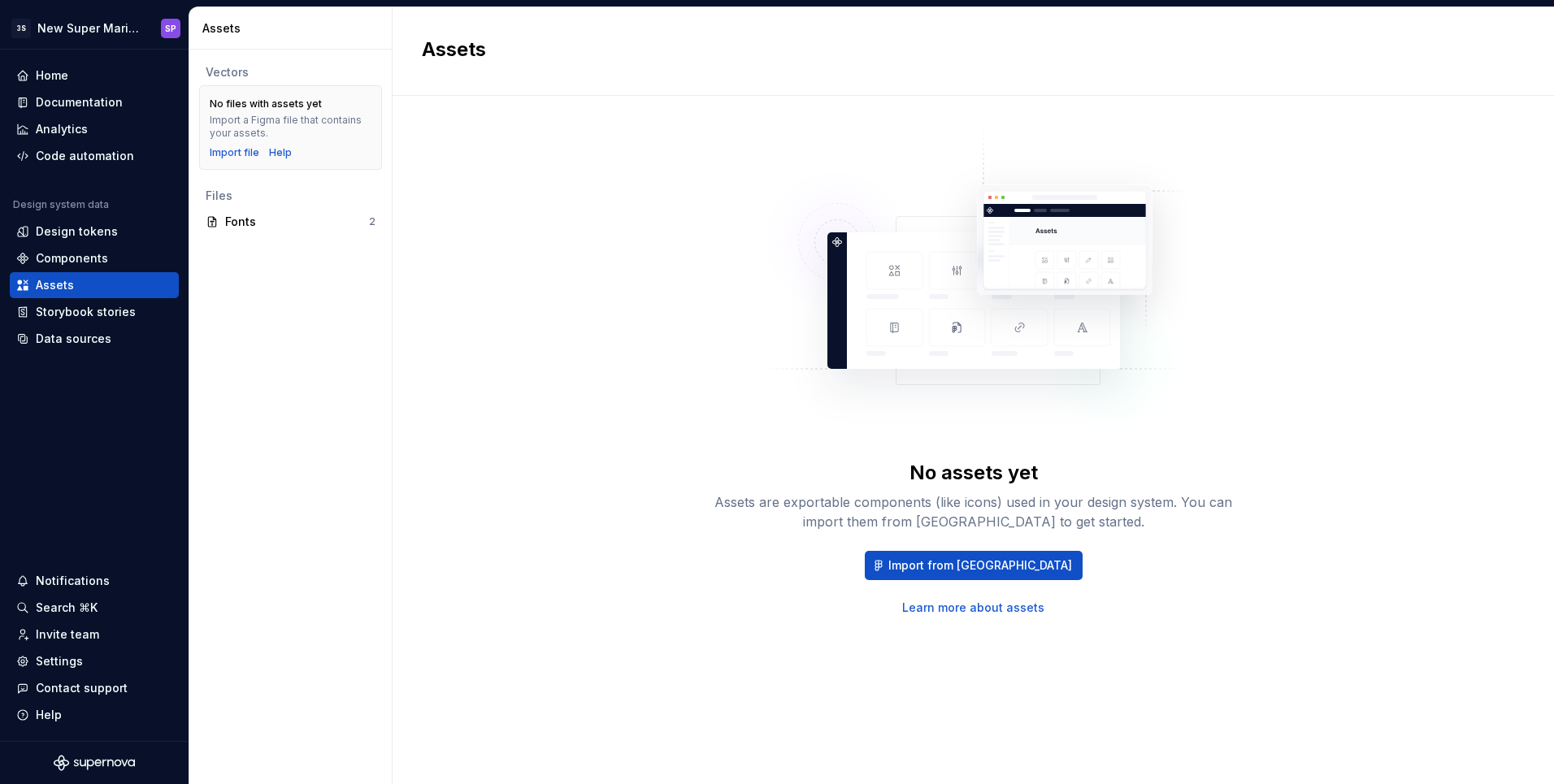
click at [899, 496] on div "Assets are exportable components (like icons) used in your design system. You c…" at bounding box center [973, 511] width 520 height 39
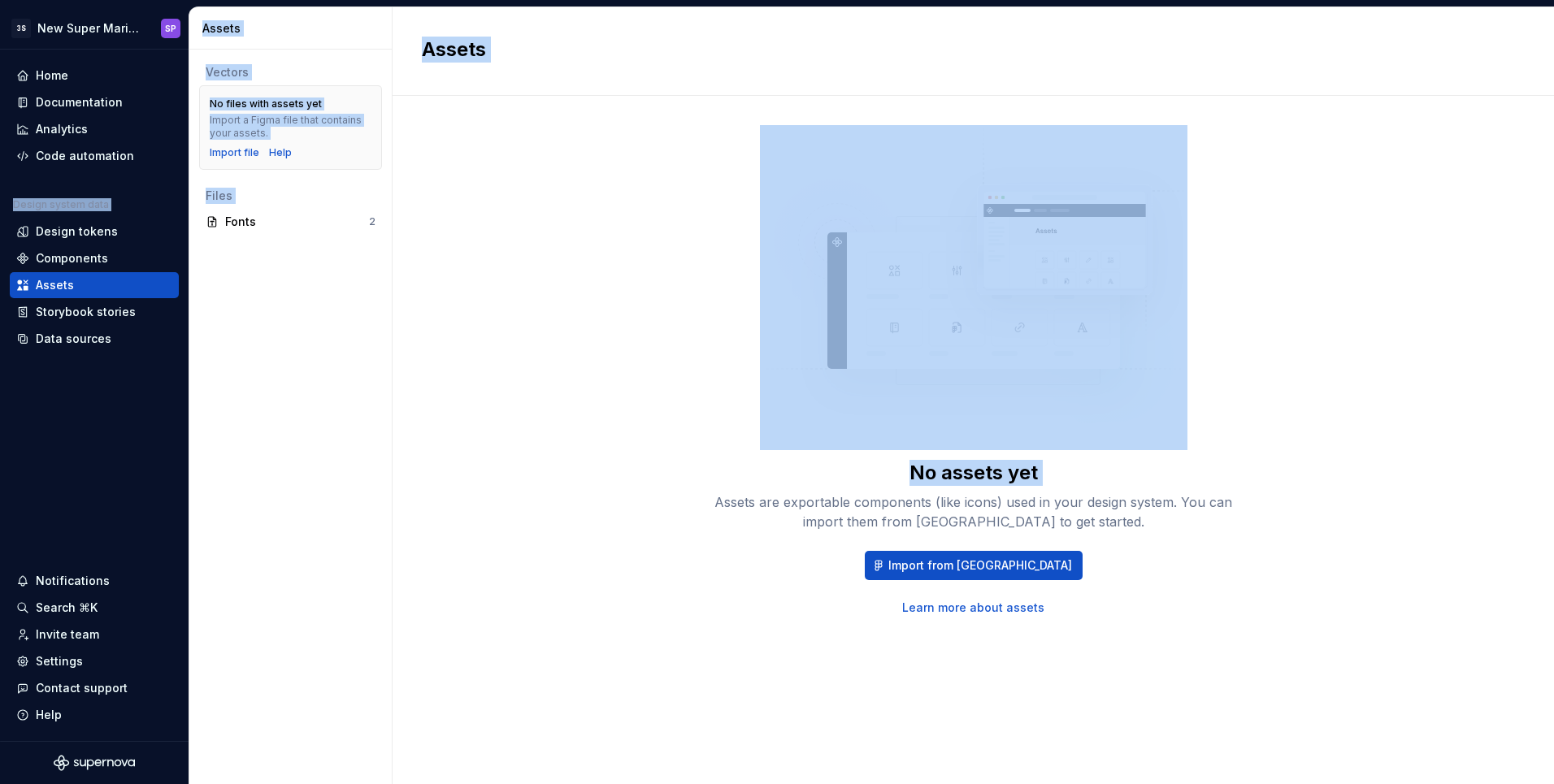
click at [899, 496] on div "Assets are exportable components (like icons) used in your design system. You c…" at bounding box center [973, 511] width 520 height 39
click at [918, 496] on div "Assets are exportable components (like icons) used in your design system. You c…" at bounding box center [973, 511] width 520 height 39
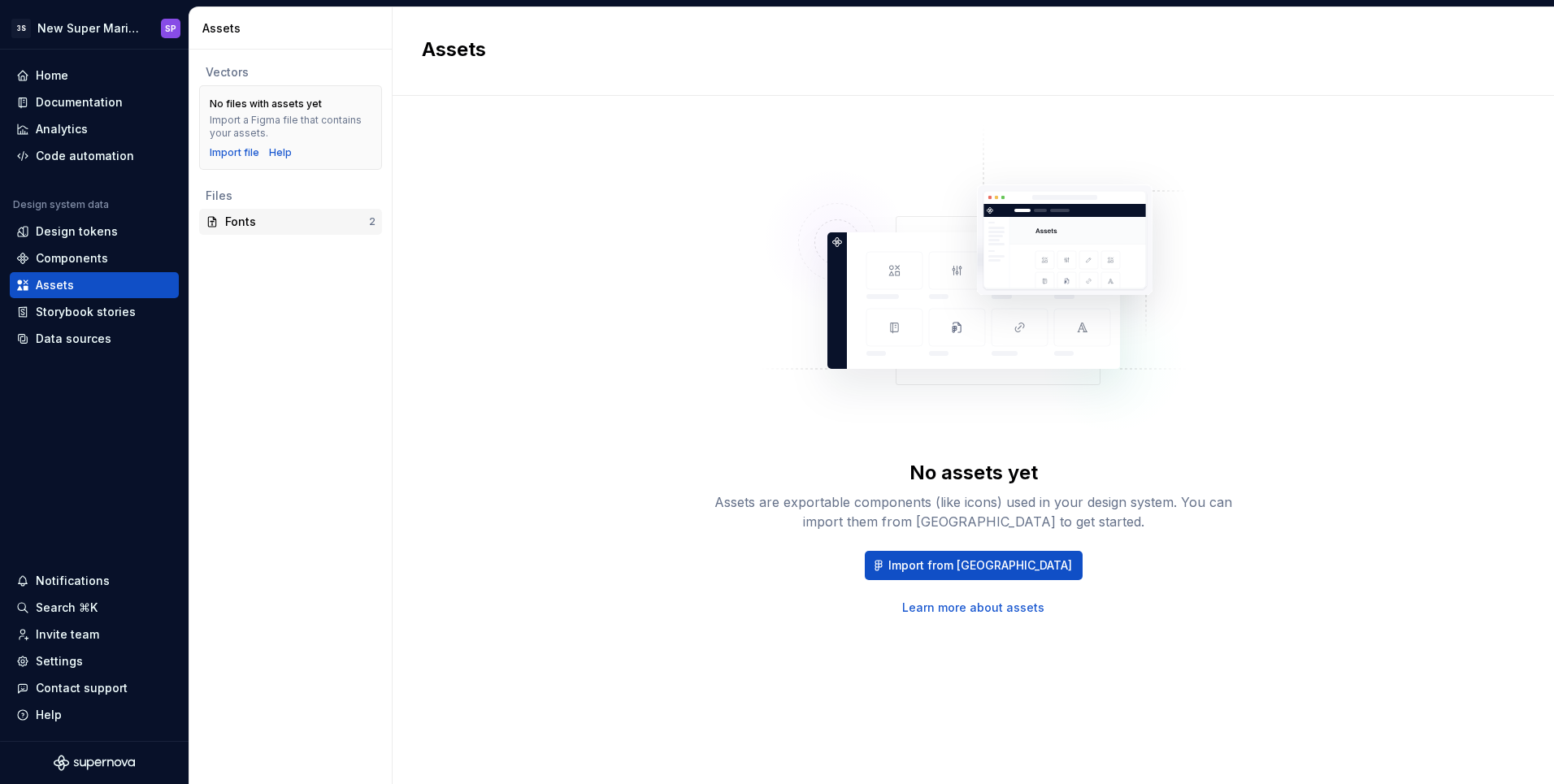
click at [276, 211] on div "Fonts 2" at bounding box center [290, 222] width 183 height 26
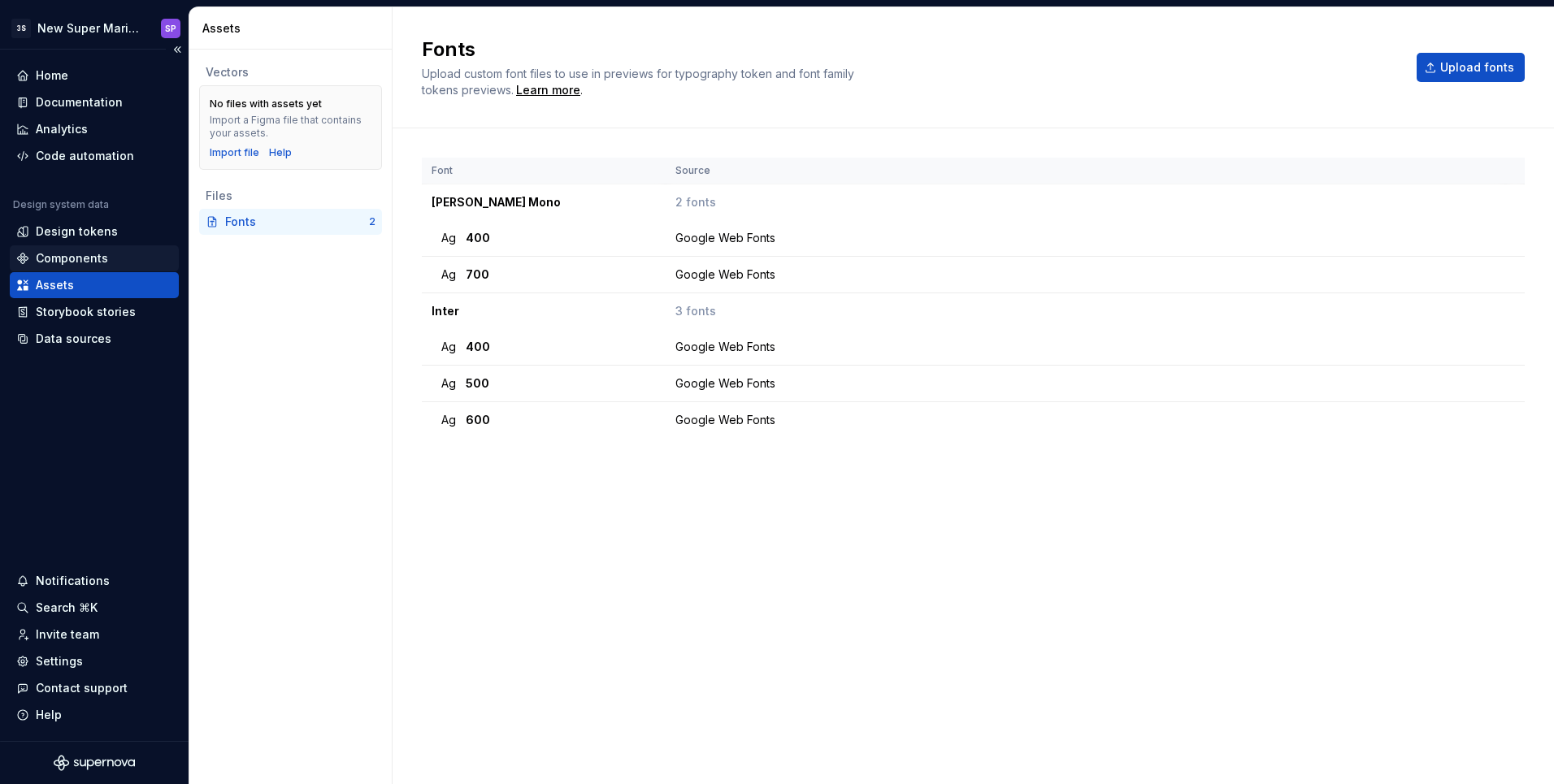
click at [79, 264] on div "Components" at bounding box center [72, 258] width 72 height 17
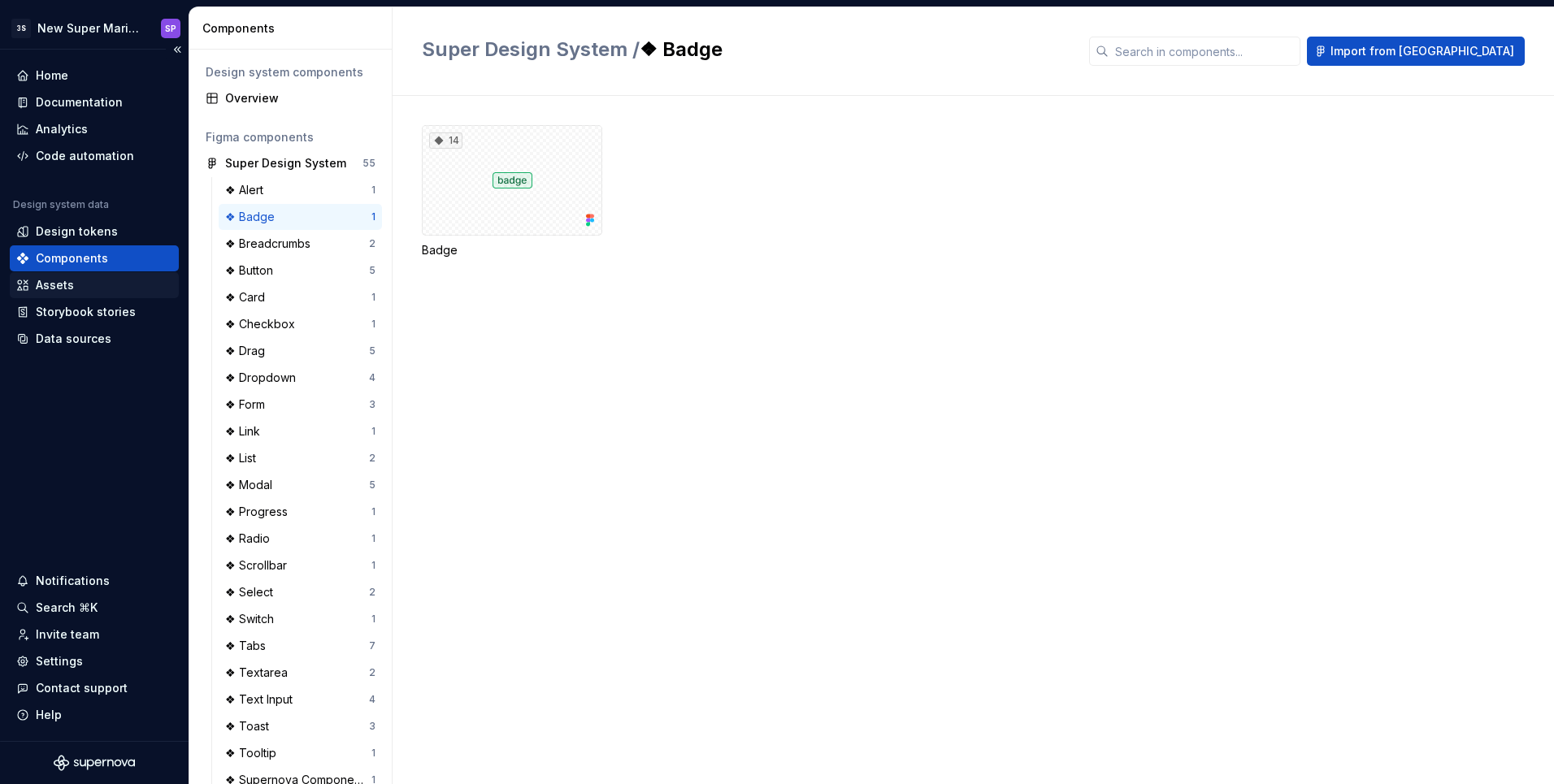
click at [79, 282] on div "Assets" at bounding box center [95, 284] width 156 height 17
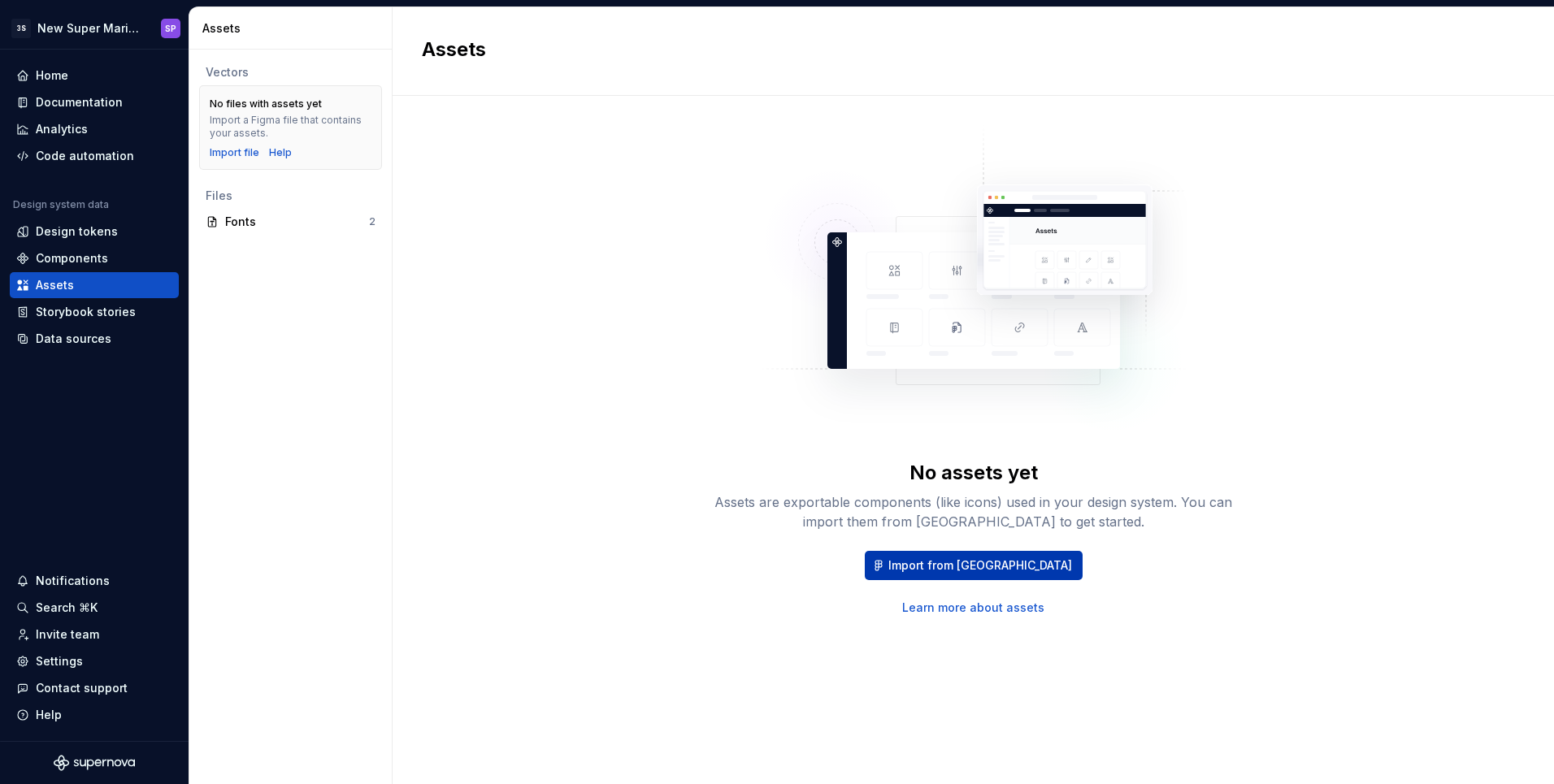
click at [1001, 566] on span "Import from [GEOGRAPHIC_DATA]" at bounding box center [980, 565] width 184 height 17
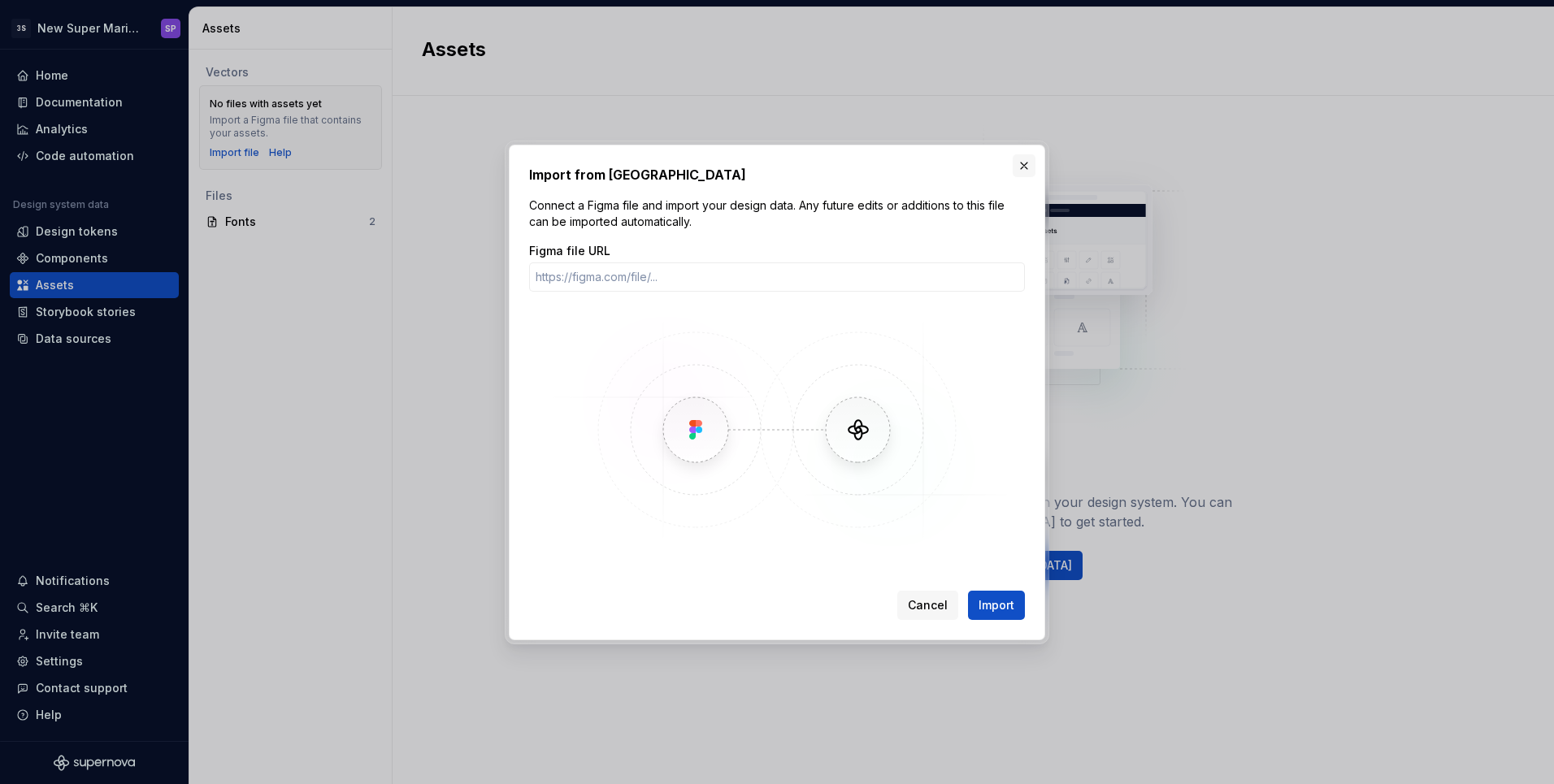
click at [1023, 170] on button "button" at bounding box center [1023, 165] width 22 height 22
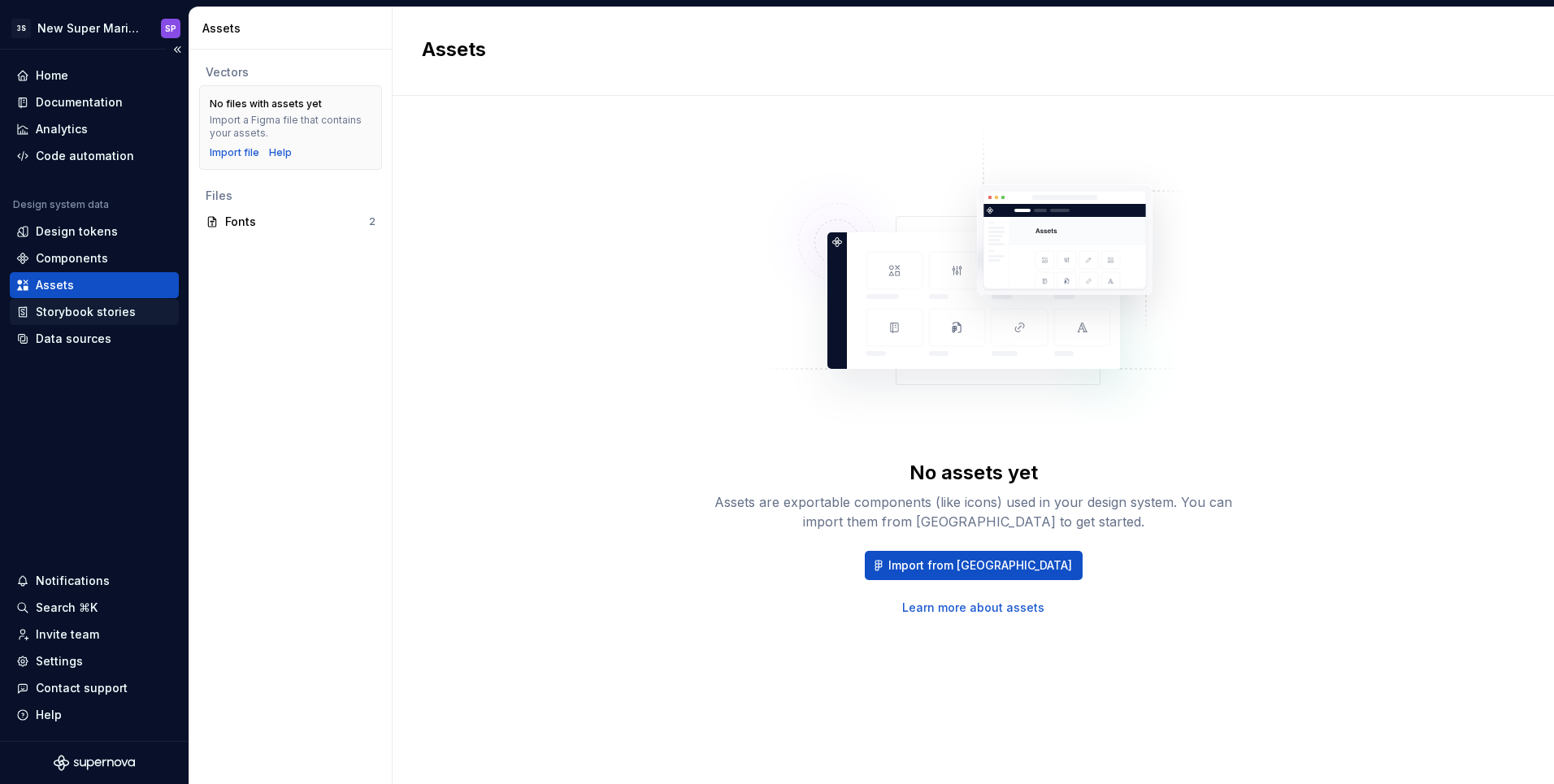
click at [95, 312] on div "Storybook stories" at bounding box center [86, 312] width 100 height 17
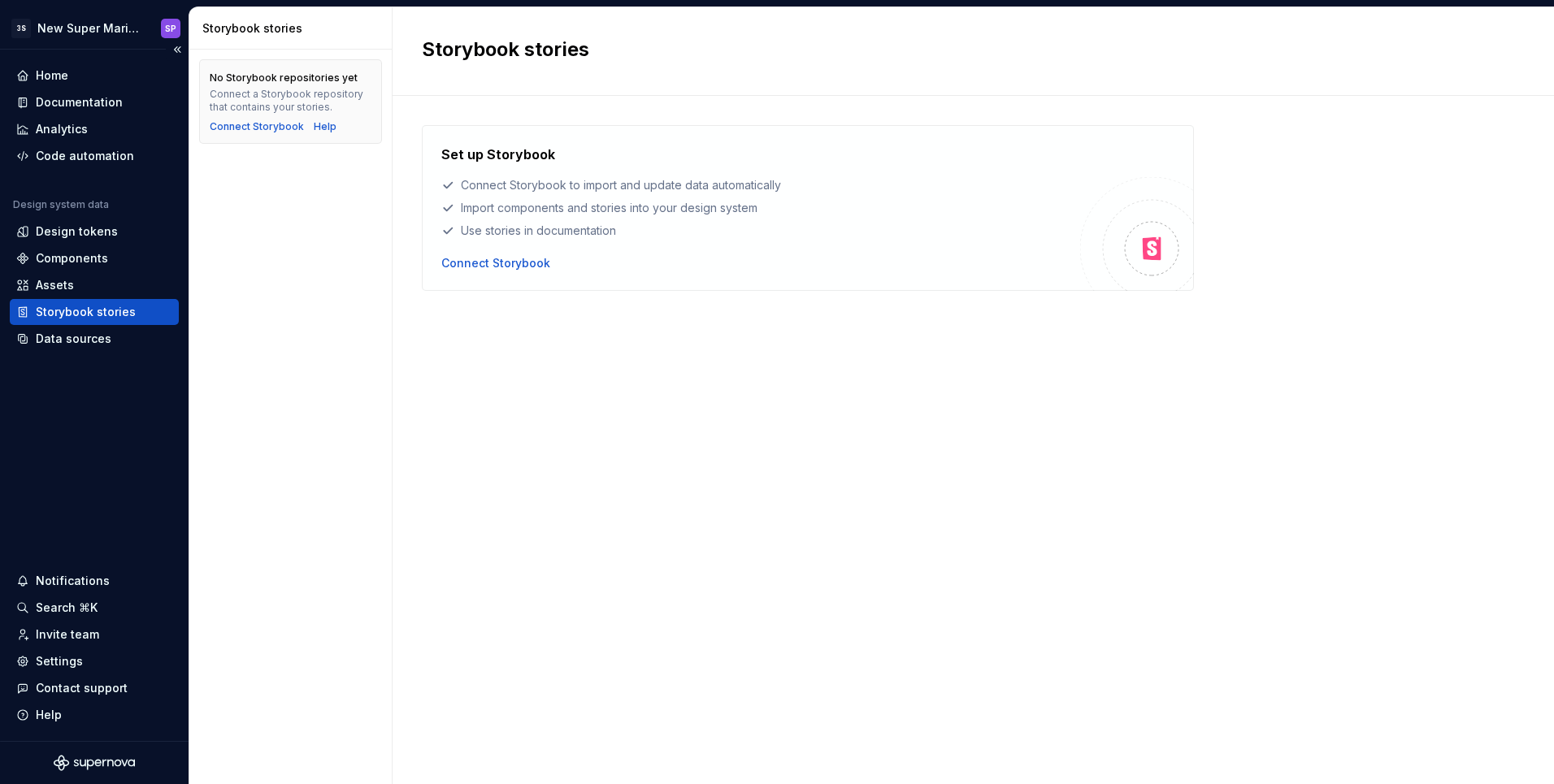
click at [124, 354] on div "Home Documentation Analytics Code automation Design system data Design tokens C…" at bounding box center [94, 395] width 189 height 691
click at [98, 340] on div "Data sources" at bounding box center [73, 338] width 75 height 17
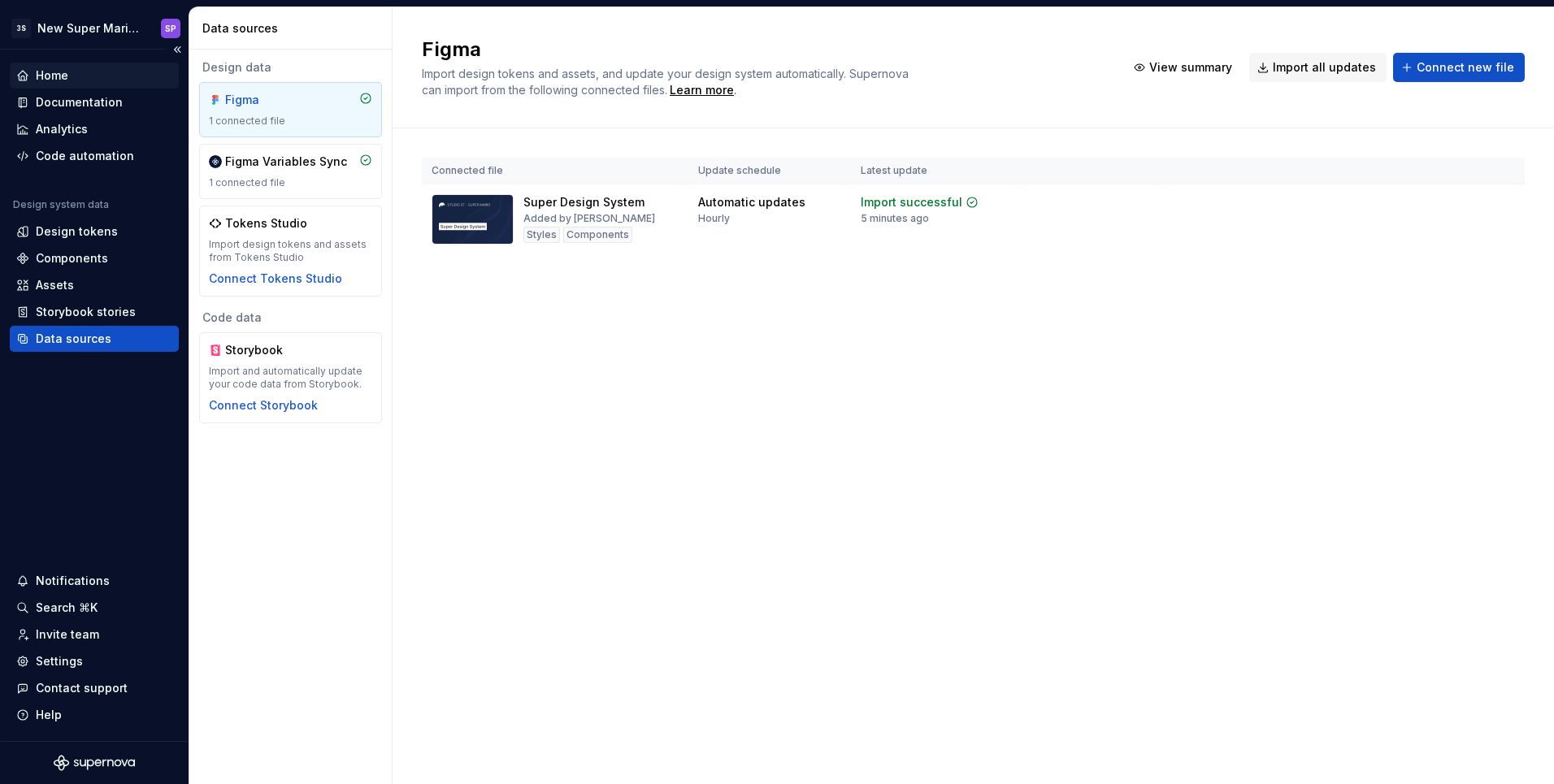
click at [100, 78] on div "Home" at bounding box center [95, 75] width 156 height 17
